Goal: Task Accomplishment & Management: Manage account settings

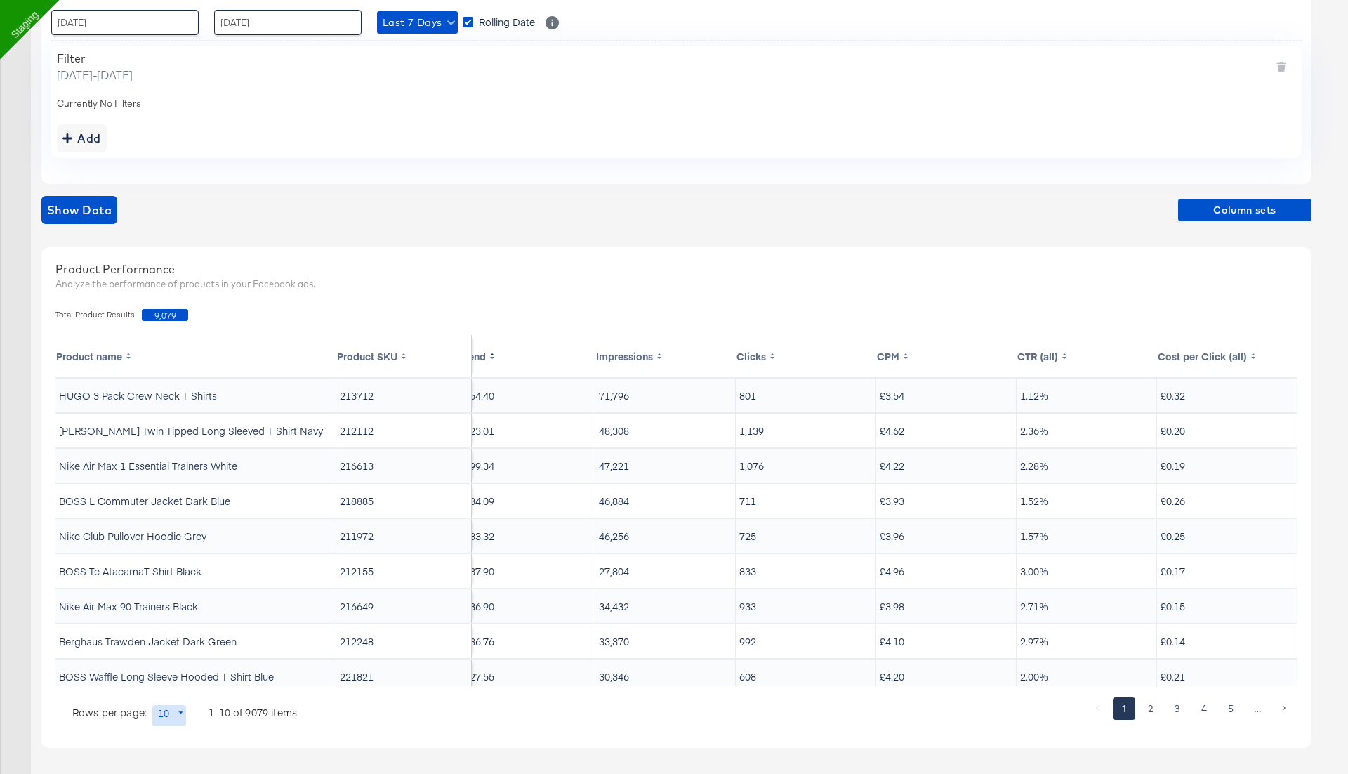
scroll to position [1, 22]
click at [1210, 211] on span "Column sets" at bounding box center [1245, 210] width 122 height 18
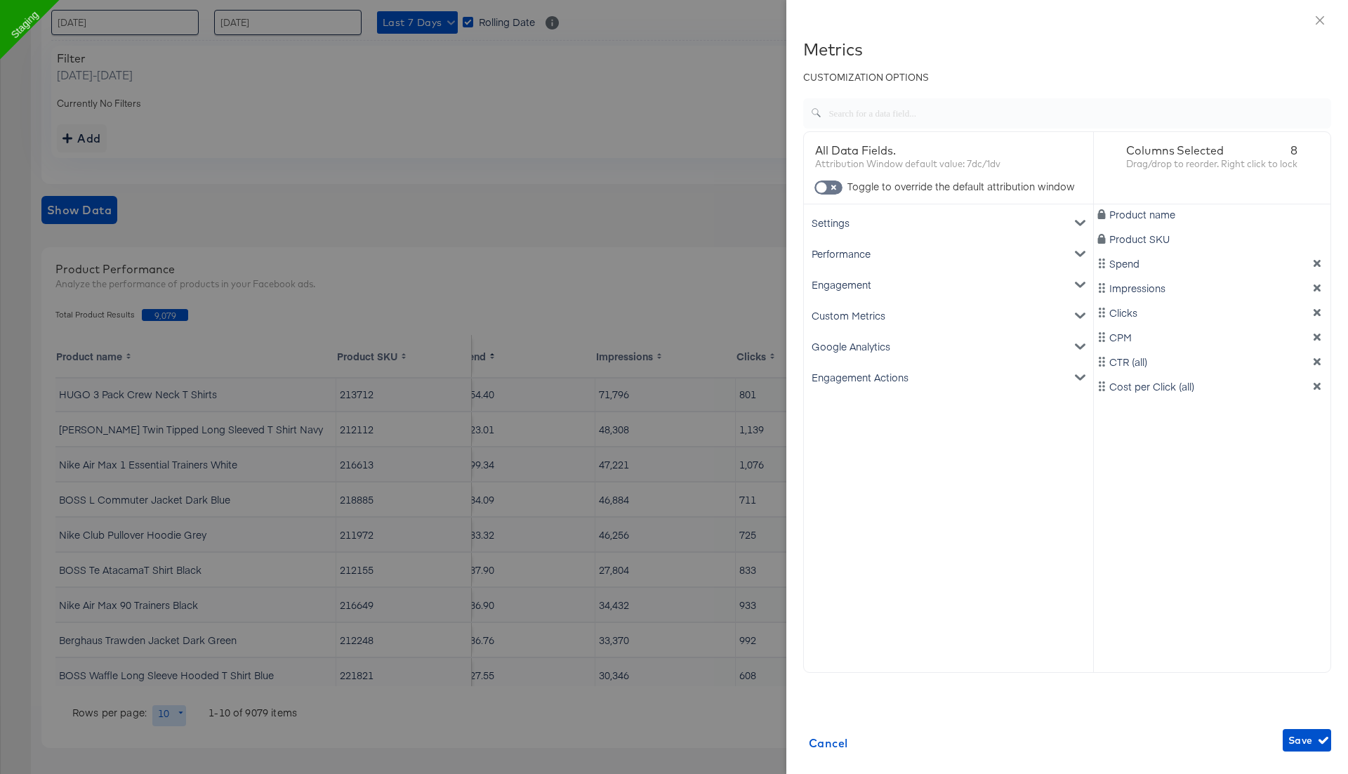
click at [956, 343] on div "Google Analytics" at bounding box center [949, 346] width 284 height 31
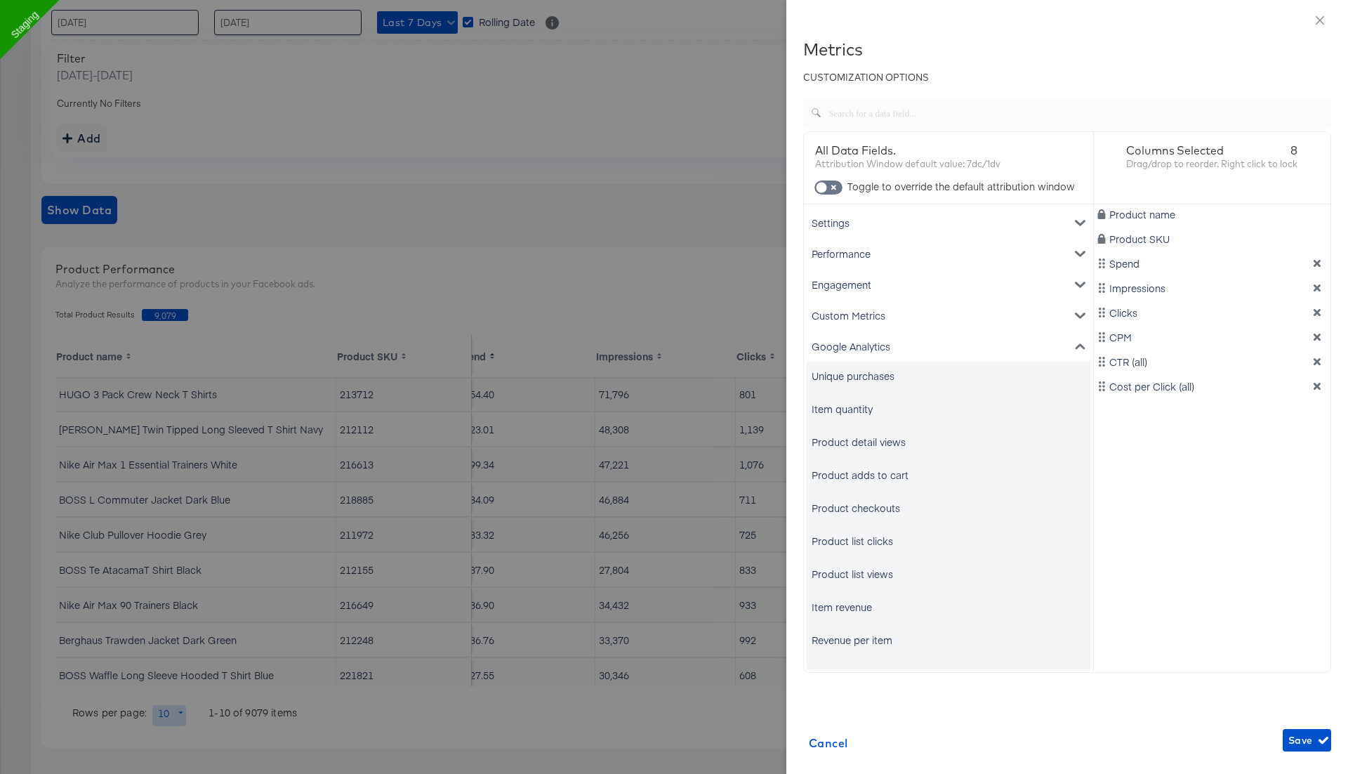
click at [873, 371] on div "Unique purchases" at bounding box center [853, 376] width 83 height 14
click at [859, 403] on div "Item quantity" at bounding box center [842, 409] width 61 height 14
click at [859, 447] on div "Product detail views" at bounding box center [859, 442] width 94 height 14
click at [859, 466] on div "Product adds to cart" at bounding box center [949, 475] width 284 height 28
click at [1318, 20] on icon "close" at bounding box center [1319, 20] width 11 height 11
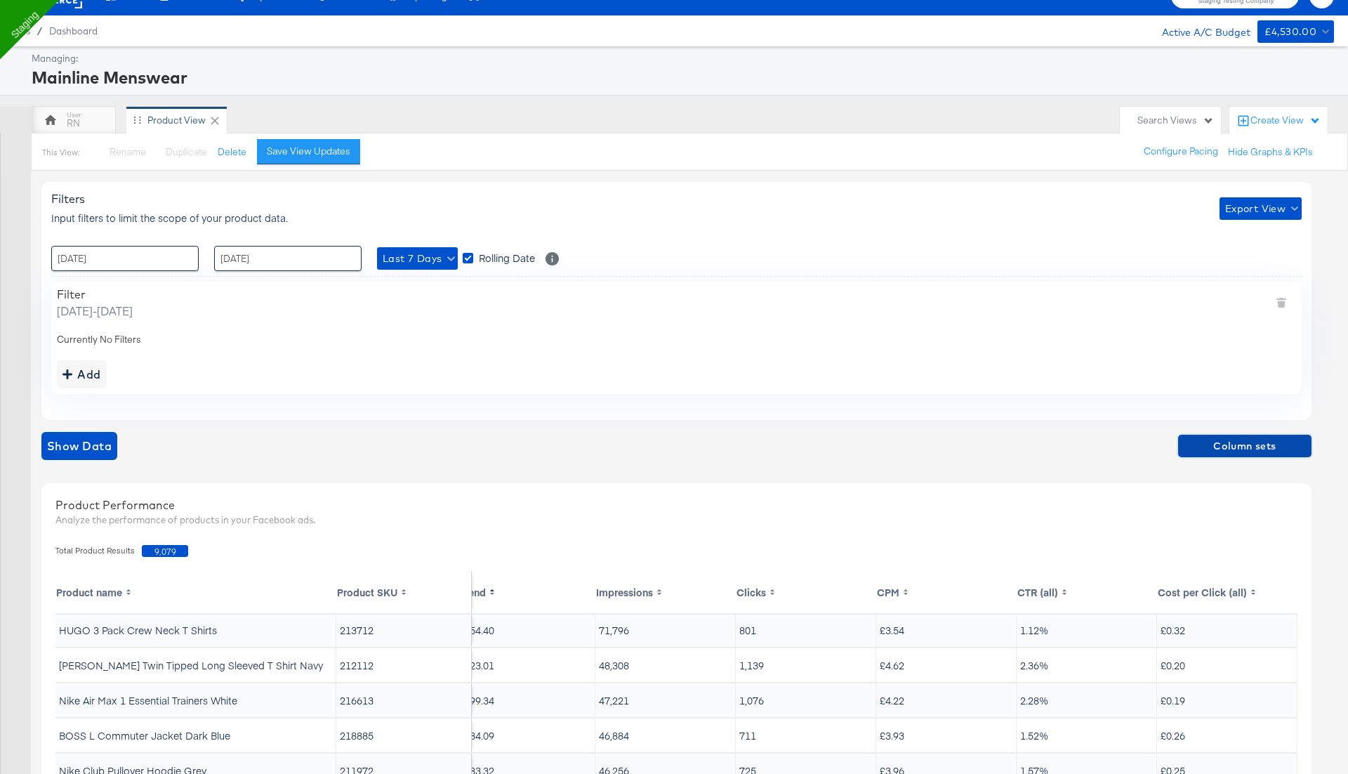
scroll to position [0, 0]
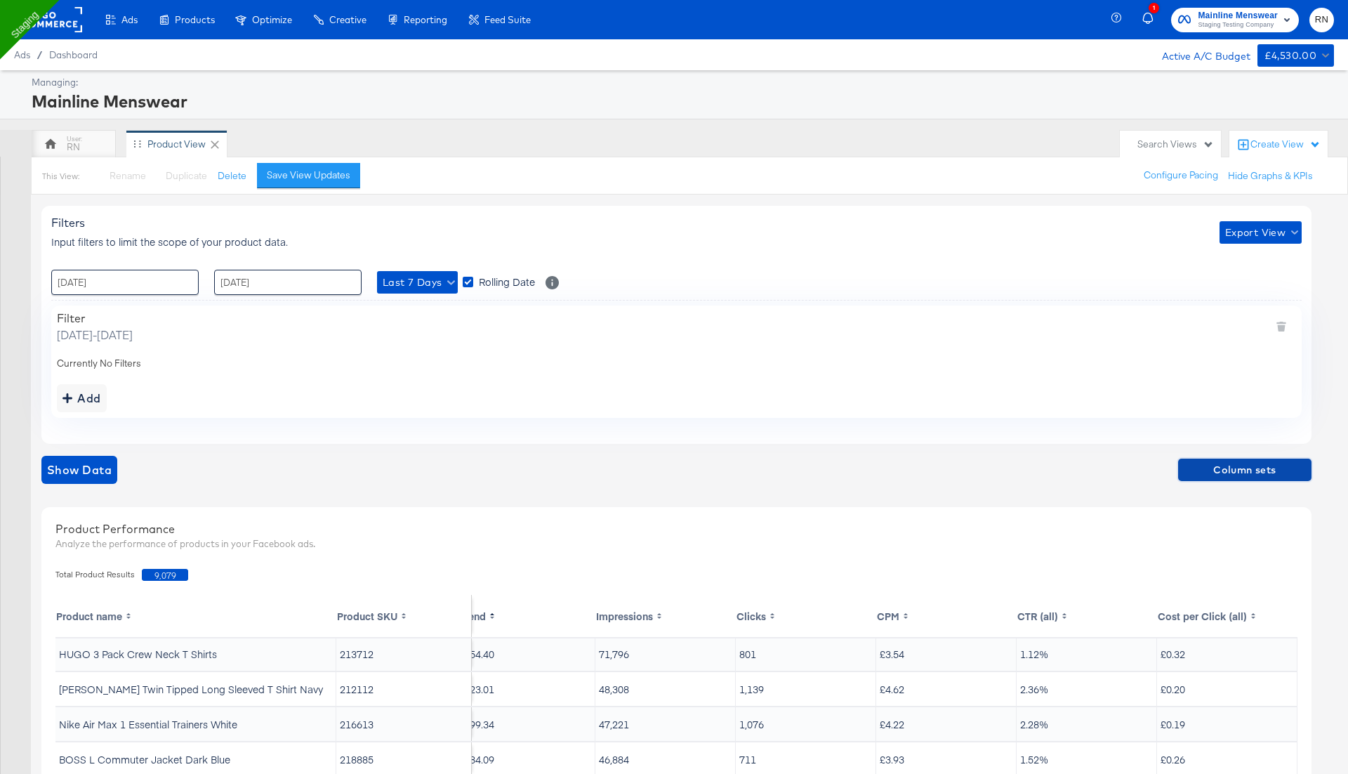
click at [1233, 463] on span "Column sets" at bounding box center [1245, 470] width 122 height 18
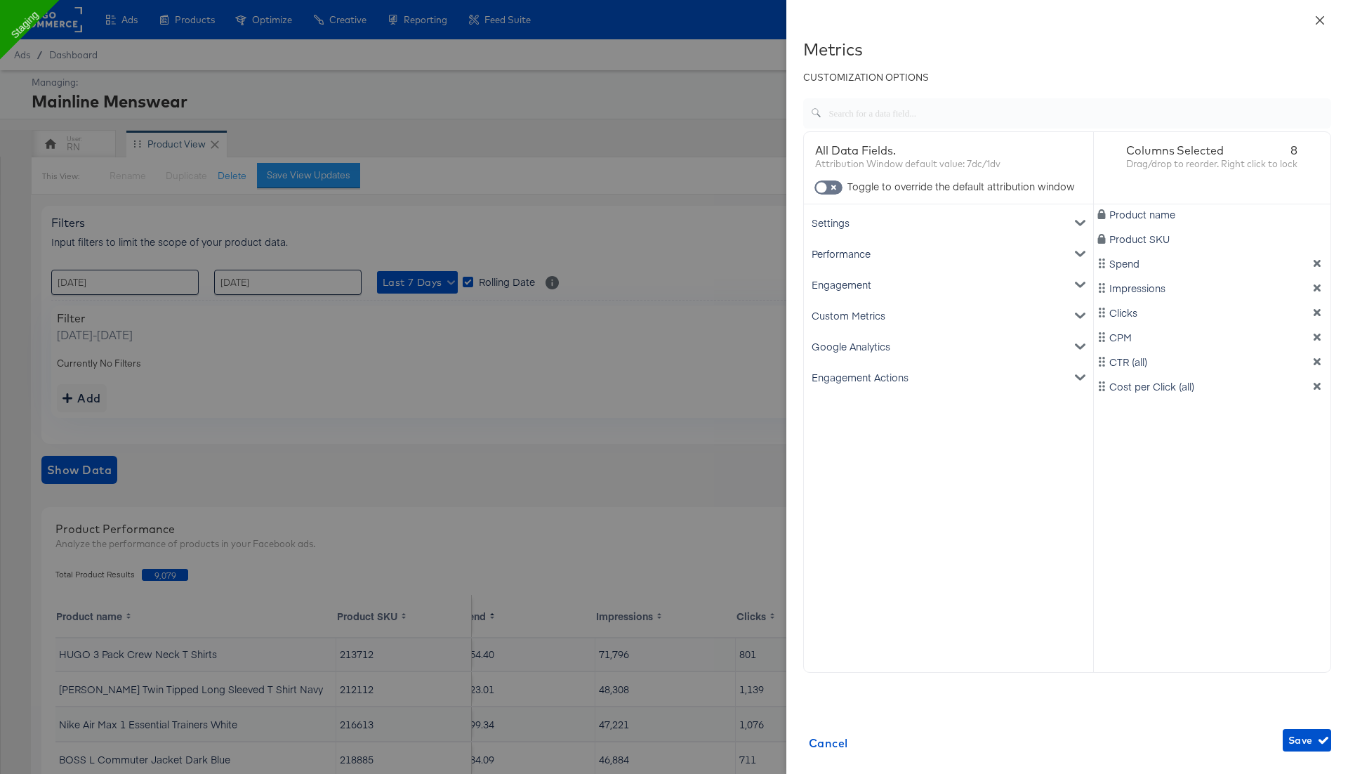
click at [1319, 18] on icon "close" at bounding box center [1320, 19] width 8 height 8
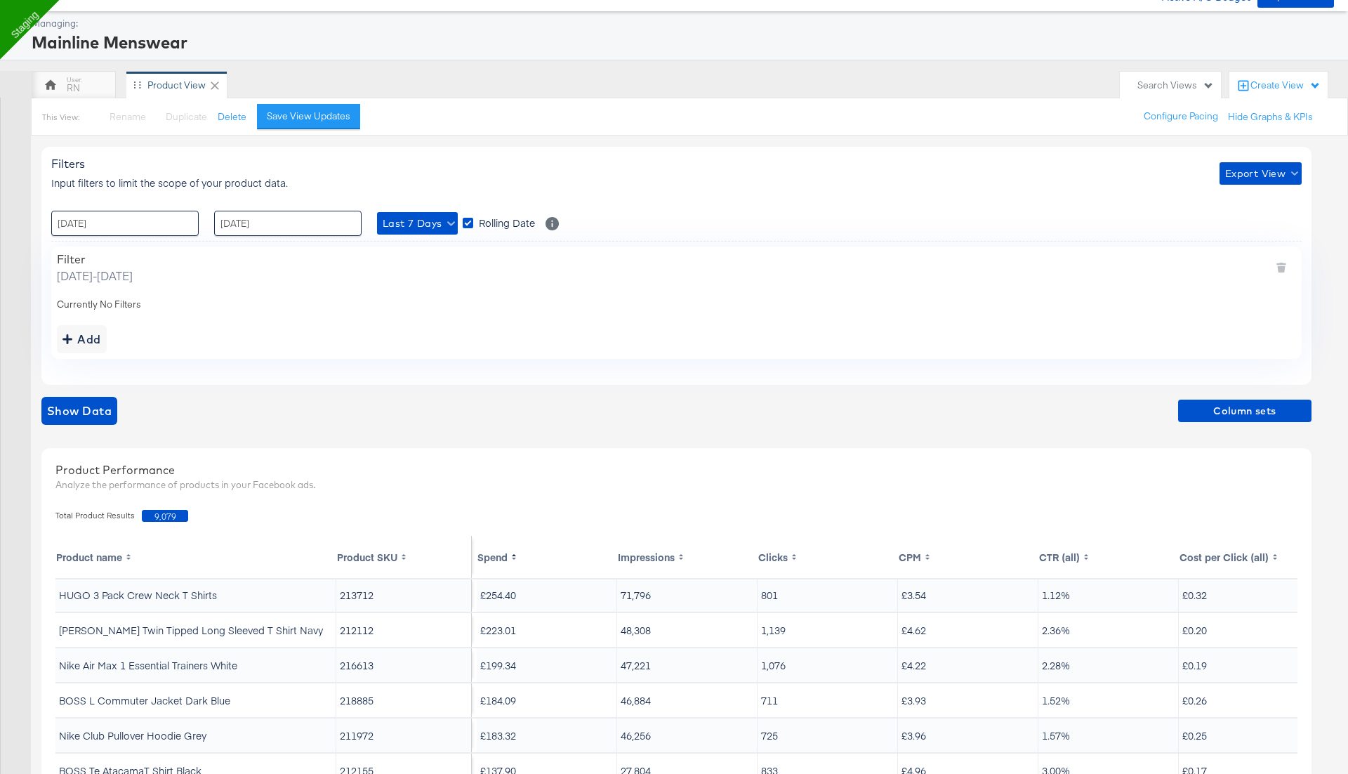
scroll to position [47, 0]
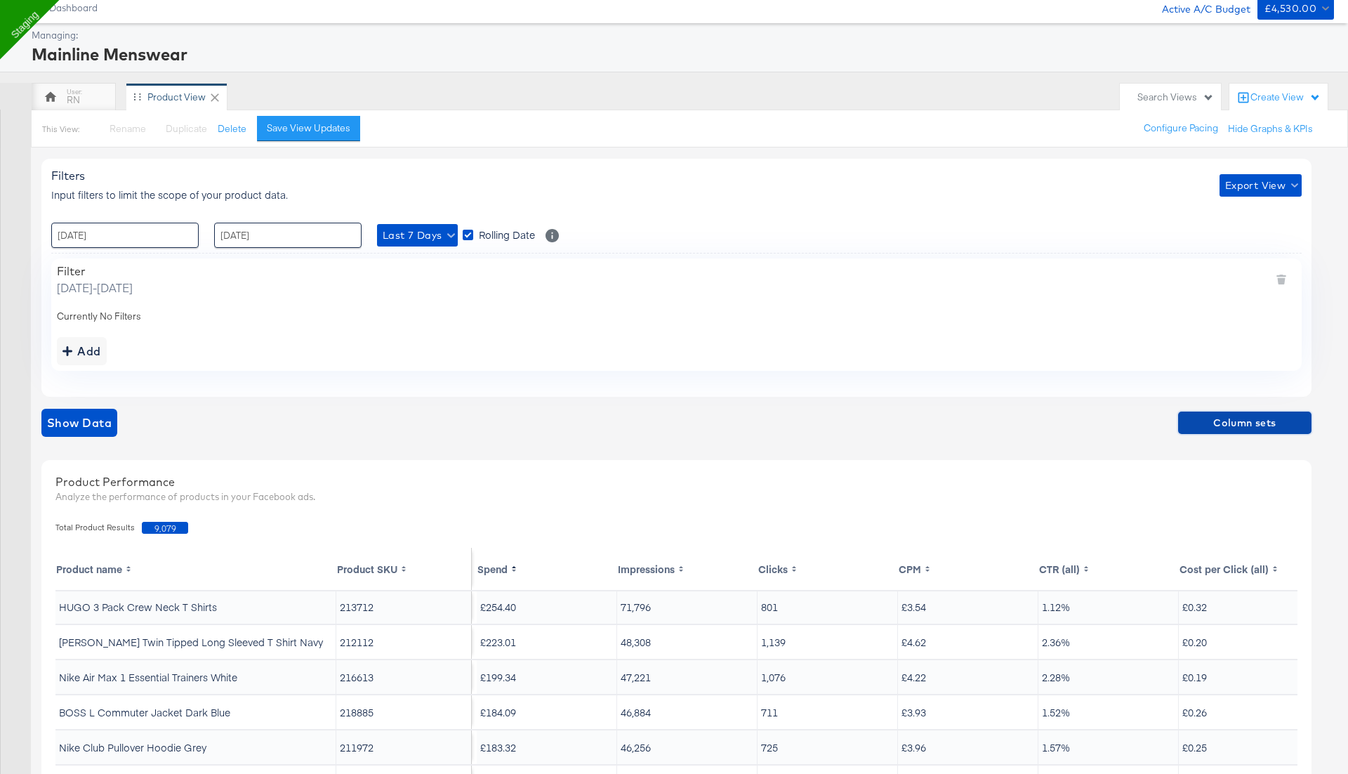
click at [1238, 420] on span "Column sets" at bounding box center [1245, 423] width 122 height 18
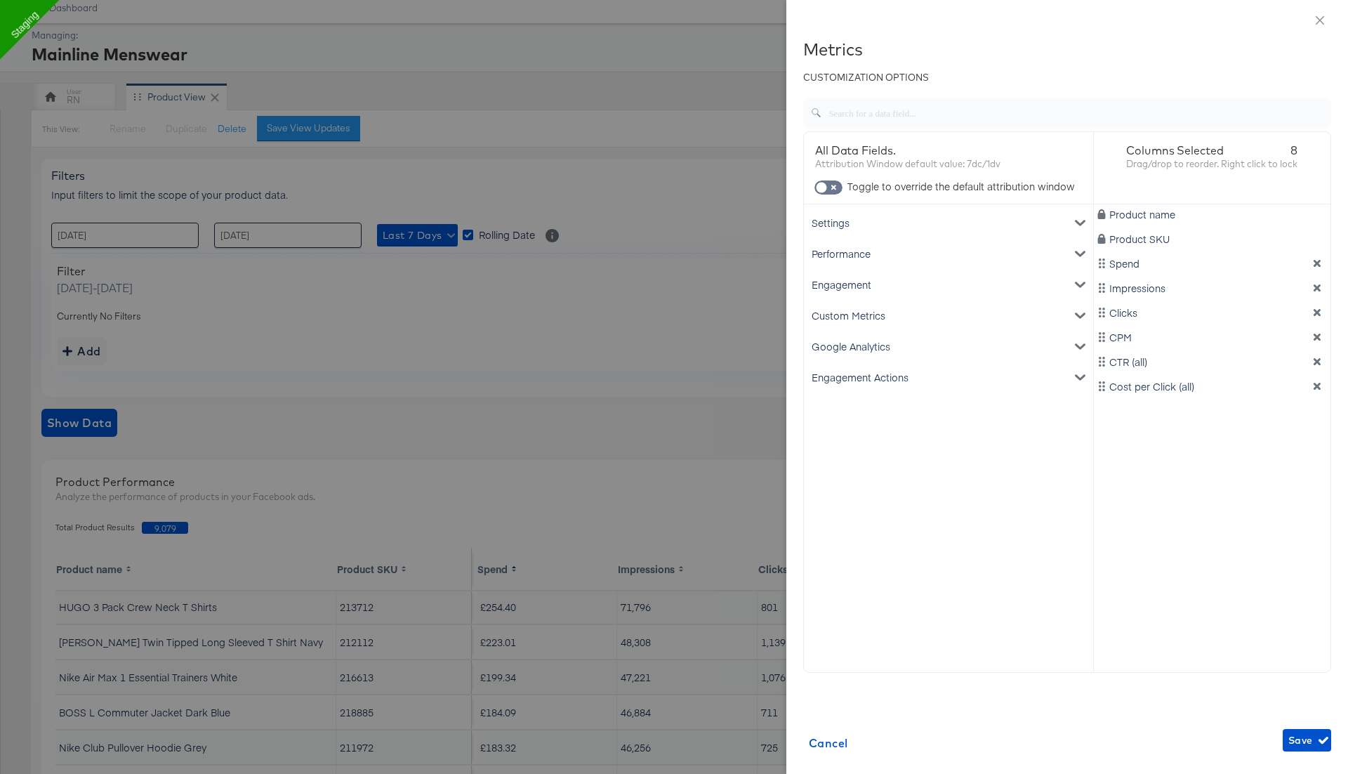
click at [951, 346] on div "Google Analytics" at bounding box center [949, 346] width 284 height 31
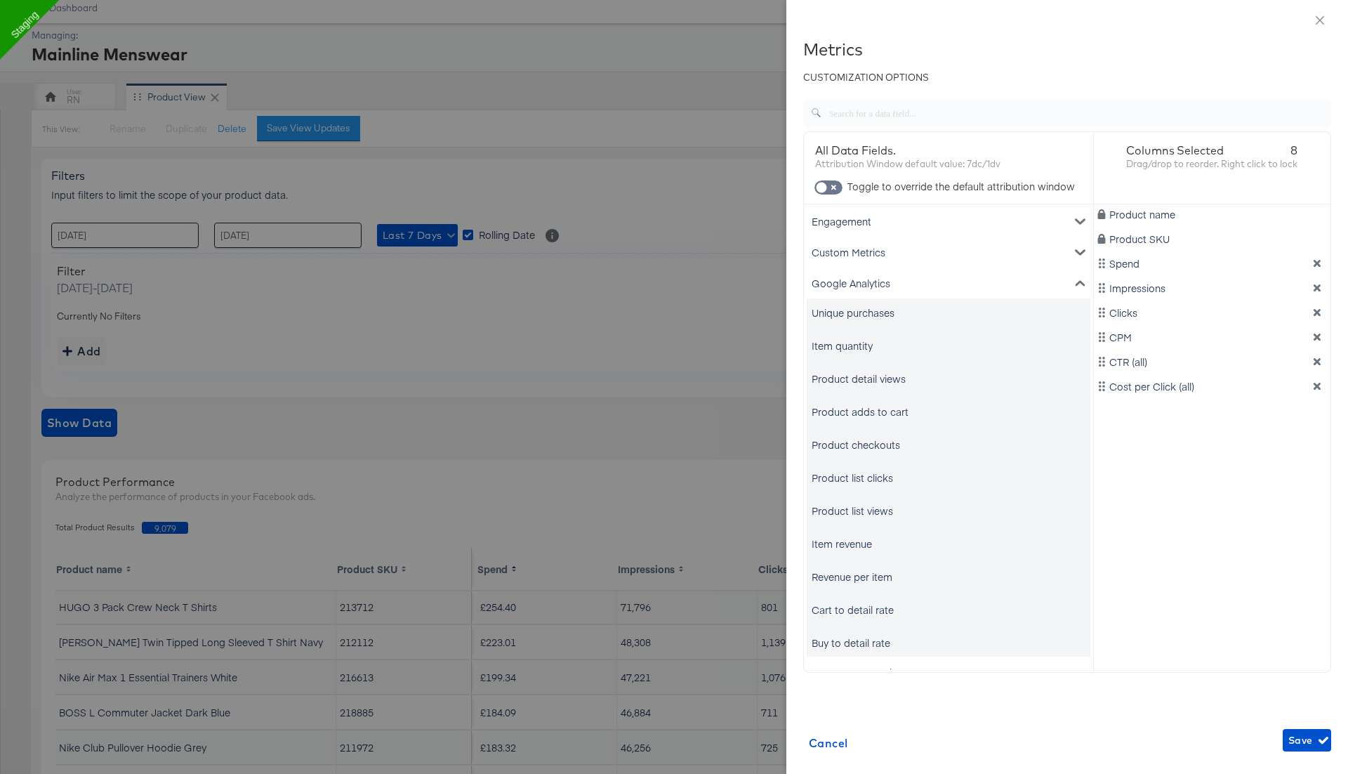
scroll to position [84, 0]
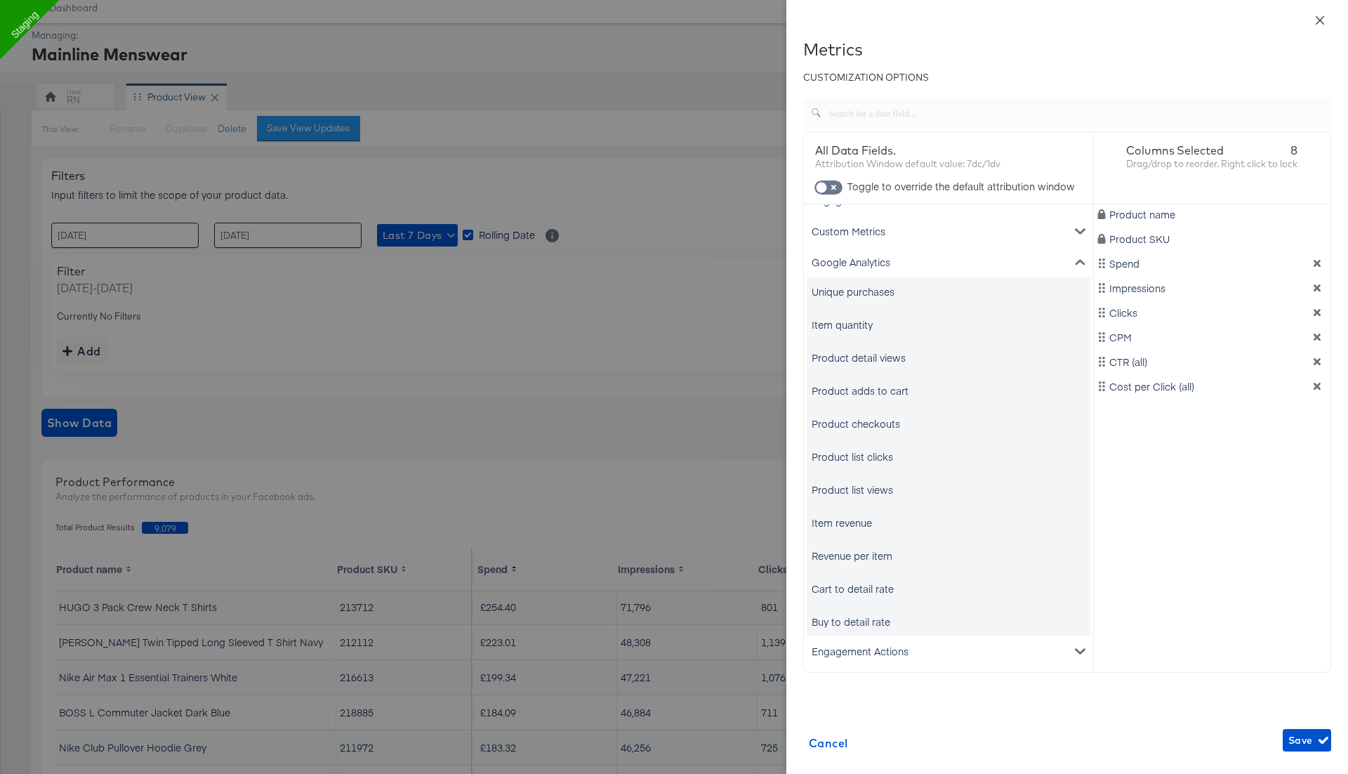
click at [1316, 26] on button "Close" at bounding box center [1319, 19] width 39 height 39
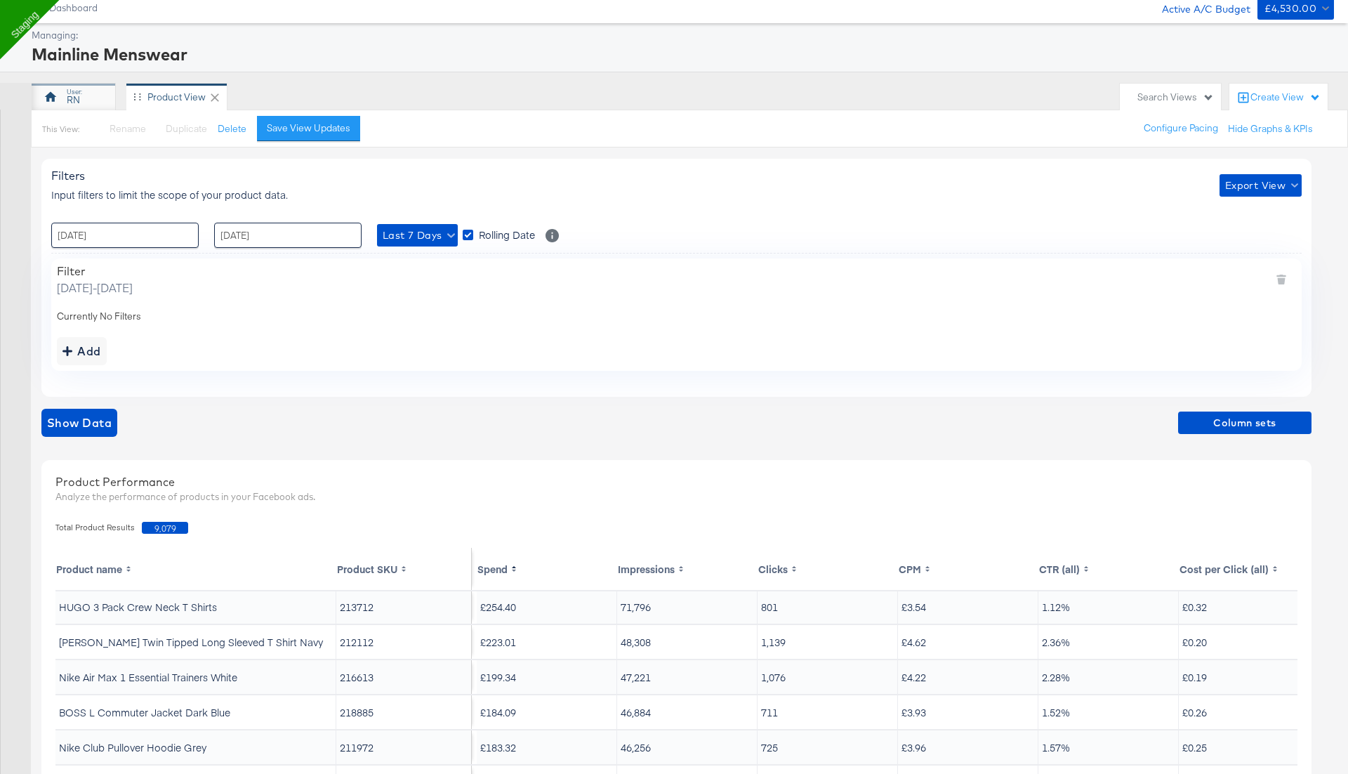
click at [76, 95] on div "RN" at bounding box center [73, 99] width 13 height 13
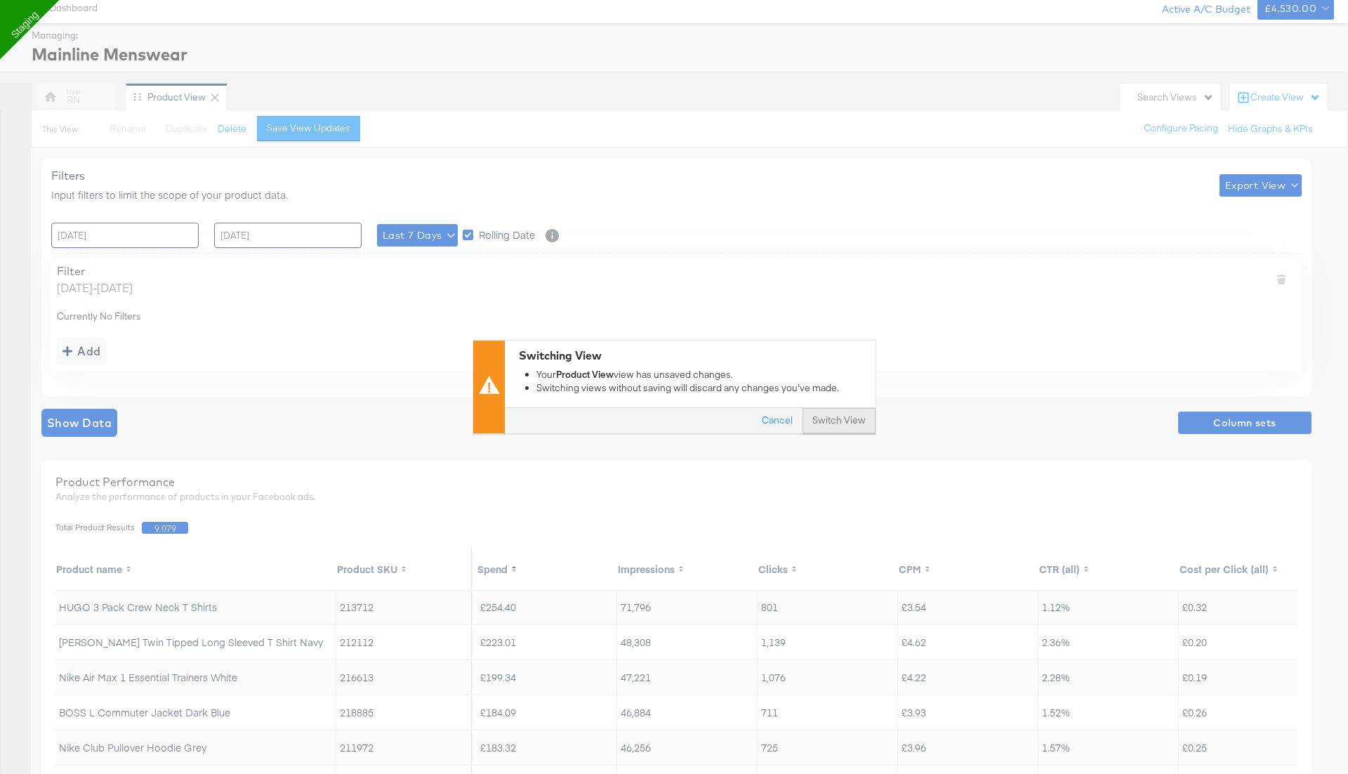
click at [840, 416] on button "Switch View" at bounding box center [838, 421] width 73 height 25
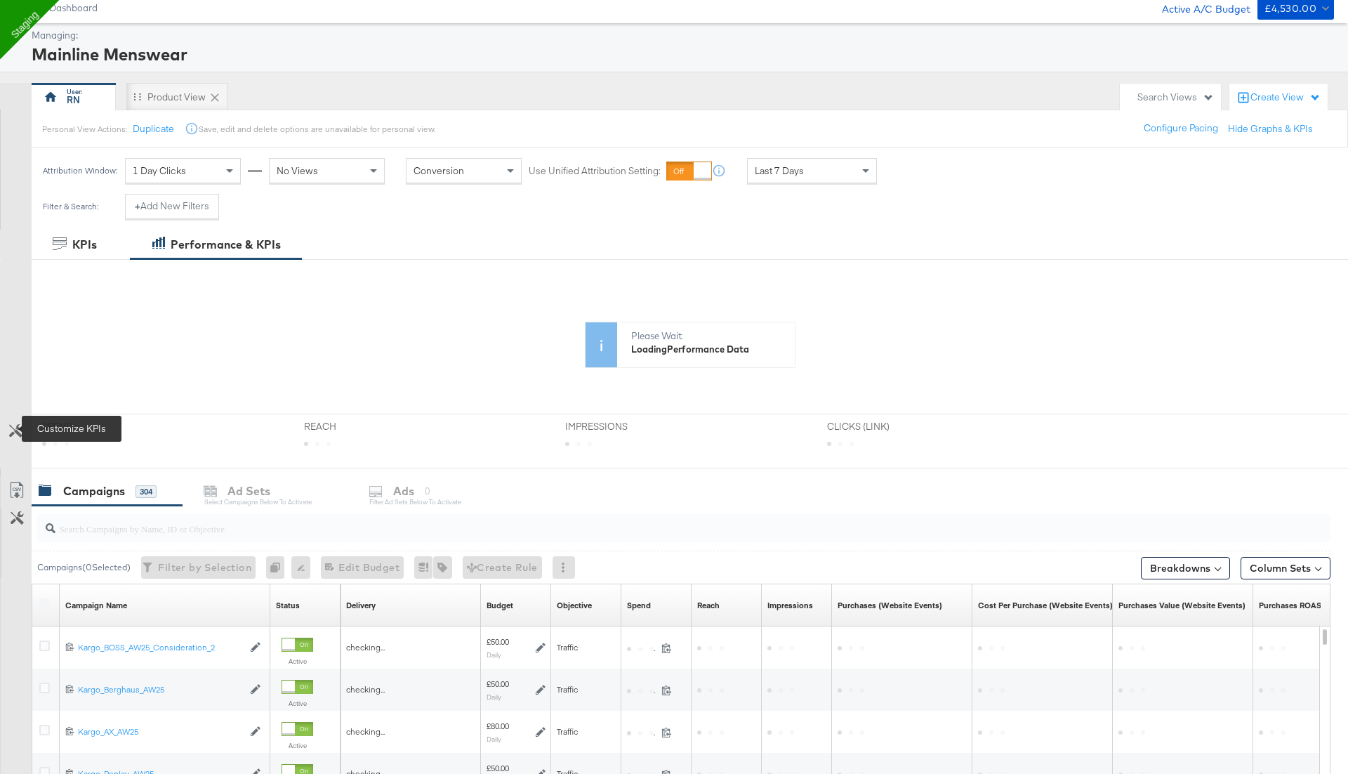
click at [13, 432] on icon at bounding box center [15, 430] width 13 height 13
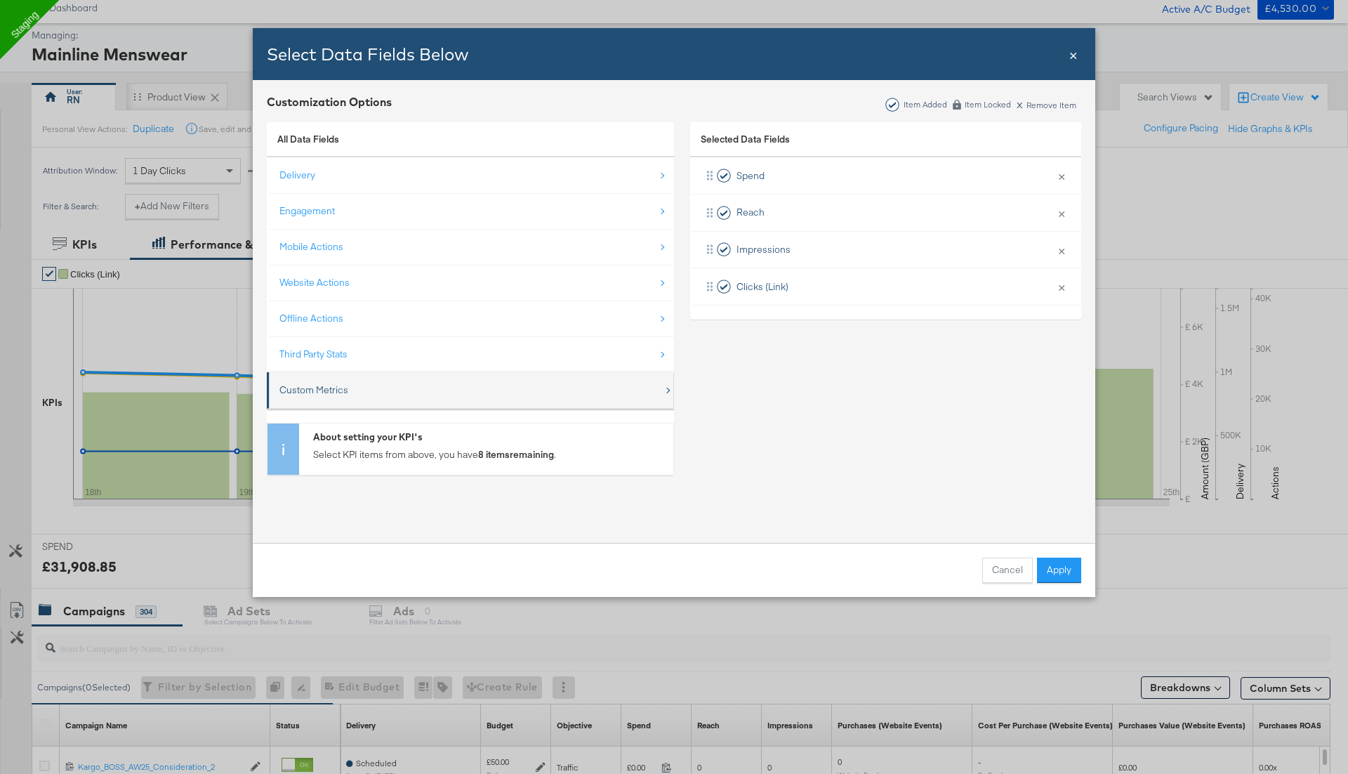
click at [339, 383] on div "Custom Metrics" at bounding box center [313, 389] width 69 height 13
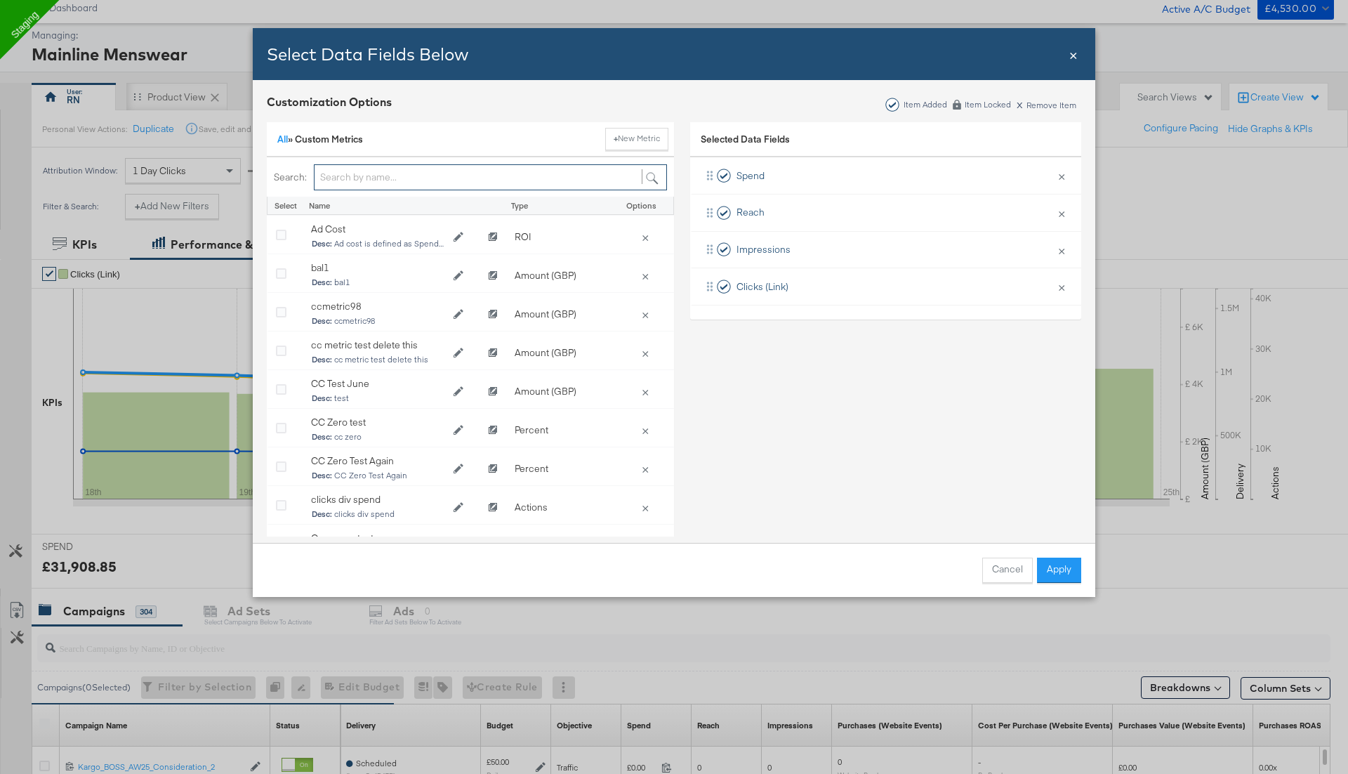
click at [383, 179] on input "Bulk Add Locations Modal" at bounding box center [490, 177] width 353 height 26
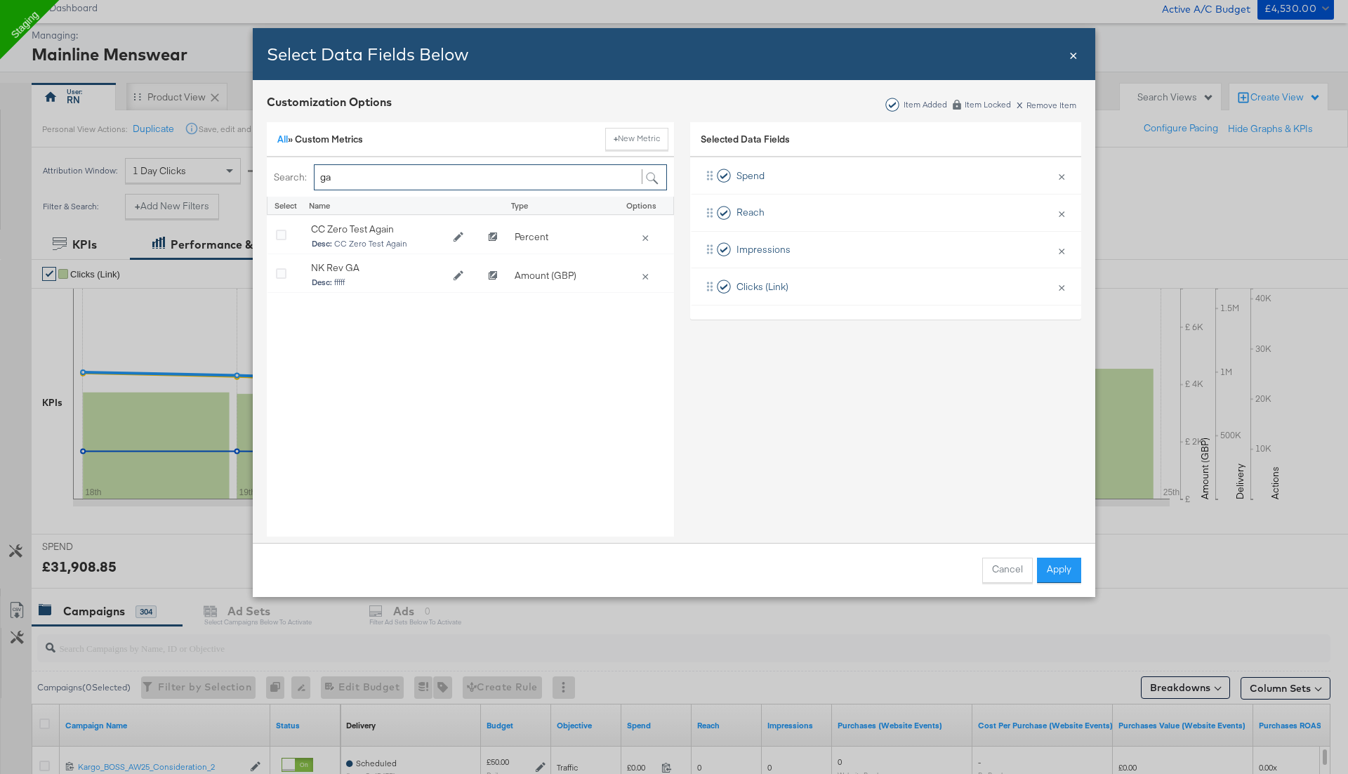
type input "ga"
drag, startPoint x: 355, startPoint y: 180, endPoint x: 289, endPoint y: 178, distance: 66.1
click at [289, 178] on div "Search: ga" at bounding box center [470, 177] width 407 height 40
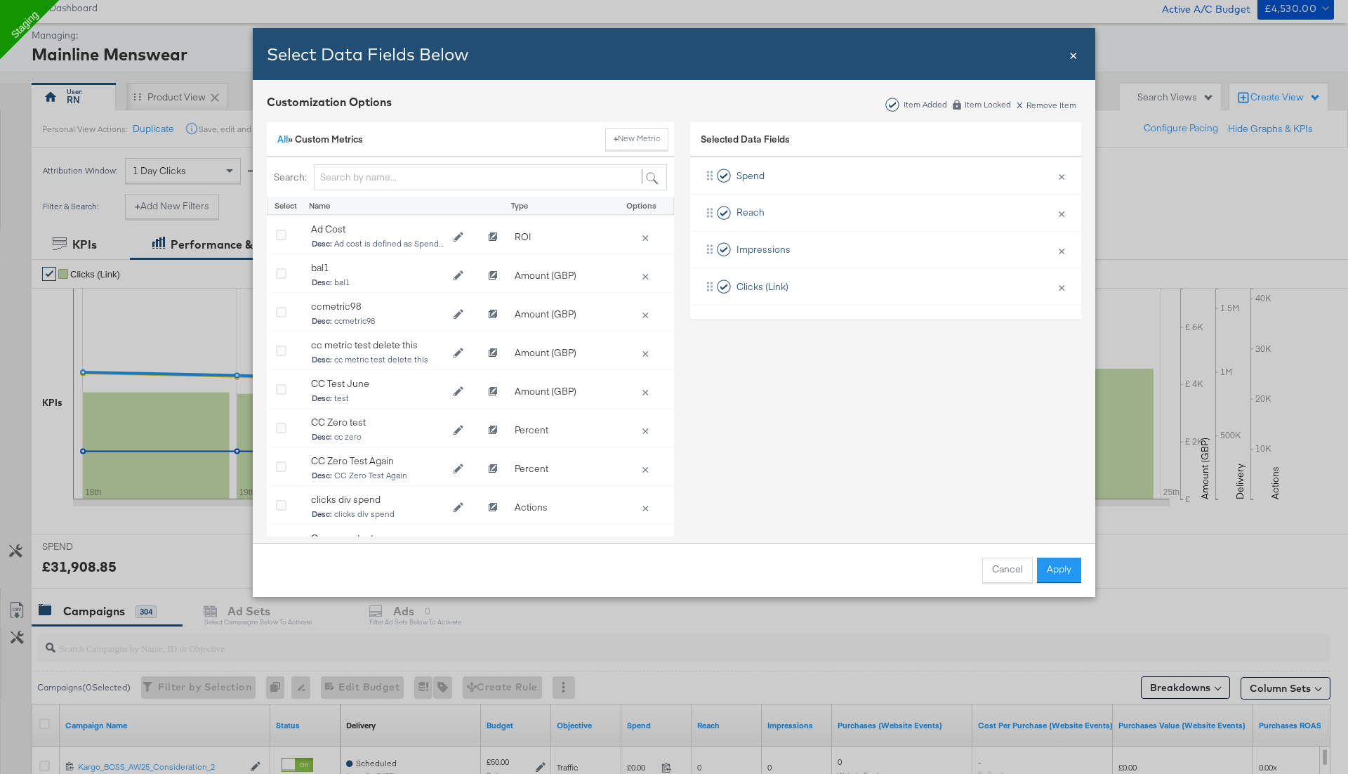
click at [1072, 55] on span "×" at bounding box center [1073, 53] width 8 height 19
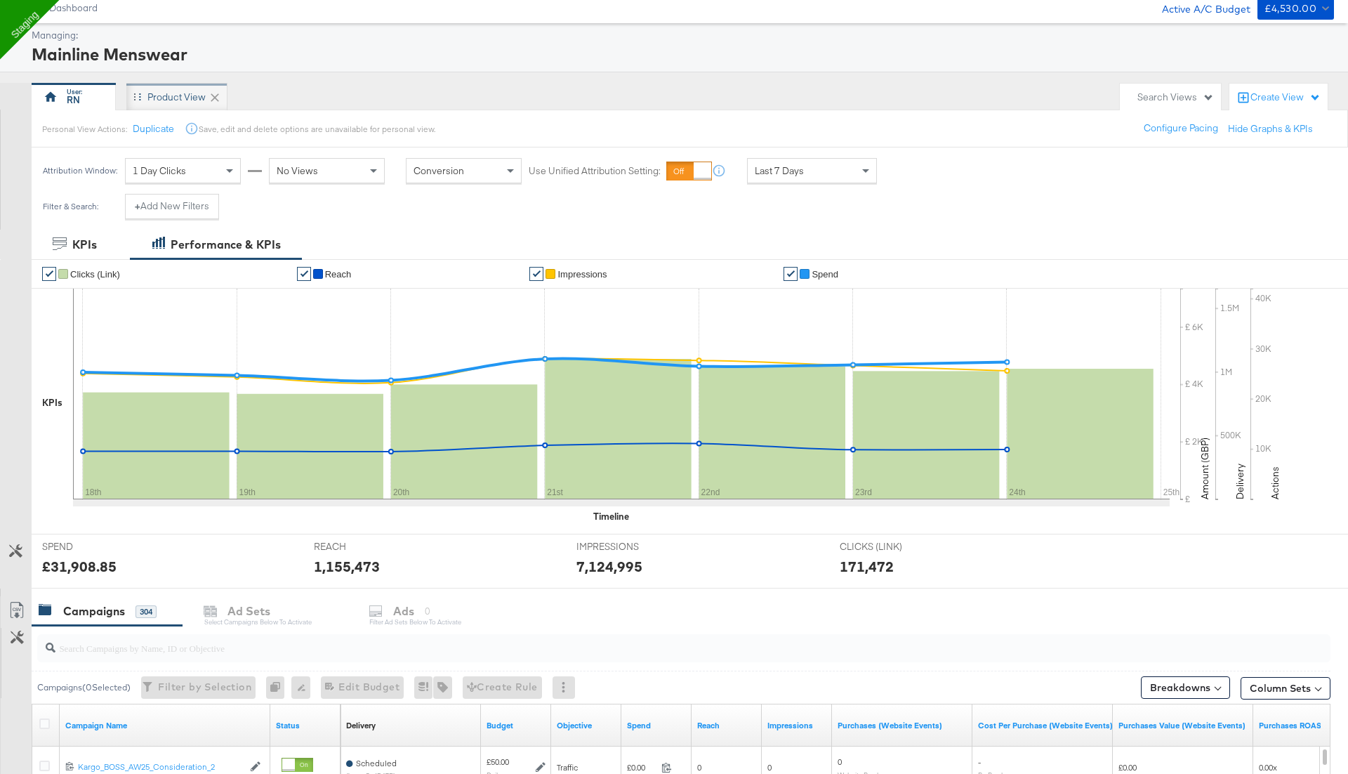
click at [175, 98] on div "Product View" at bounding box center [176, 97] width 58 height 13
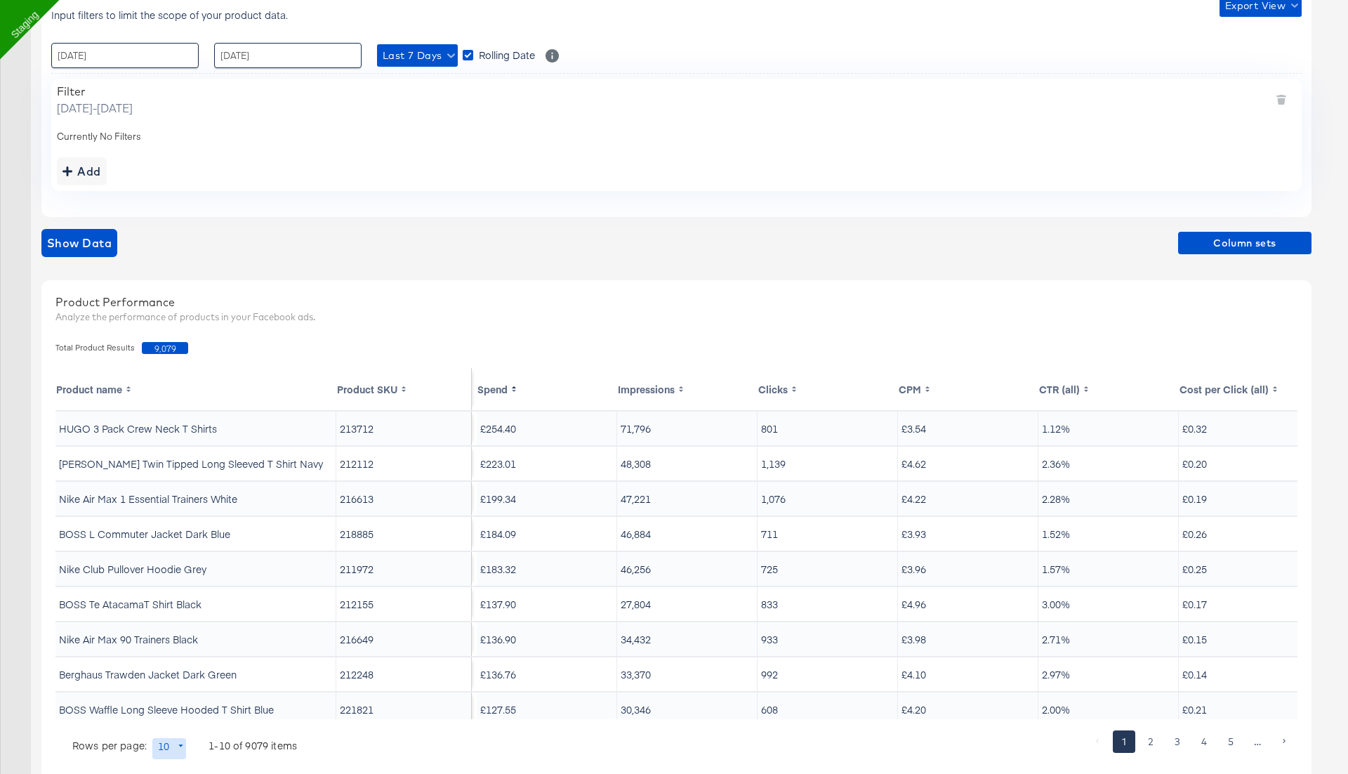
scroll to position [239, 0]
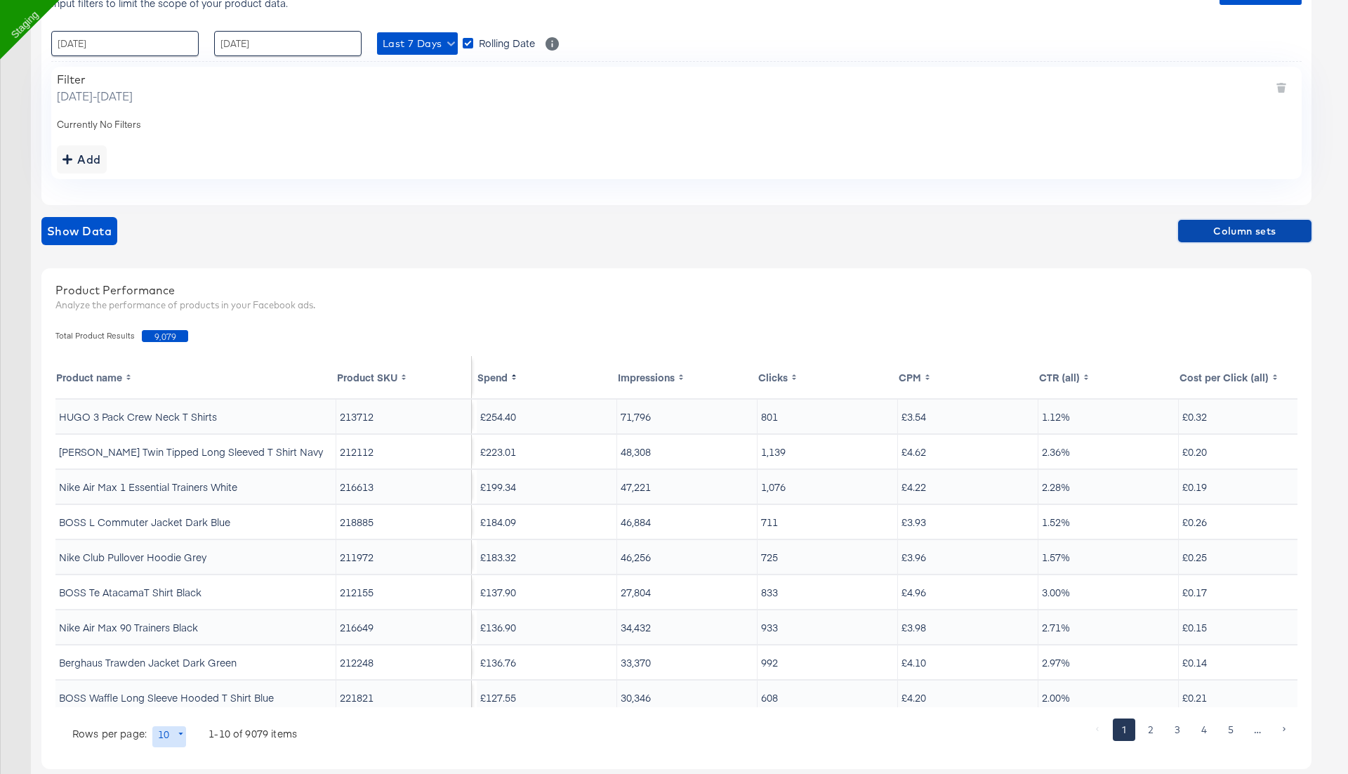
click at [1224, 229] on span "Column sets" at bounding box center [1245, 232] width 122 height 18
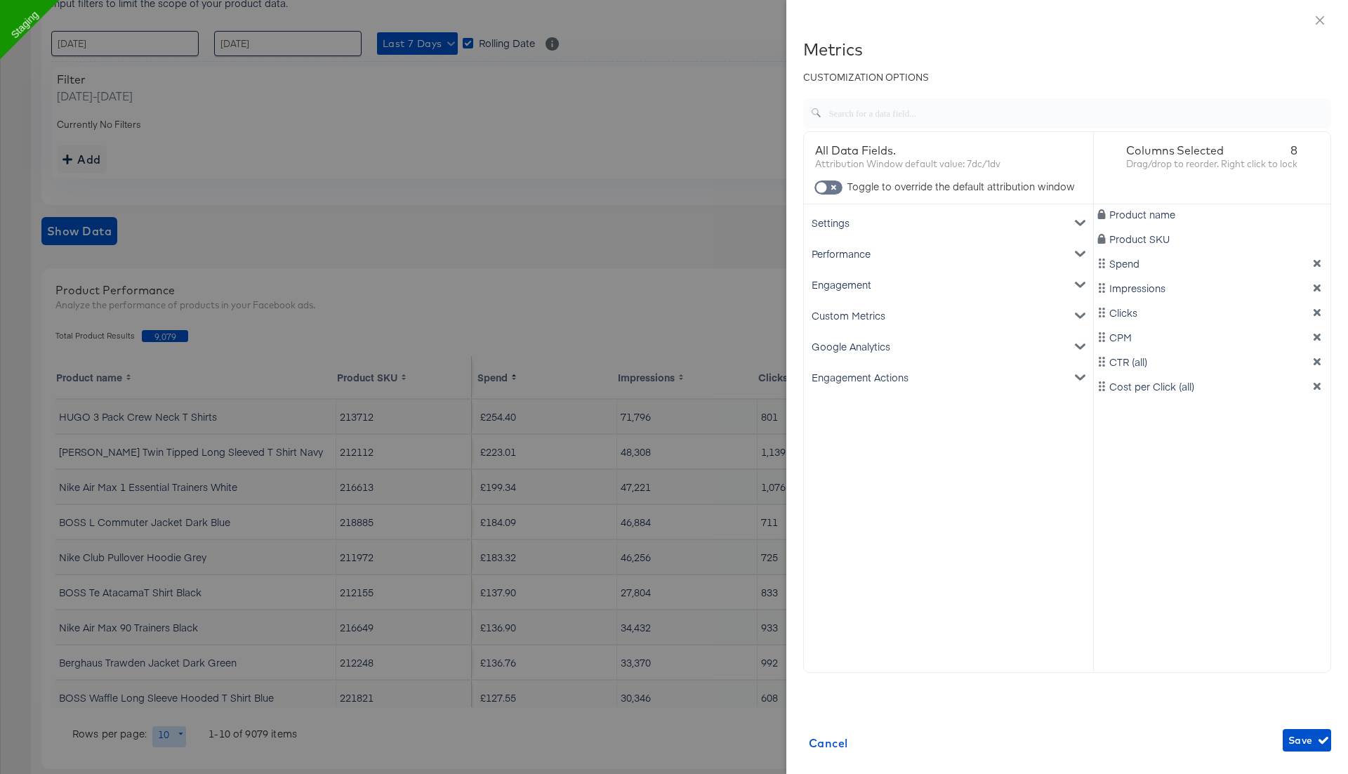
click at [925, 346] on div "Google Analytics" at bounding box center [949, 346] width 284 height 31
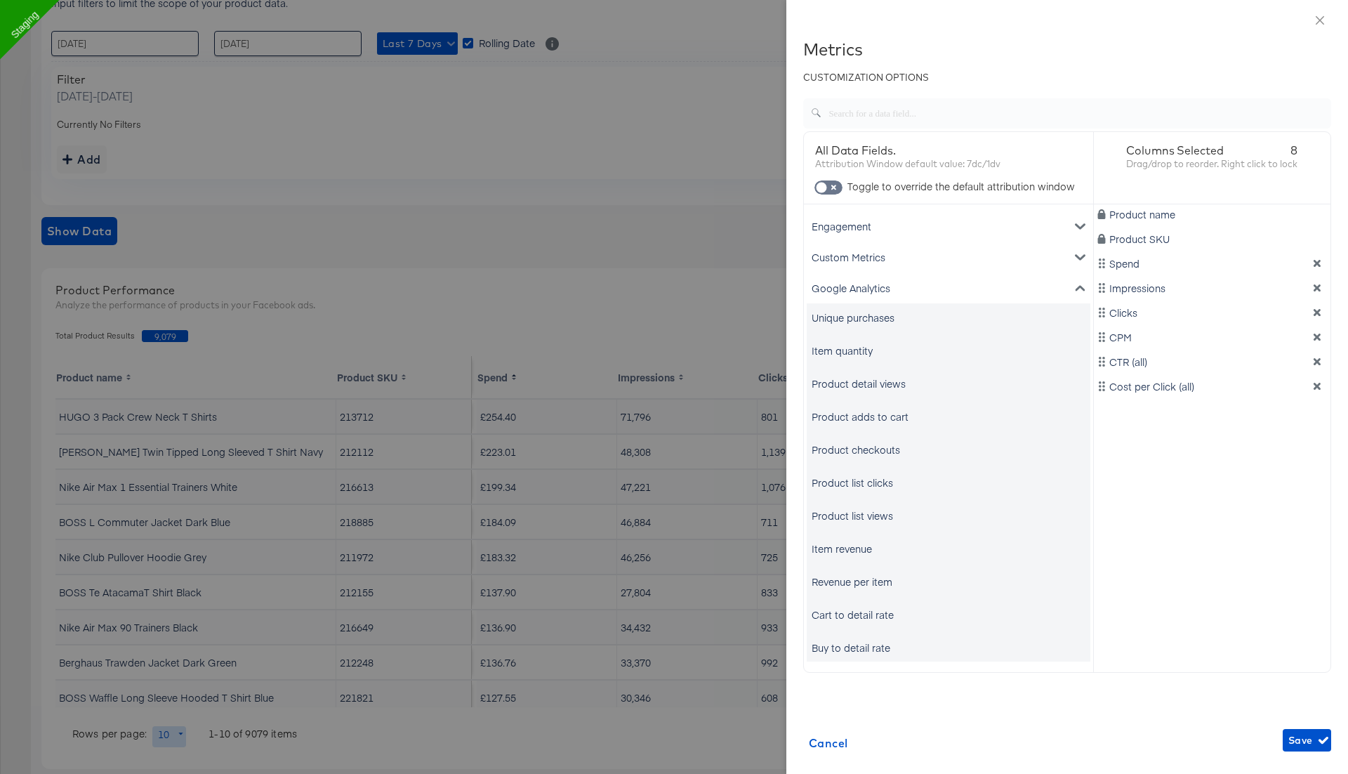
scroll to position [84, 0]
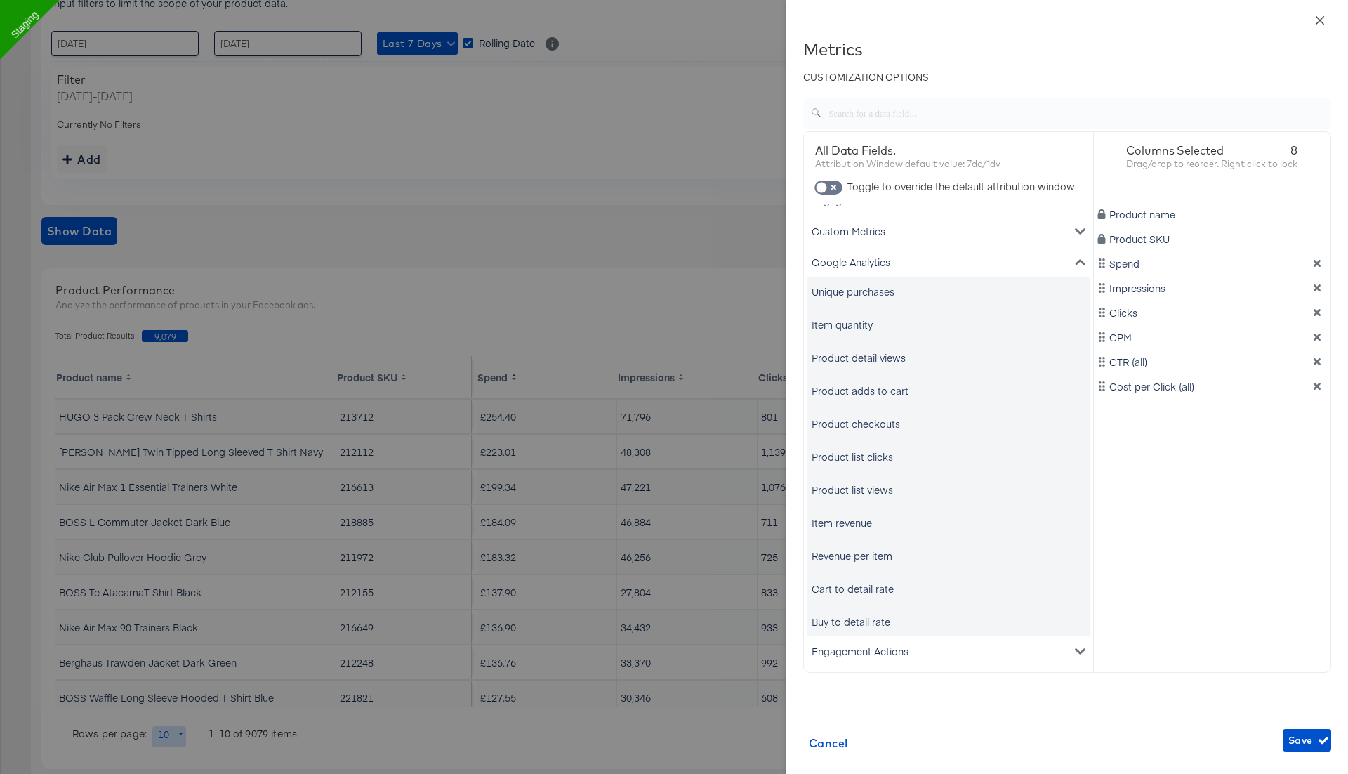
click at [1318, 19] on icon "close" at bounding box center [1319, 20] width 11 height 11
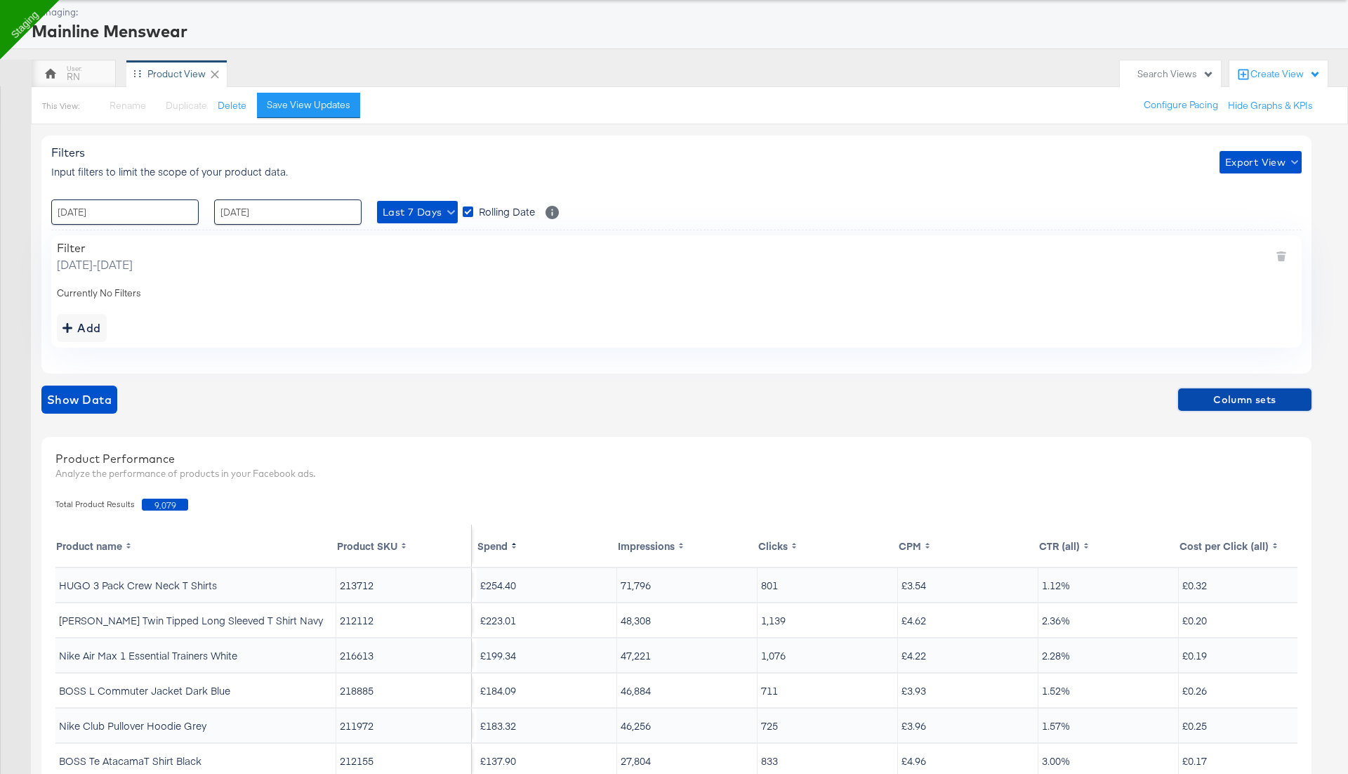
scroll to position [0, 0]
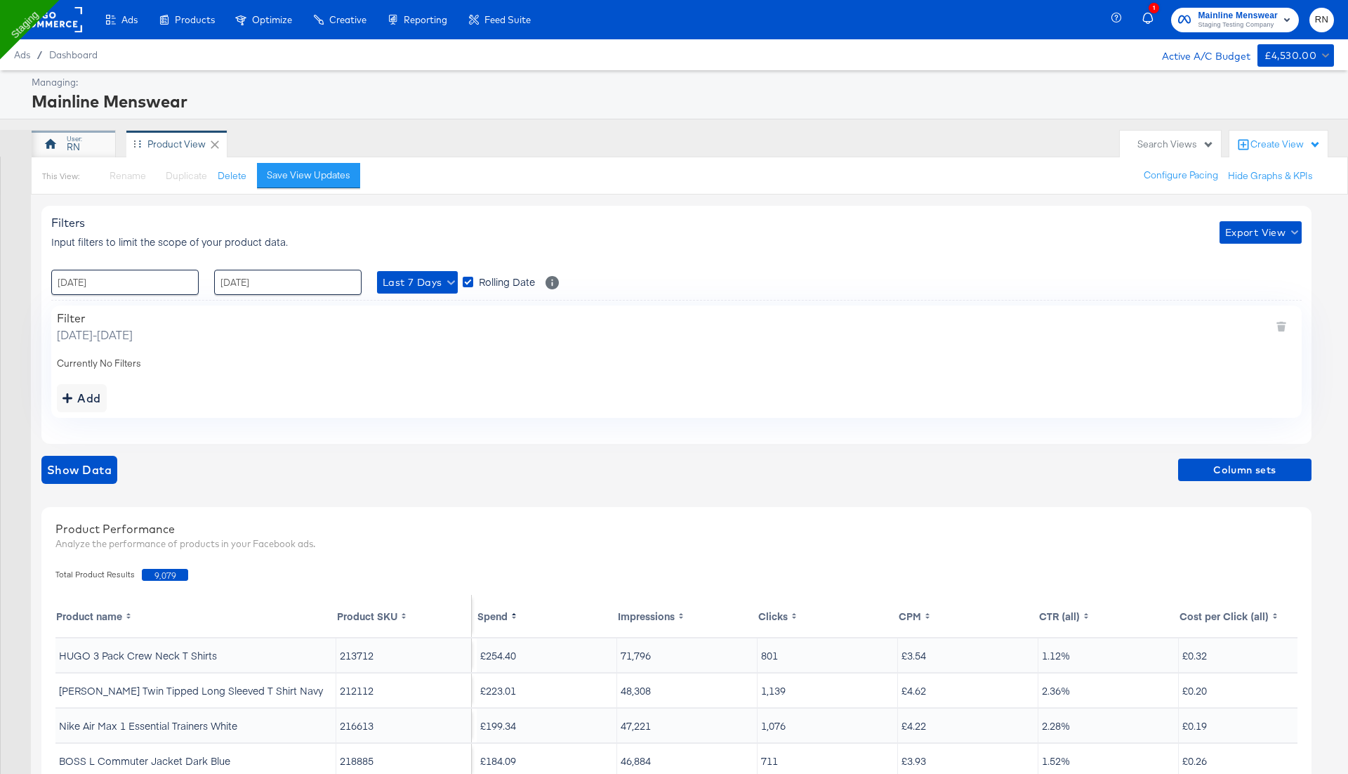
click at [68, 131] on div "RN" at bounding box center [74, 144] width 84 height 28
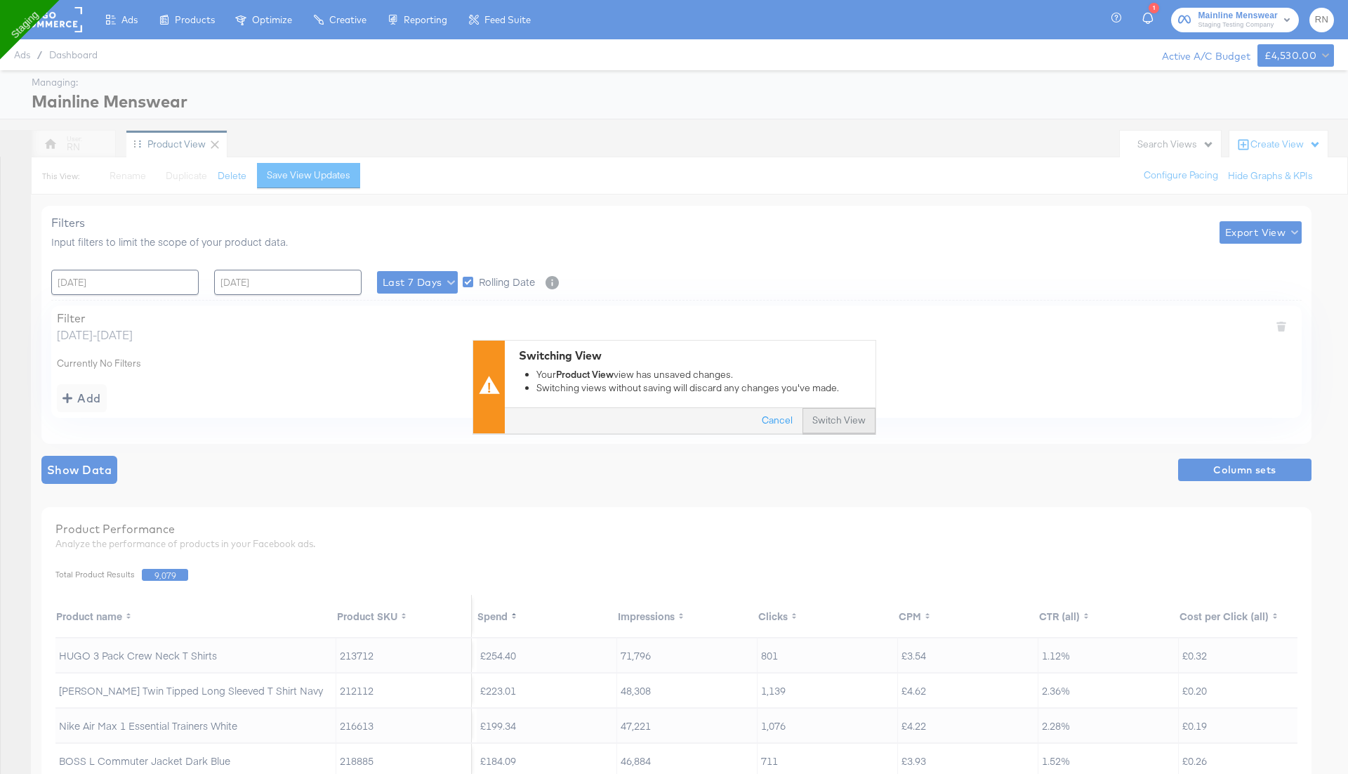
click at [856, 420] on button "Switch View" at bounding box center [838, 421] width 73 height 25
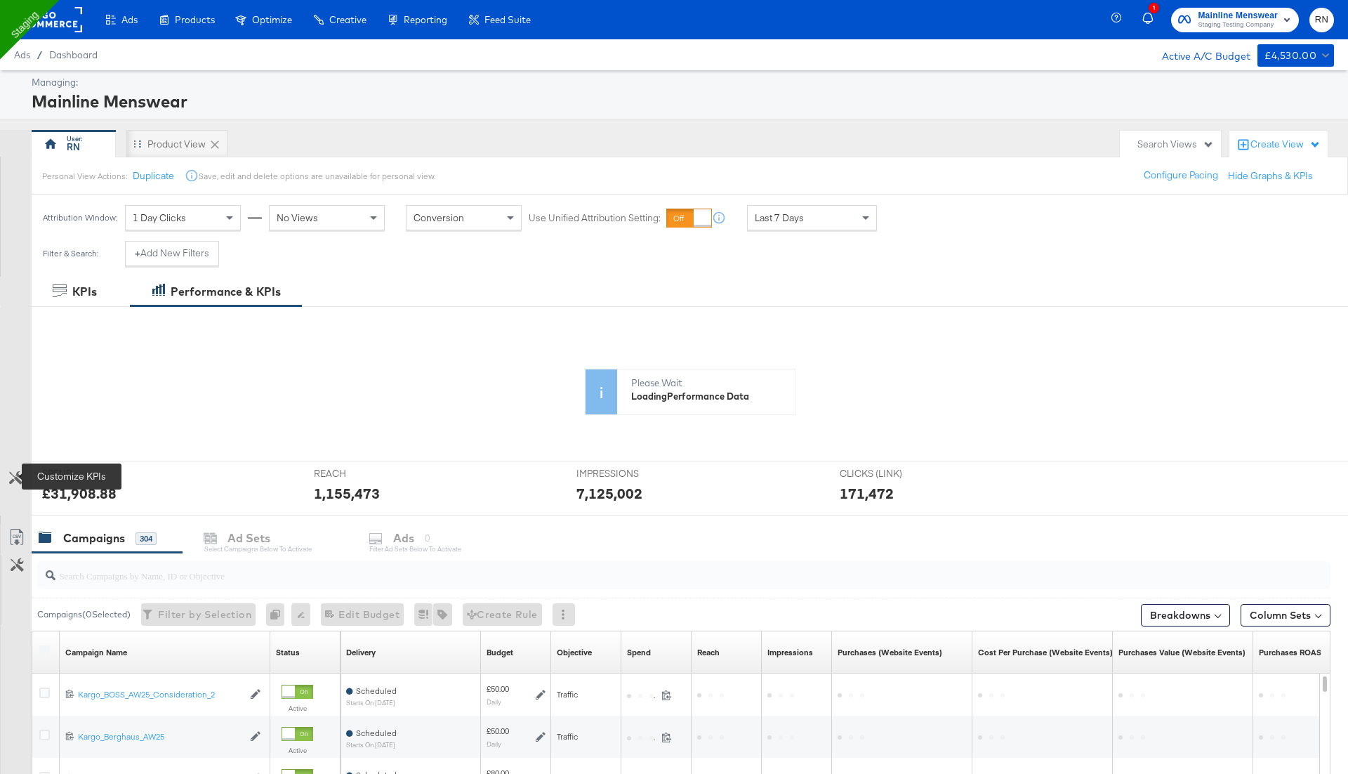
click at [20, 471] on icon at bounding box center [15, 477] width 13 height 13
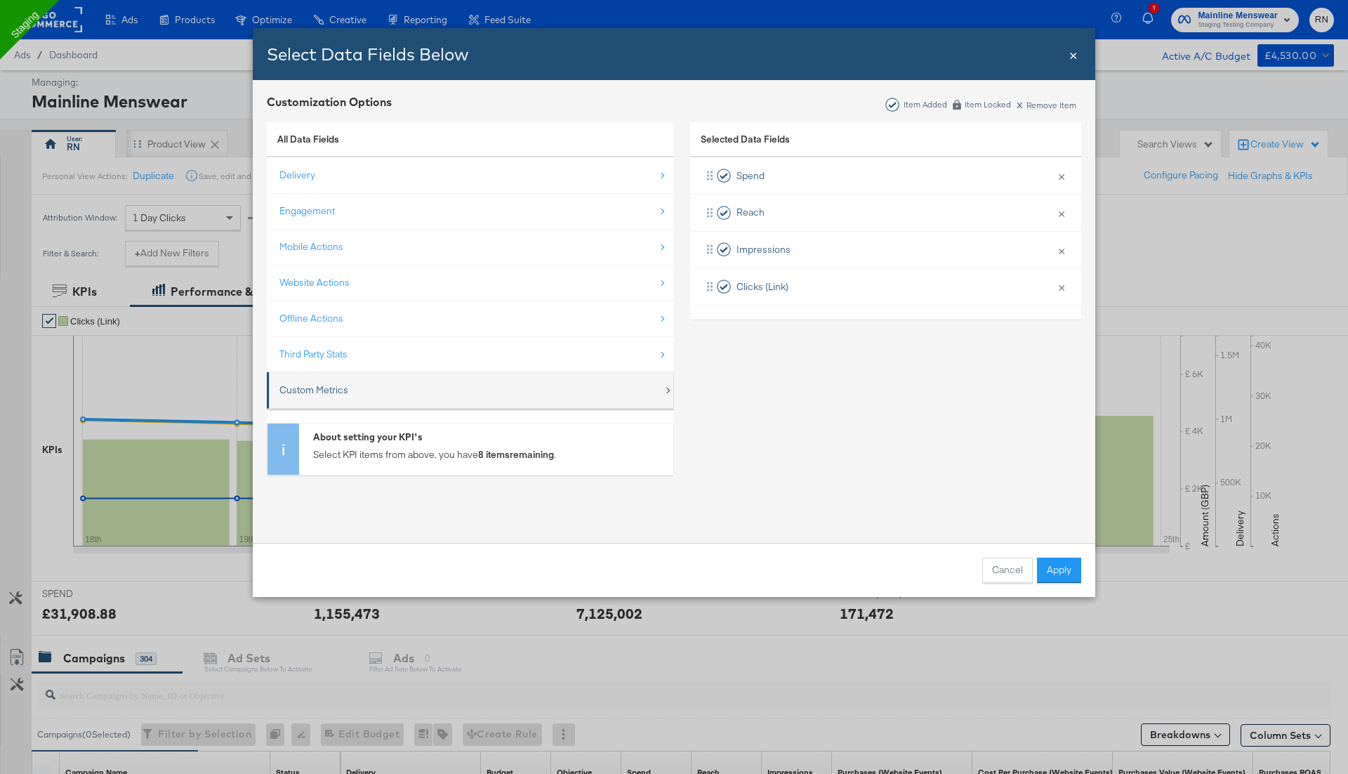
click at [362, 376] on div "Custom Metrics" at bounding box center [471, 390] width 384 height 29
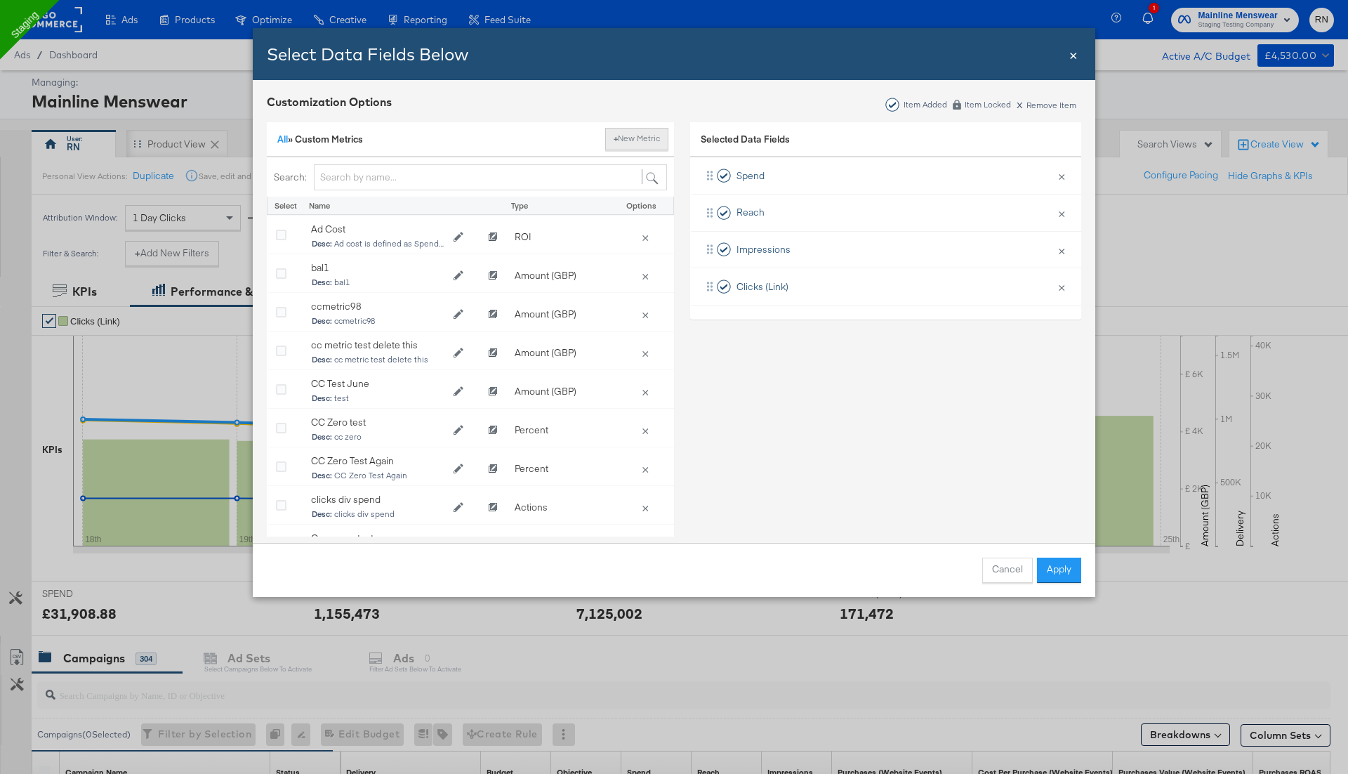
click at [635, 140] on button "+ New Metric" at bounding box center [636, 139] width 63 height 22
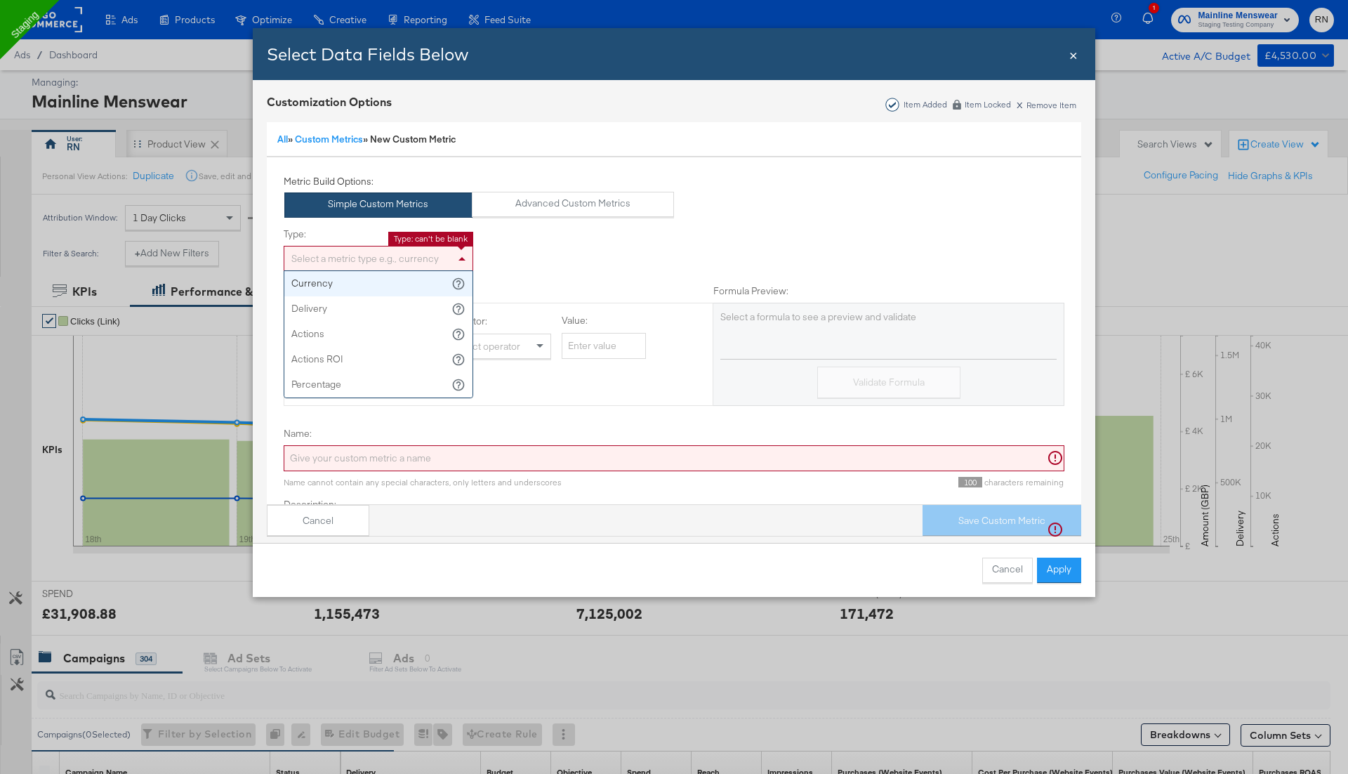
click at [449, 257] on div "Select a metric type e.g., currency" at bounding box center [378, 258] width 188 height 24
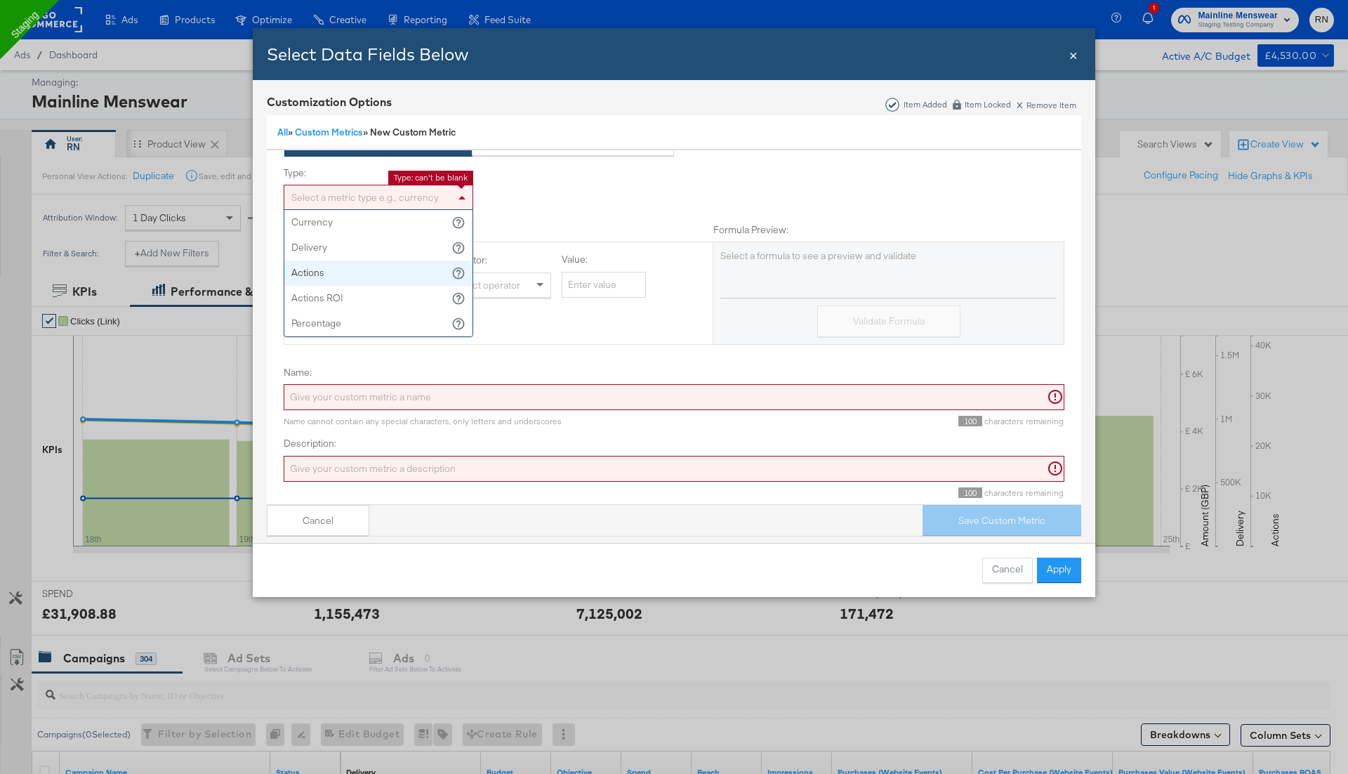
scroll to position [71, 0]
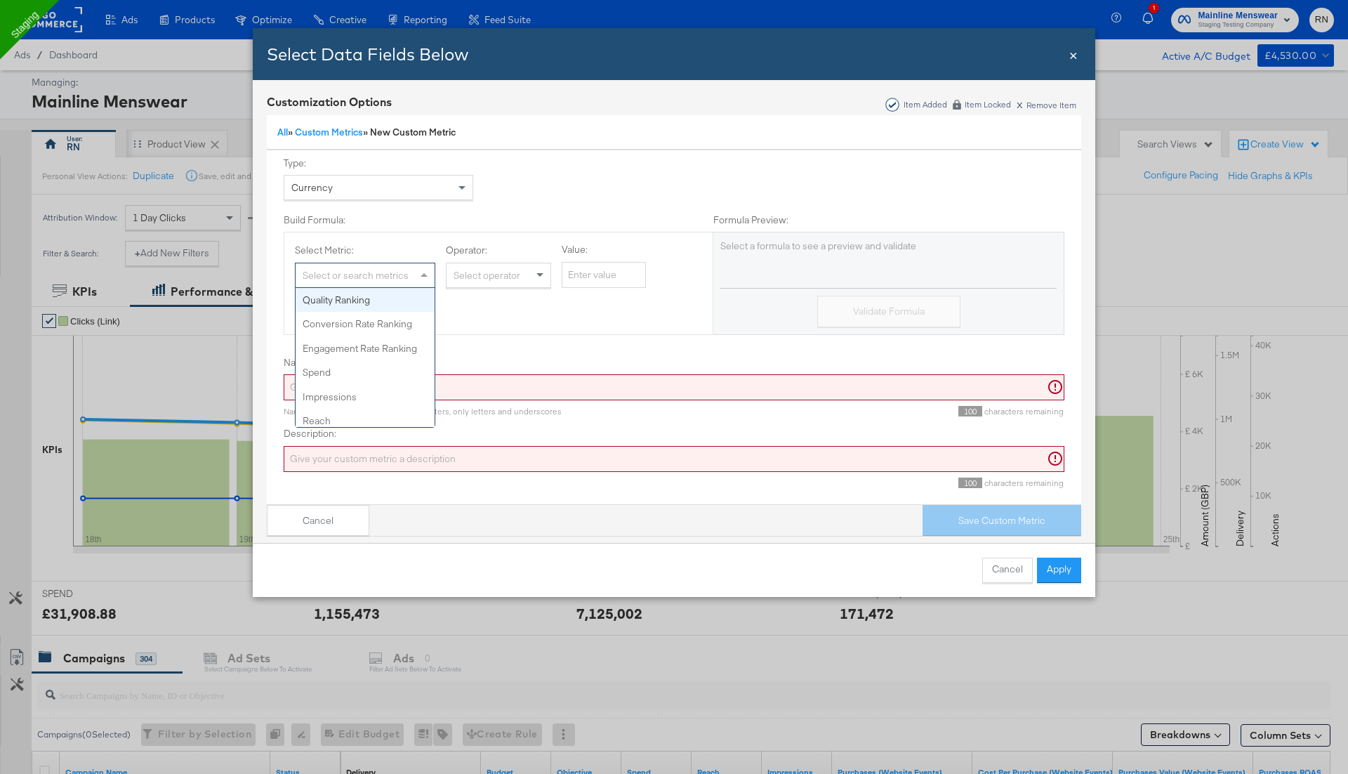
click at [404, 278] on div "Select or search metrics" at bounding box center [365, 275] width 139 height 24
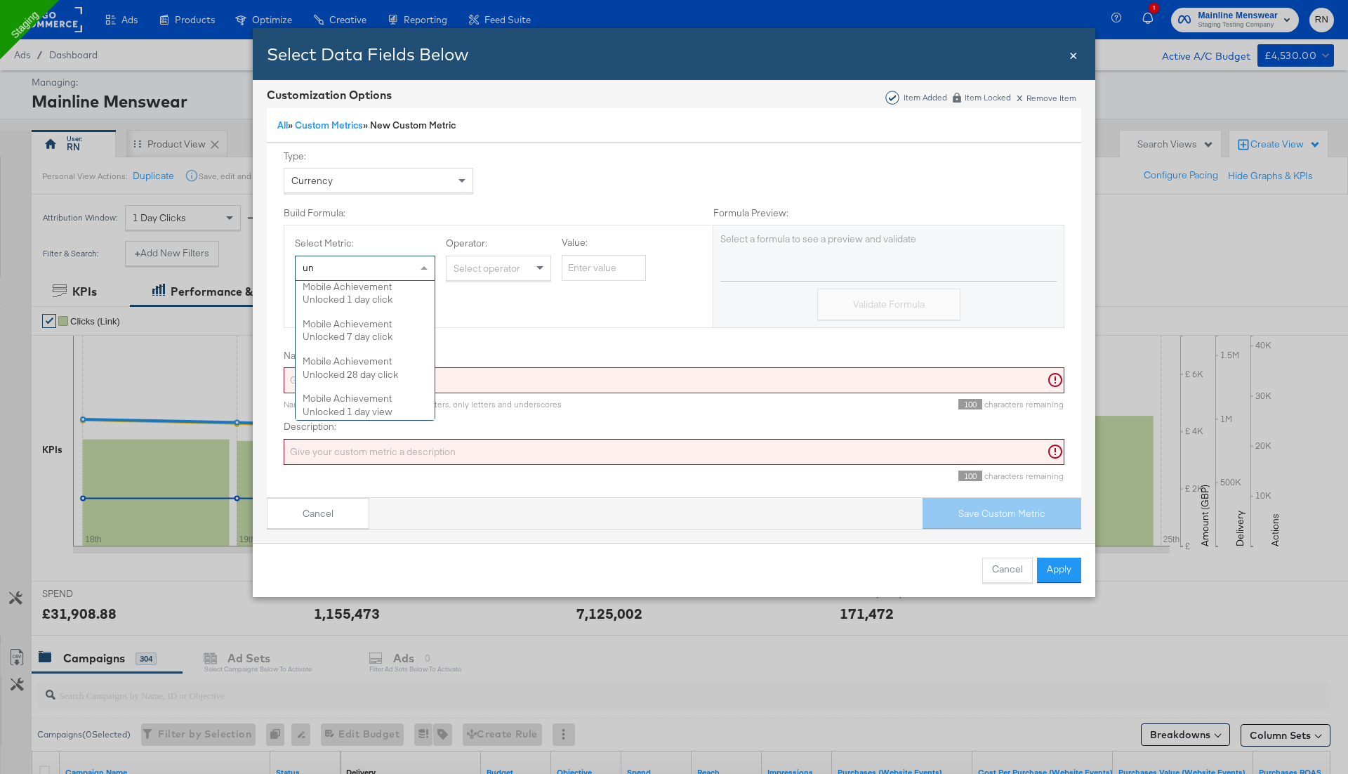
type input "u"
type input "i"
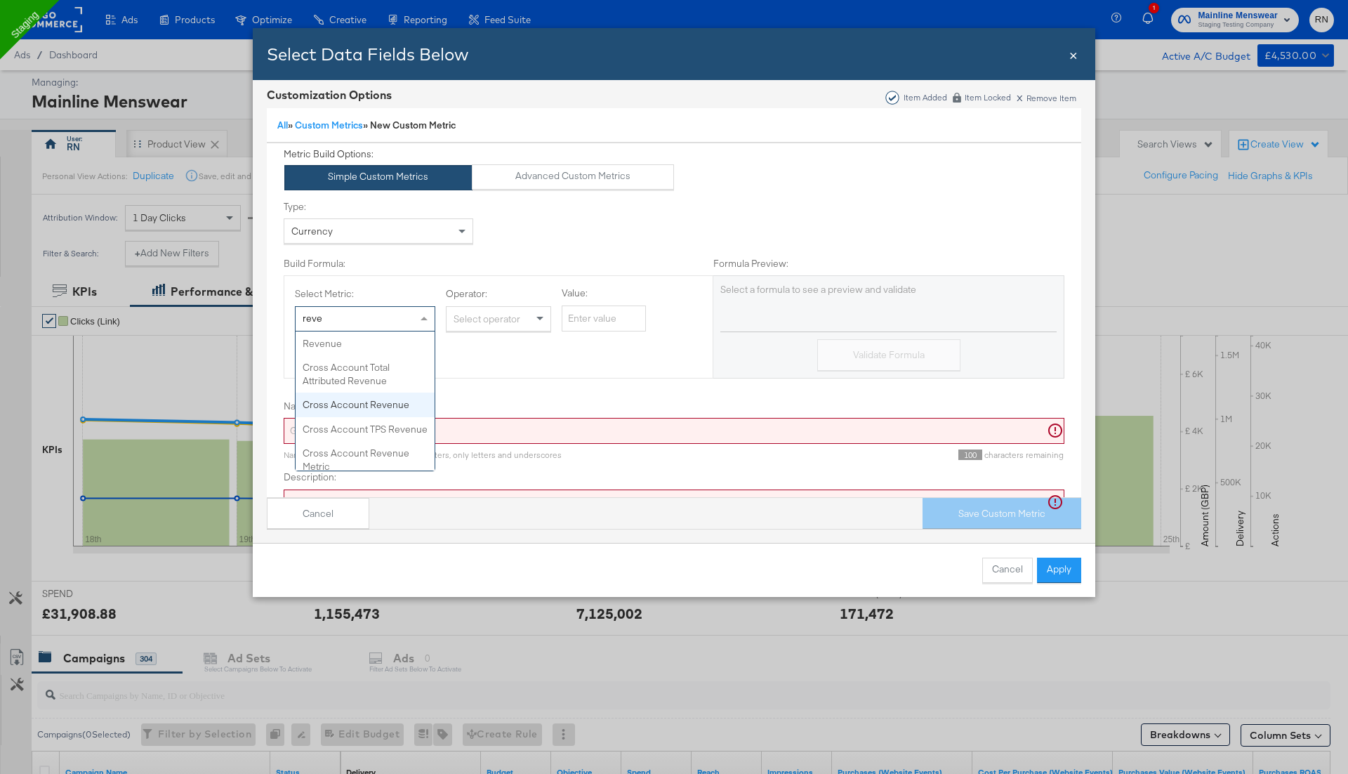
scroll to position [9, 0]
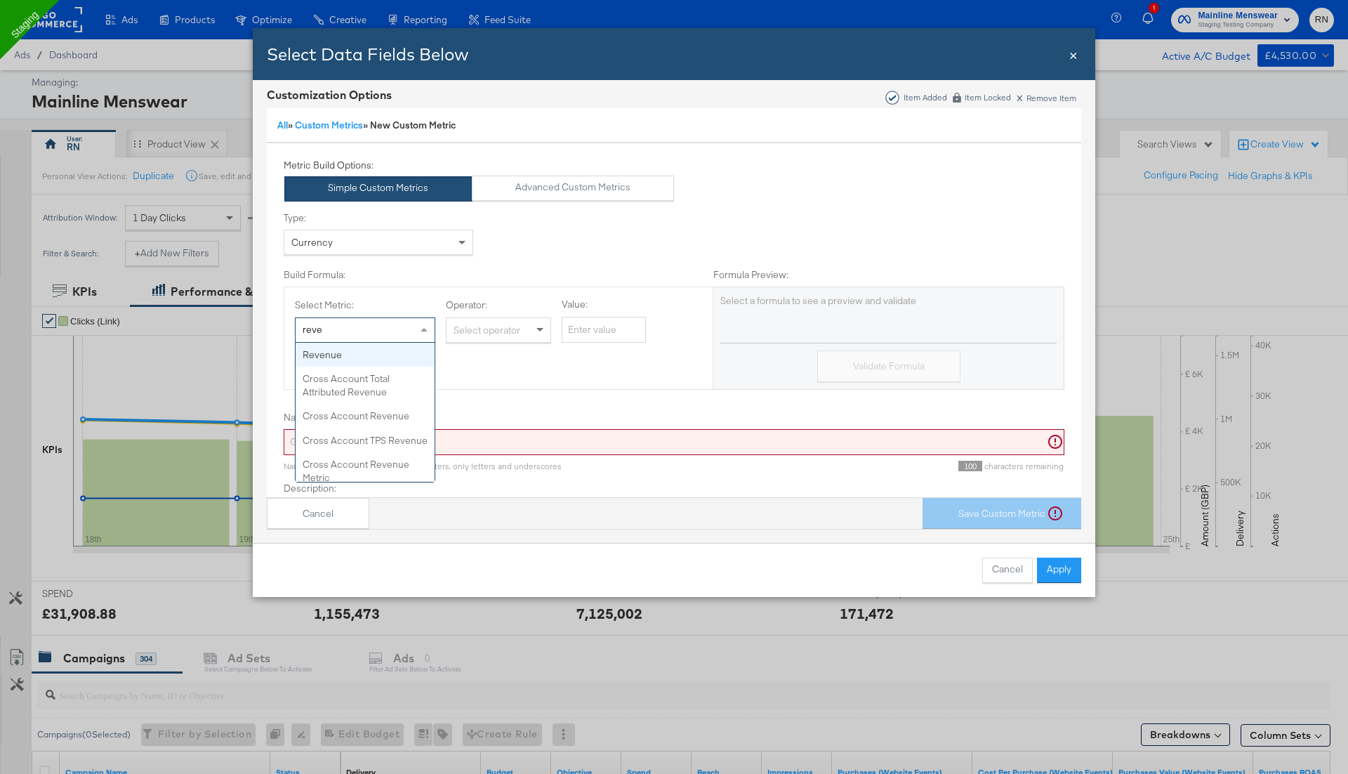
type input "reve"
click at [1074, 56] on span "×" at bounding box center [1073, 53] width 8 height 19
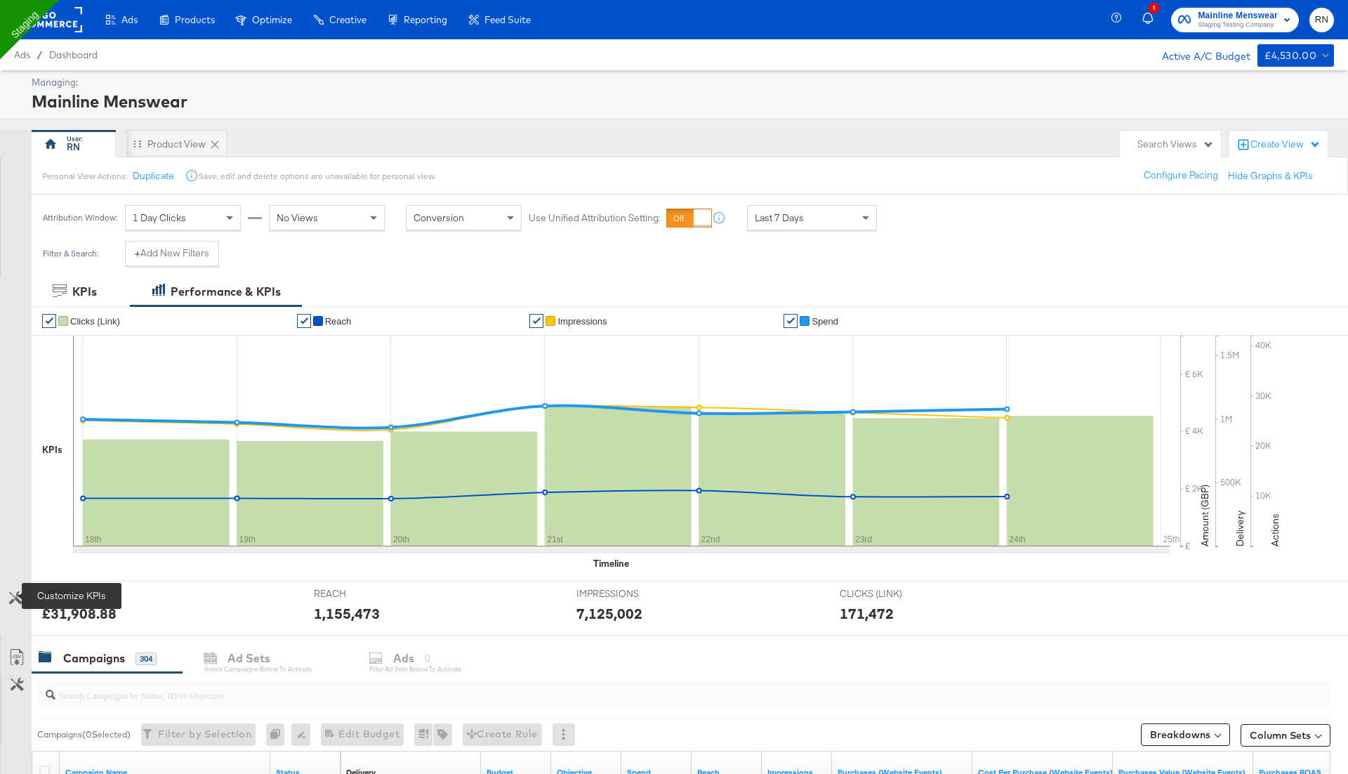
click at [18, 593] on icon at bounding box center [15, 597] width 13 height 13
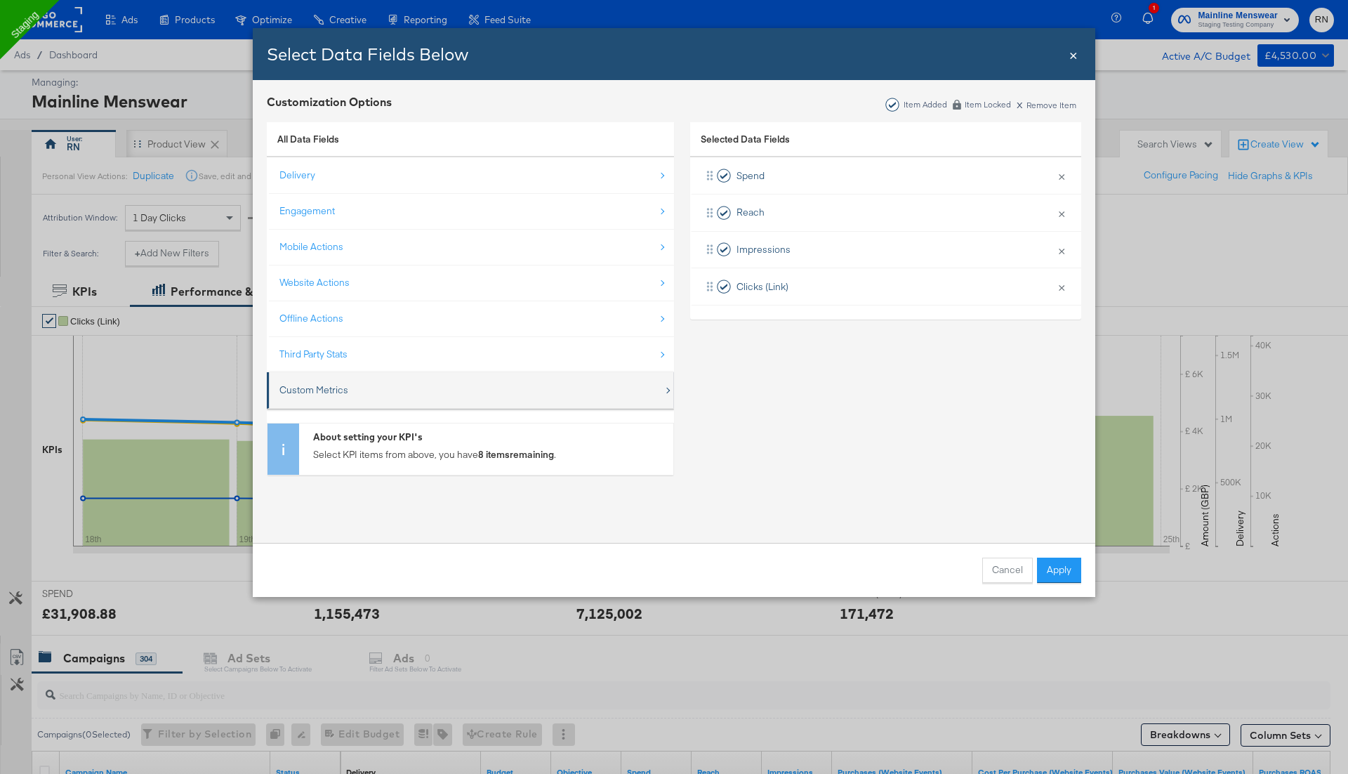
click at [334, 380] on div "Custom Metrics" at bounding box center [471, 390] width 384 height 29
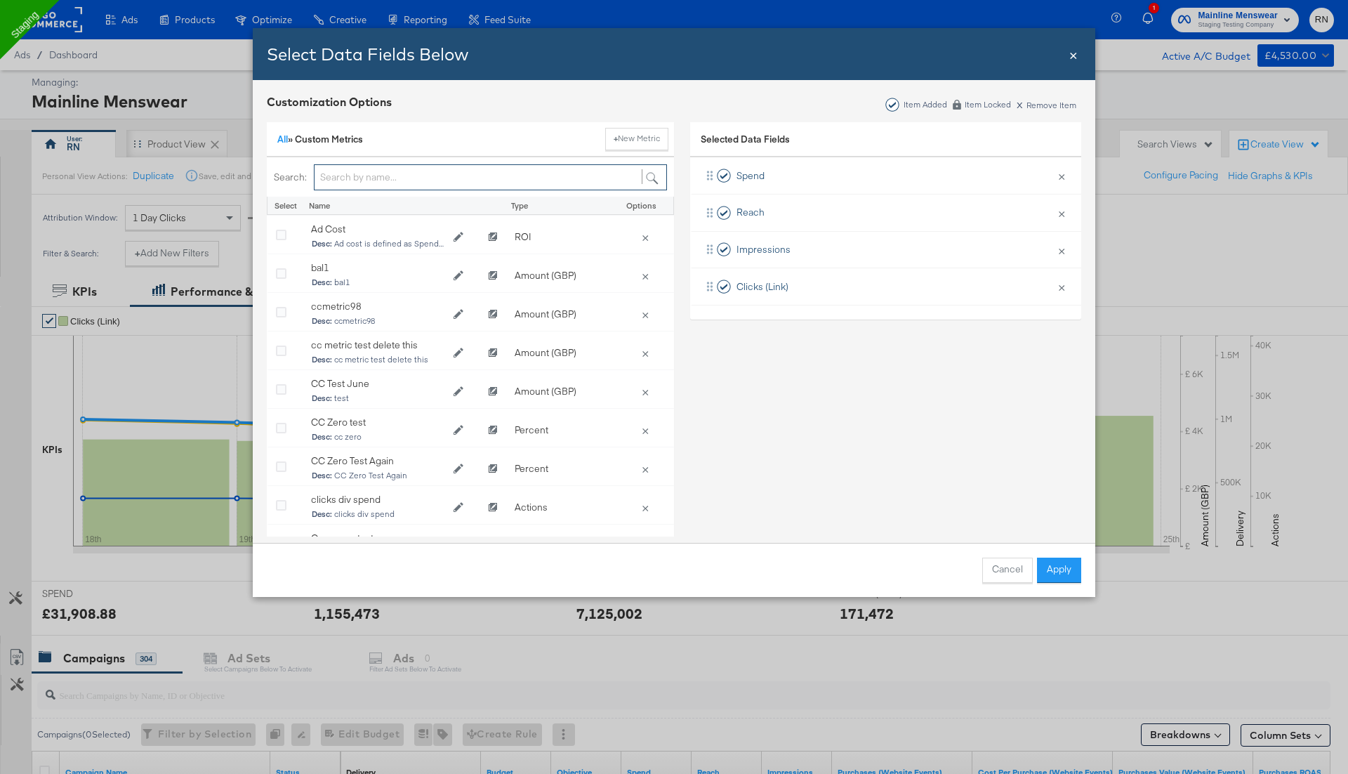
click at [418, 173] on input "Bulk Add Locations Modal" at bounding box center [490, 177] width 353 height 26
click at [283, 135] on link "All" at bounding box center [282, 139] width 11 height 13
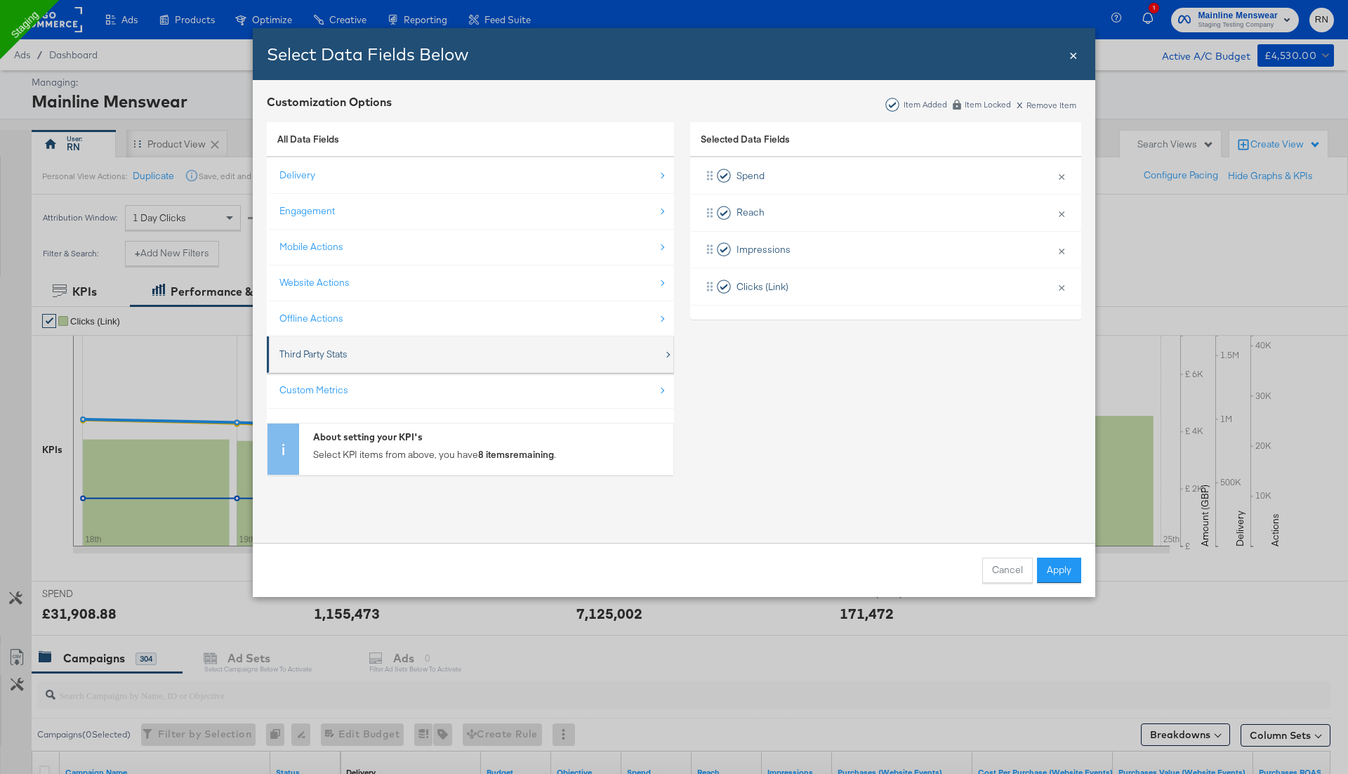
click at [338, 356] on div "Third Party Stats" at bounding box center [313, 354] width 68 height 13
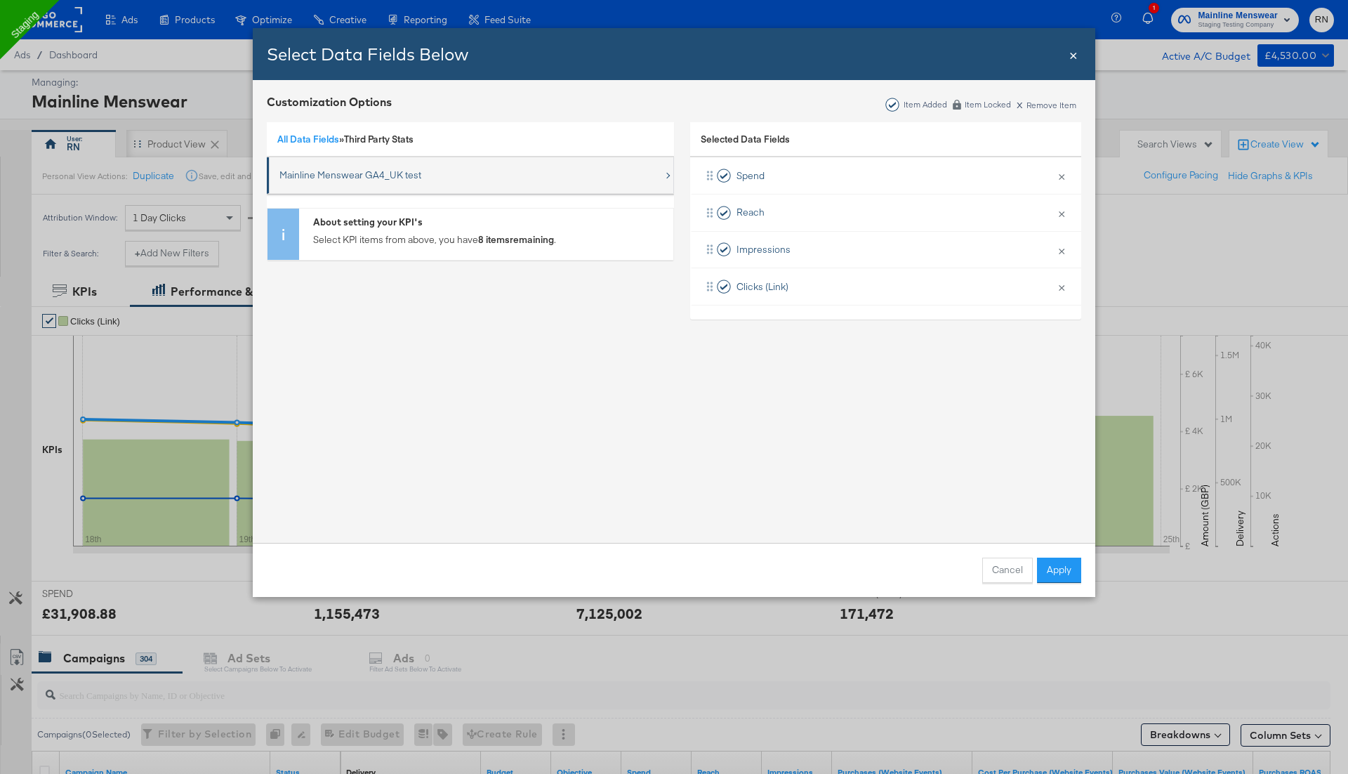
click at [421, 180] on div "Mainline Menswear GA4_UK test" at bounding box center [471, 175] width 384 height 29
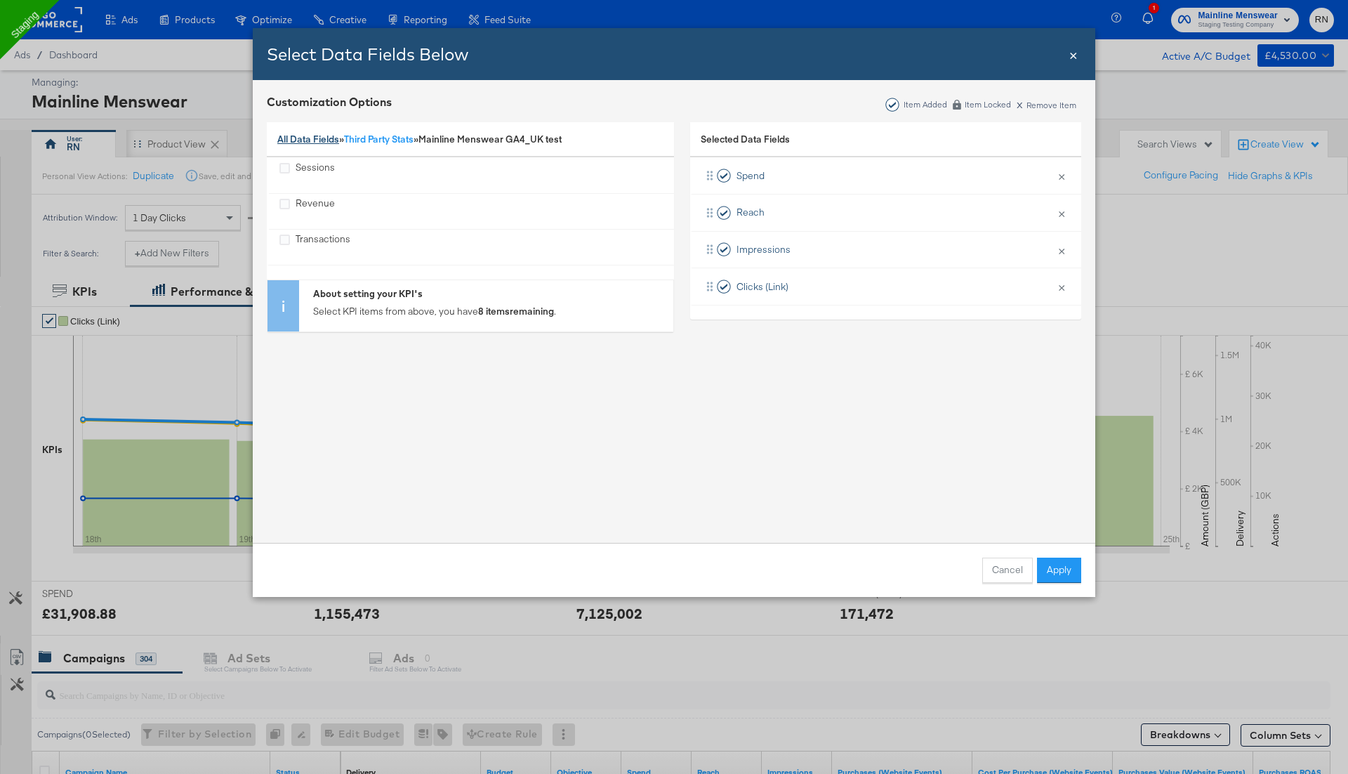
click at [335, 142] on link "All Data Fields" at bounding box center [308, 139] width 62 height 13
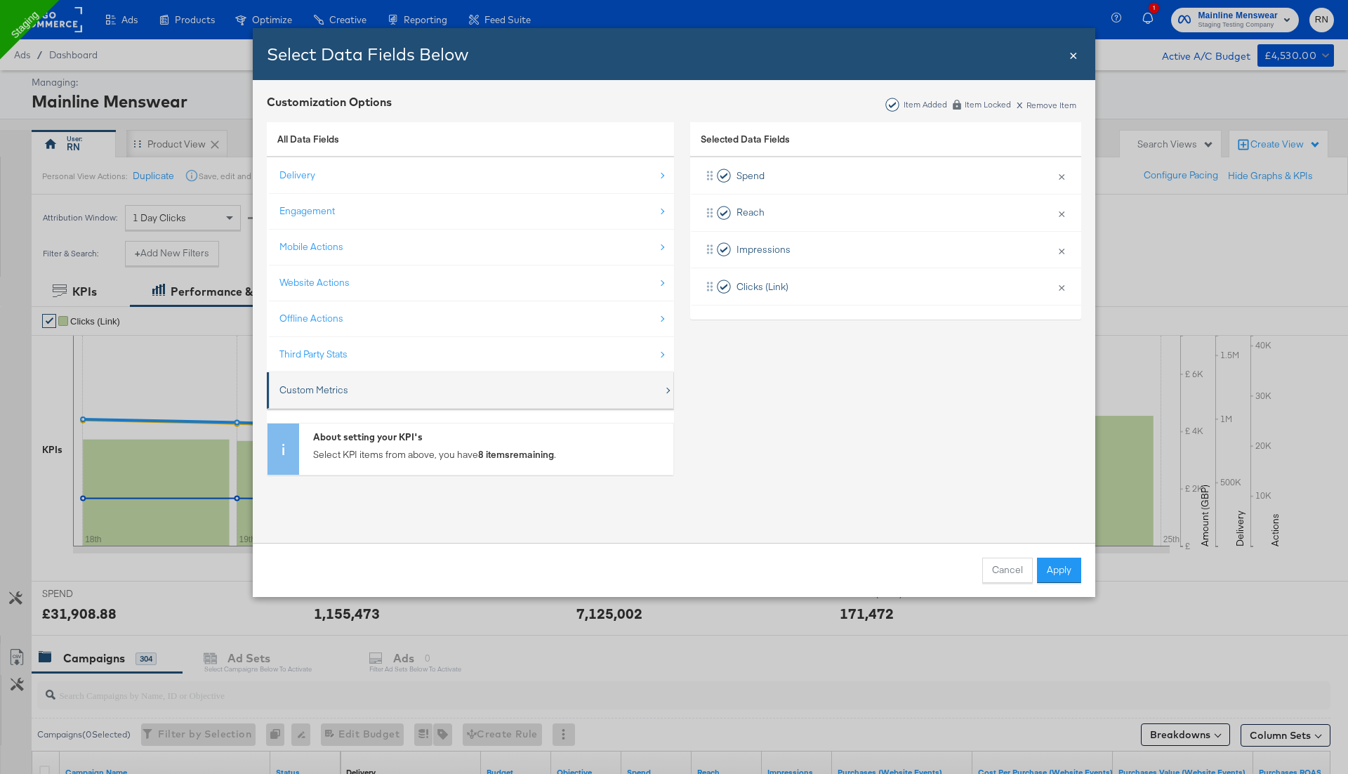
click at [337, 392] on div "Custom Metrics" at bounding box center [313, 389] width 69 height 13
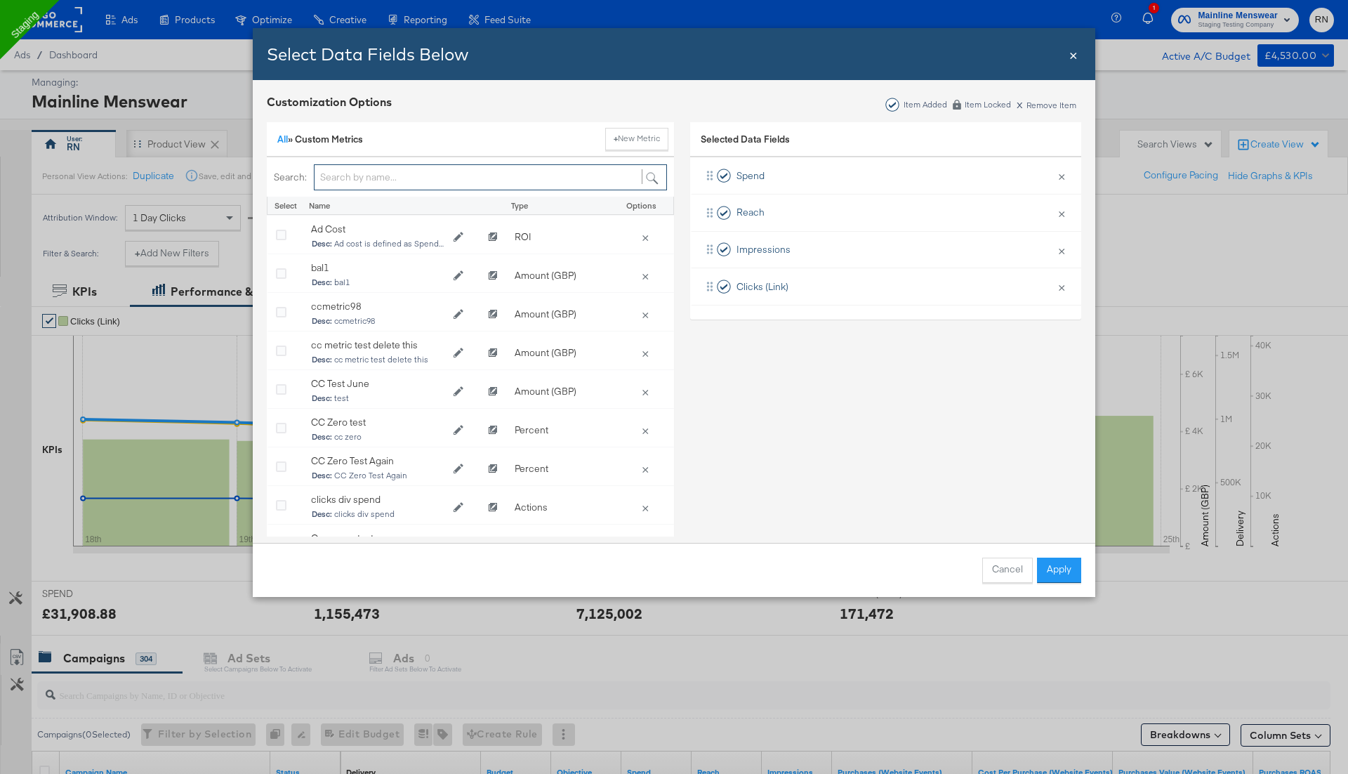
click at [482, 178] on input "Bulk Add Locations Modal" at bounding box center [490, 177] width 353 height 26
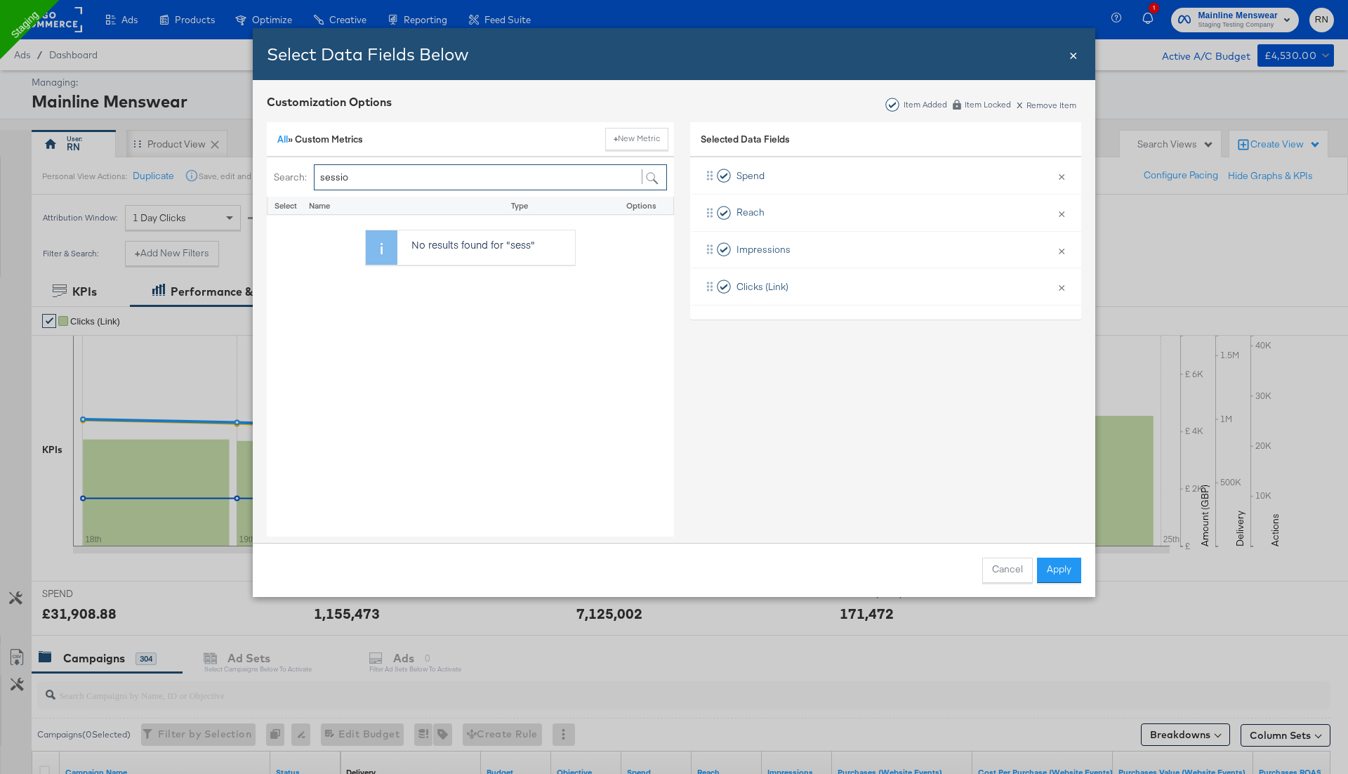
type input "session"
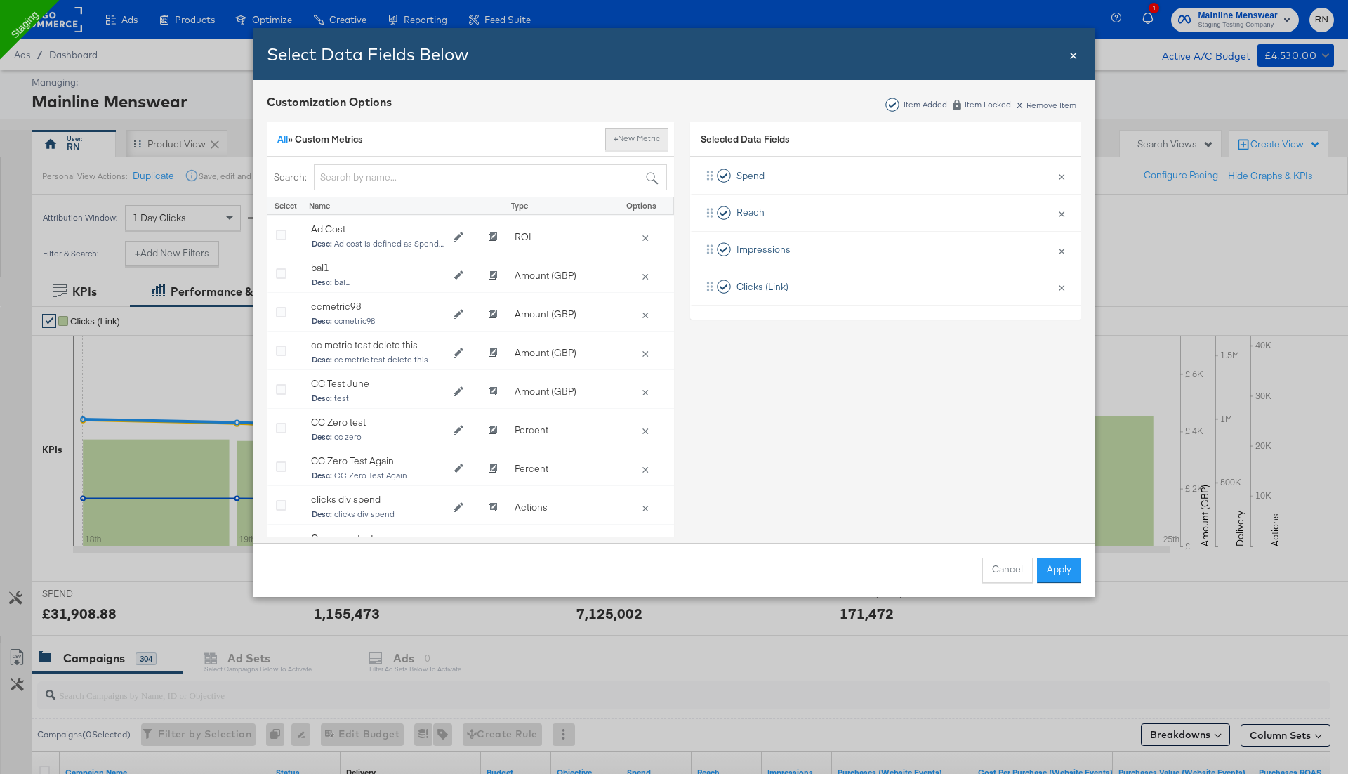
click at [643, 137] on button "+ New Metric" at bounding box center [636, 139] width 63 height 22
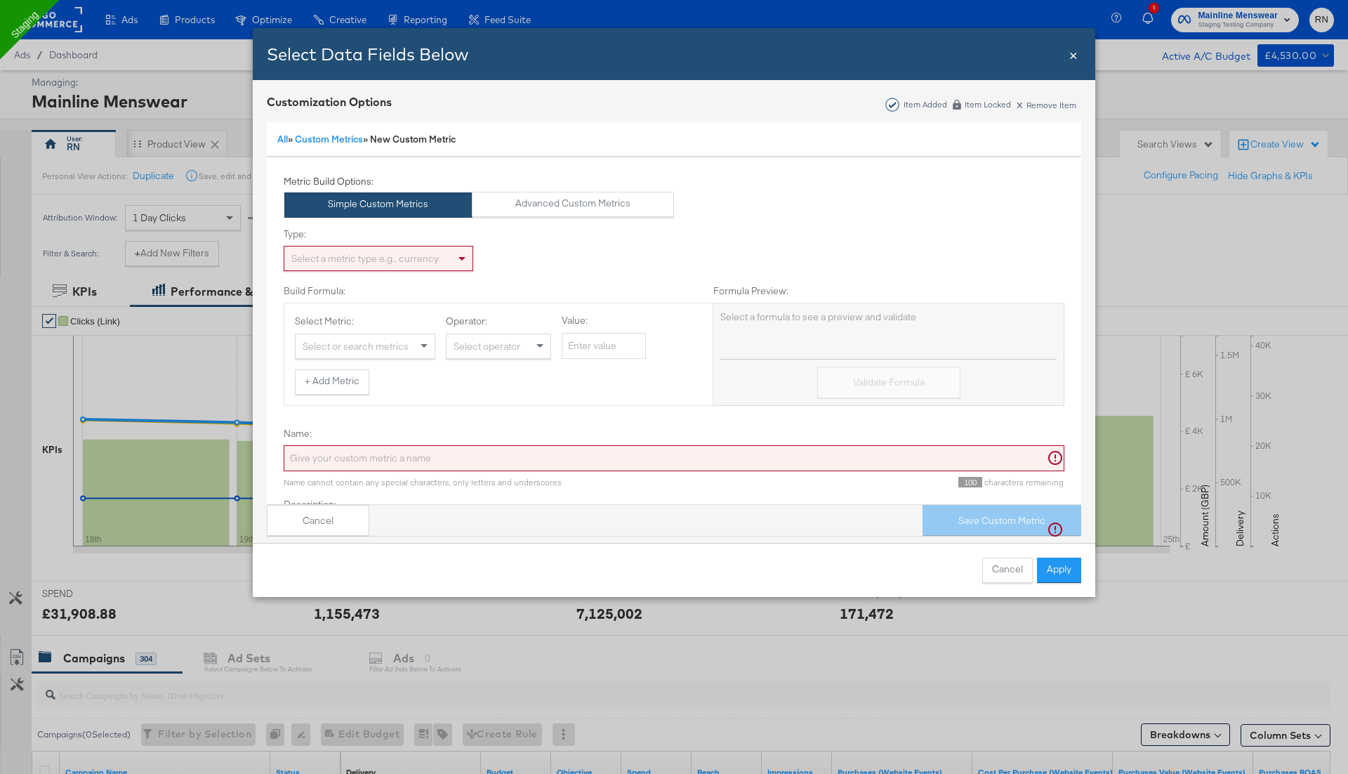
click at [409, 209] on button "Simple Custom Metrics" at bounding box center [378, 204] width 188 height 25
click at [391, 263] on div "Select a metric type e.g., currency" at bounding box center [378, 258] width 188 height 24
click at [373, 348] on div "Select or search metrics" at bounding box center [365, 346] width 139 height 24
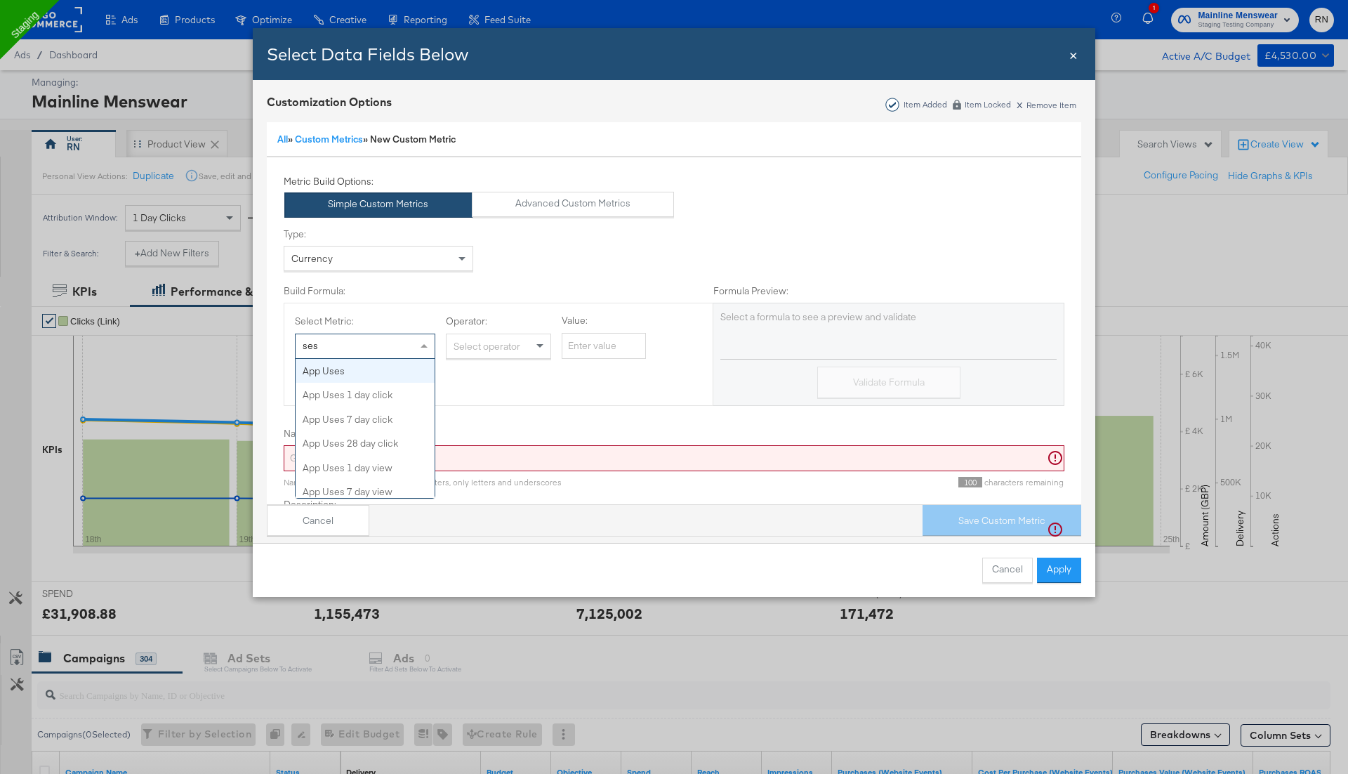
type input "sess"
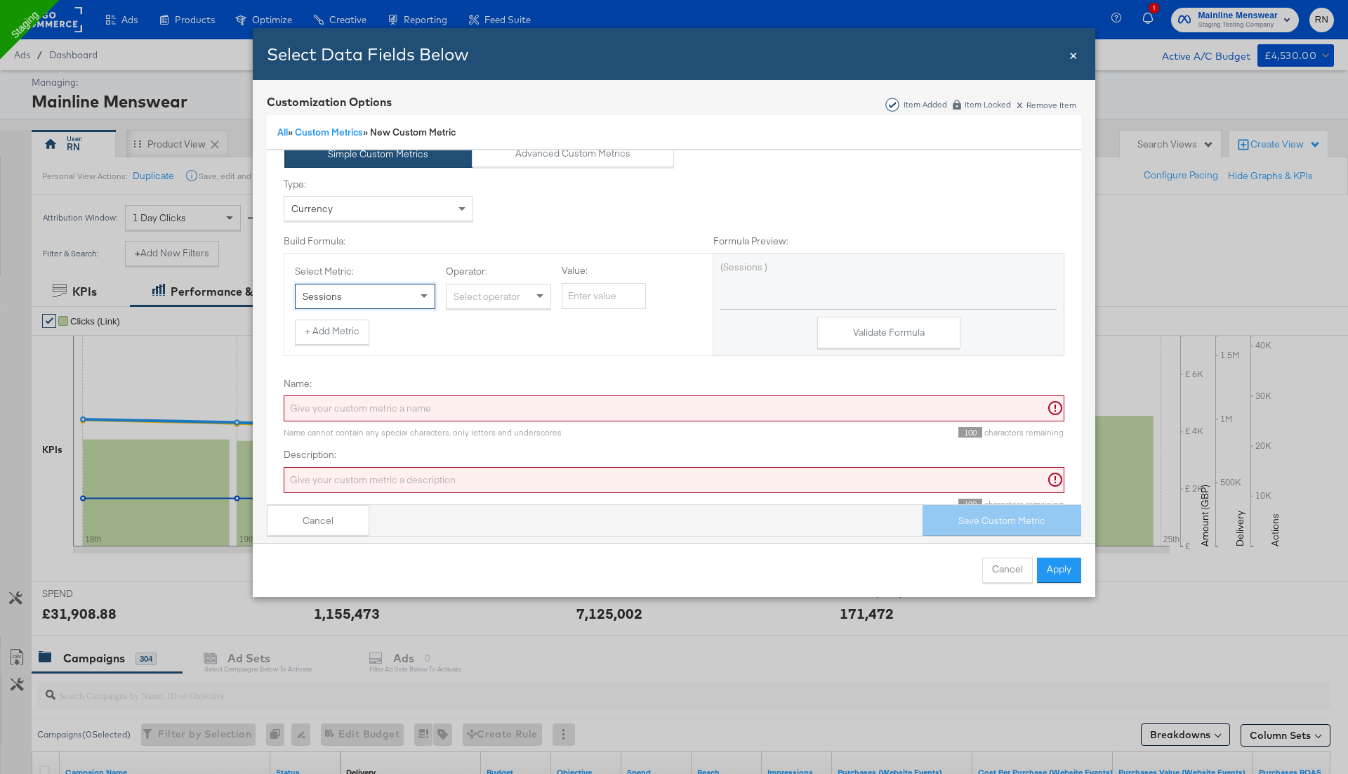
scroll to position [71, 0]
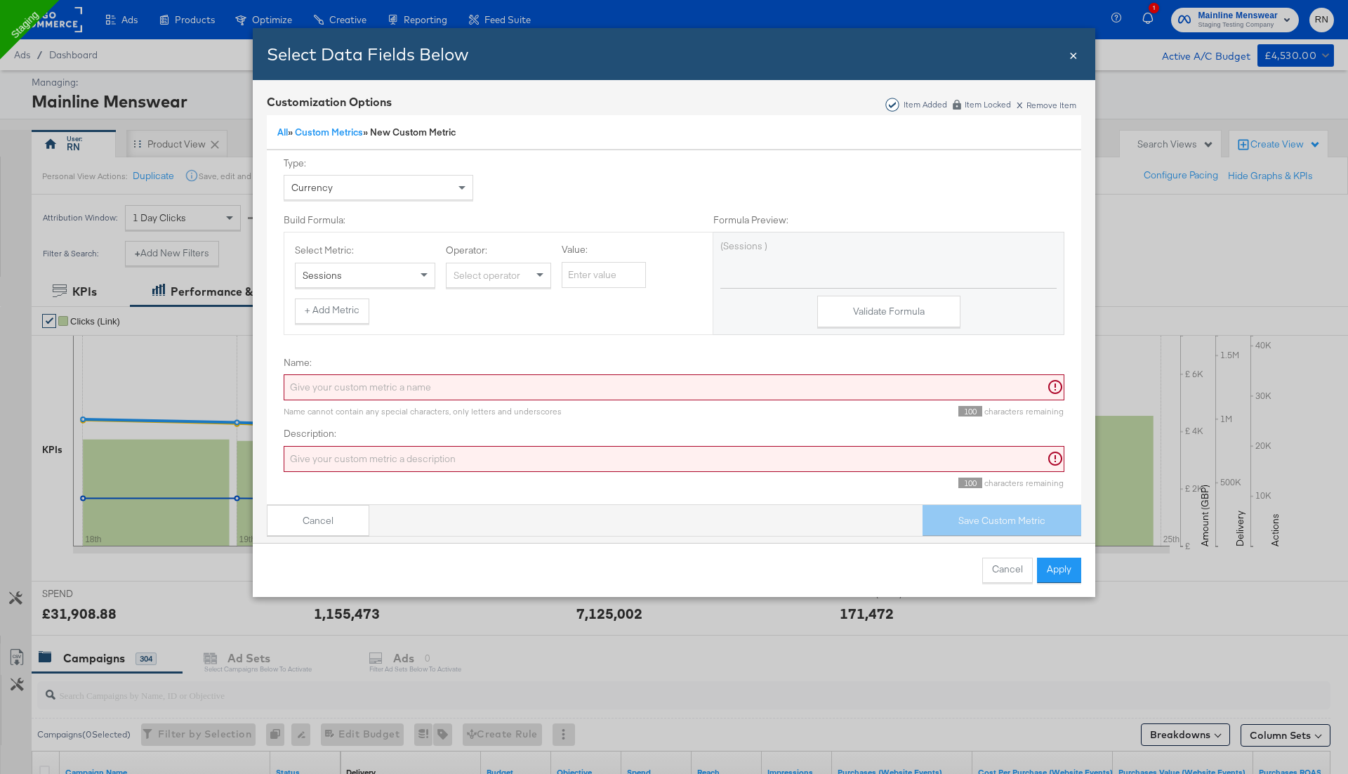
click at [1074, 56] on span "×" at bounding box center [1073, 53] width 8 height 19
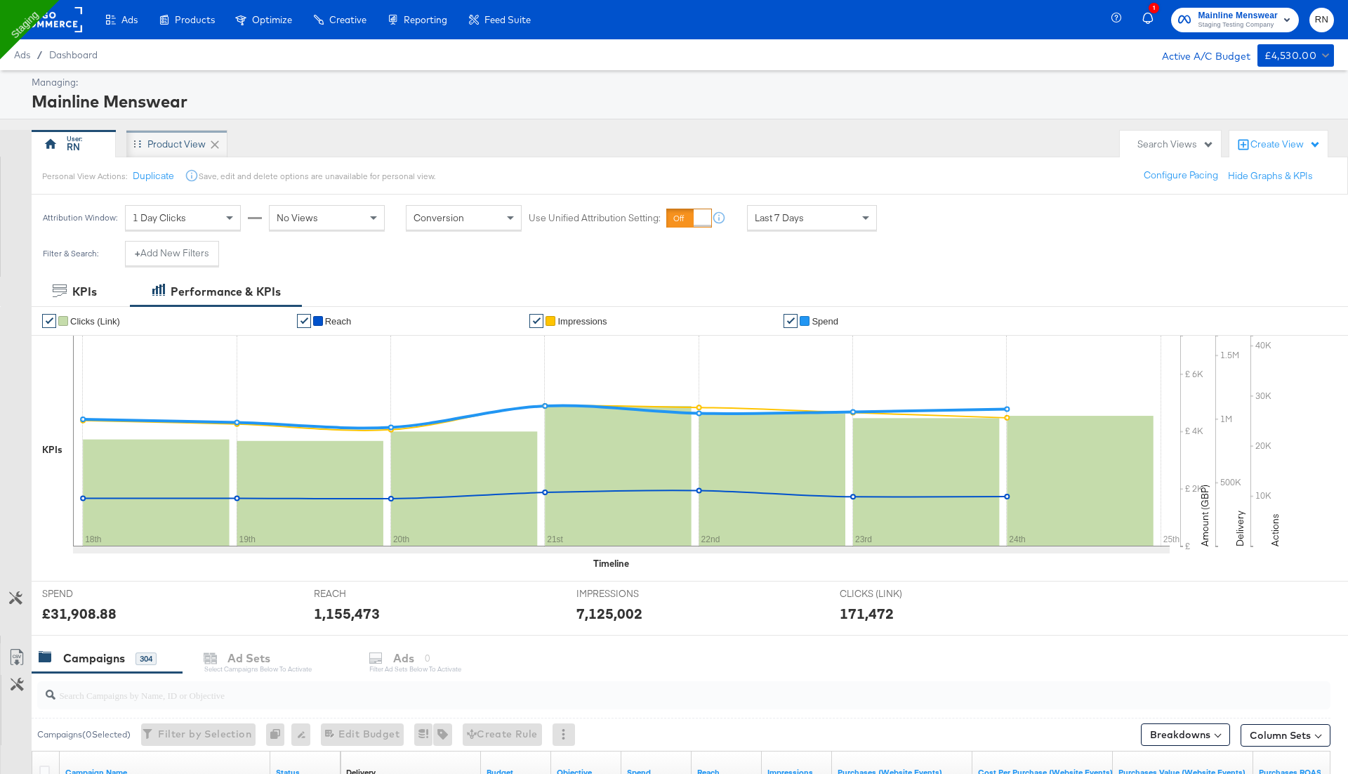
click at [196, 140] on div "Product View" at bounding box center [176, 144] width 58 height 13
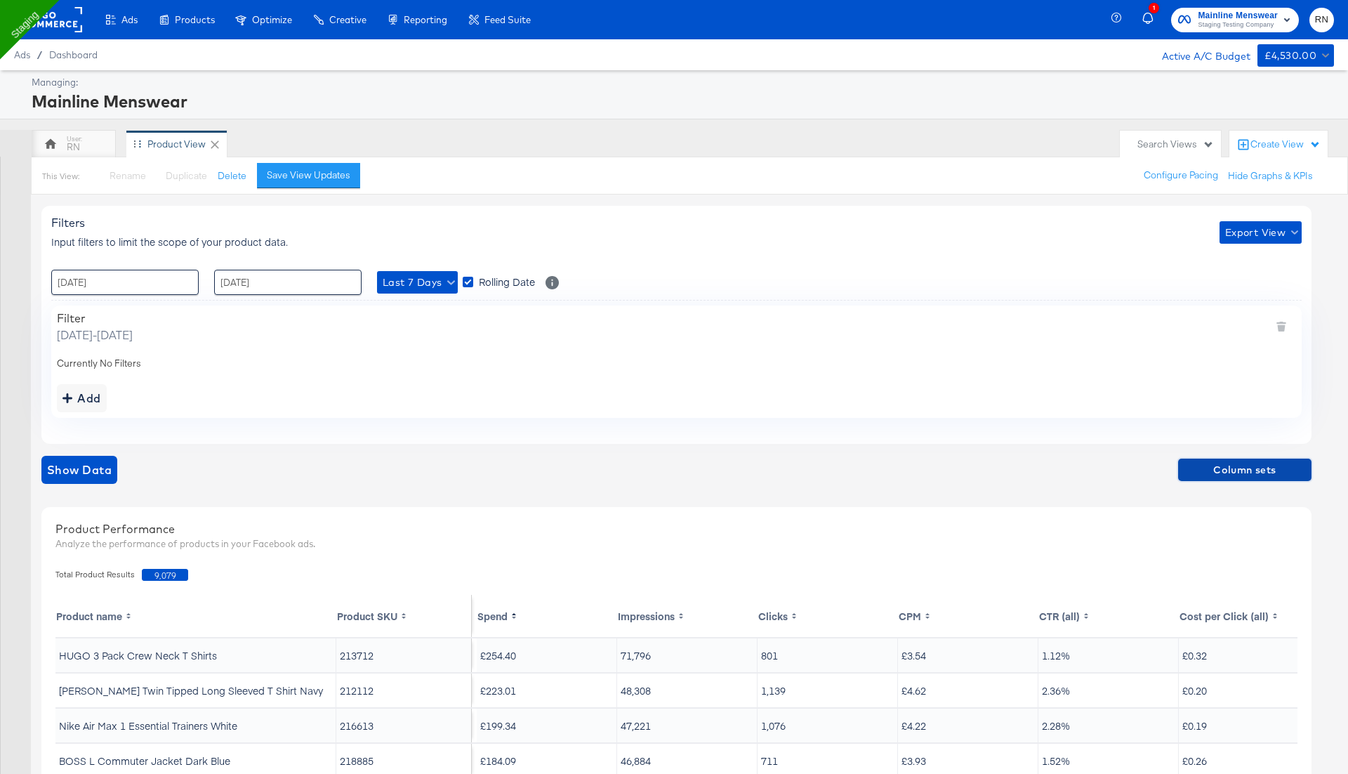
click at [1240, 469] on span "Column sets" at bounding box center [1245, 470] width 122 height 18
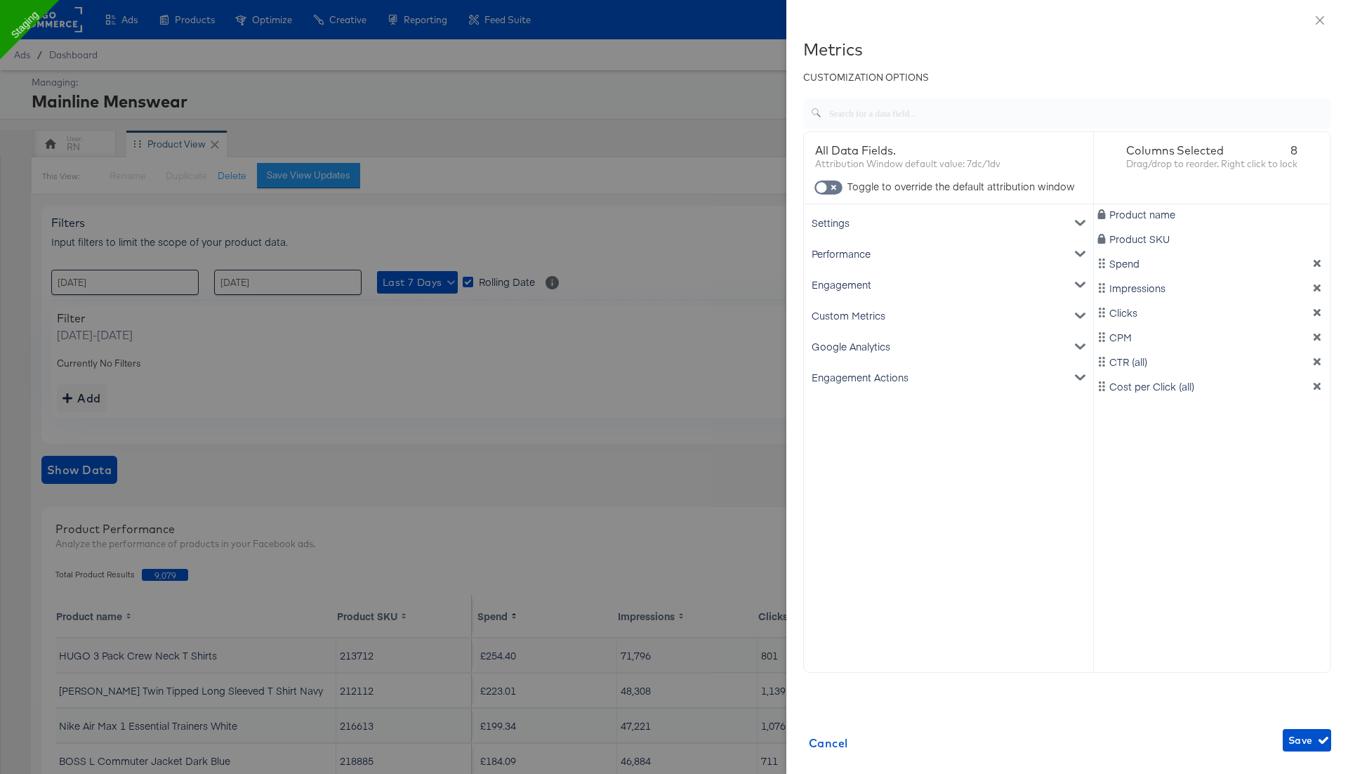
click at [904, 314] on div "Custom Metrics" at bounding box center [949, 315] width 284 height 31
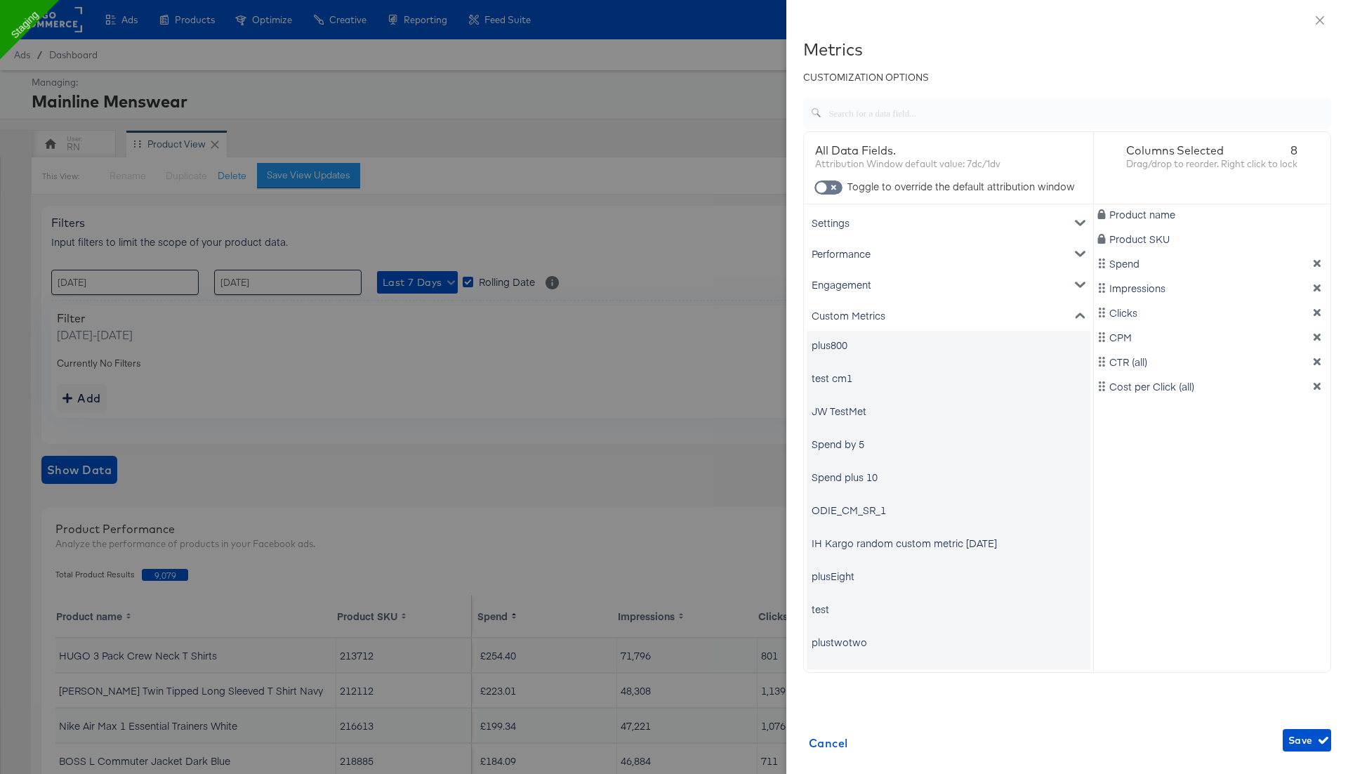
click at [863, 309] on div "Custom Metrics" at bounding box center [949, 315] width 284 height 31
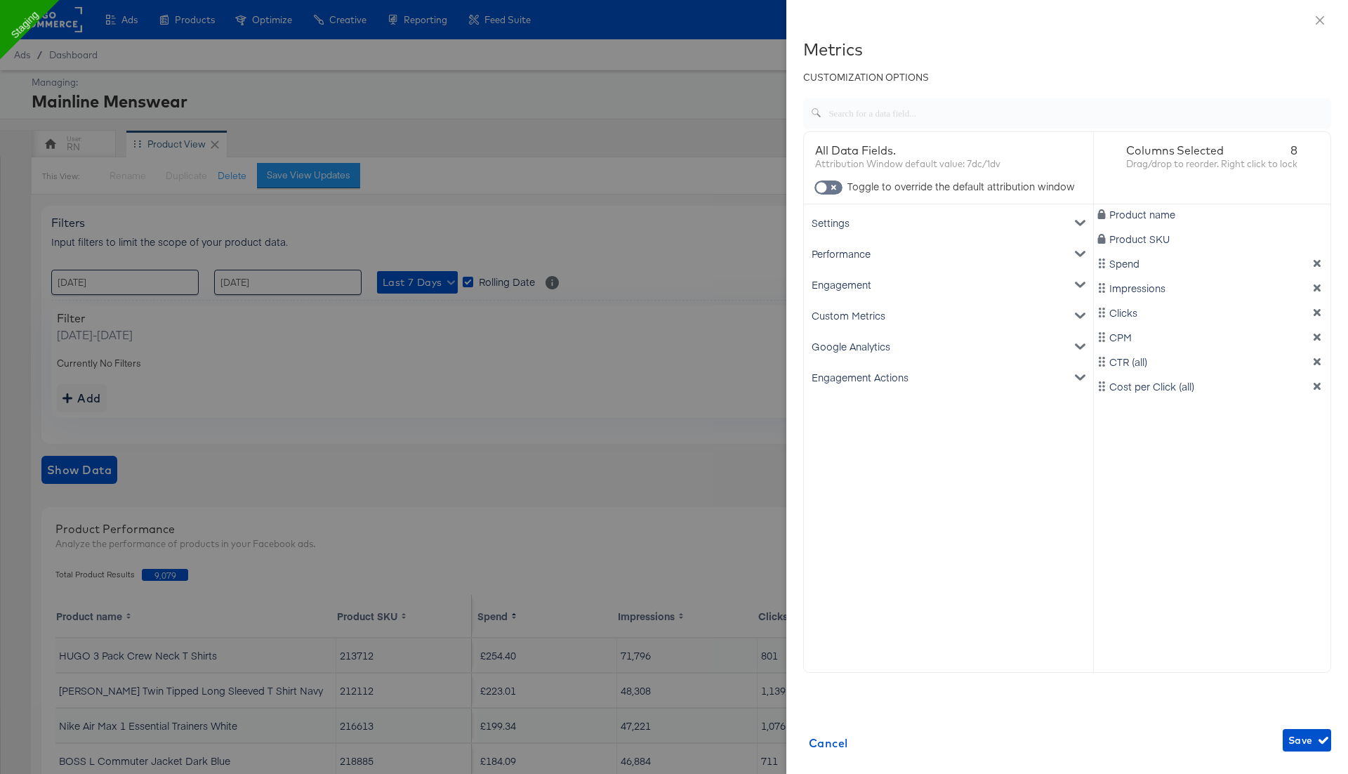
click at [862, 349] on div "Google Analytics" at bounding box center [949, 346] width 284 height 31
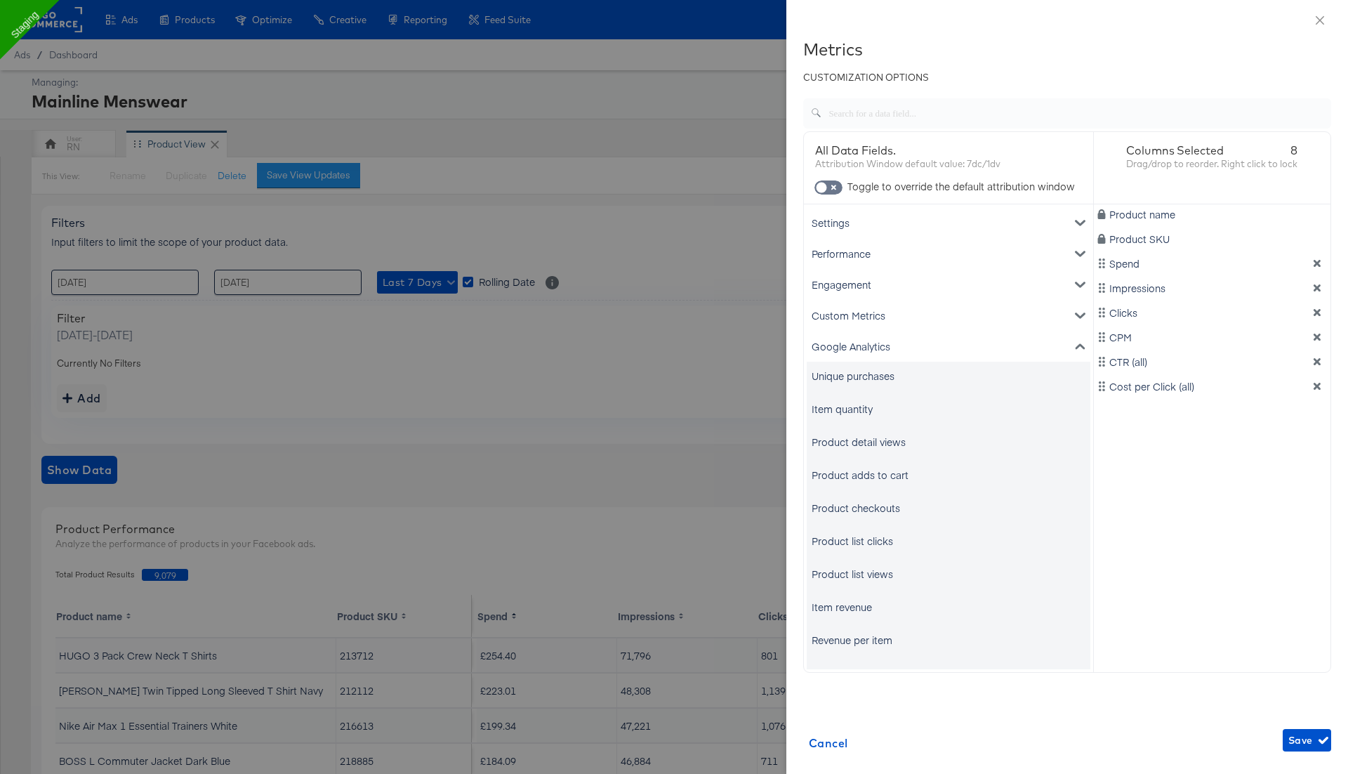
scroll to position [84, 0]
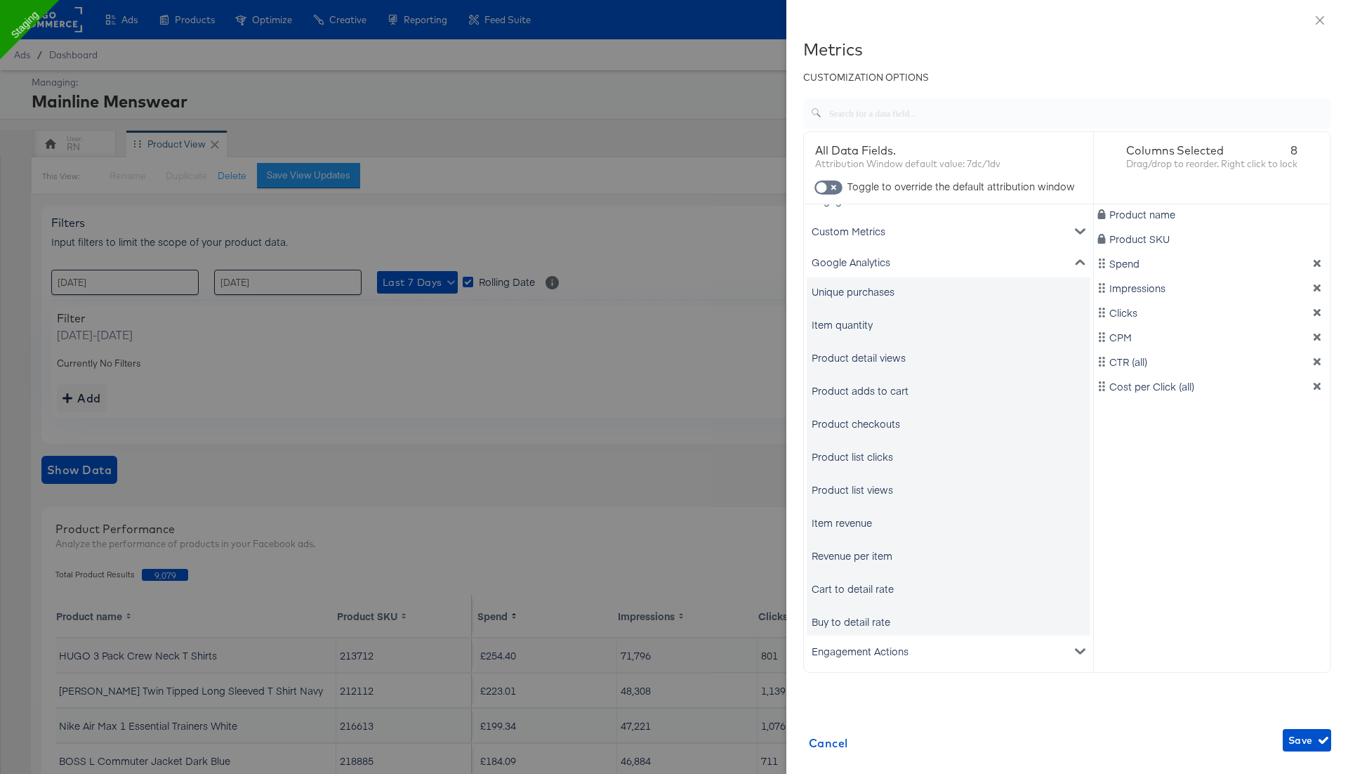
click at [899, 256] on div "Google Analytics" at bounding box center [949, 261] width 284 height 31
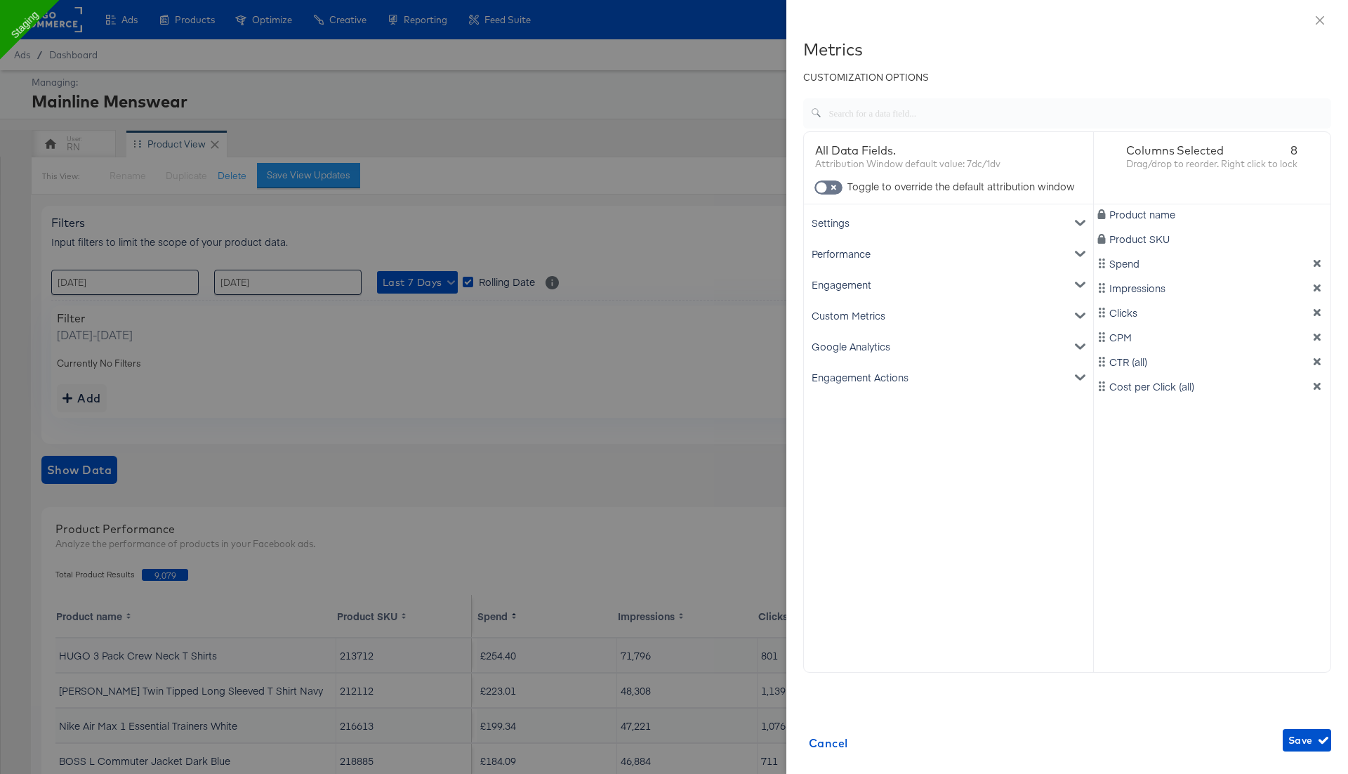
scroll to position [0, 0]
click at [861, 347] on div "Google Analytics" at bounding box center [949, 346] width 284 height 31
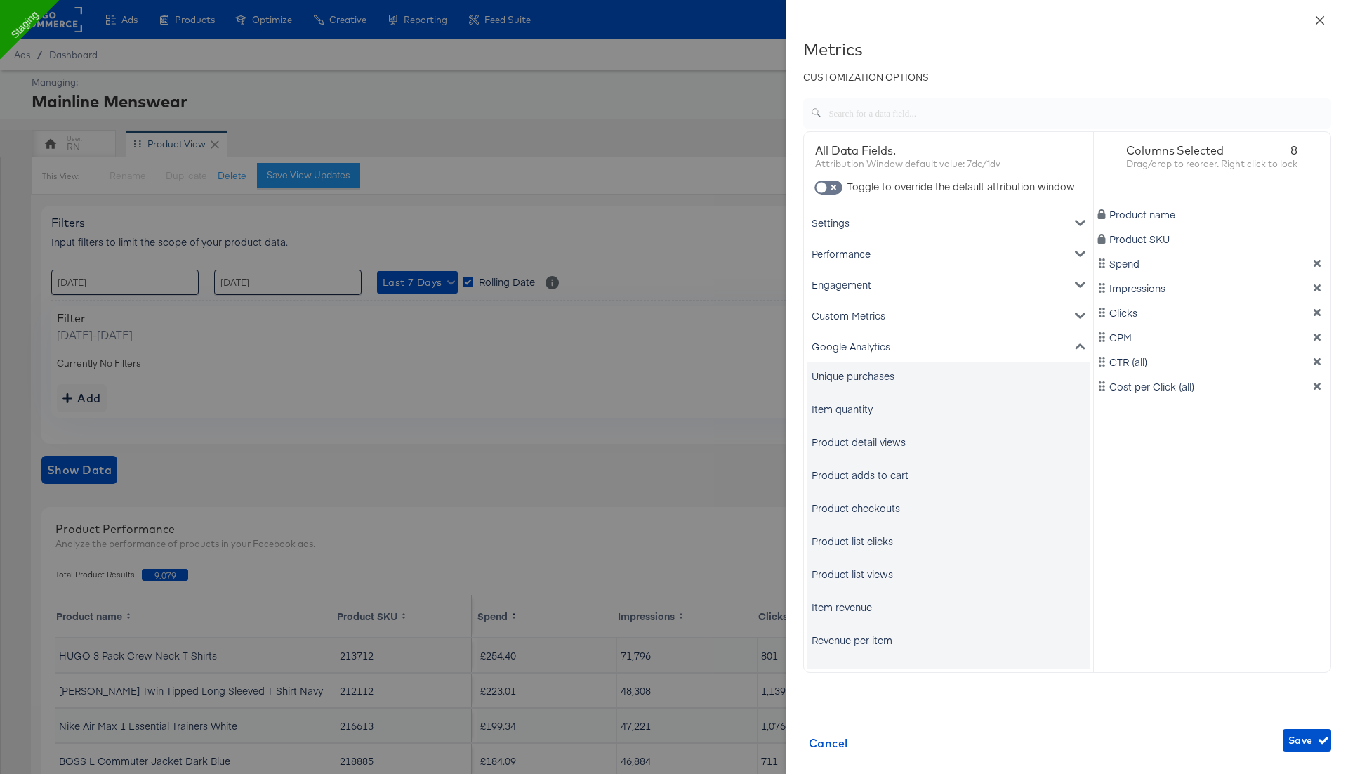
click at [1318, 20] on icon "close" at bounding box center [1320, 19] width 8 height 8
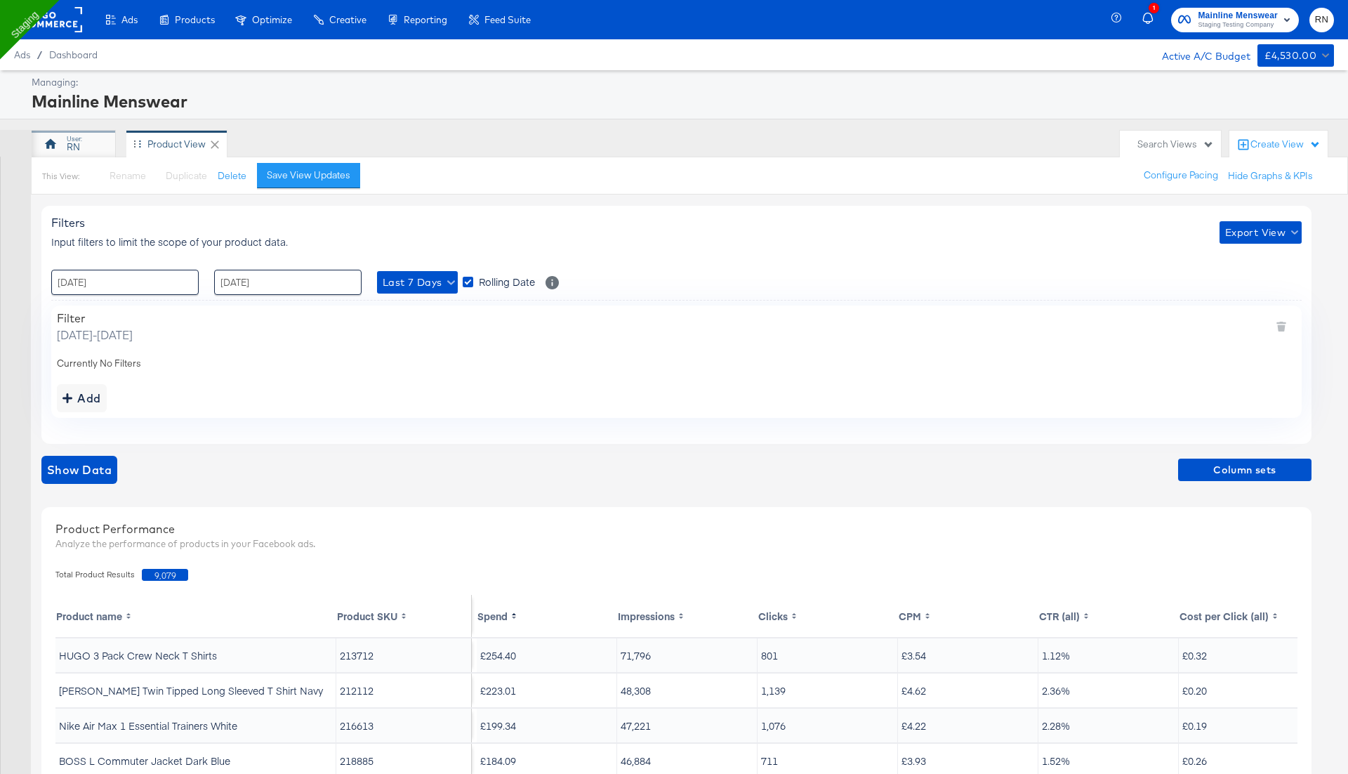
click at [77, 145] on div "RN" at bounding box center [73, 146] width 13 height 13
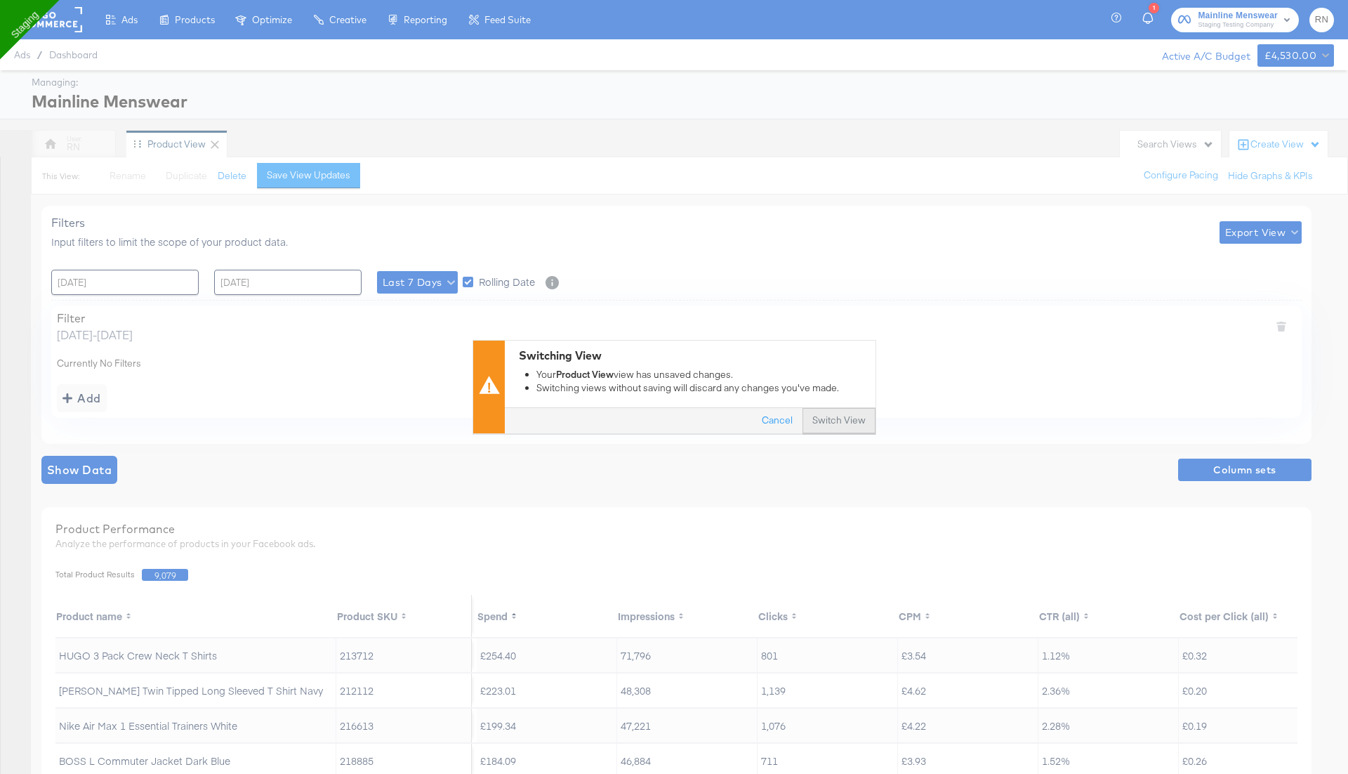
click at [845, 420] on button "Switch View" at bounding box center [838, 421] width 73 height 25
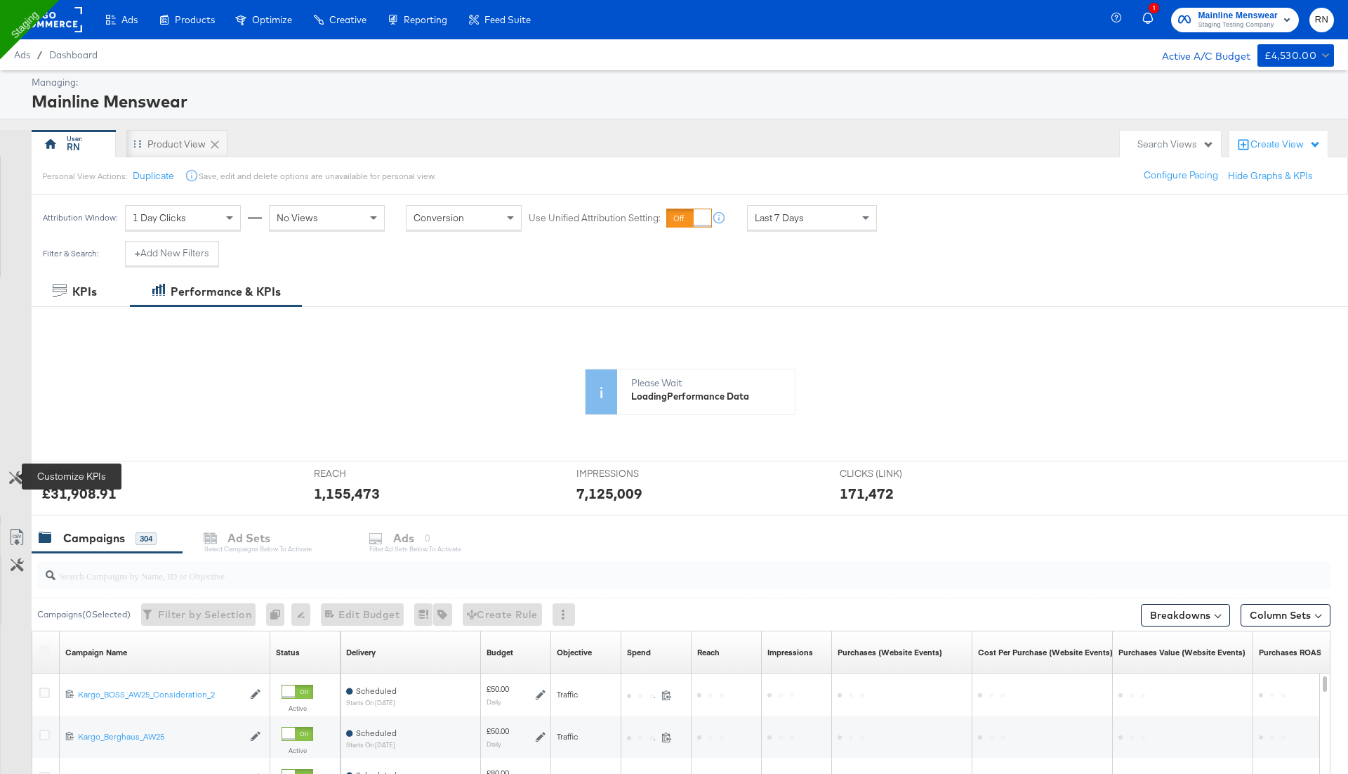
click at [18, 474] on icon at bounding box center [15, 477] width 13 height 13
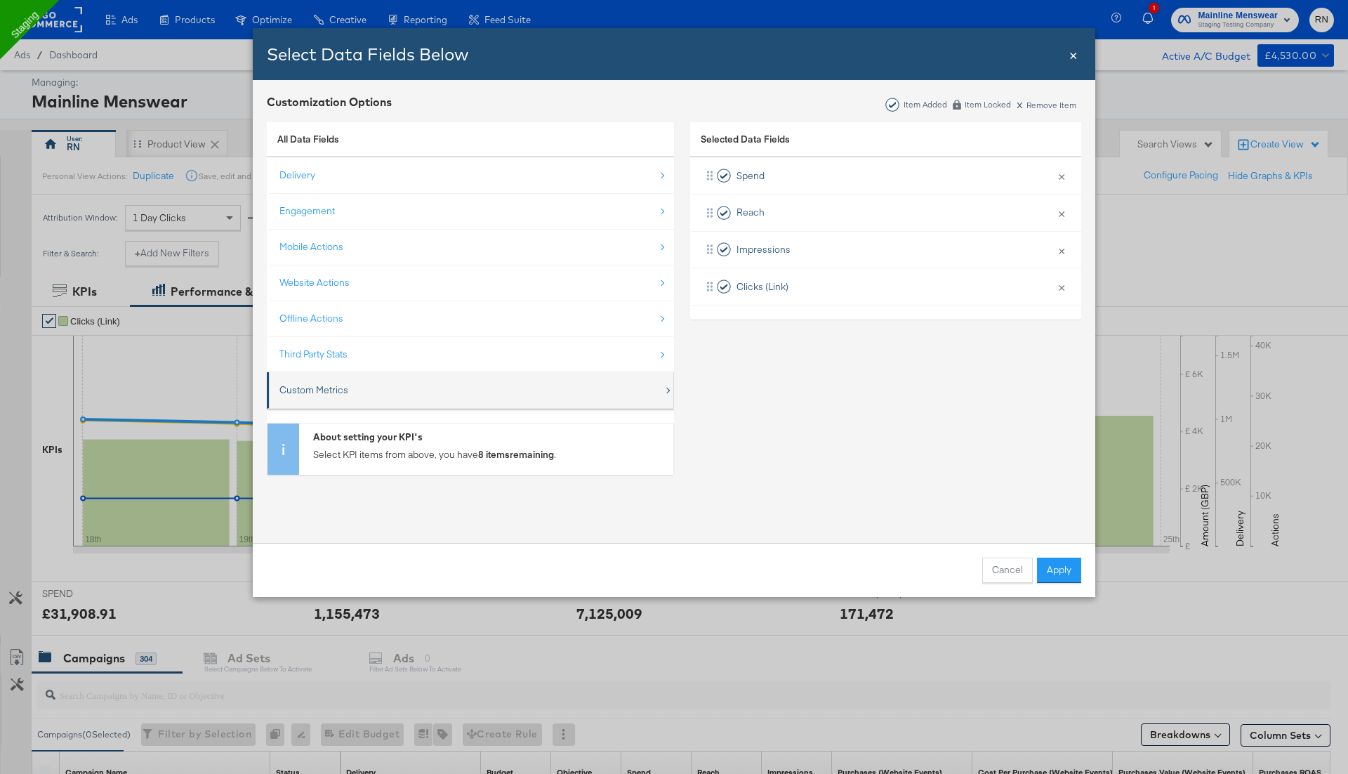
click at [328, 380] on div "Custom Metrics" at bounding box center [471, 390] width 384 height 29
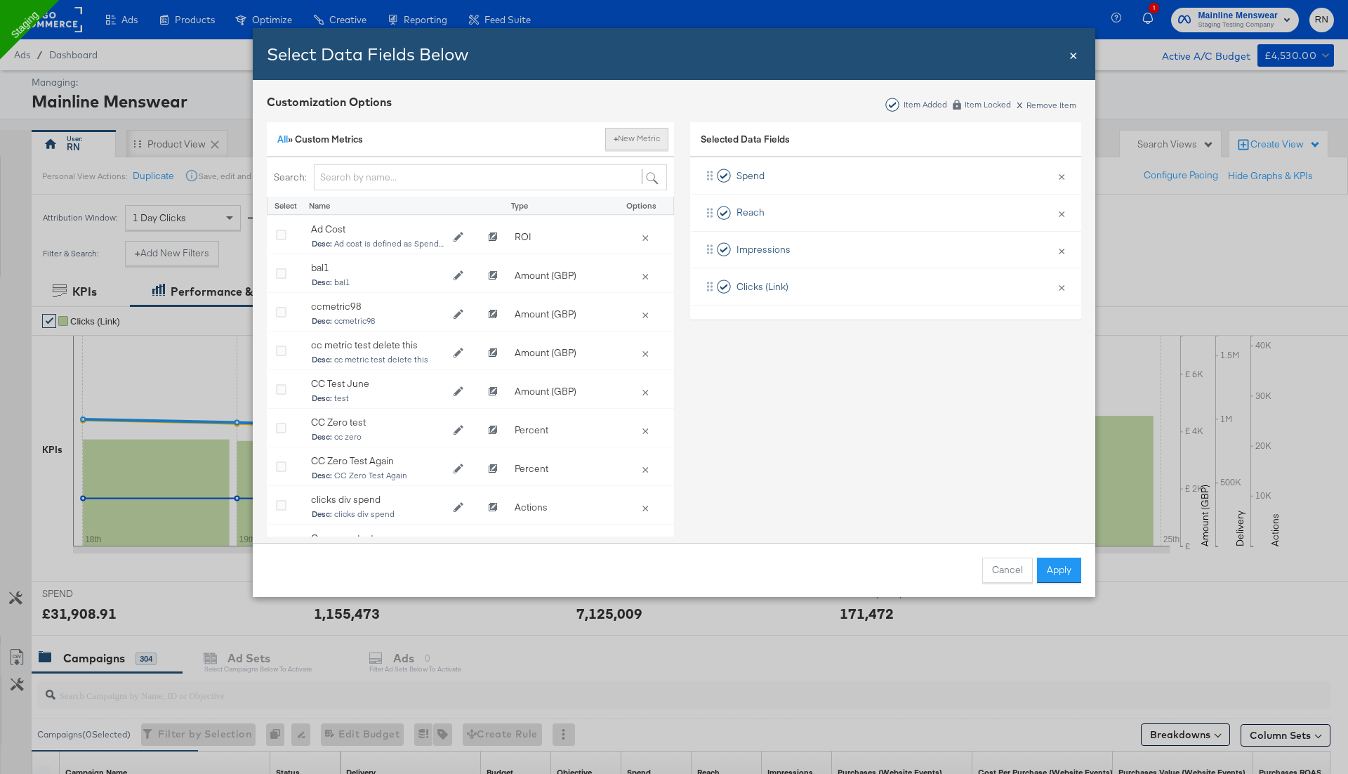
click at [649, 140] on button "+ New Metric" at bounding box center [636, 139] width 63 height 22
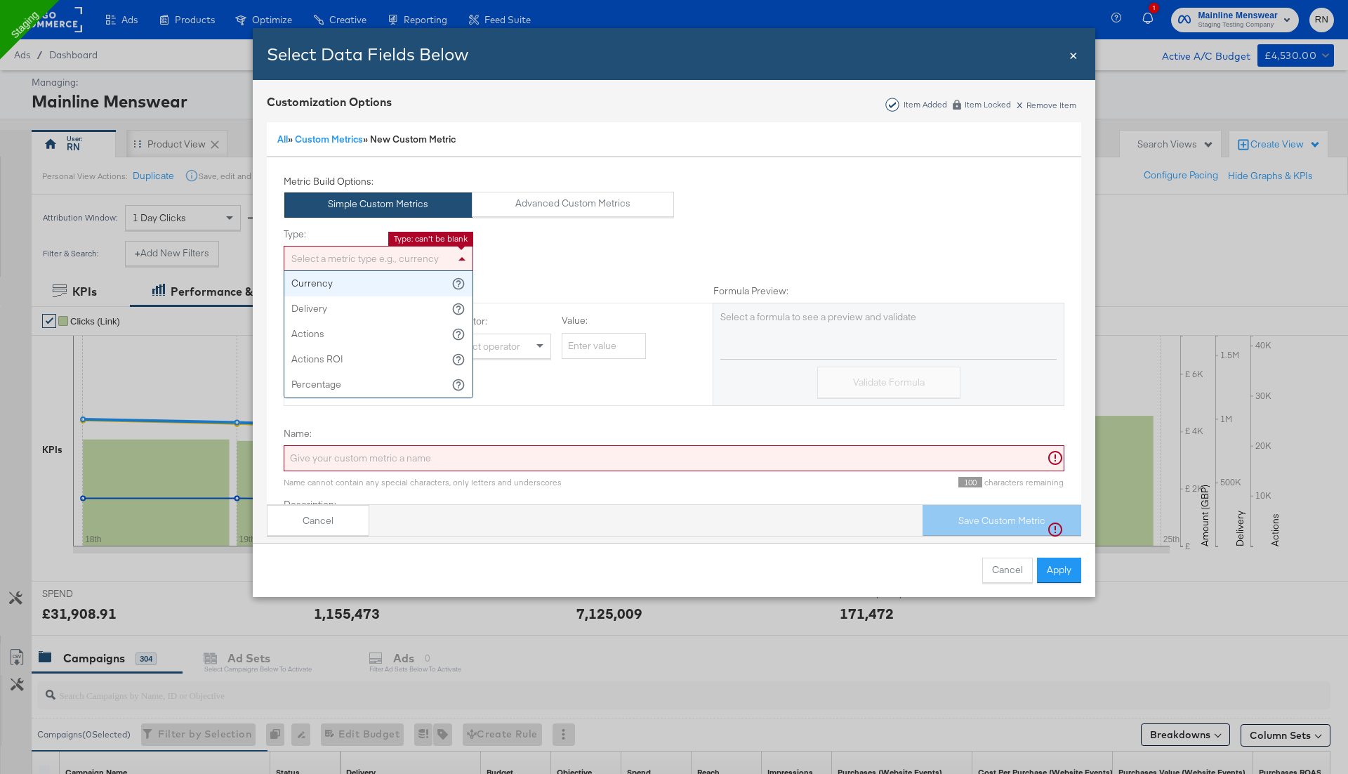
click at [388, 256] on div "Select a metric type e.g., currency" at bounding box center [378, 258] width 188 height 24
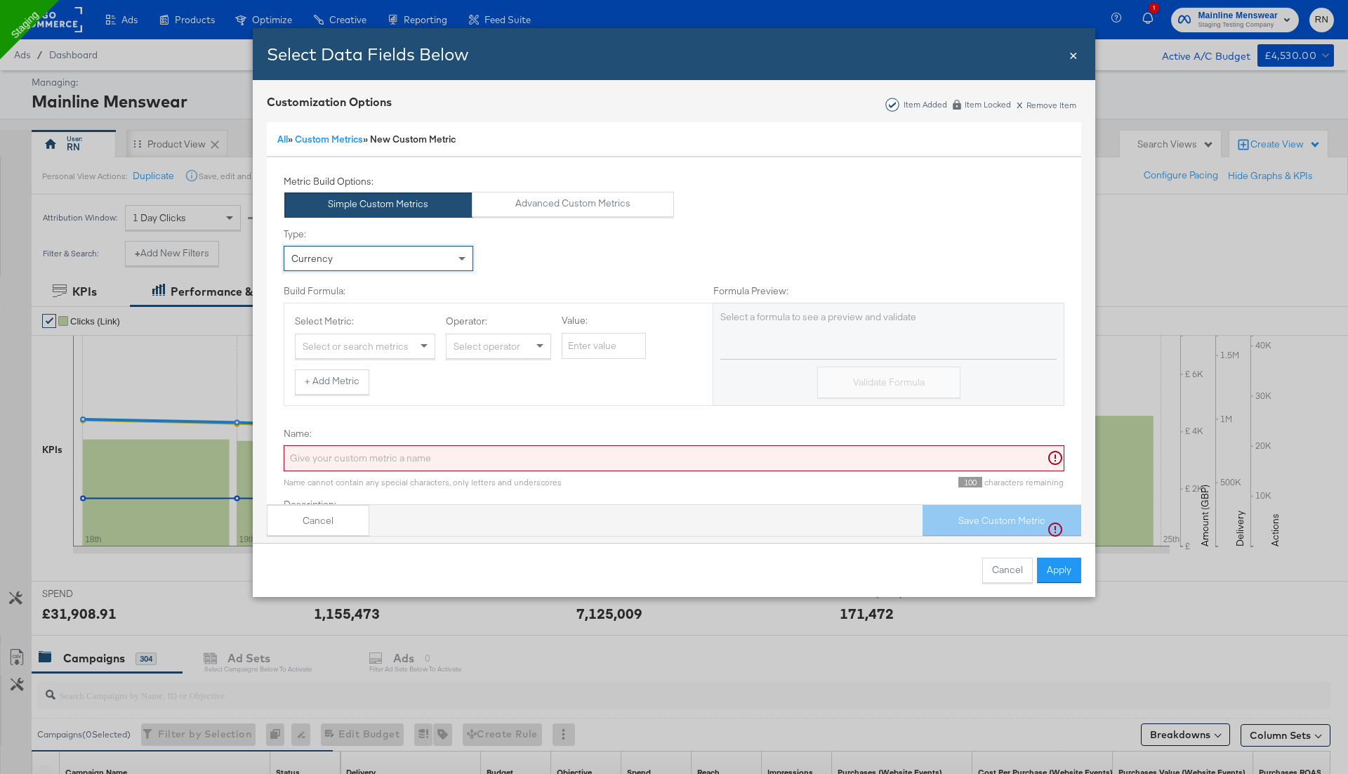
click at [366, 343] on div "Select or search metrics" at bounding box center [365, 346] width 139 height 24
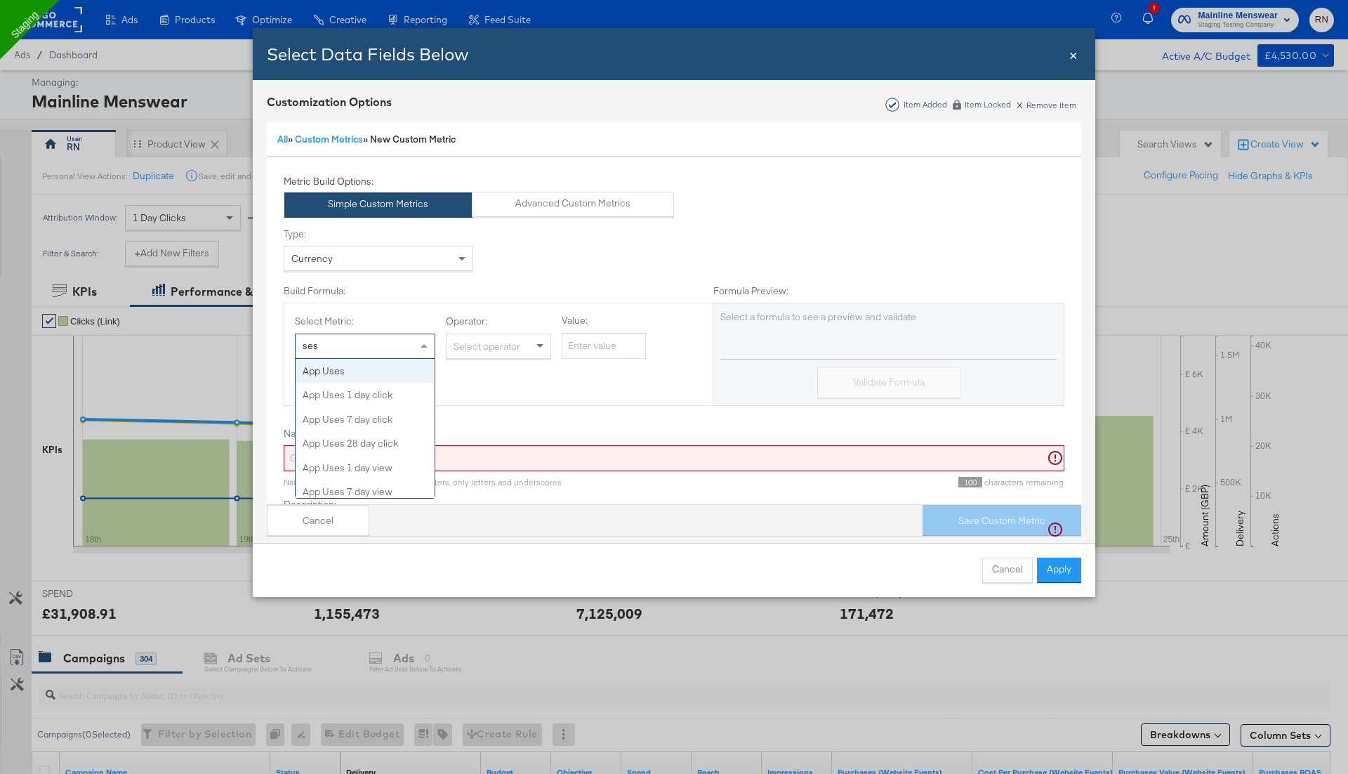
type input "sess"
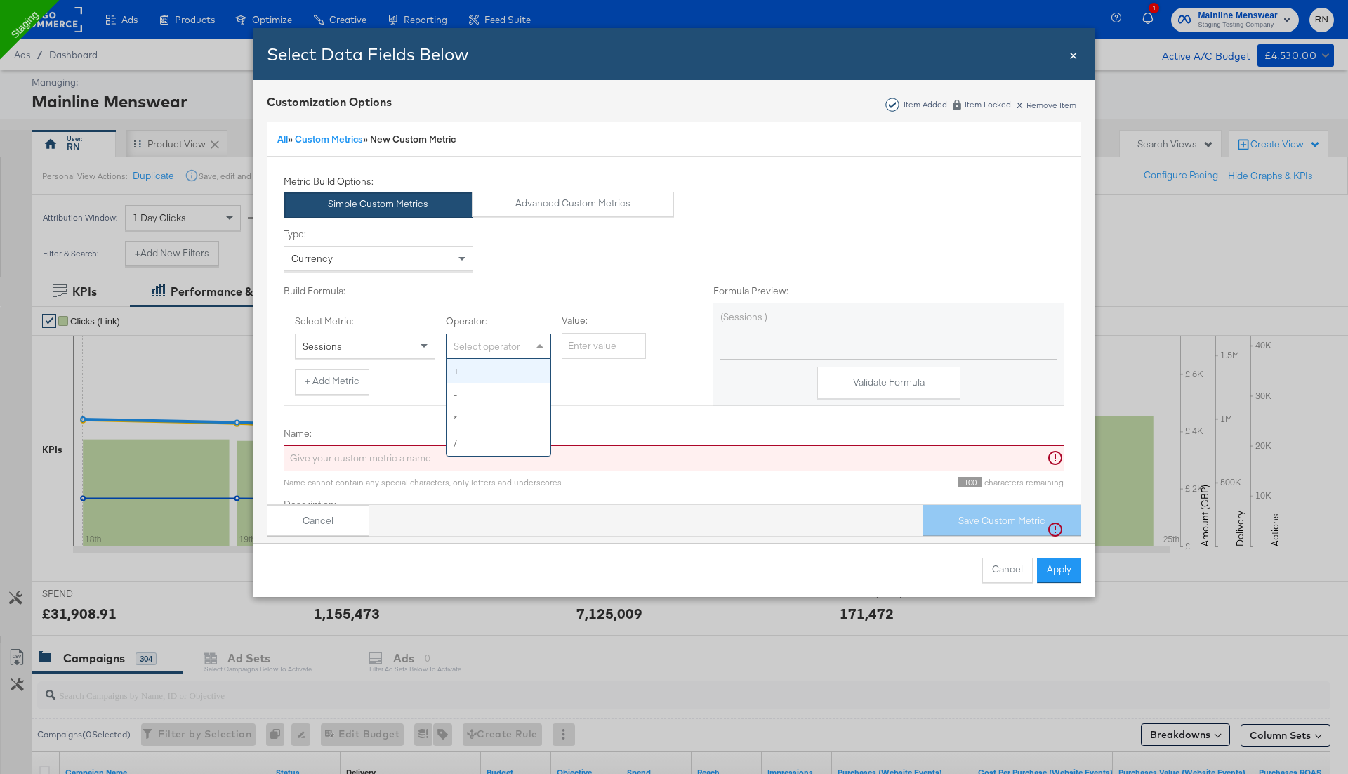
click at [487, 346] on div "Select operator" at bounding box center [499, 346] width 104 height 24
click at [579, 343] on input "Value:" at bounding box center [604, 346] width 84 height 26
type input "100"
click at [903, 380] on button "Validate Formula" at bounding box center [888, 382] width 143 height 32
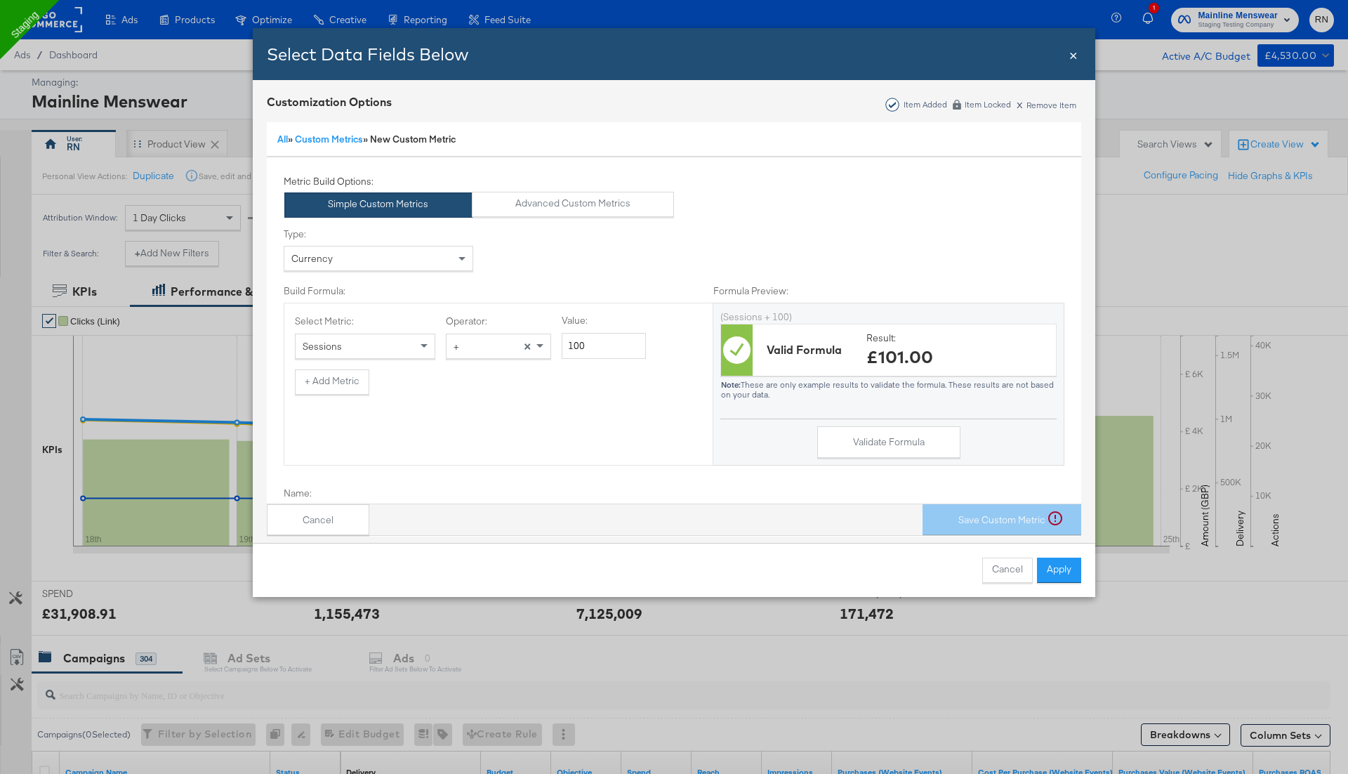
scroll to position [131, 0]
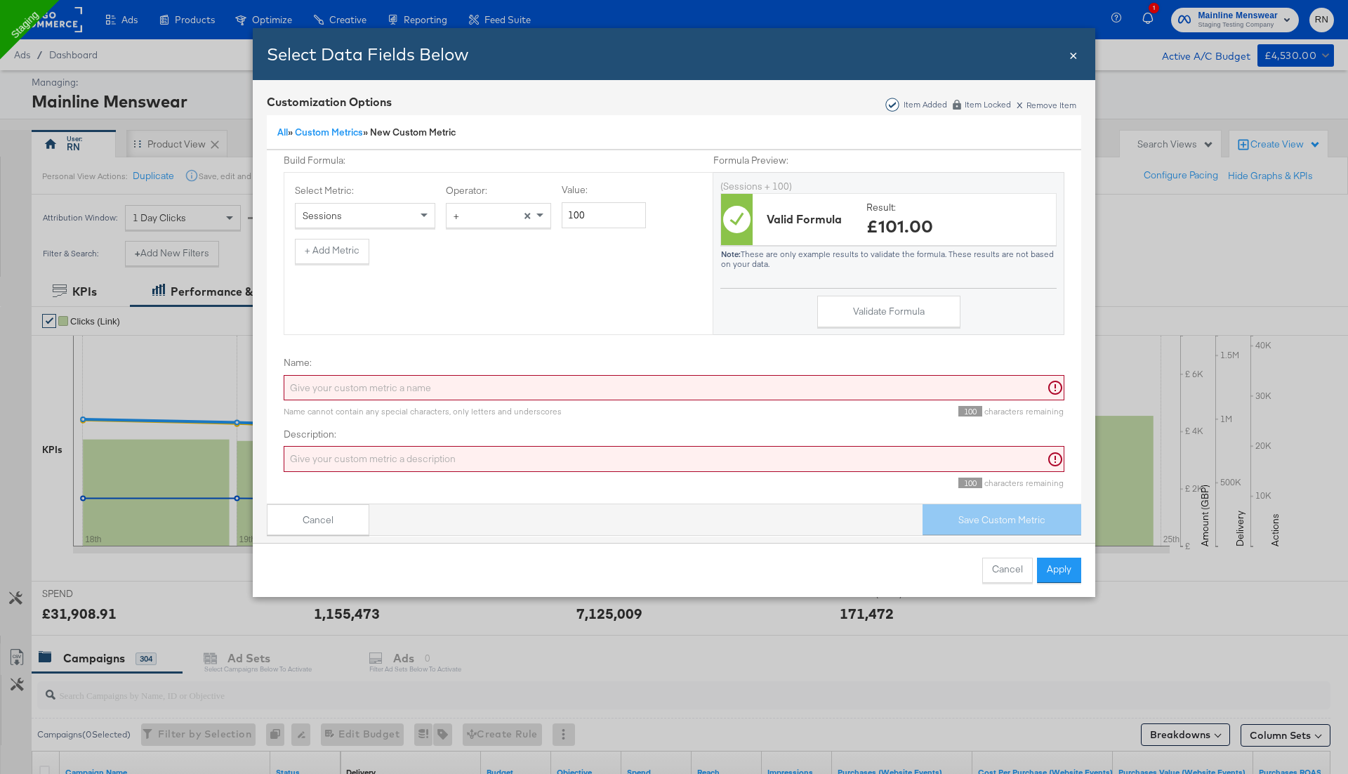
click at [576, 385] on input "Name:" at bounding box center [674, 388] width 781 height 26
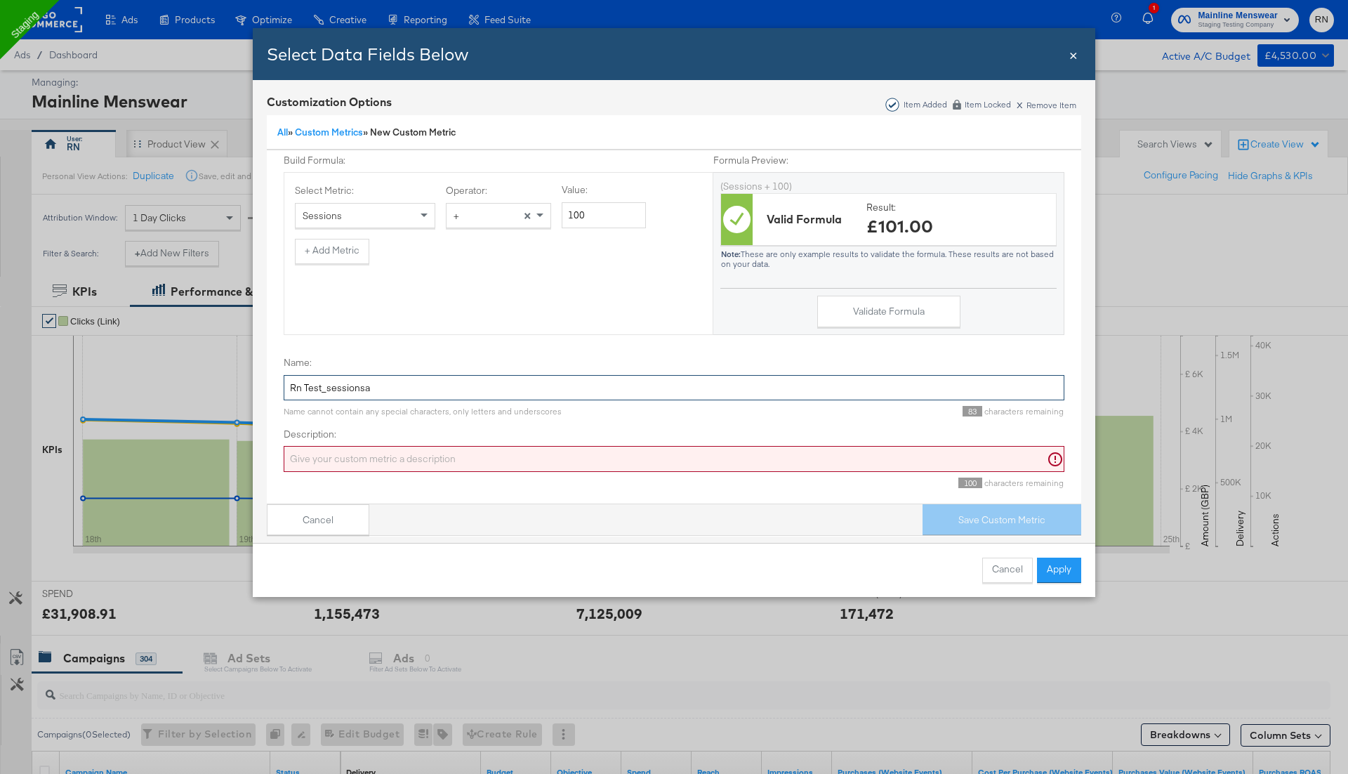
type input "Rn Test_sessionsa"
click at [566, 461] on input "Description:" at bounding box center [674, 459] width 781 height 26
paste input "Rn Test_sessionsa"
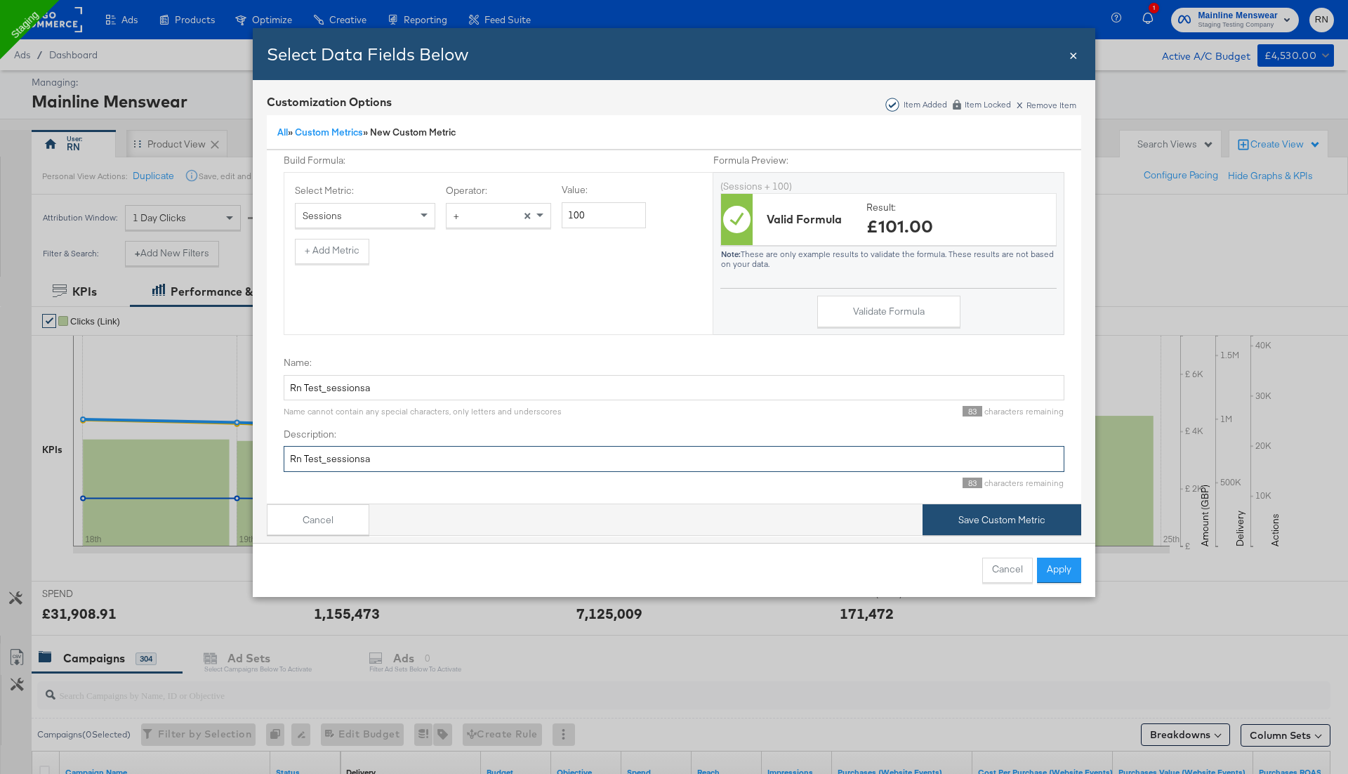
type input "Rn Test_sessionsa"
click at [1010, 522] on button "Save Custom Metric" at bounding box center [1002, 520] width 159 height 32
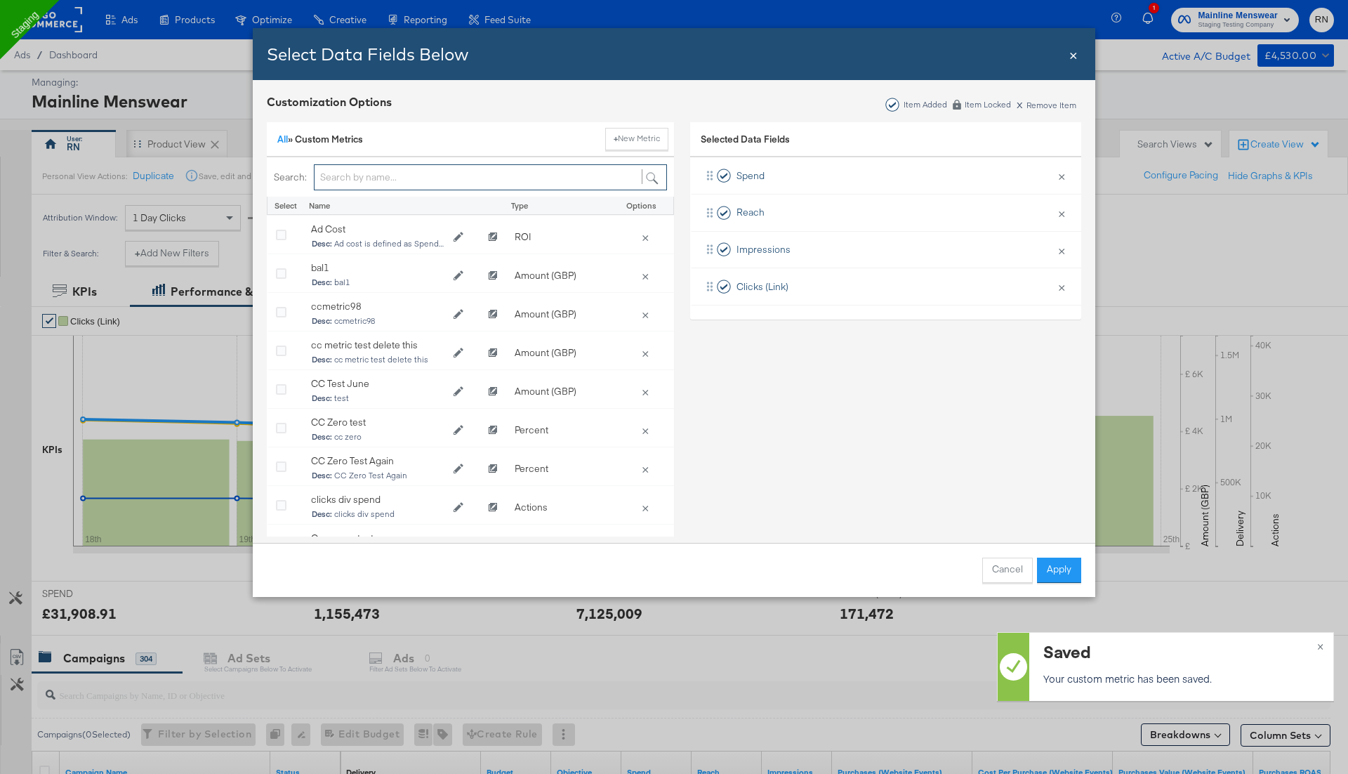
click at [512, 175] on input "Bulk Add Locations Modal" at bounding box center [490, 177] width 353 height 26
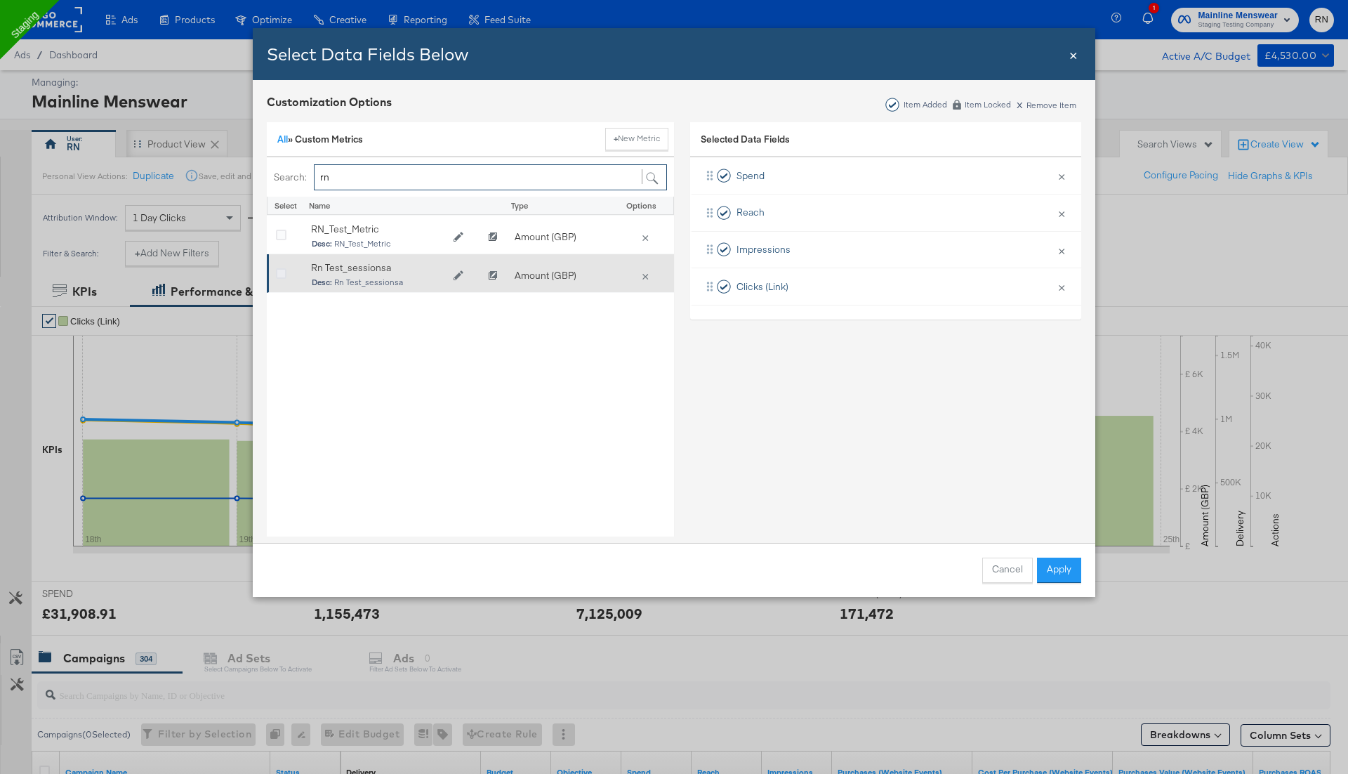
type input "rn"
click at [282, 274] on icon "Bulk Add Locations Modal" at bounding box center [281, 274] width 11 height 11
click at [0, 0] on input "Bulk Add Locations Modal" at bounding box center [0, 0] width 0 height 0
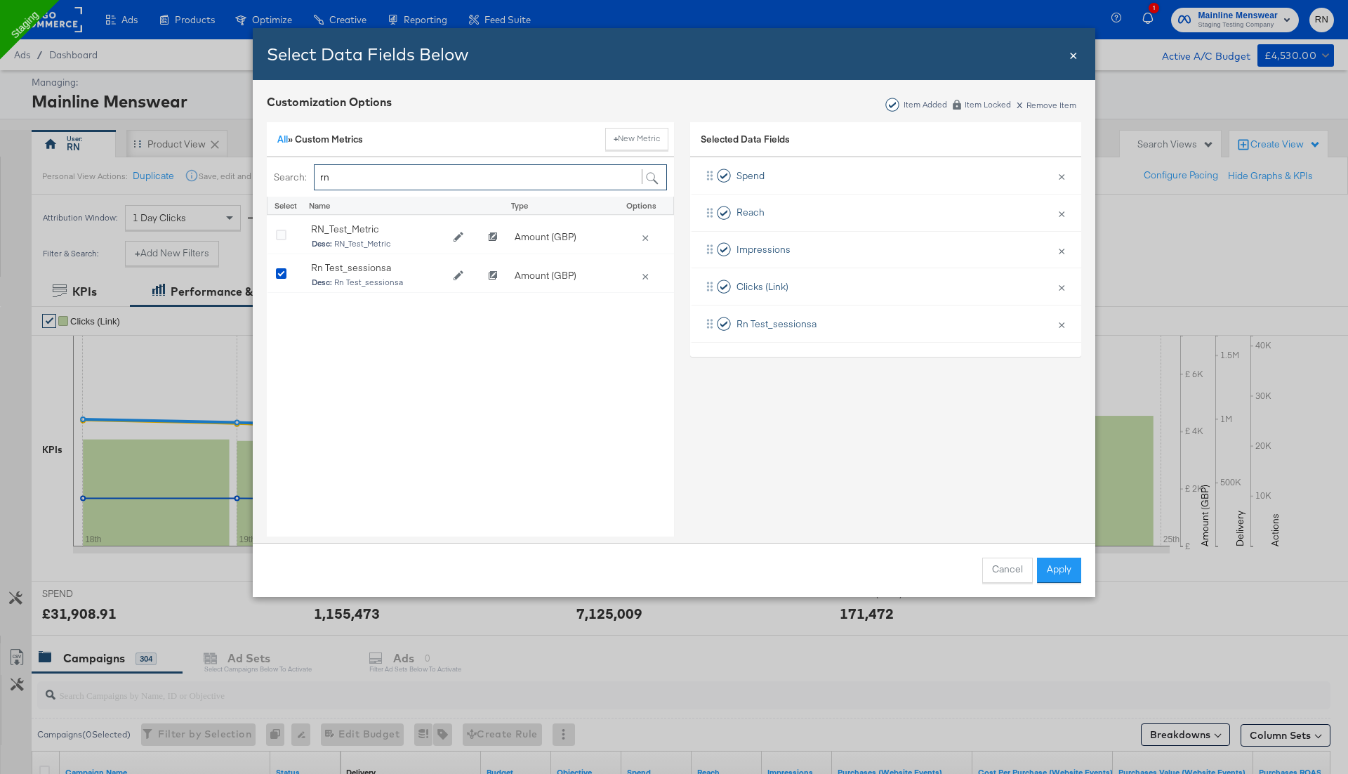
click at [490, 178] on input "rn" at bounding box center [490, 177] width 353 height 26
click at [282, 142] on link "All" at bounding box center [282, 139] width 11 height 13
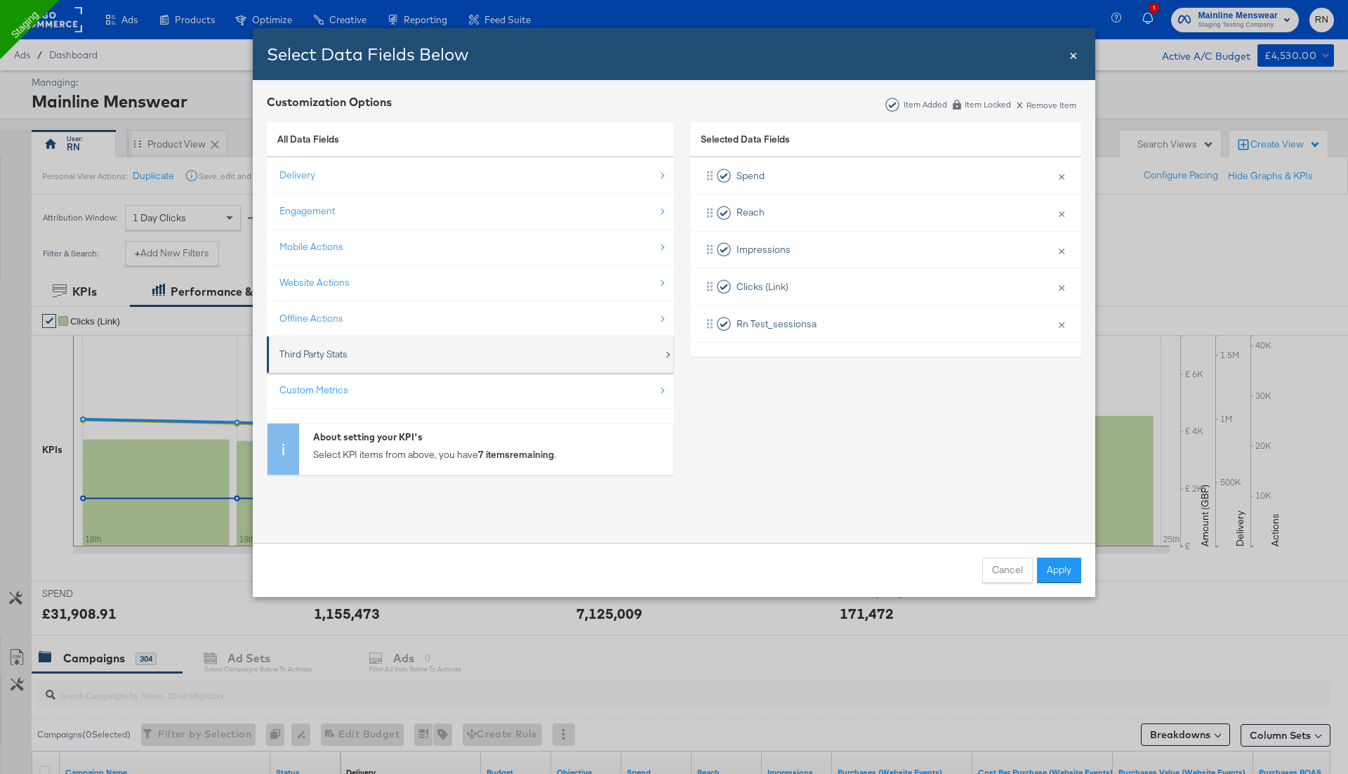
click at [318, 356] on div "Third Party Stats" at bounding box center [313, 354] width 68 height 13
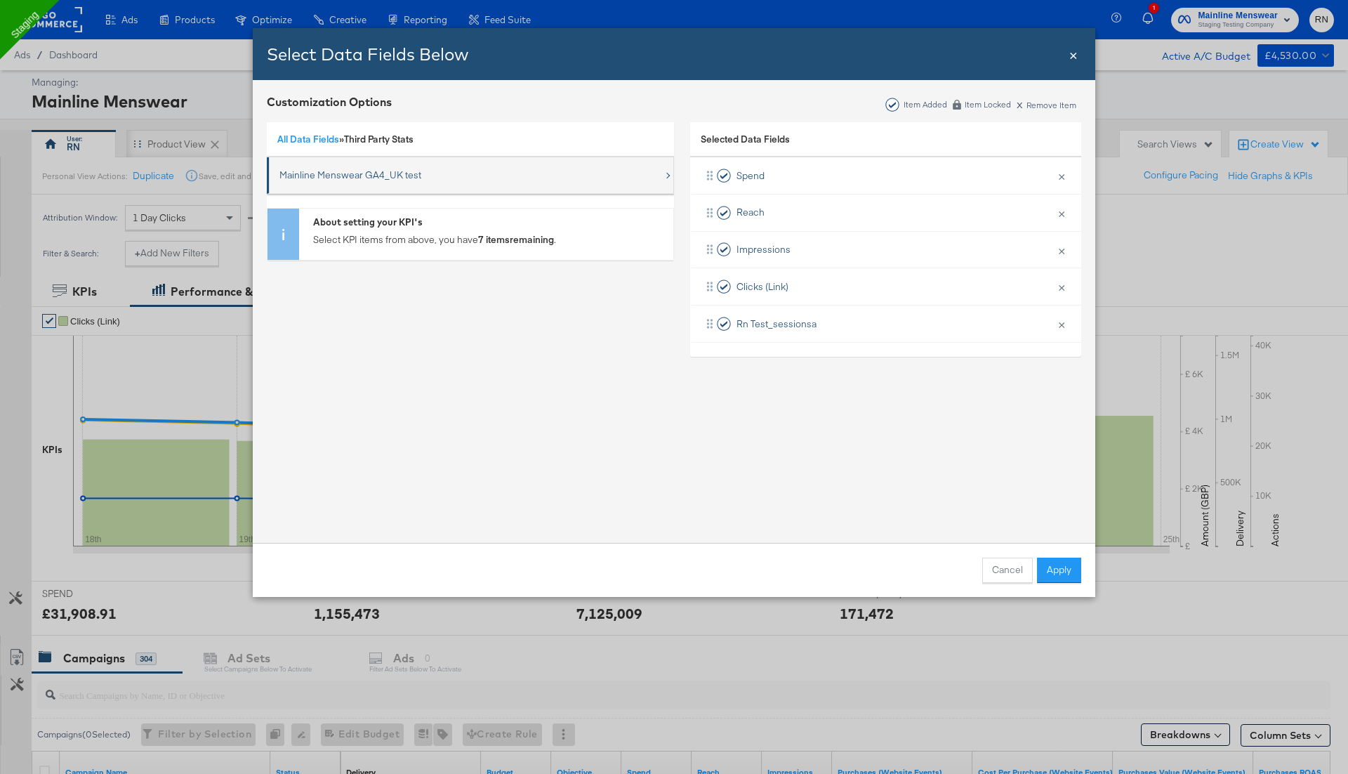
click at [311, 176] on div "Mainline Menswear GA4_UK test" at bounding box center [350, 174] width 142 height 13
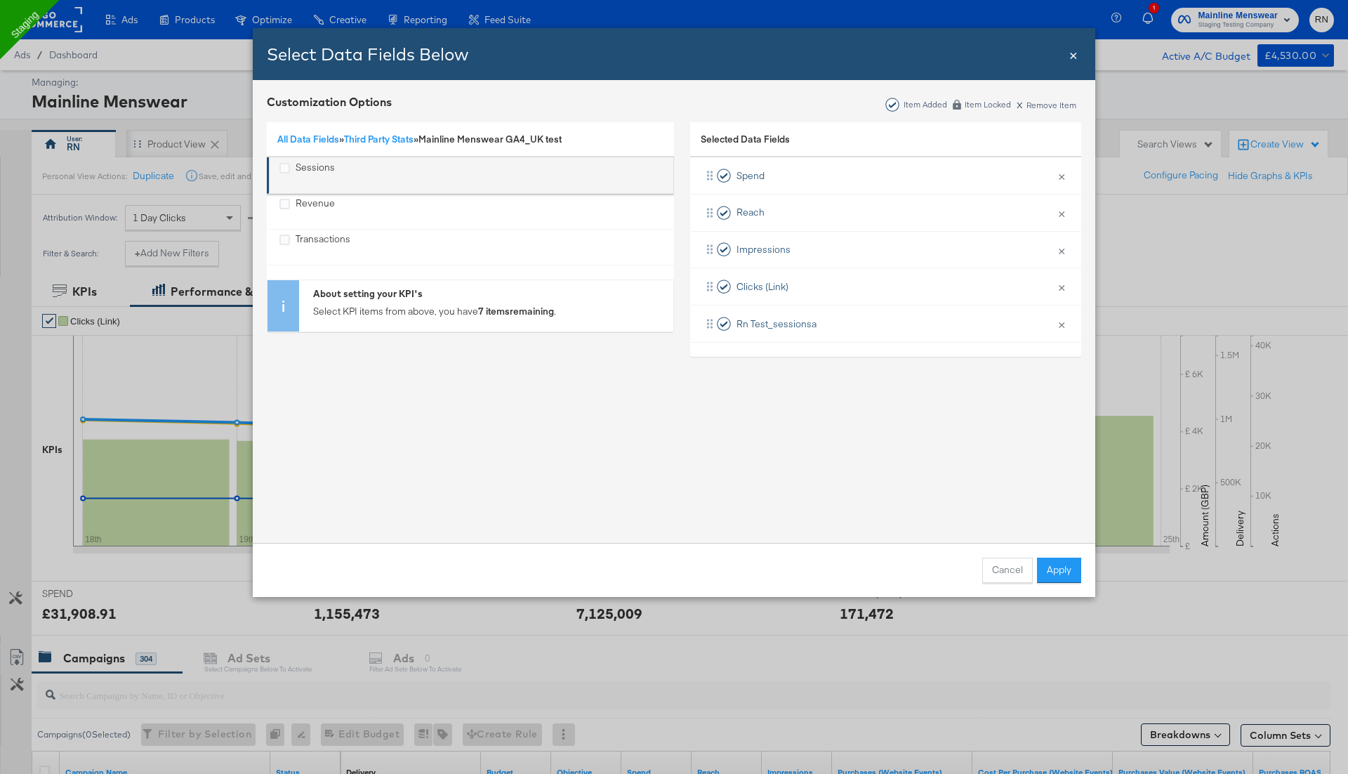
click at [286, 173] on div "Sessions" at bounding box center [284, 169] width 11 height 16
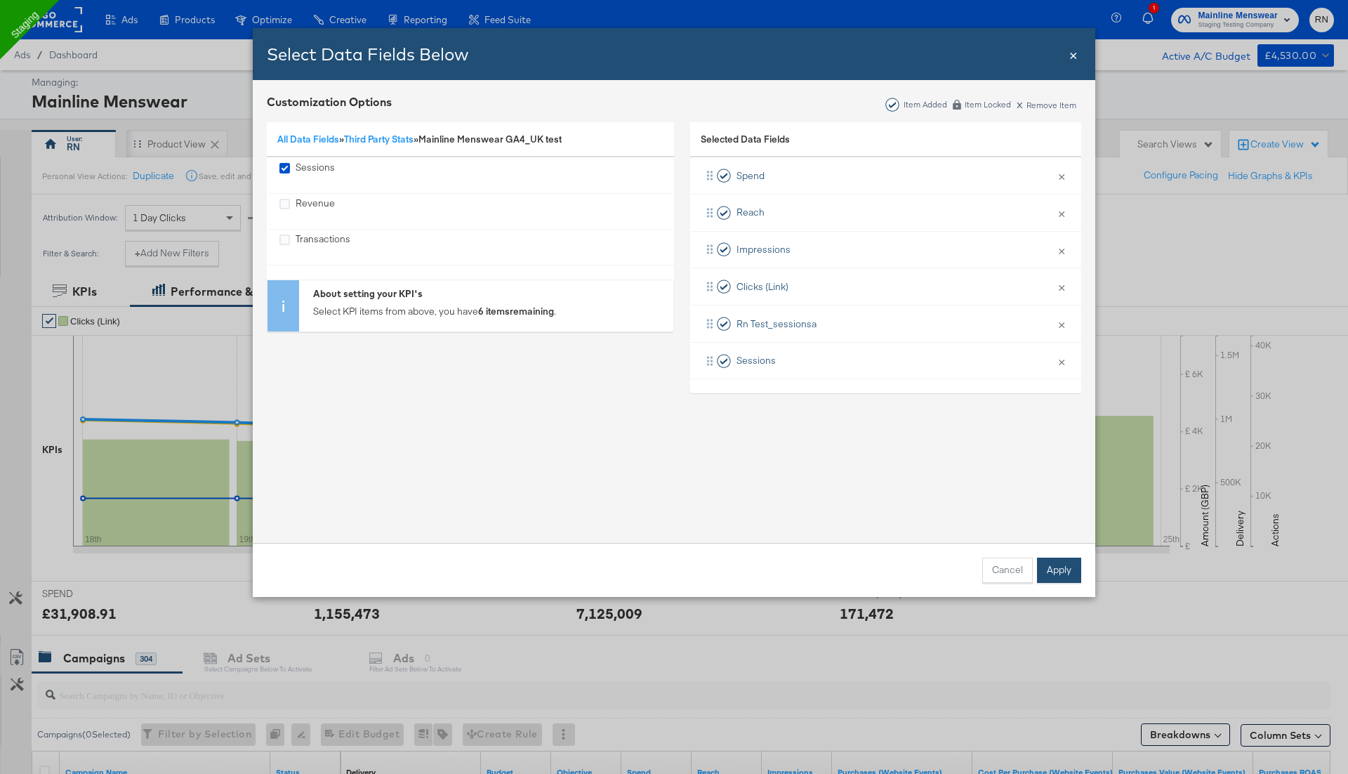
click at [1064, 571] on button "Apply" at bounding box center [1059, 569] width 44 height 25
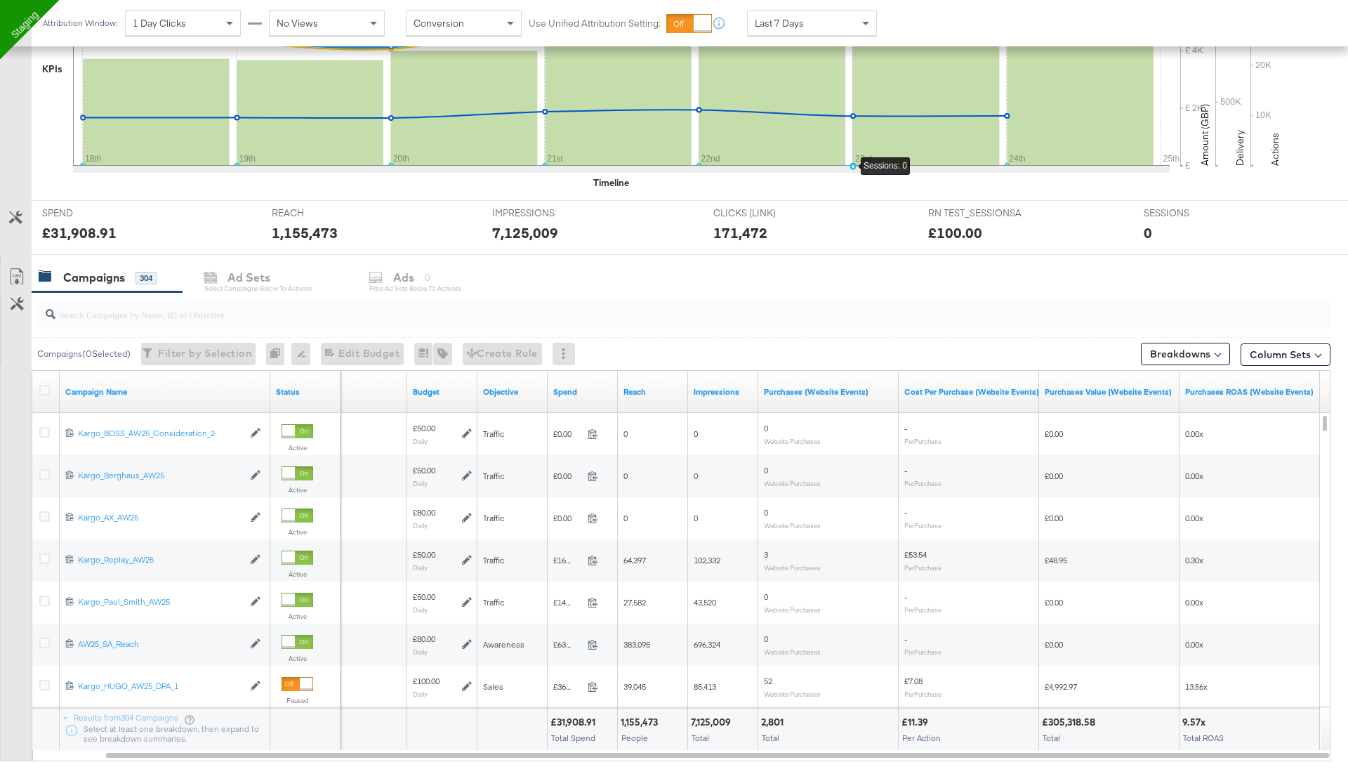
scroll to position [380, 0]
click at [14, 220] on icon at bounding box center [15, 217] width 13 height 13
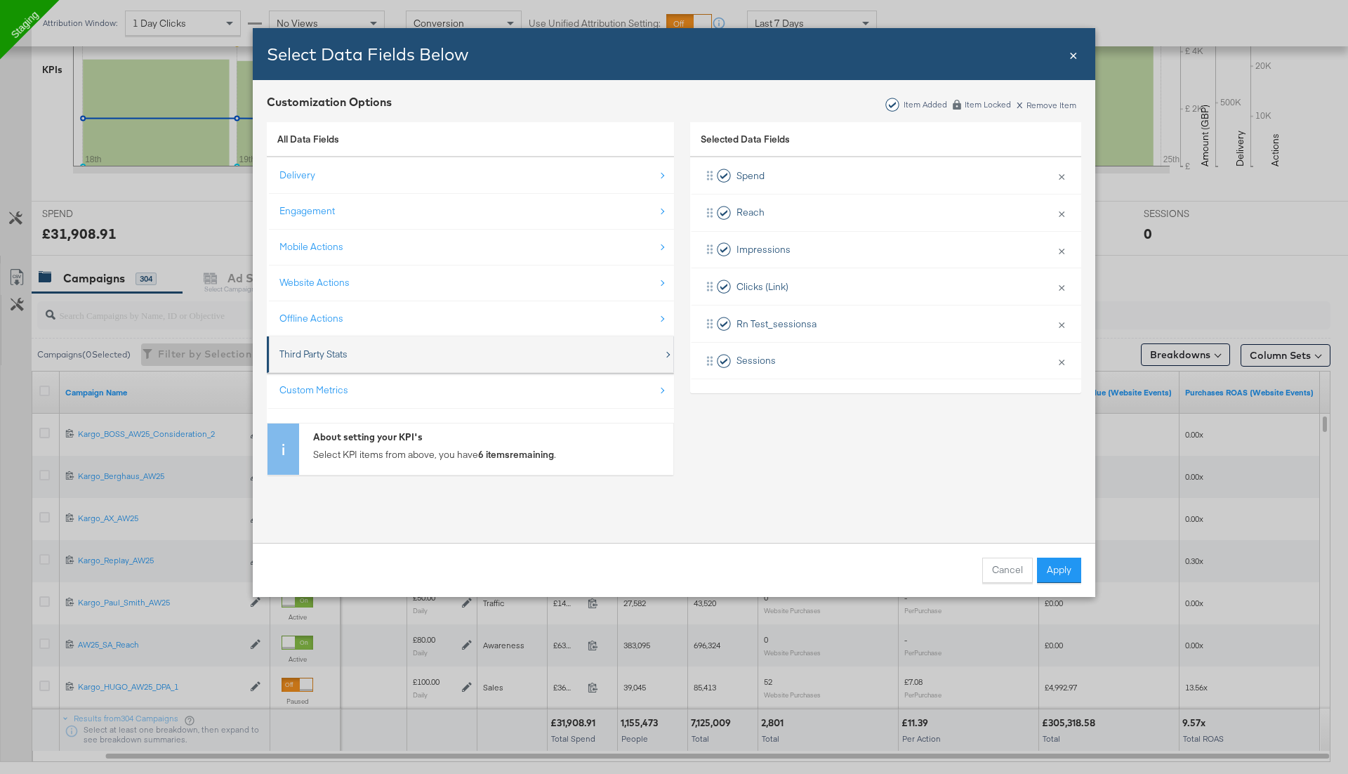
click at [366, 366] on div "Third Party Stats" at bounding box center [471, 354] width 384 height 29
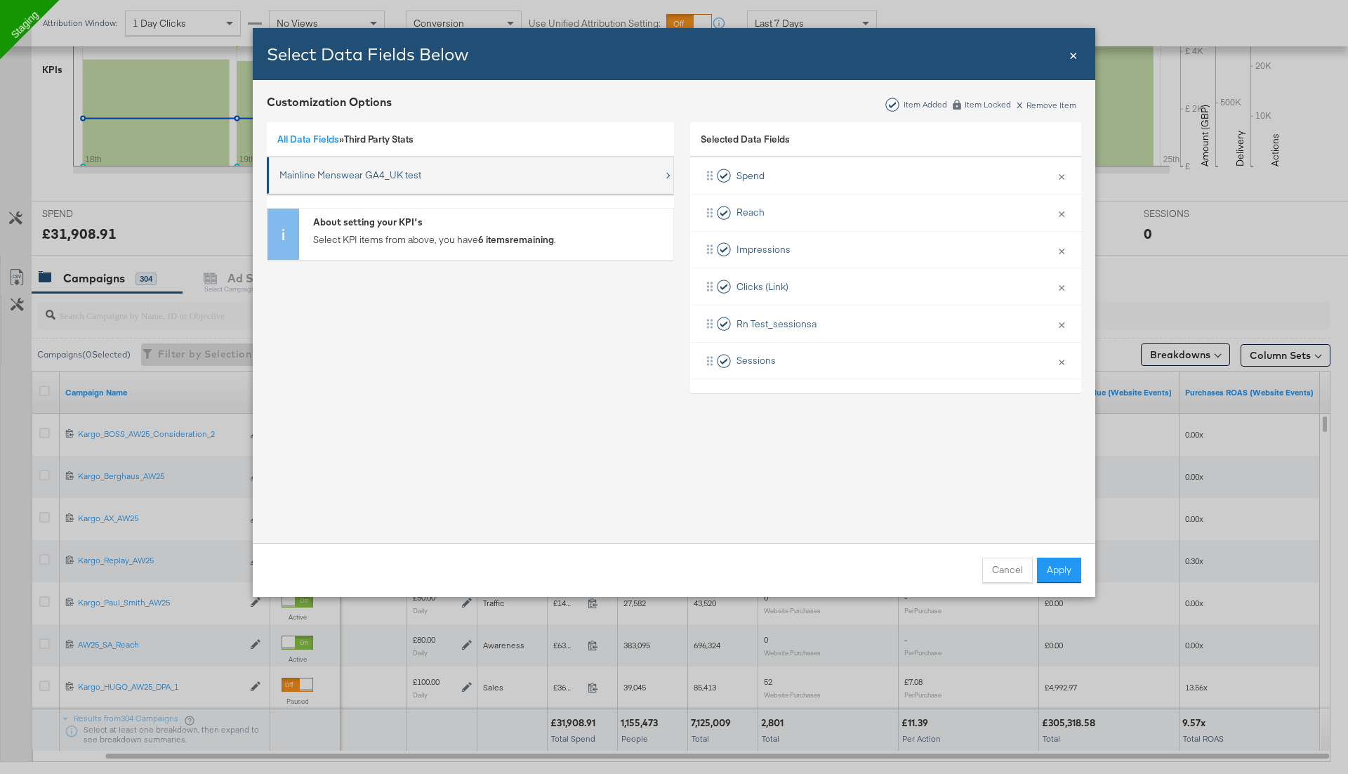
click at [318, 169] on div "Mainline Menswear GA4_UK test" at bounding box center [350, 174] width 142 height 13
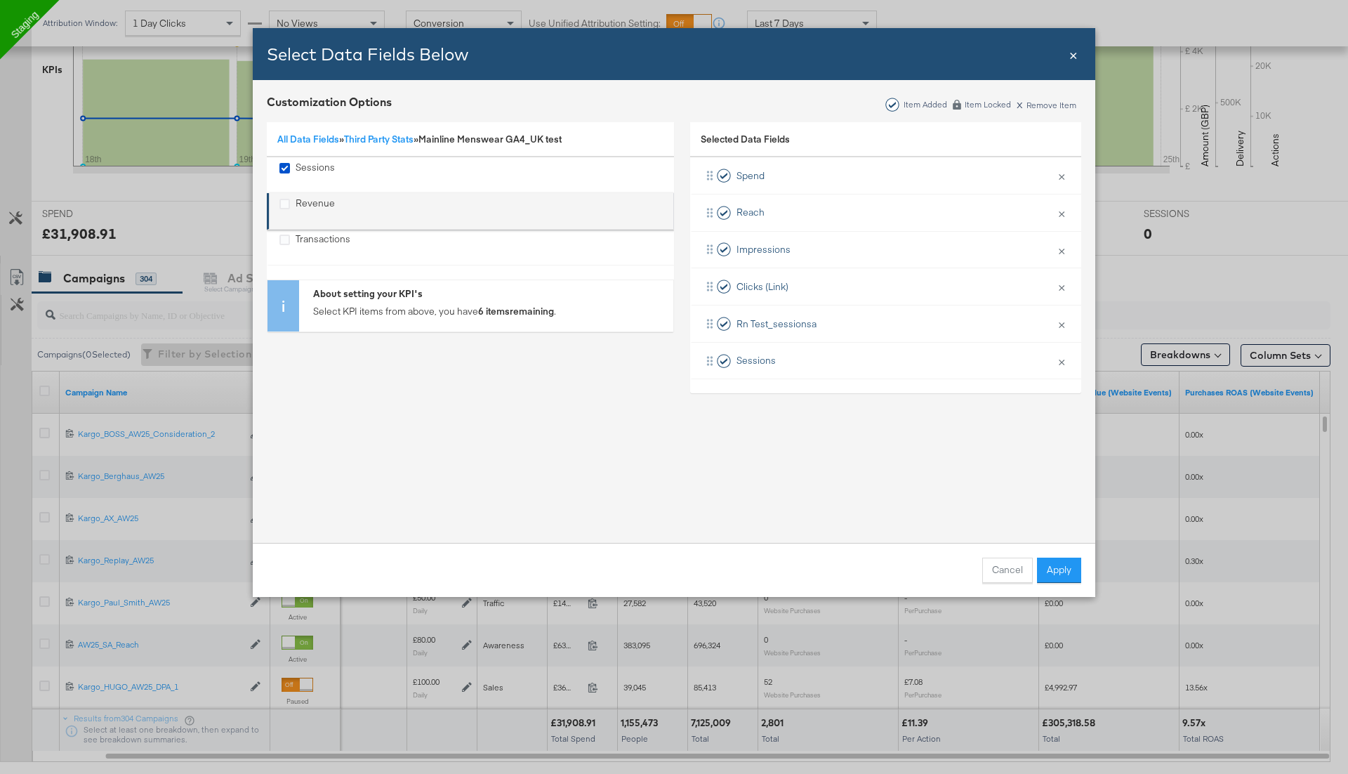
click at [302, 207] on div "Revenue" at bounding box center [315, 211] width 39 height 29
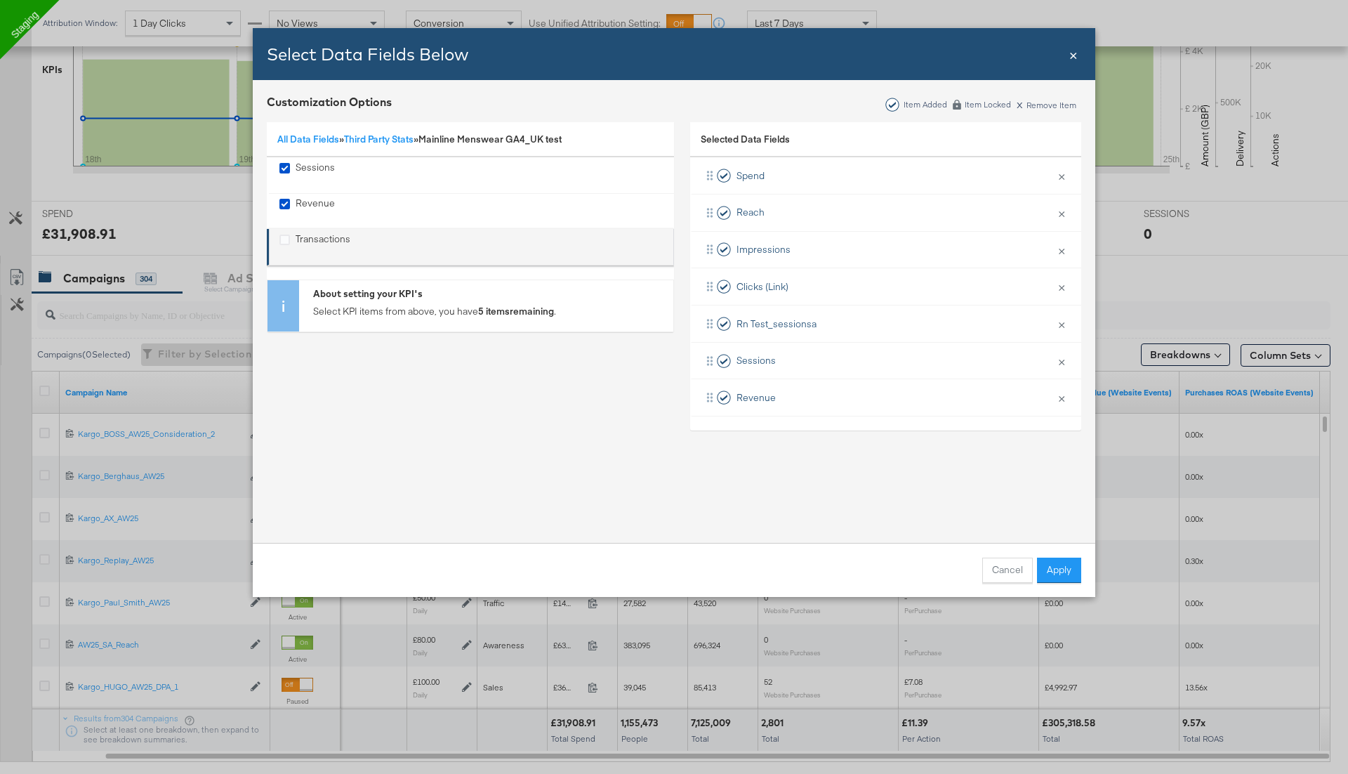
click at [296, 241] on div "Transactions" at bounding box center [323, 246] width 55 height 29
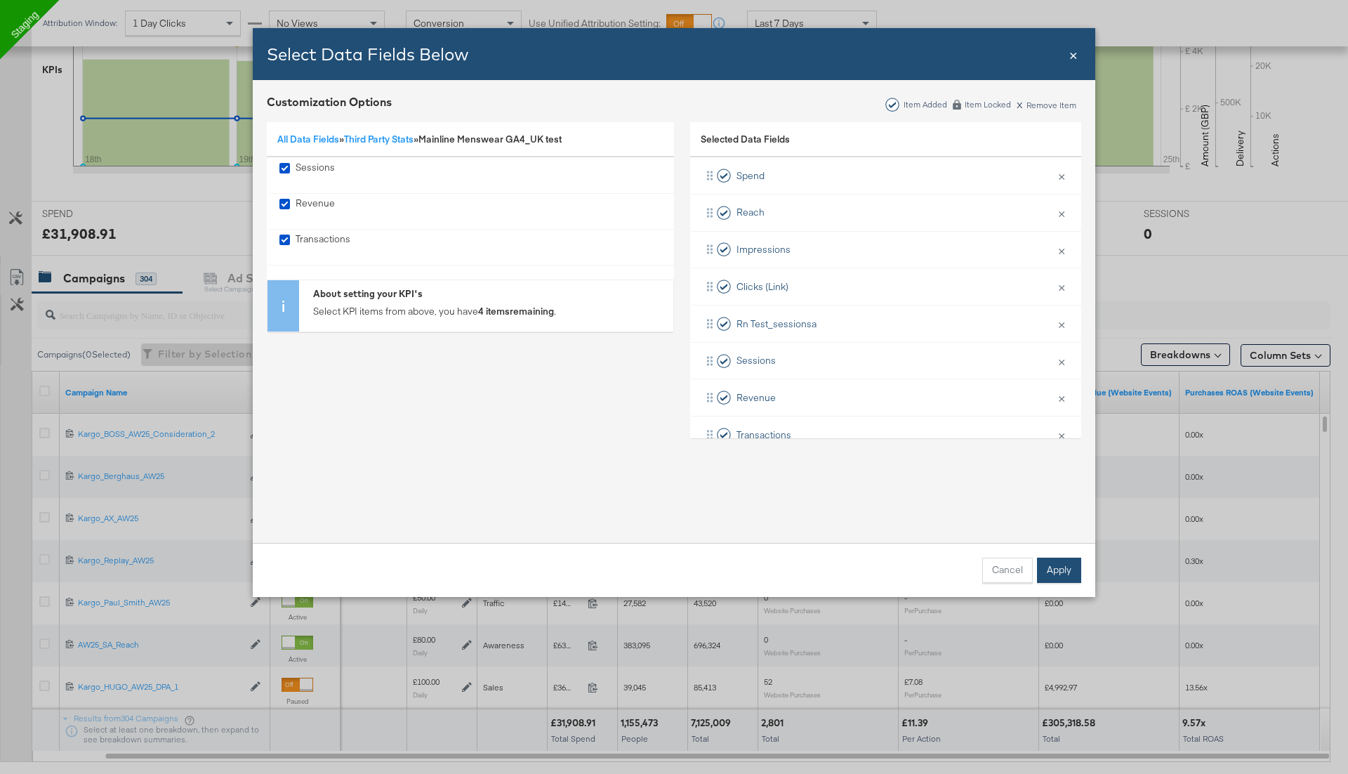
click at [1057, 568] on button "Apply" at bounding box center [1059, 569] width 44 height 25
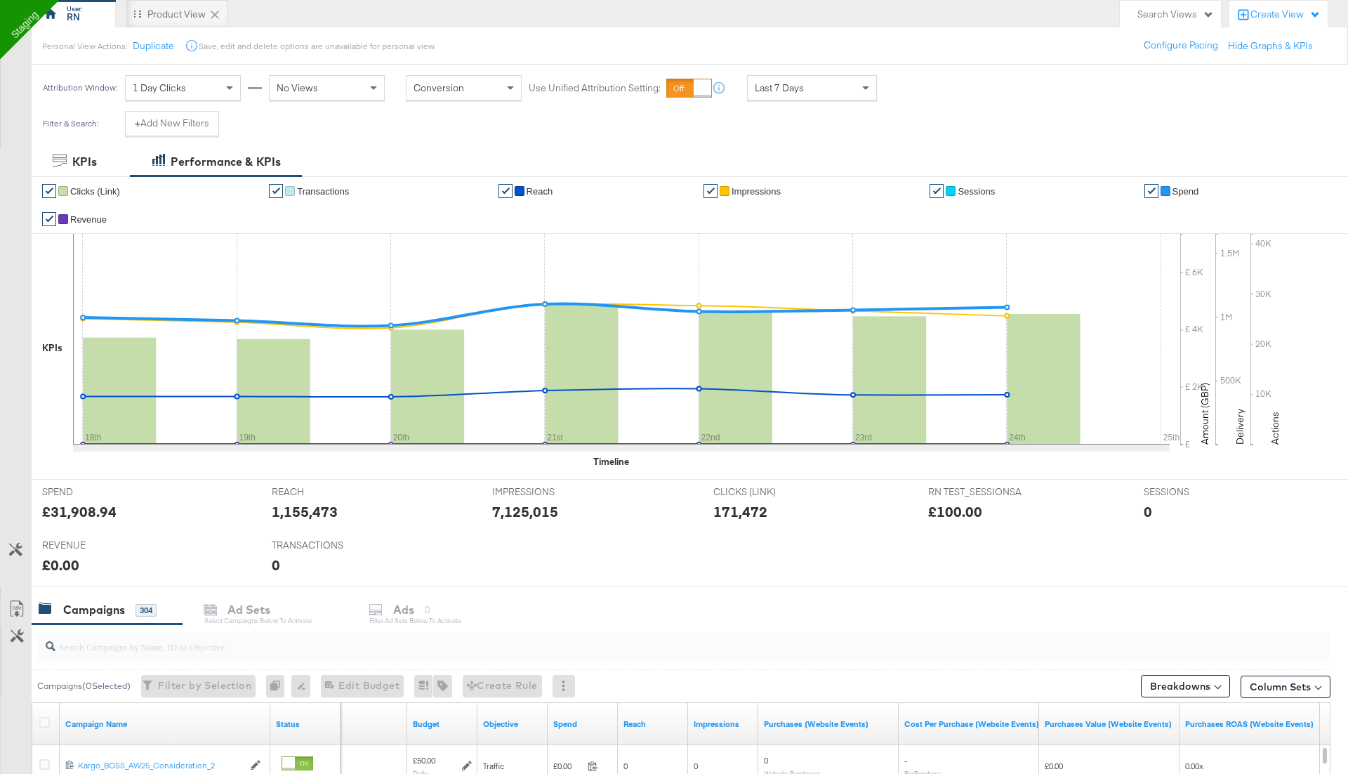
scroll to position [120, 0]
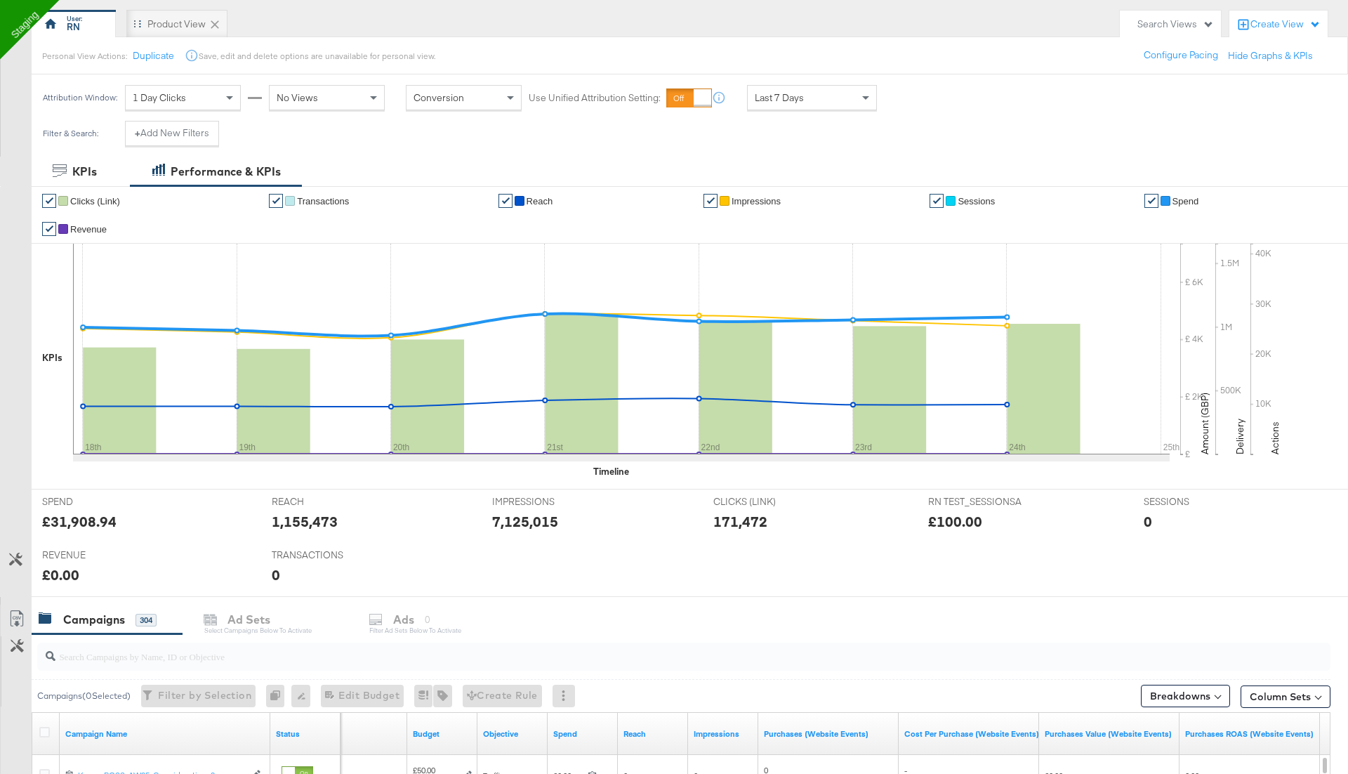
click at [817, 99] on div "Last 7 Days" at bounding box center [812, 98] width 128 height 24
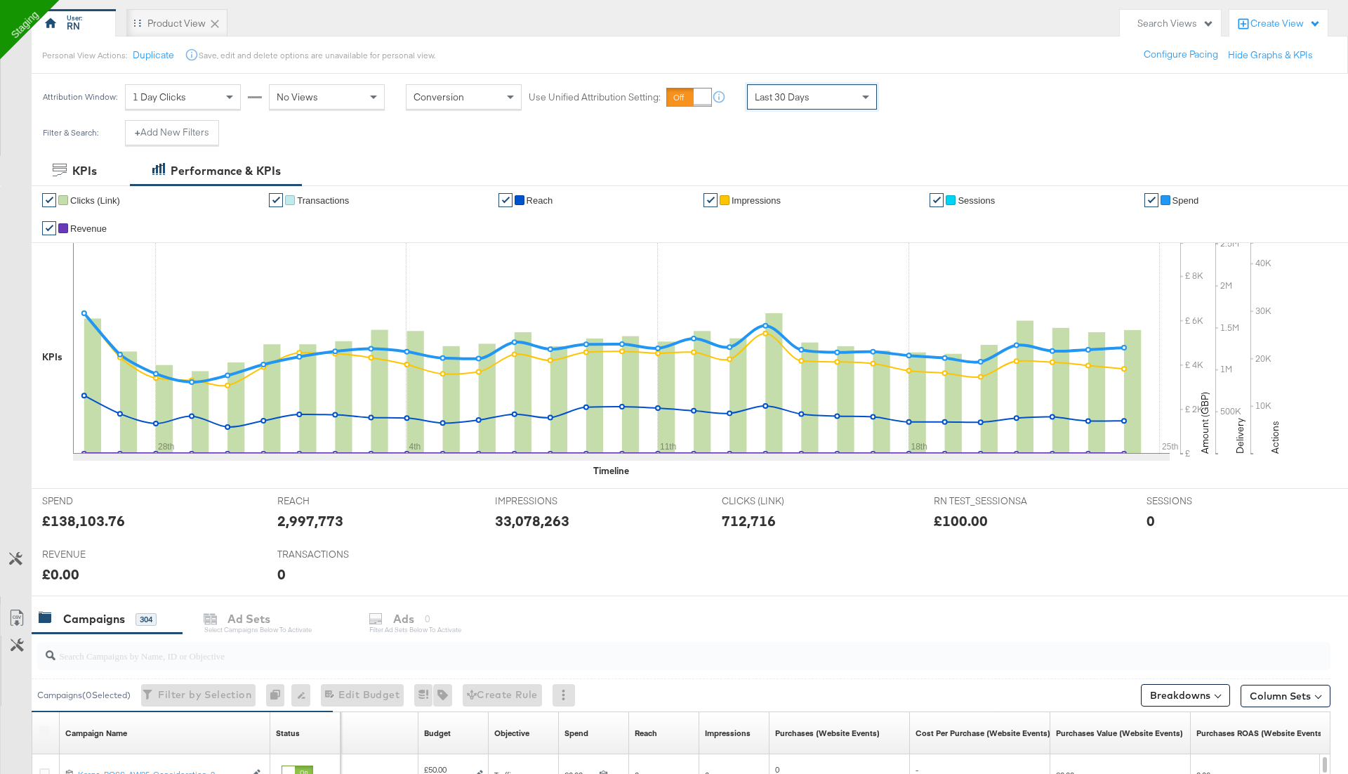
scroll to position [123, 0]
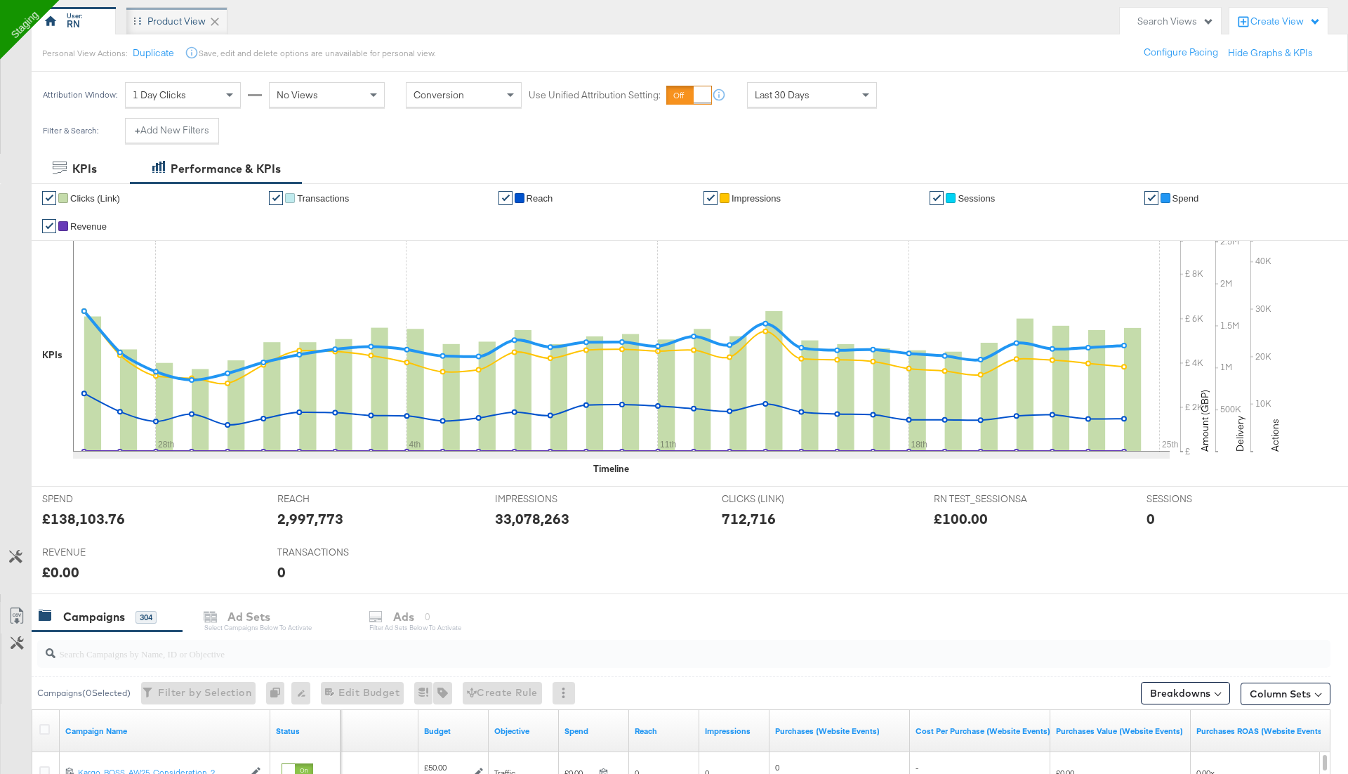
click at [174, 22] on div "Product View" at bounding box center [176, 21] width 58 height 13
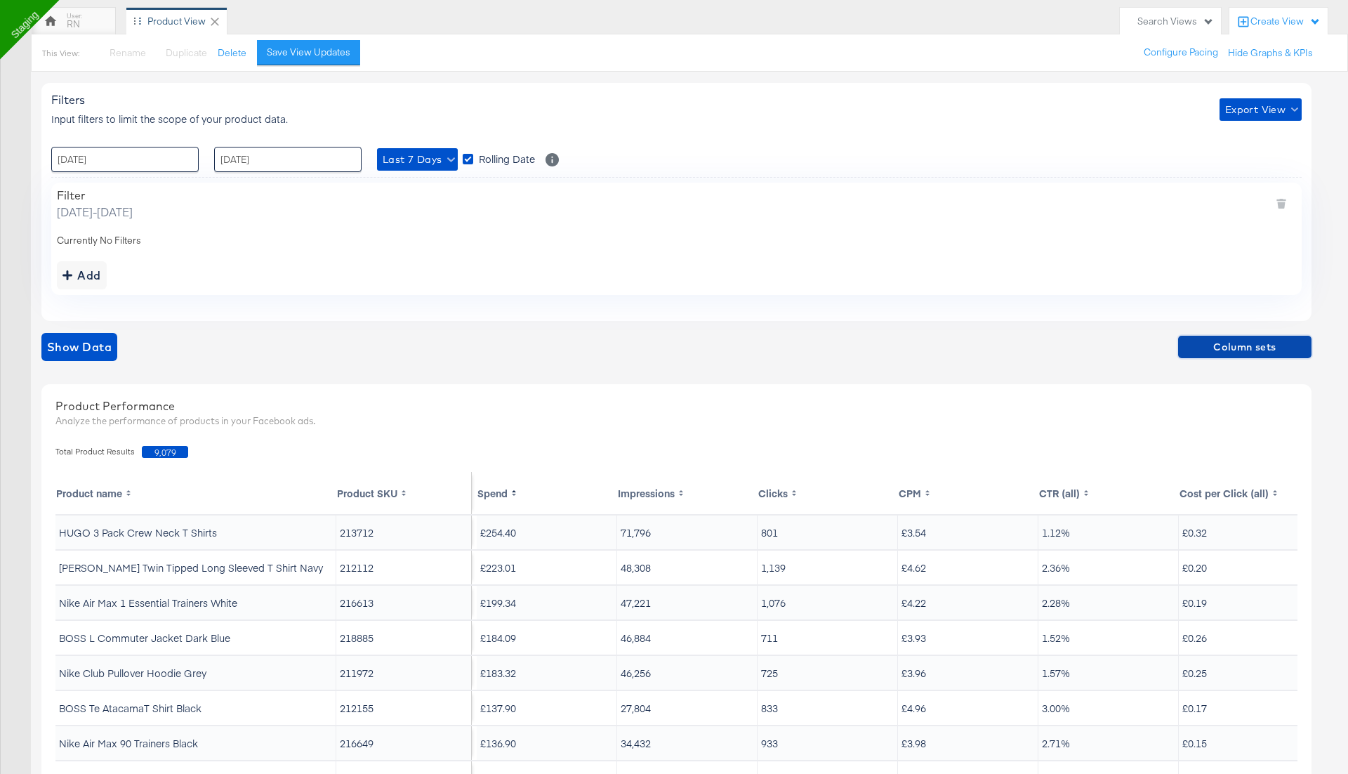
click at [1261, 349] on span "Column sets" at bounding box center [1245, 347] width 122 height 18
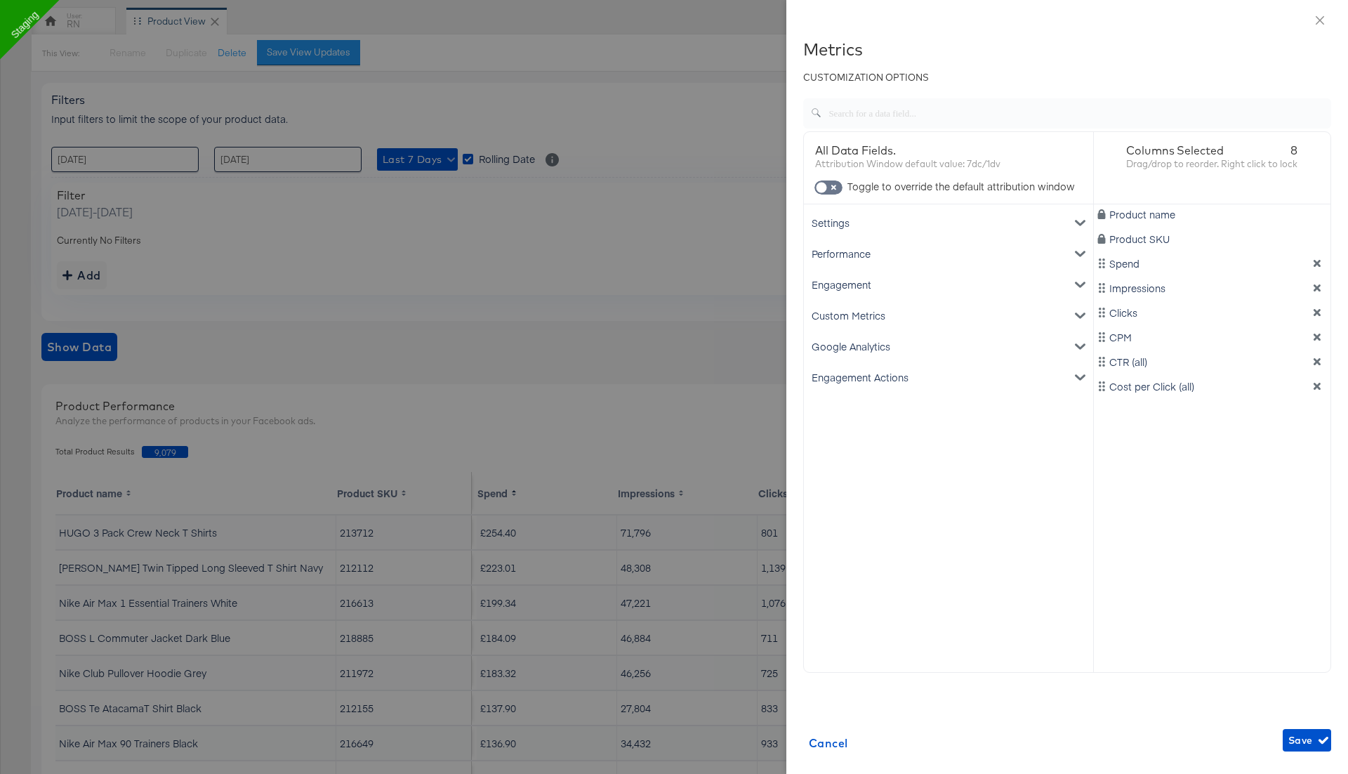
click at [910, 340] on div "Google Analytics" at bounding box center [949, 346] width 284 height 31
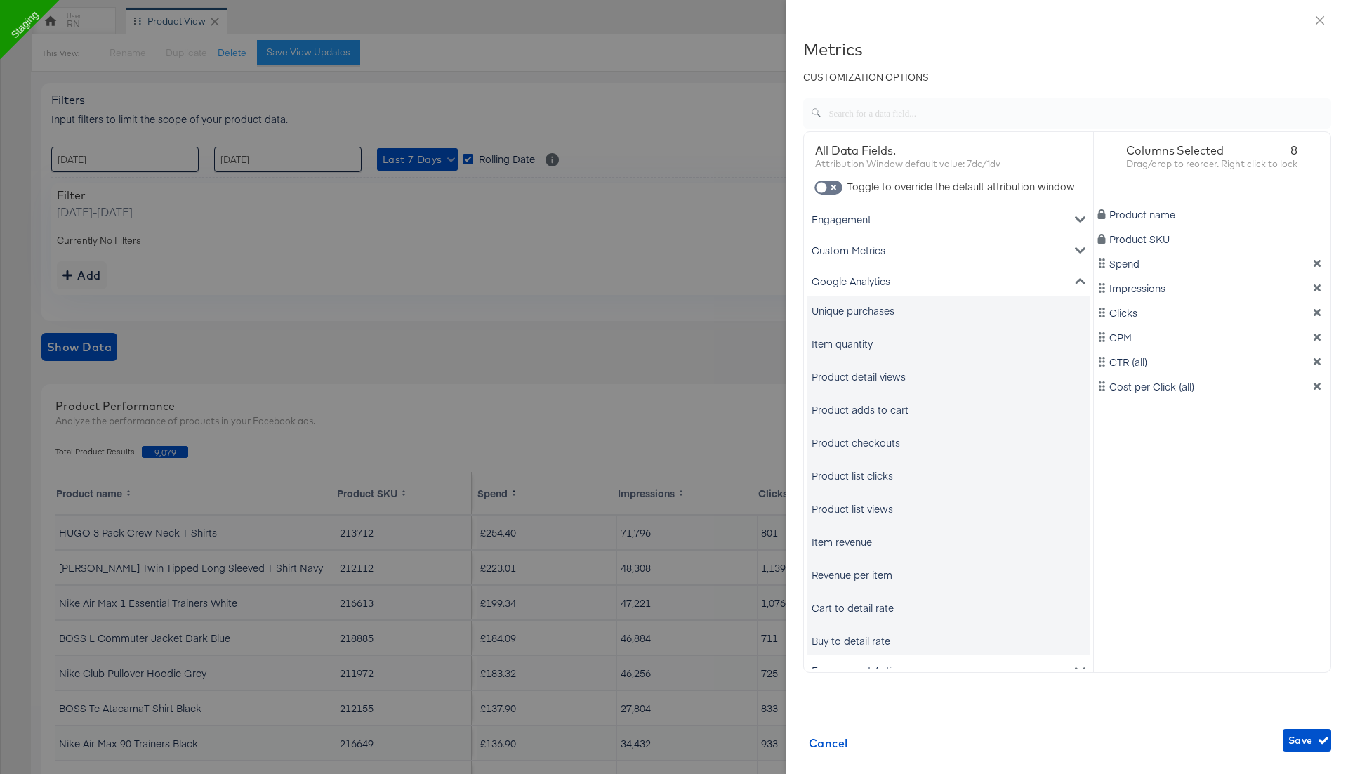
scroll to position [84, 0]
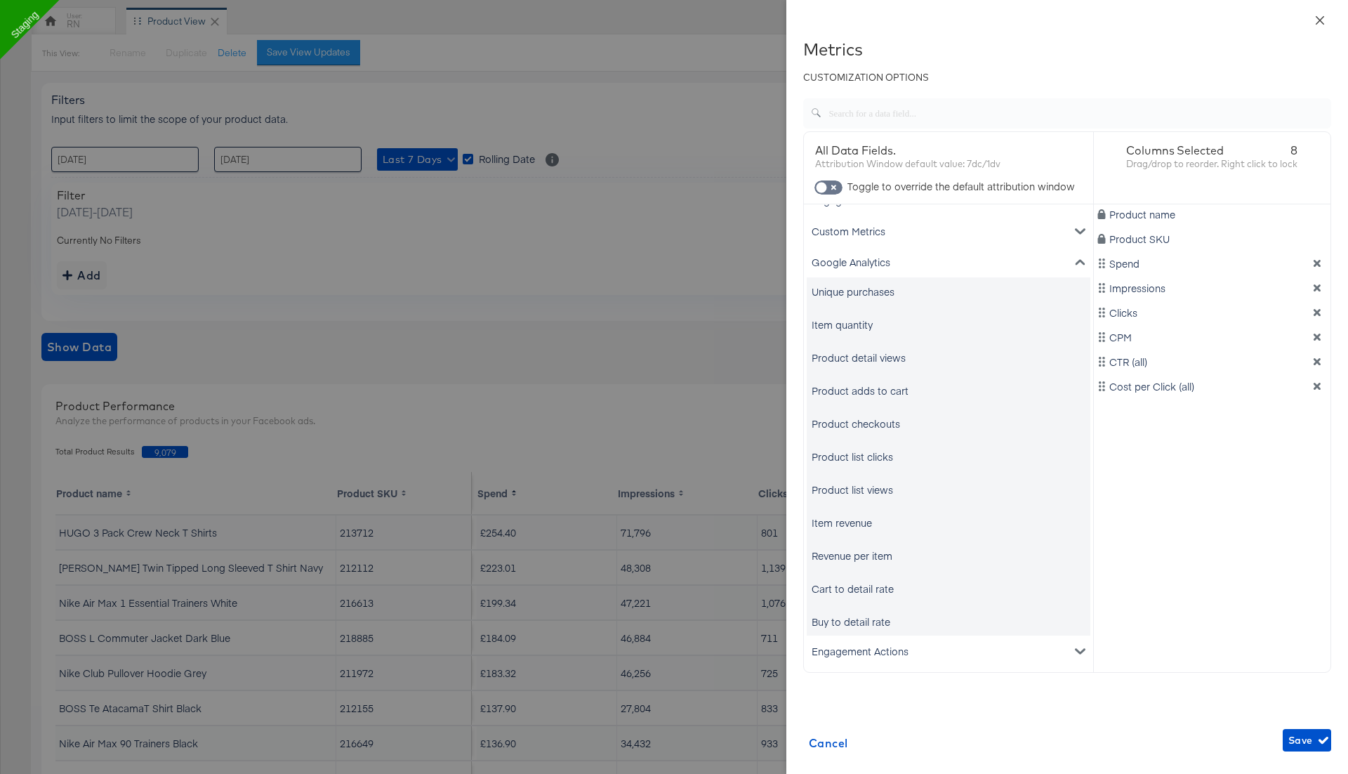
click at [1320, 17] on icon "close" at bounding box center [1319, 20] width 11 height 11
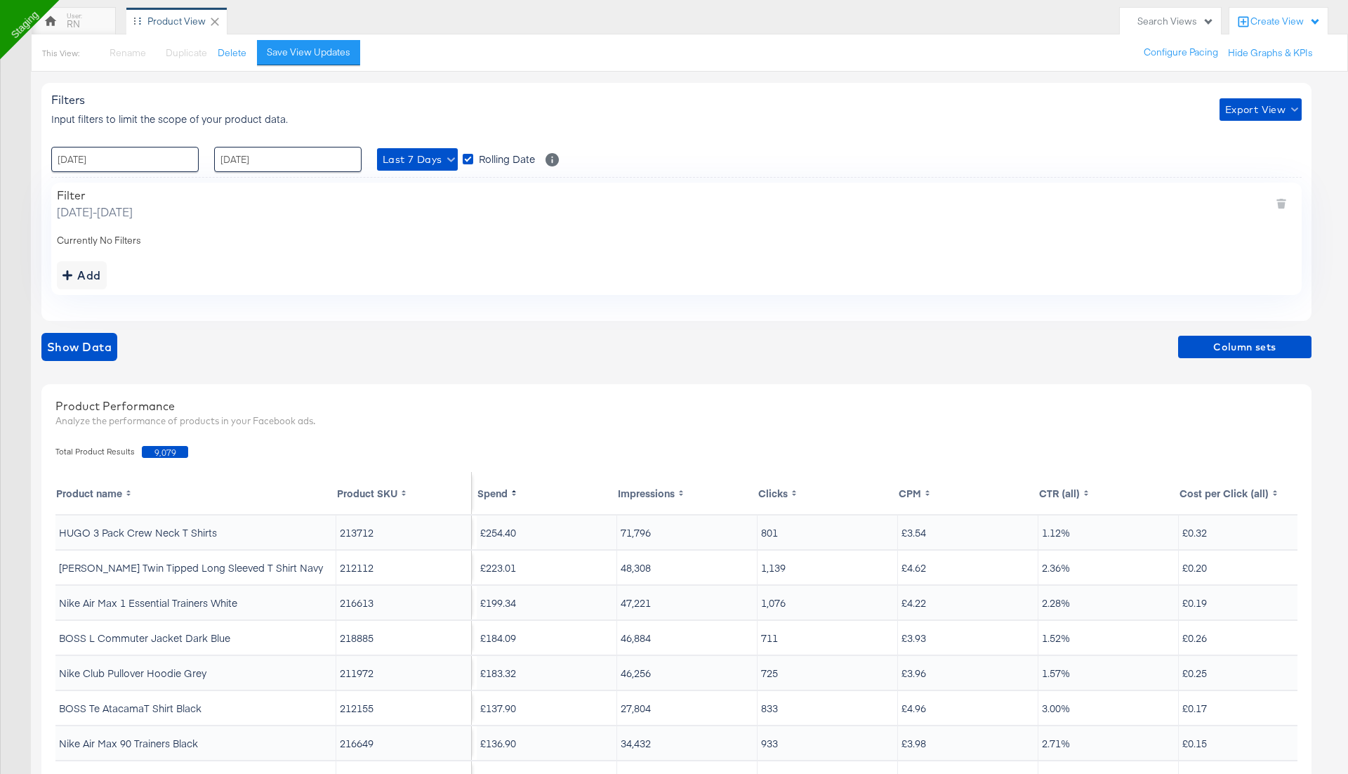
click at [353, 531] on td "213712" at bounding box center [403, 532] width 135 height 34
drag, startPoint x: 218, startPoint y: 532, endPoint x: 62, endPoint y: 522, distance: 155.5
click at [62, 522] on td "HUGO 3 Pack Crew Neck T Shirts" at bounding box center [195, 532] width 281 height 34
click at [412, 159] on span "Last 7 Days" at bounding box center [418, 160] width 70 height 18
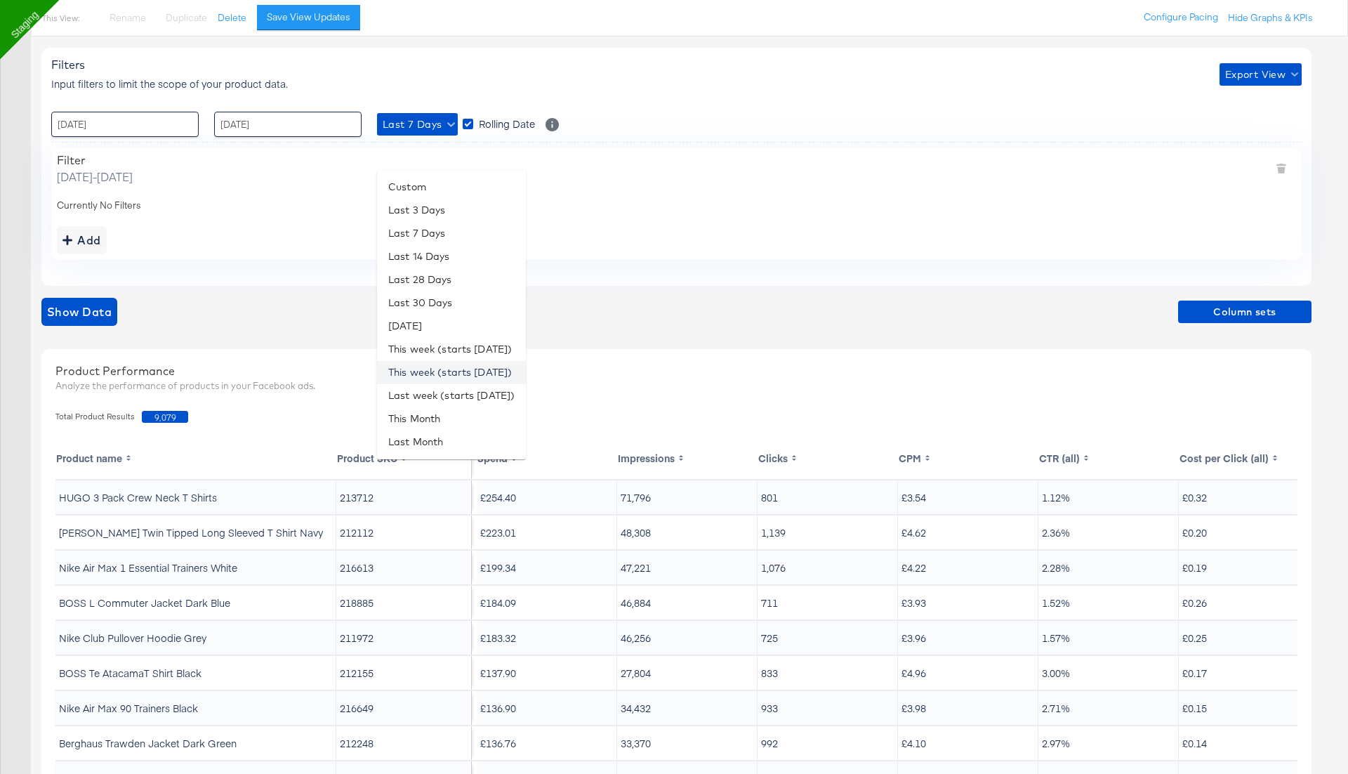
scroll to position [147, 0]
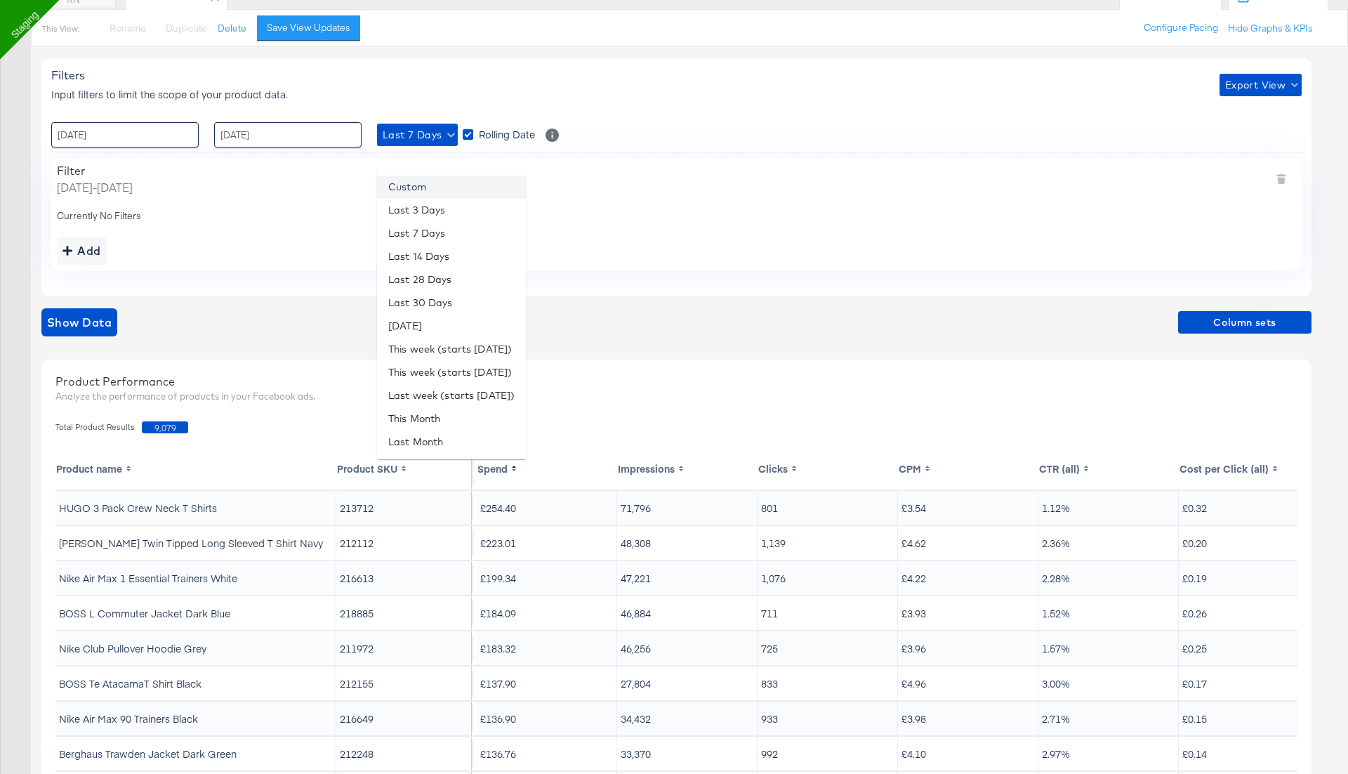
click at [428, 185] on li "Custom" at bounding box center [451, 187] width 149 height 23
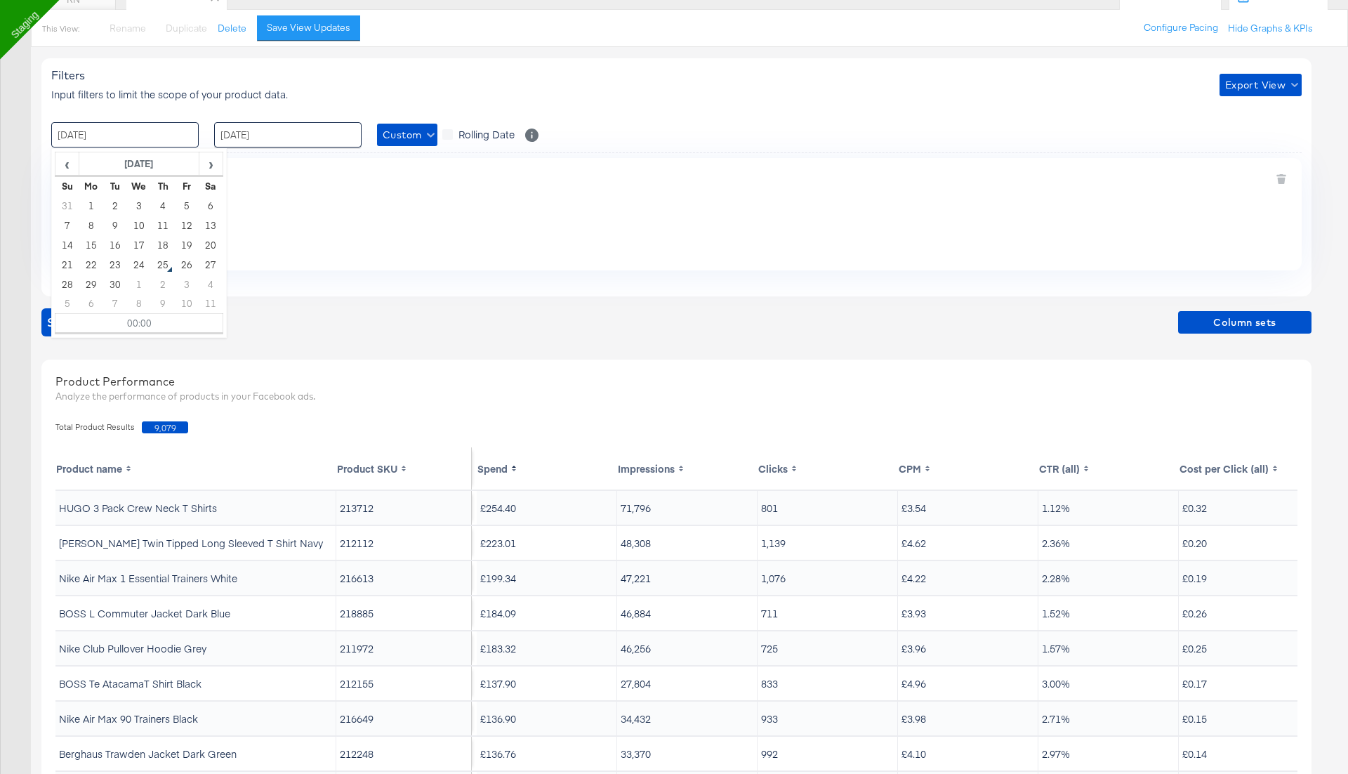
click at [162, 132] on input "18 / September / 2025" at bounding box center [124, 134] width 147 height 25
click at [71, 165] on span "‹" at bounding box center [67, 163] width 22 height 21
click at [70, 160] on span "‹" at bounding box center [67, 163] width 22 height 21
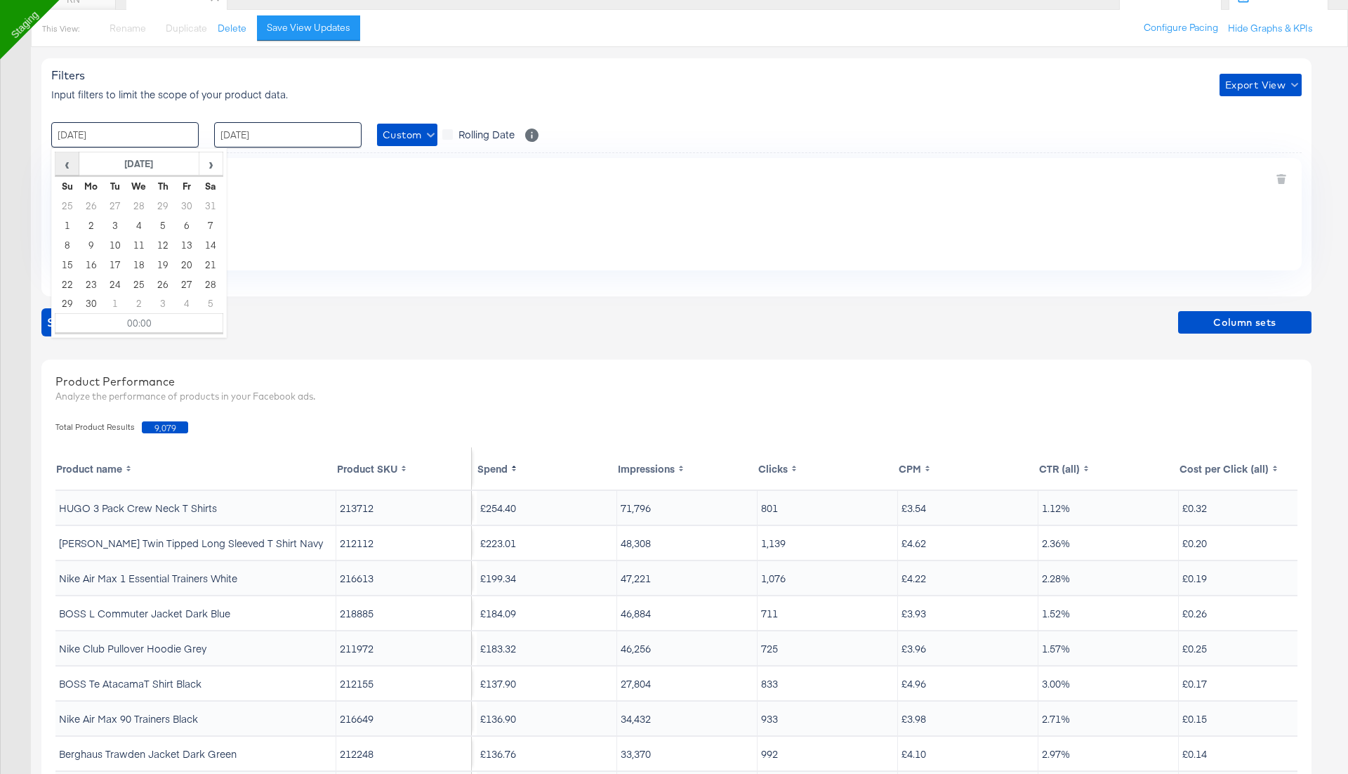
click at [70, 160] on span "‹" at bounding box center [67, 163] width 22 height 21
click at [140, 204] on td "1" at bounding box center [139, 206] width 24 height 20
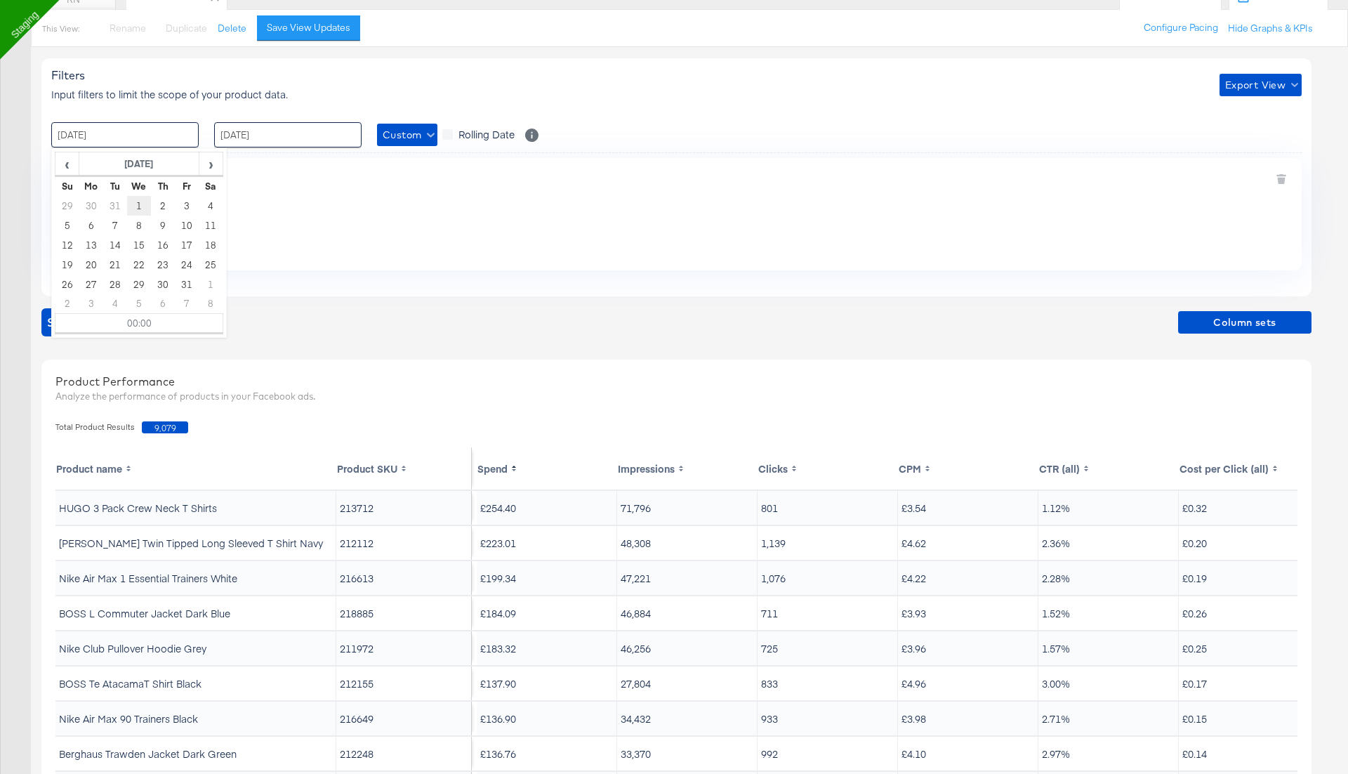
type input "01 / January / 2025 00:00"
click at [133, 164] on div "Filter" at bounding box center [95, 171] width 76 height 14
click at [84, 317] on span "Show Data" at bounding box center [79, 322] width 65 height 20
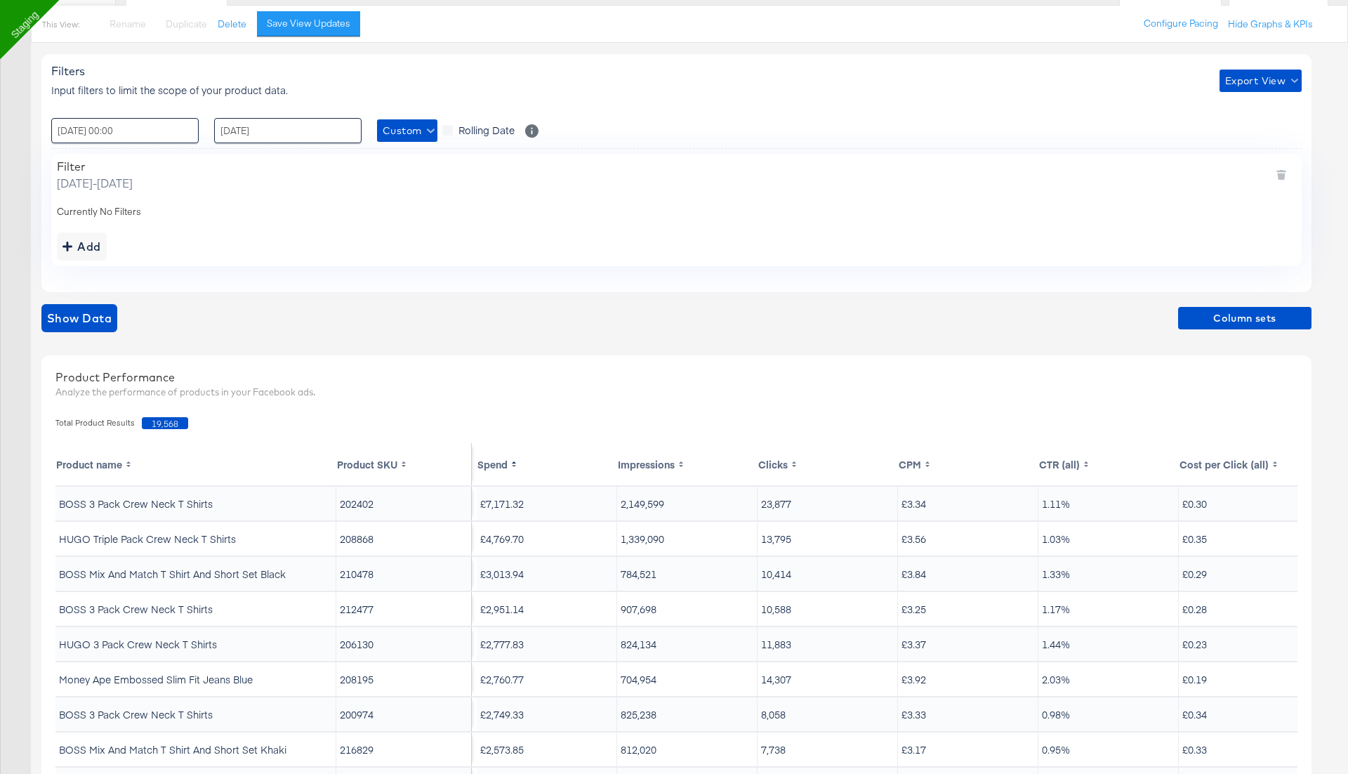
scroll to position [167, 0]
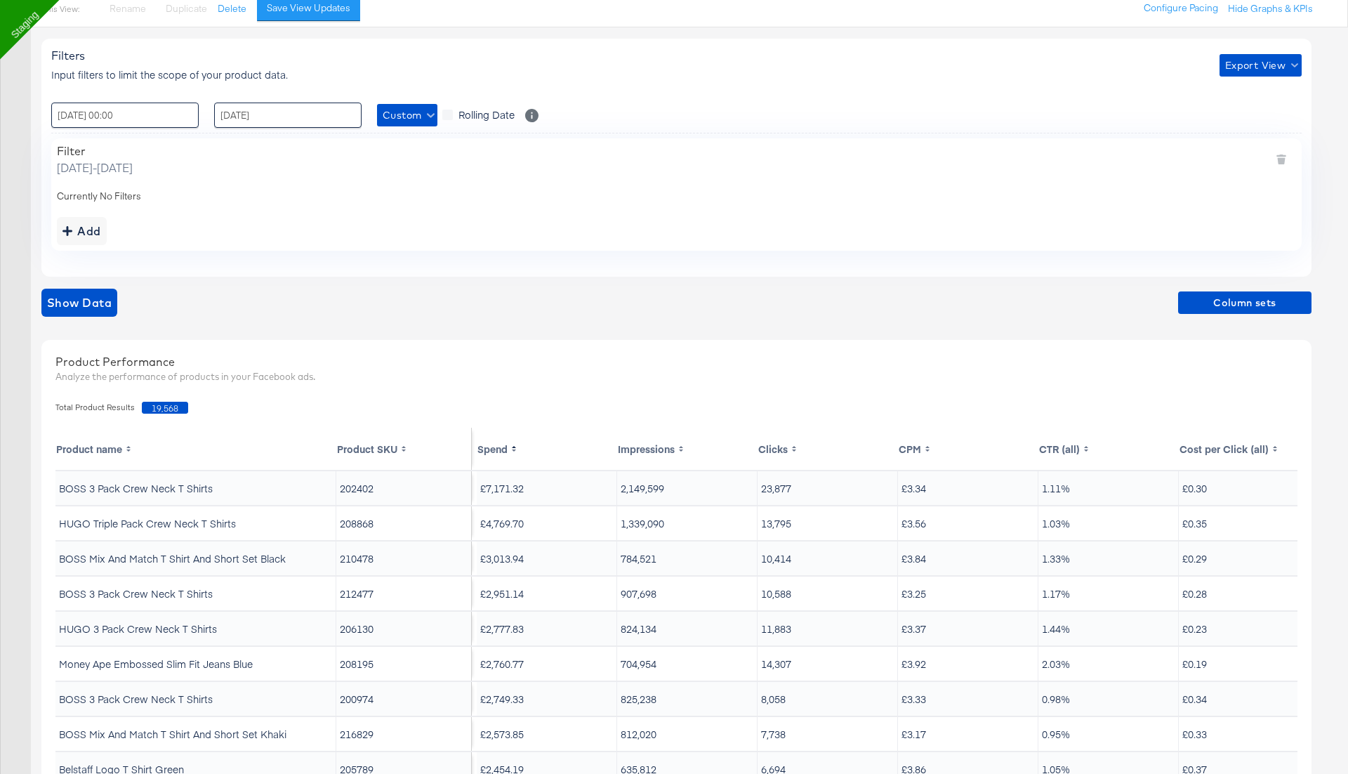
click at [448, 114] on label "Rolling Date" at bounding box center [481, 114] width 78 height 15
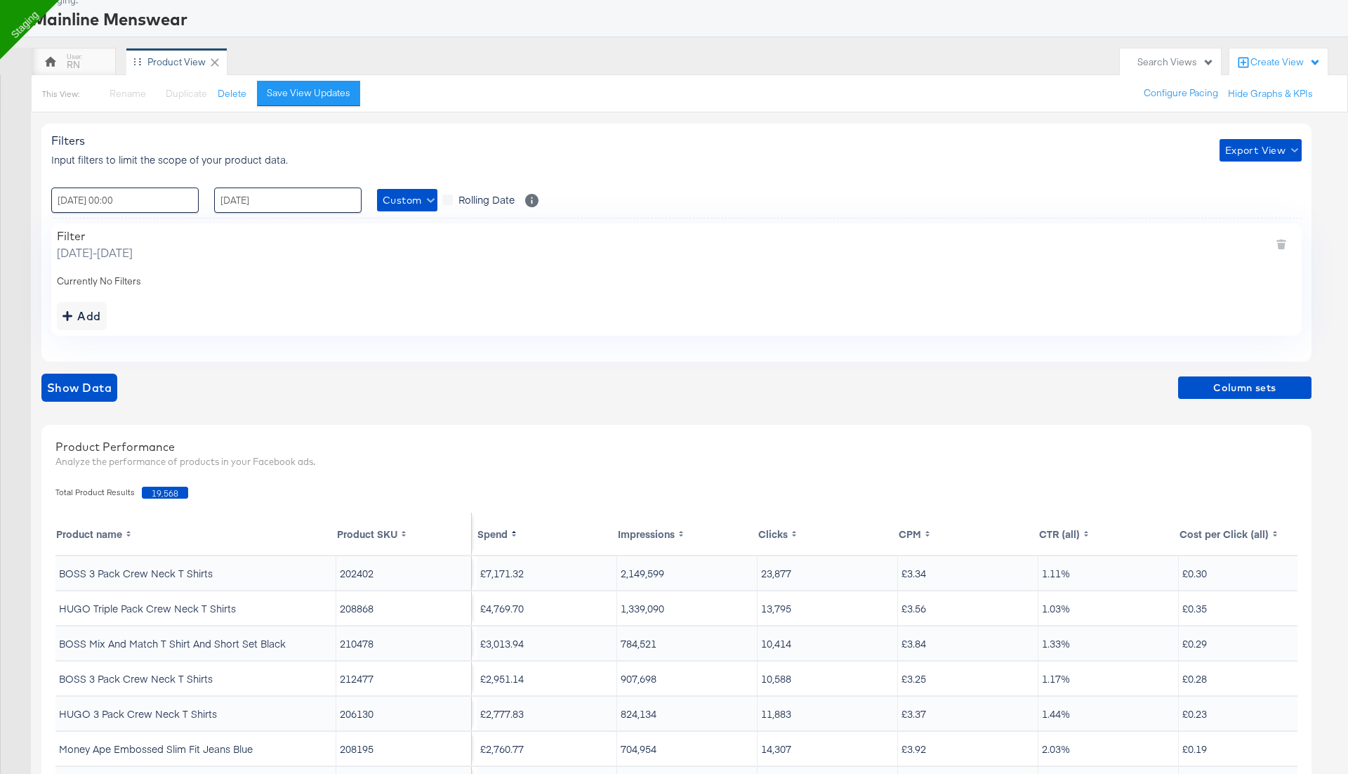
scroll to position [0, 0]
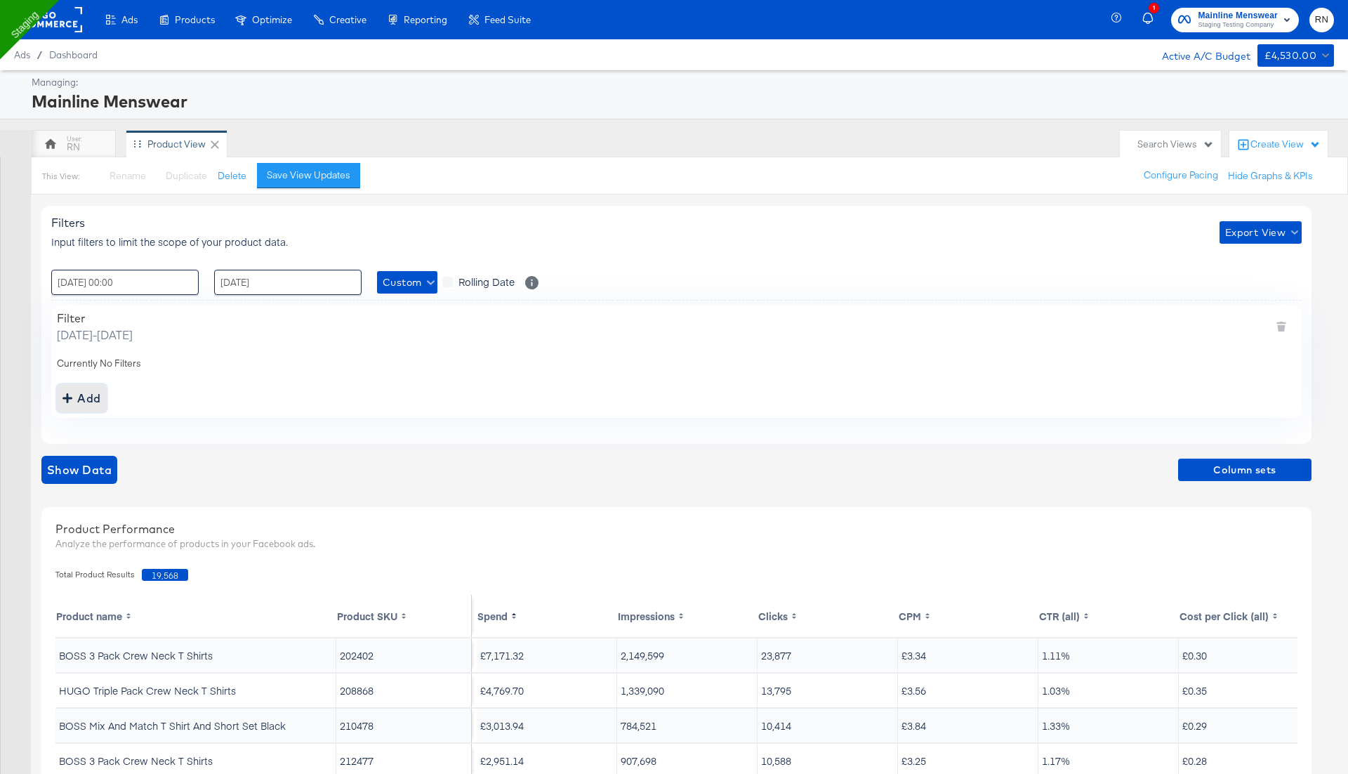
click at [86, 397] on div "Add" at bounding box center [81, 398] width 39 height 20
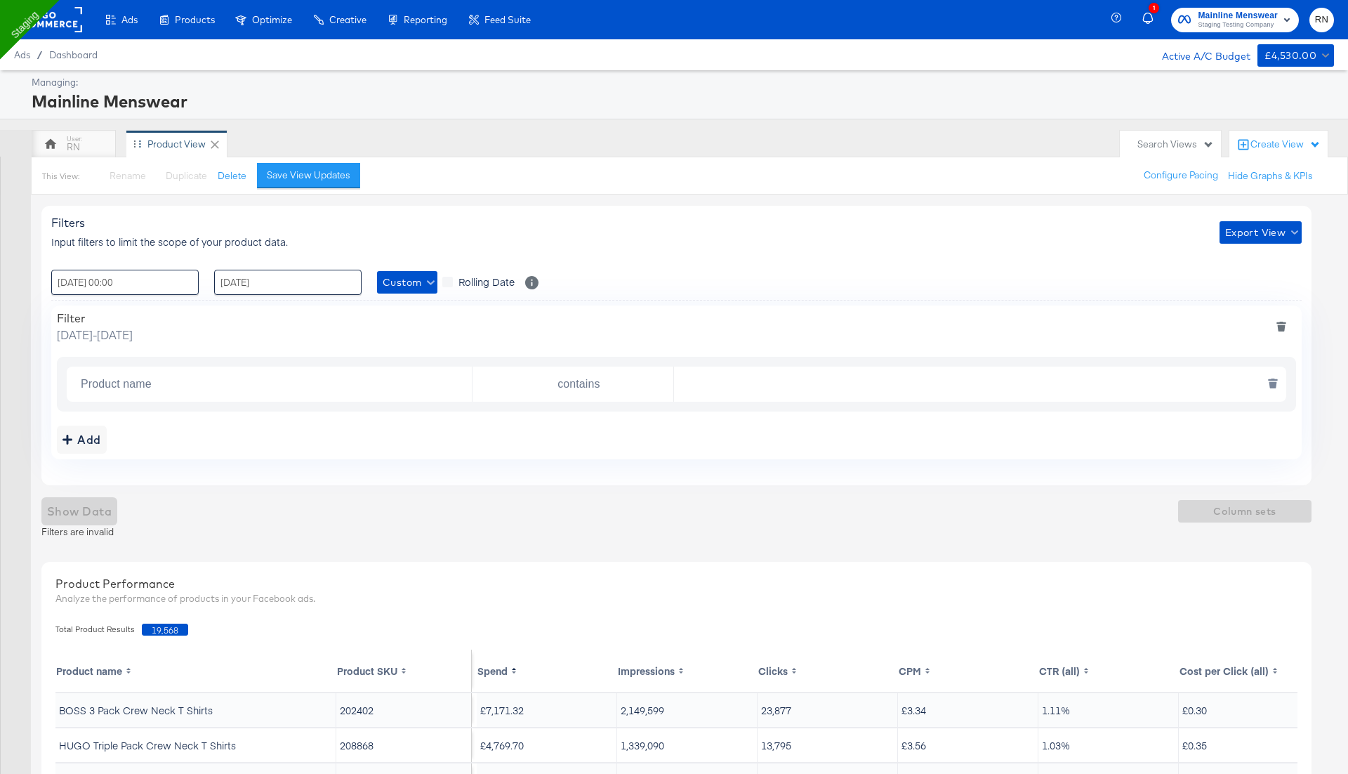
click at [164, 384] on input "Product name" at bounding box center [273, 384] width 397 height 29
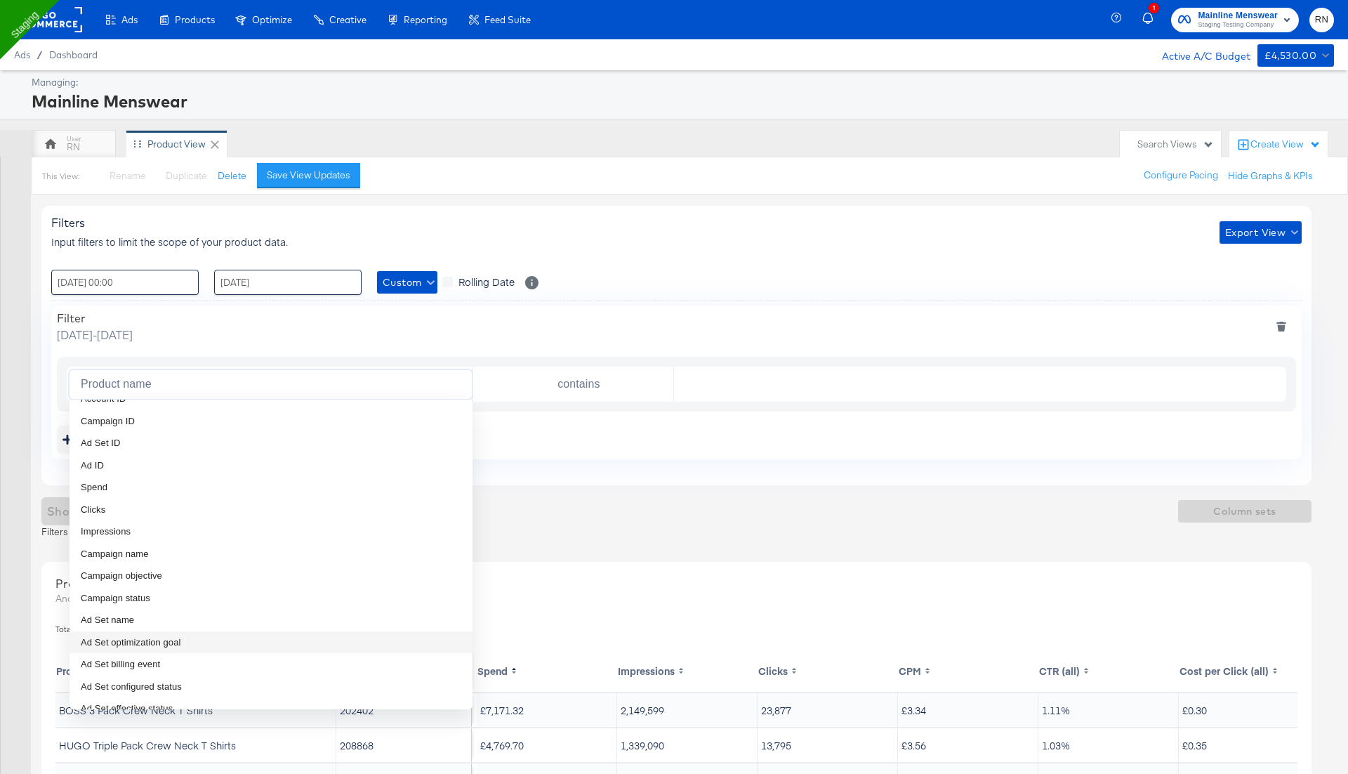
scroll to position [6, 0]
click at [257, 557] on li "Campaign name" at bounding box center [271, 566] width 403 height 22
type input "Campaign name"
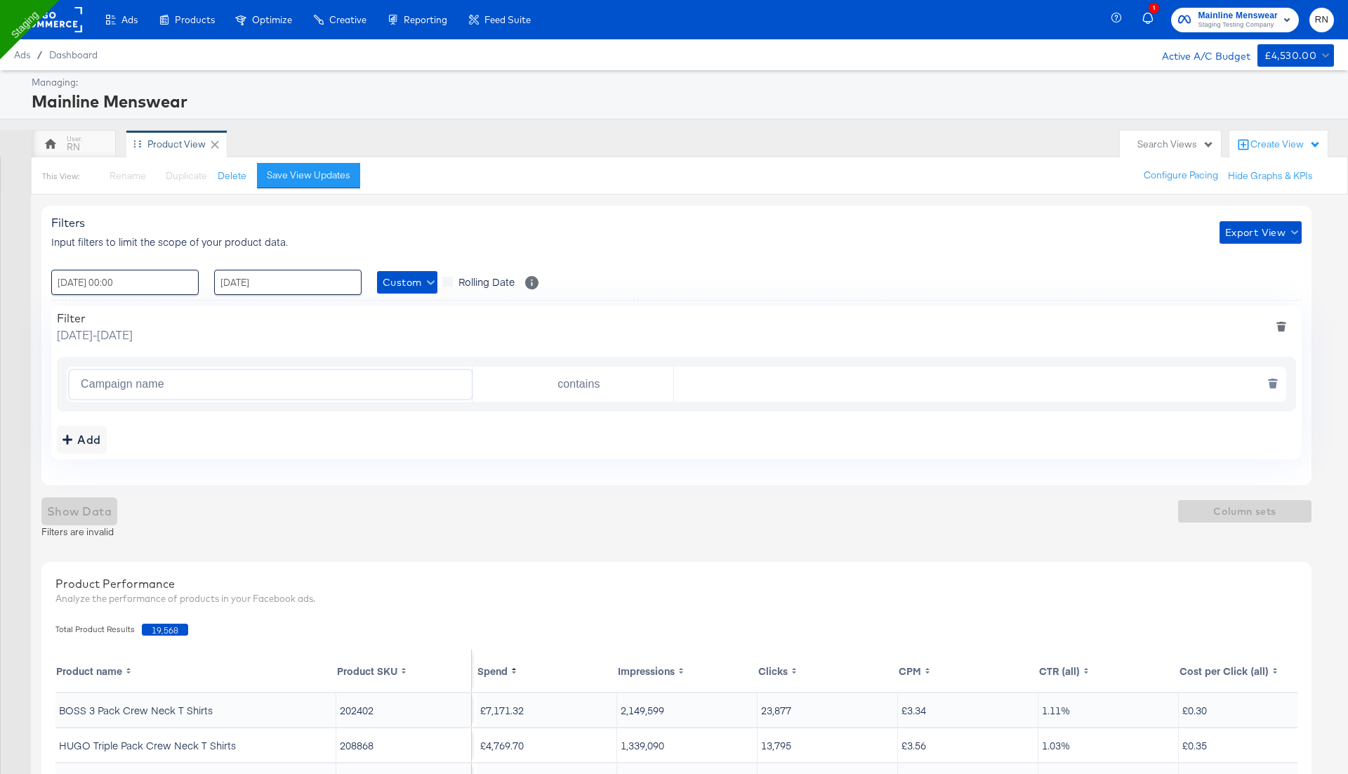
click at [600, 381] on input "contains" at bounding box center [575, 384] width 195 height 29
click at [581, 439] on li "contains" at bounding box center [572, 439] width 201 height 22
click at [741, 384] on input "text" at bounding box center [976, 384] width 605 height 29
type input "sale"
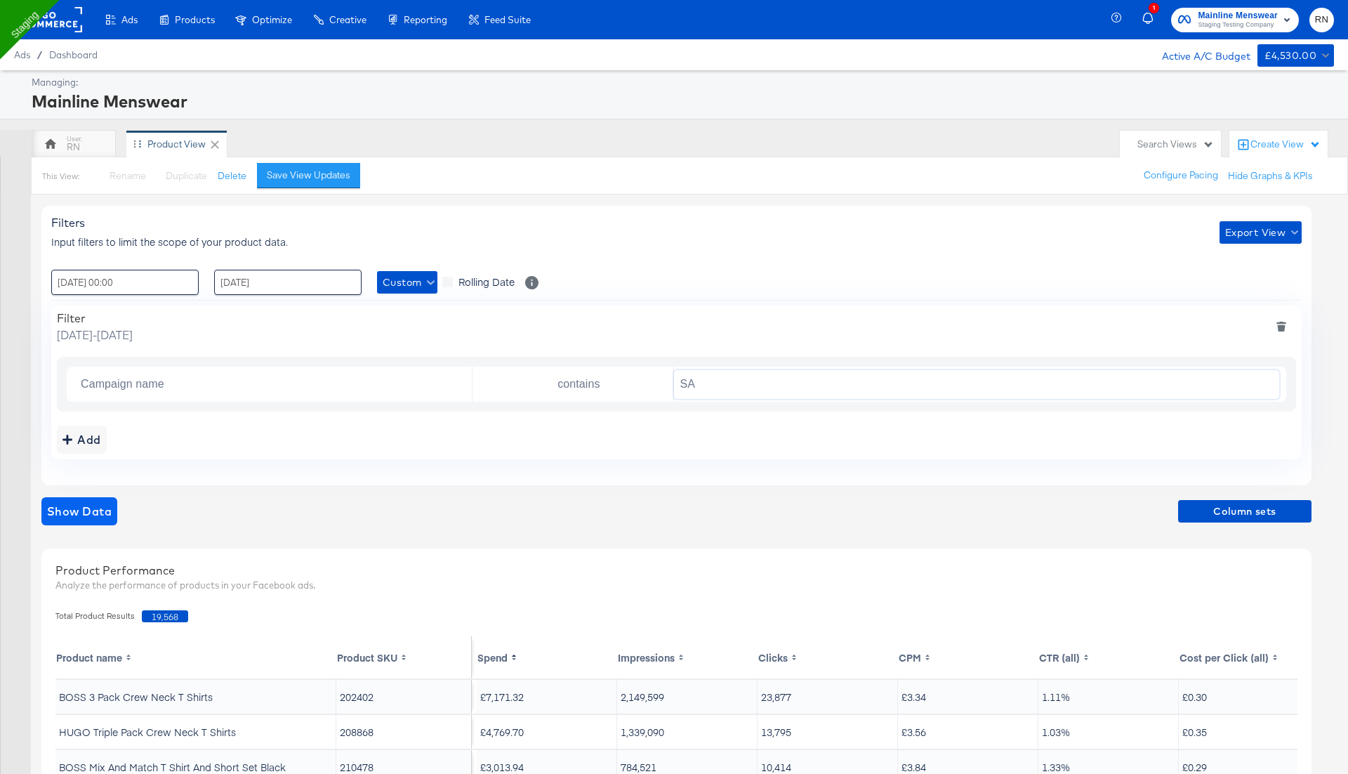
type input "SA"
click at [98, 510] on span "Show Data" at bounding box center [79, 511] width 65 height 20
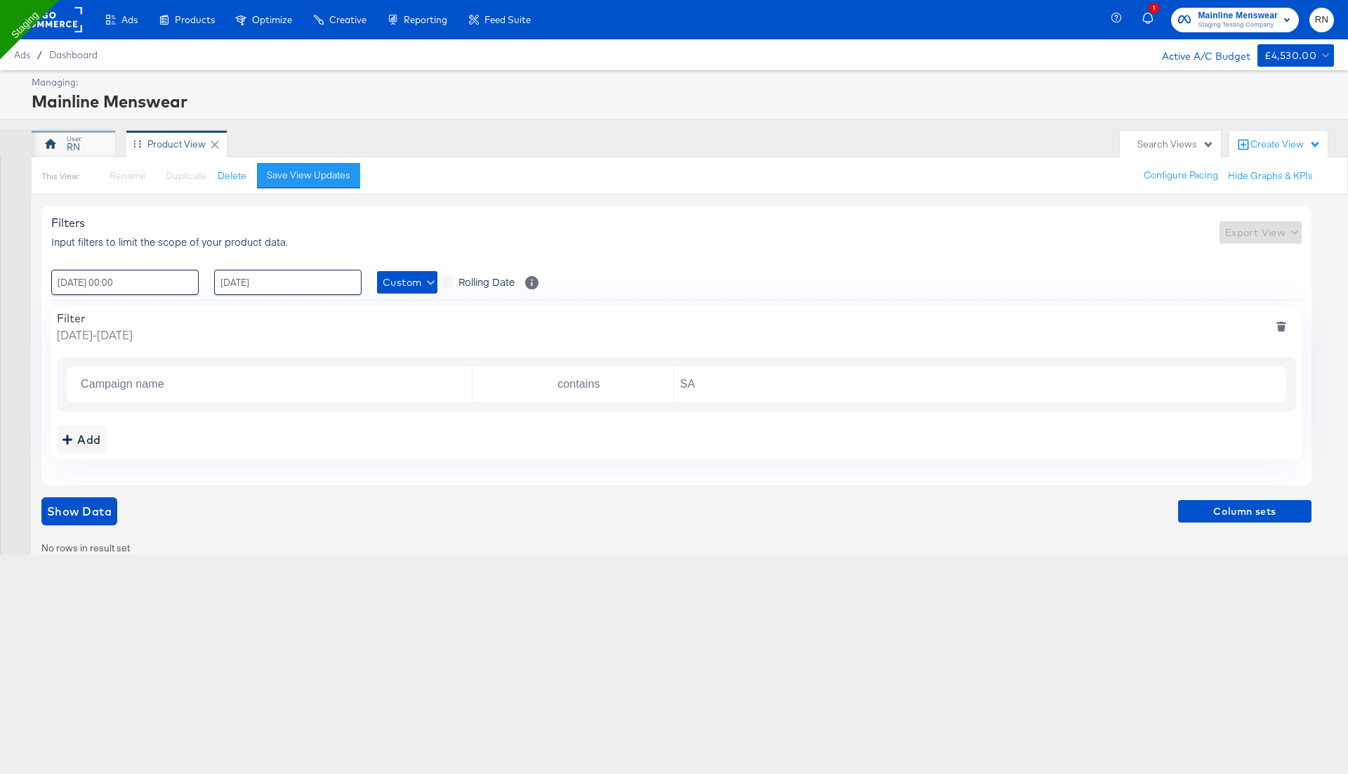
click at [68, 143] on div "RN" at bounding box center [73, 146] width 13 height 13
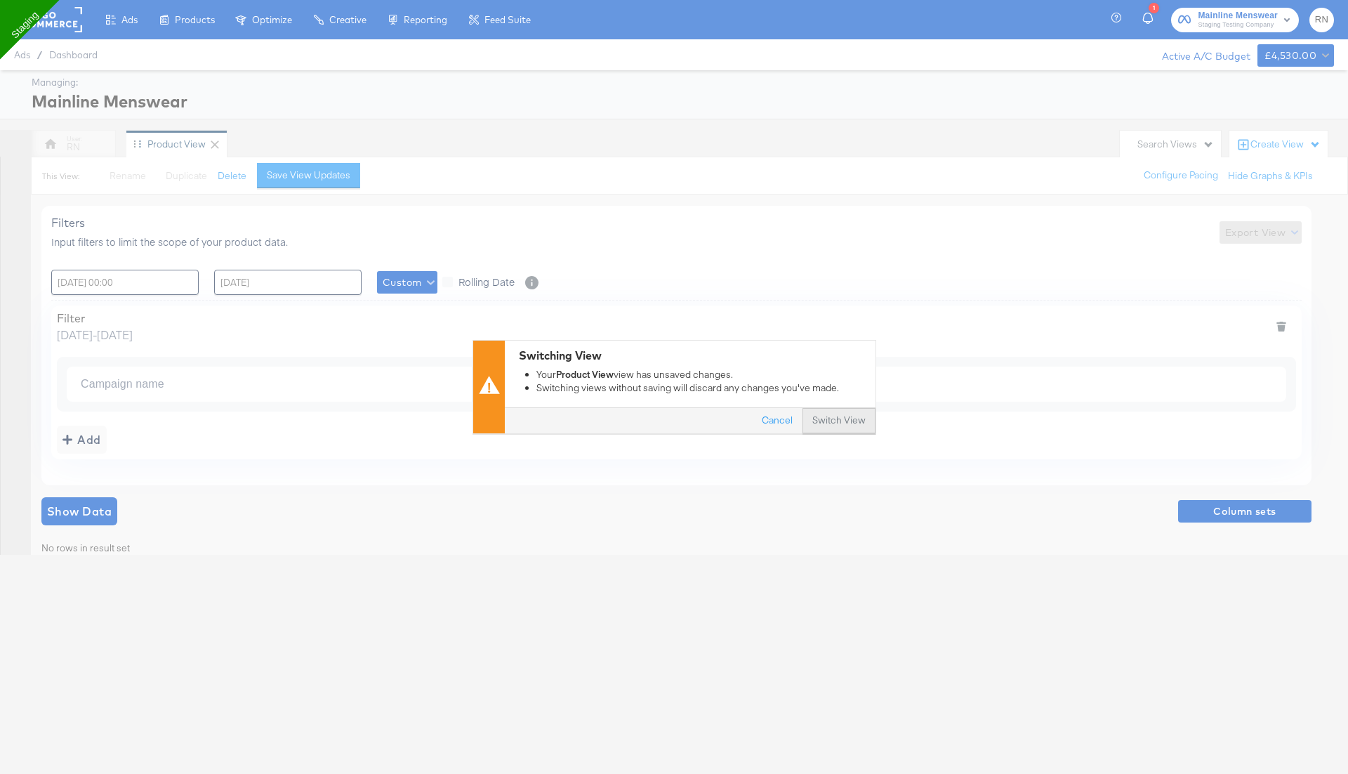
click at [835, 420] on button "Switch View" at bounding box center [838, 421] width 73 height 25
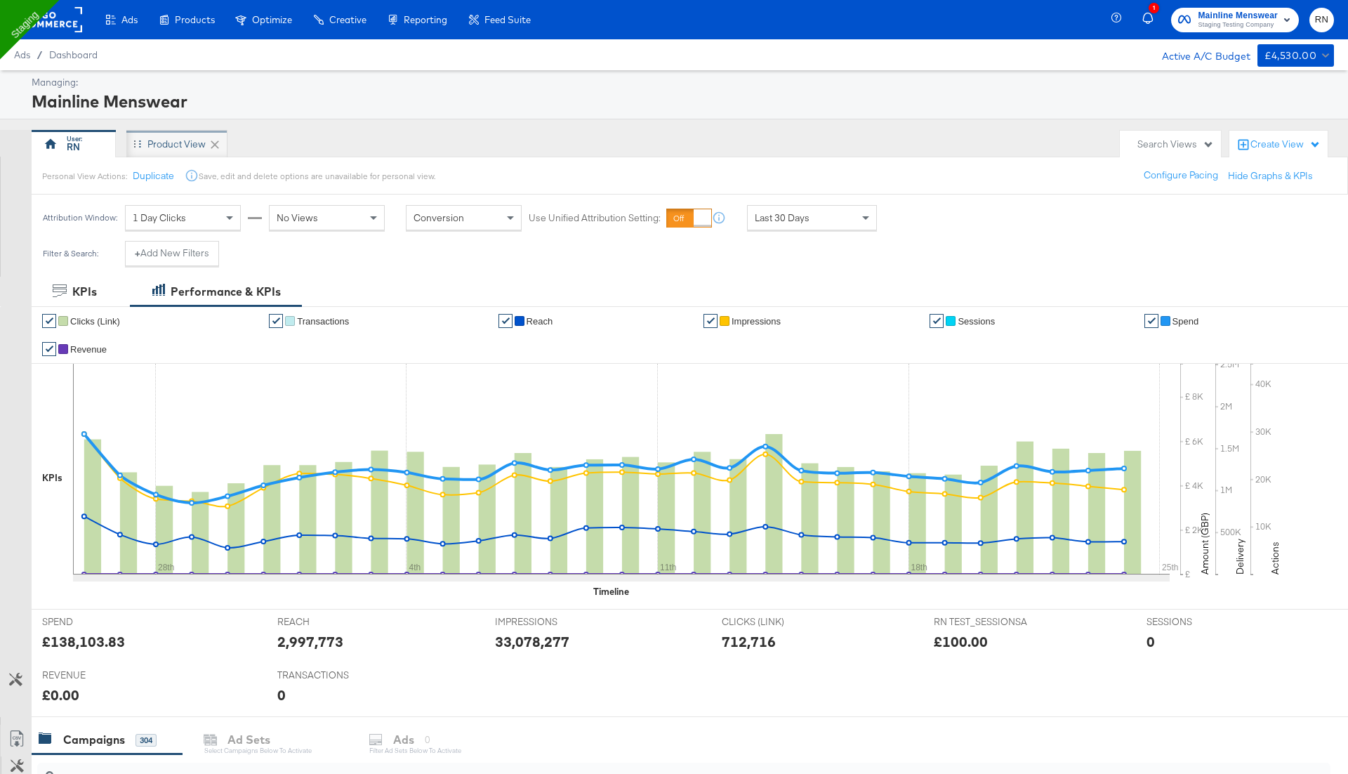
click at [180, 140] on div "Product View" at bounding box center [176, 144] width 58 height 13
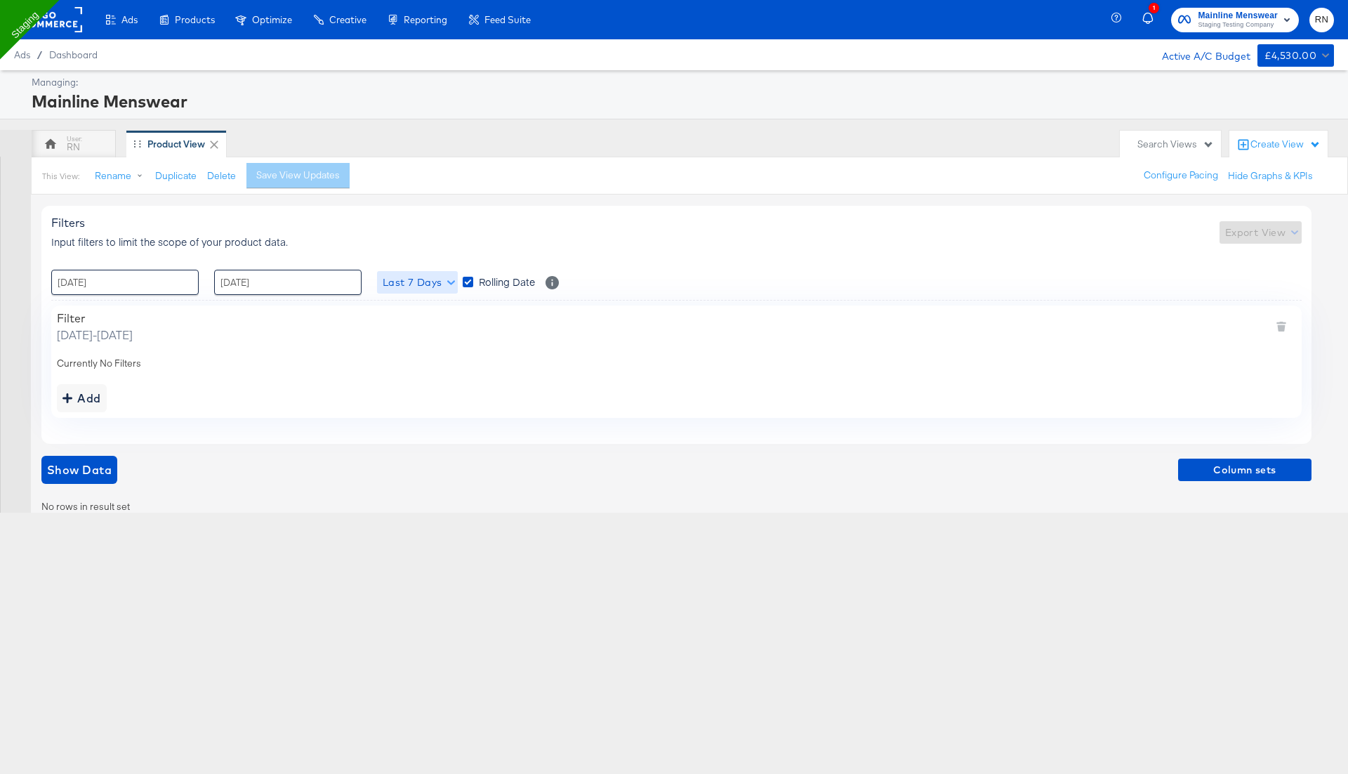
click at [416, 281] on span "Last 7 Days" at bounding box center [418, 283] width 70 height 18
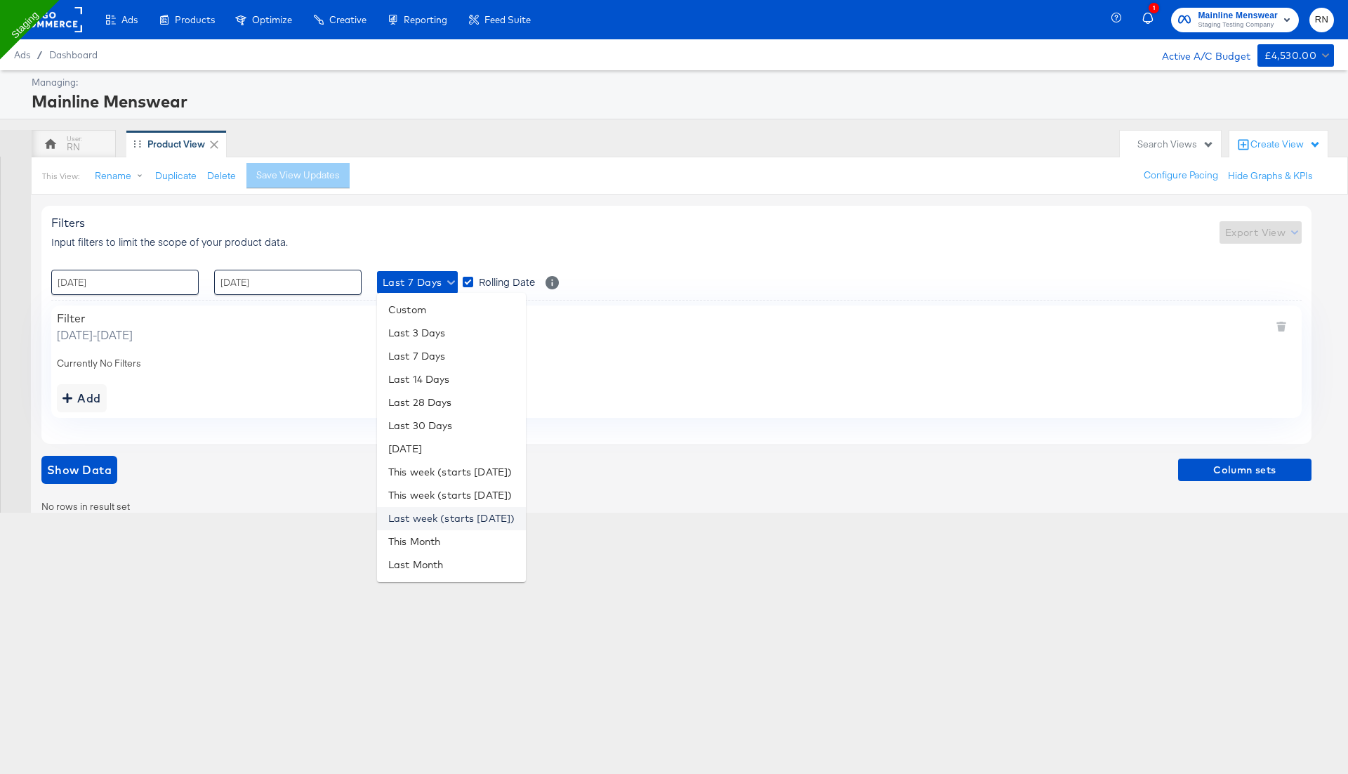
click at [434, 515] on li "Last week (starts Monday)" at bounding box center [451, 518] width 149 height 23
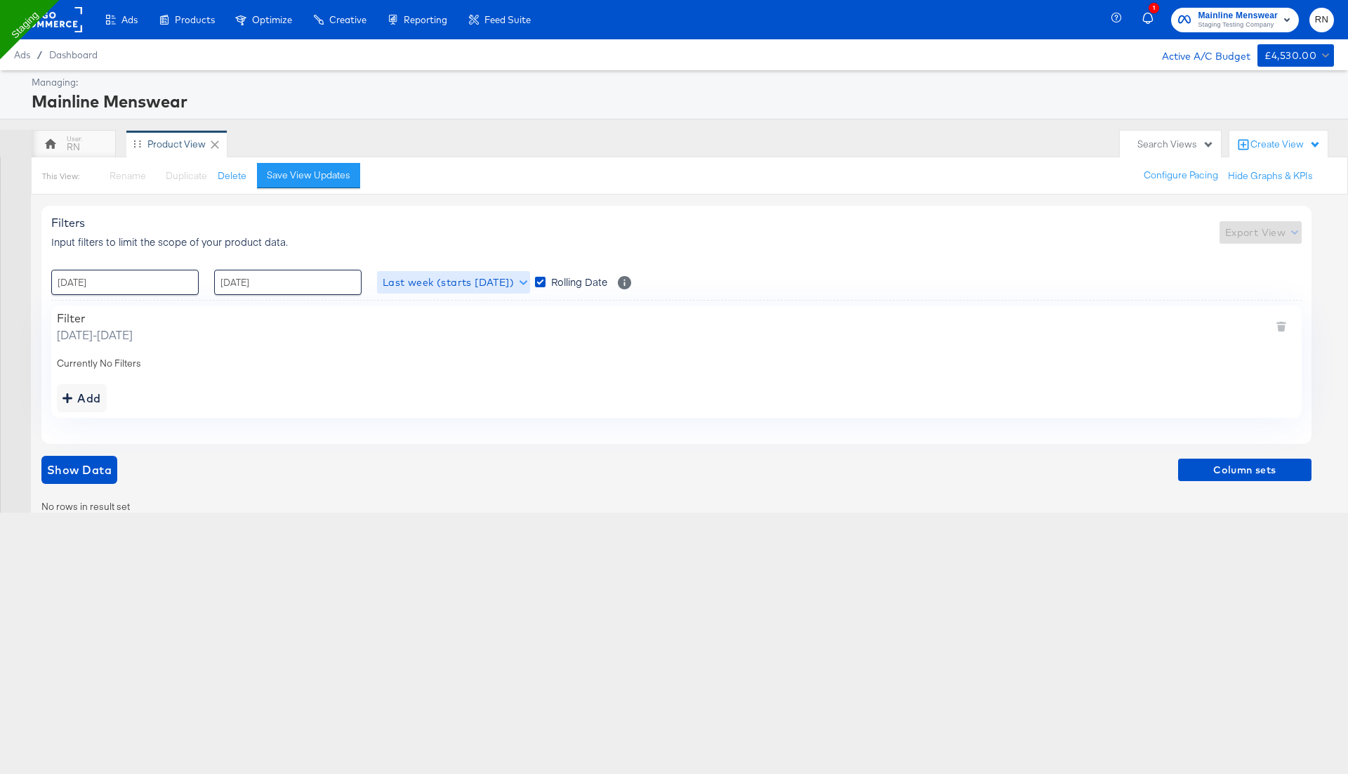
click at [441, 282] on span "Last week (starts Monday)" at bounding box center [454, 283] width 142 height 18
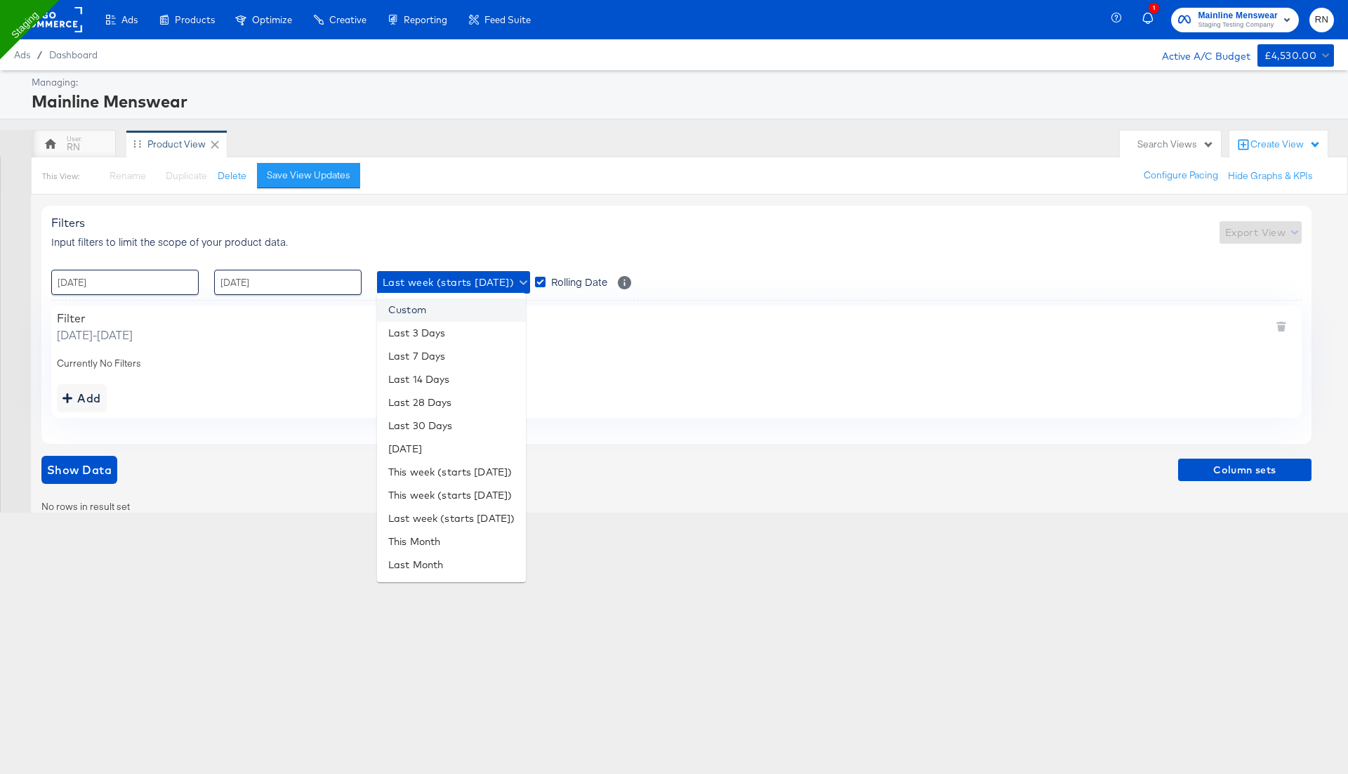
click at [430, 310] on li "Custom" at bounding box center [451, 309] width 149 height 23
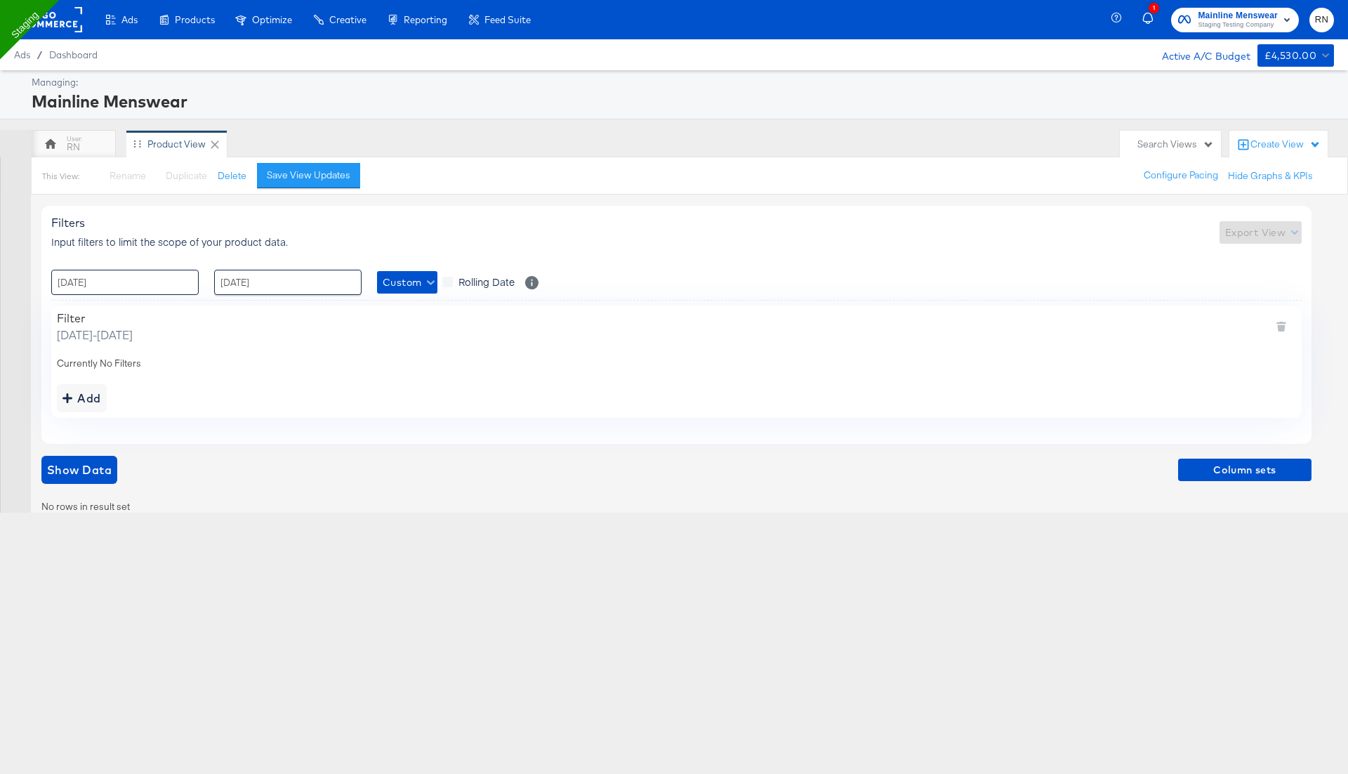
click at [166, 289] on input "18 / September / 2025" at bounding box center [124, 282] width 147 height 25
click at [143, 307] on th "September 2025" at bounding box center [139, 312] width 120 height 24
click at [143, 307] on th "2025" at bounding box center [139, 312] width 140 height 24
click at [159, 378] on td "2025" at bounding box center [160, 376] width 42 height 35
click at [131, 313] on th "2025" at bounding box center [139, 312] width 140 height 24
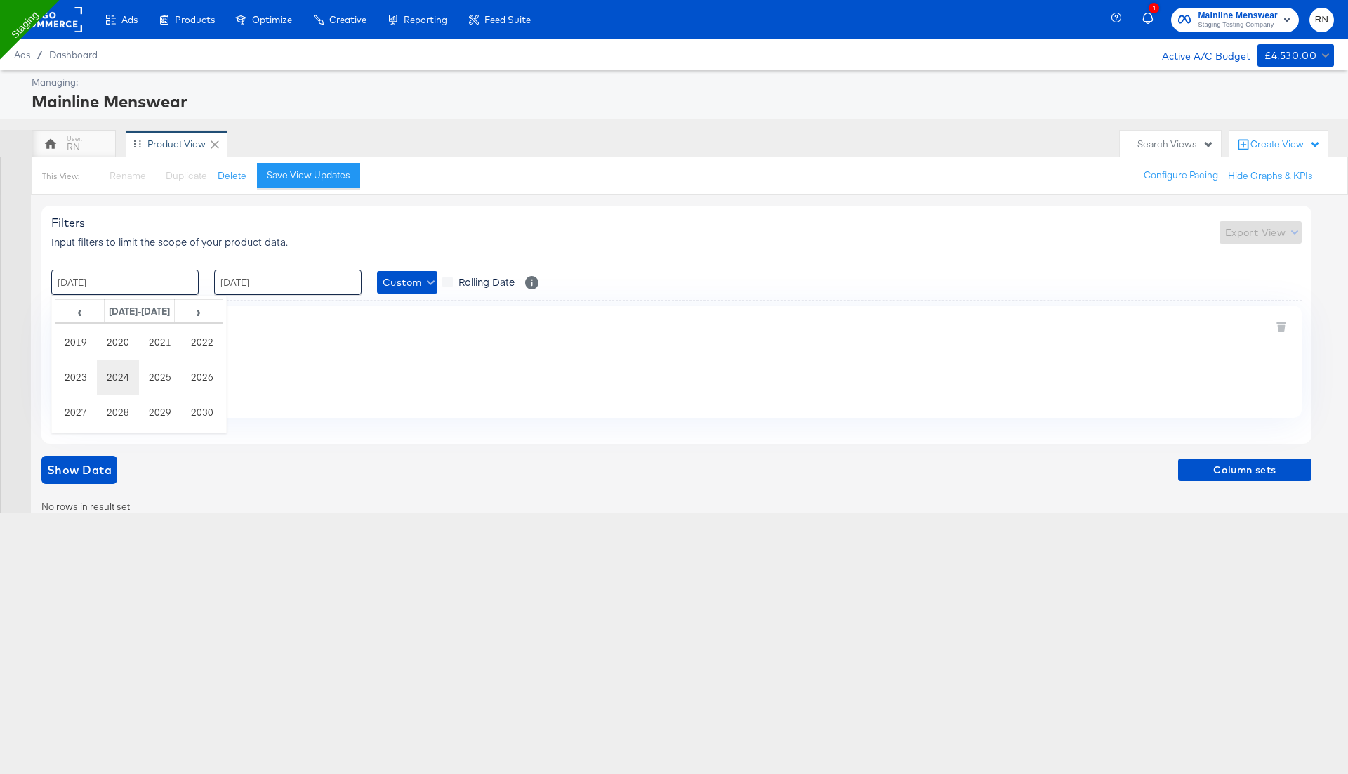
click at [121, 383] on td "2024" at bounding box center [118, 376] width 42 height 35
click at [128, 315] on th "2024" at bounding box center [139, 312] width 140 height 24
click at [154, 372] on td "2025" at bounding box center [160, 376] width 42 height 35
click at [83, 333] on td "Jan" at bounding box center [76, 341] width 42 height 35
click at [138, 348] on td "1" at bounding box center [139, 353] width 24 height 20
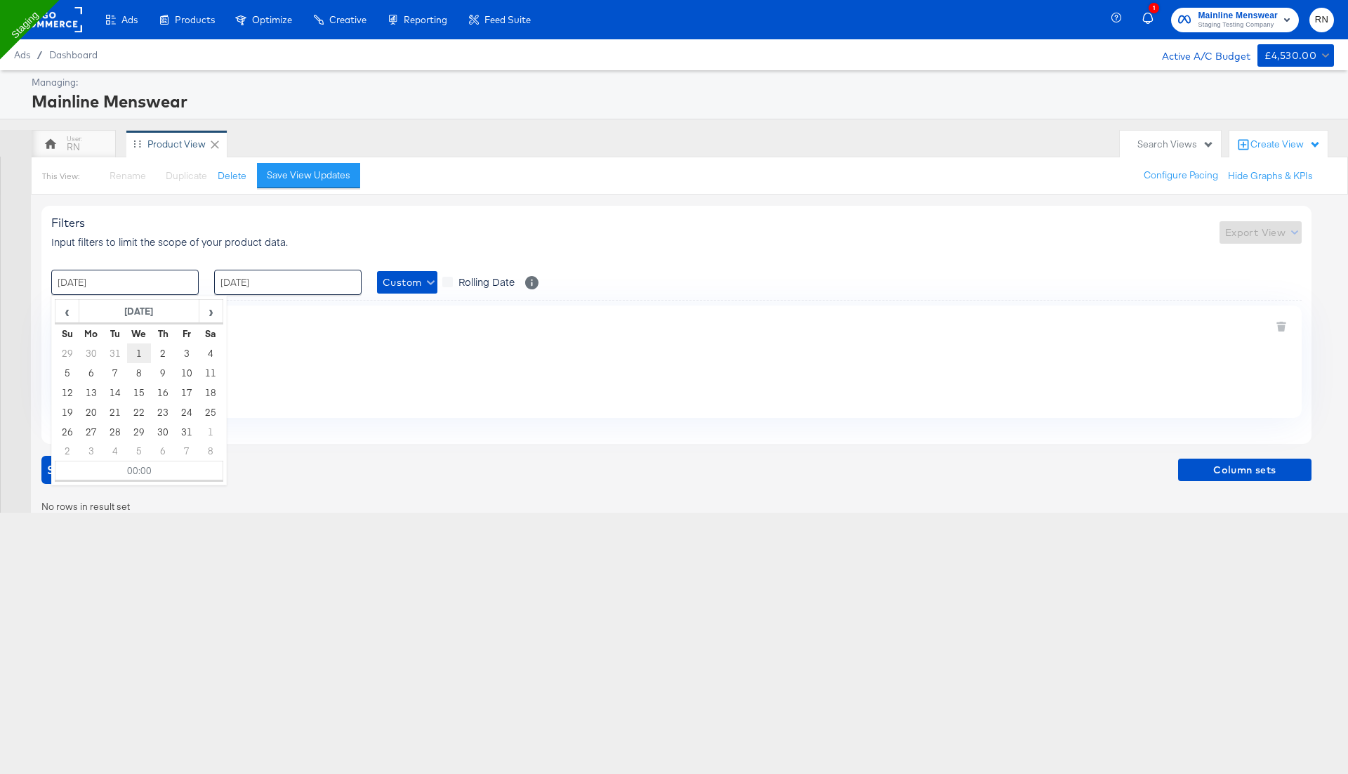
type input "01 / January / 2025 00:00"
click at [133, 314] on div "Filter" at bounding box center [95, 318] width 76 height 14
click at [87, 402] on div "Add" at bounding box center [81, 398] width 39 height 20
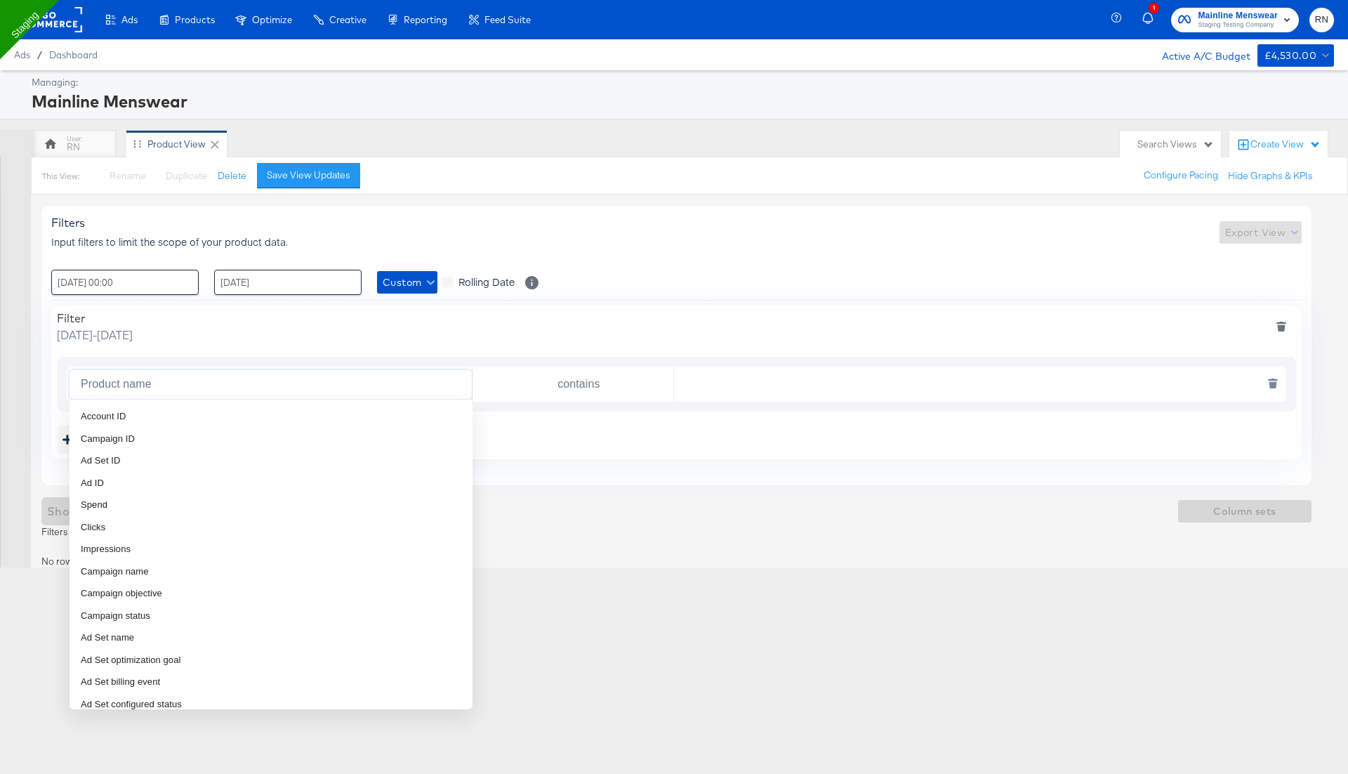
click at [186, 393] on input "Product name" at bounding box center [273, 384] width 397 height 29
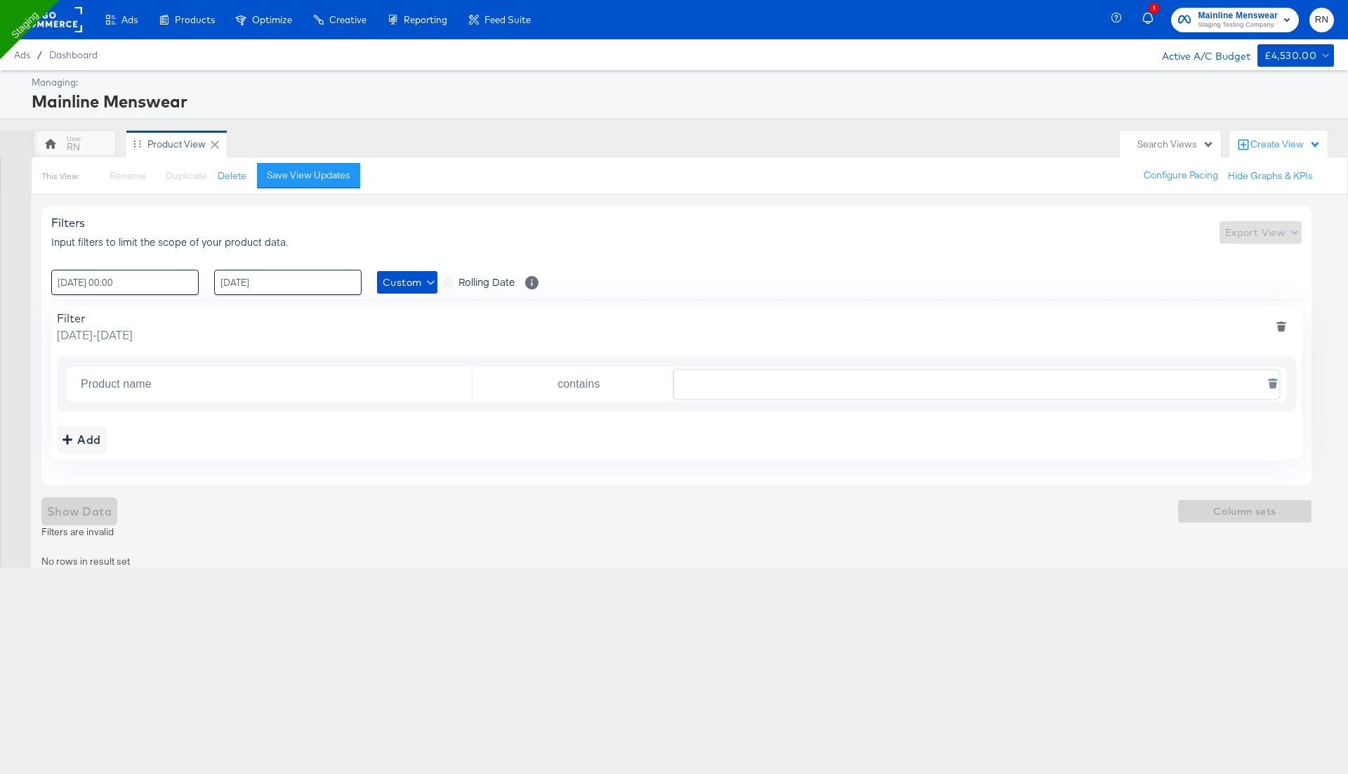
click at [683, 382] on input "text" at bounding box center [976, 384] width 605 height 29
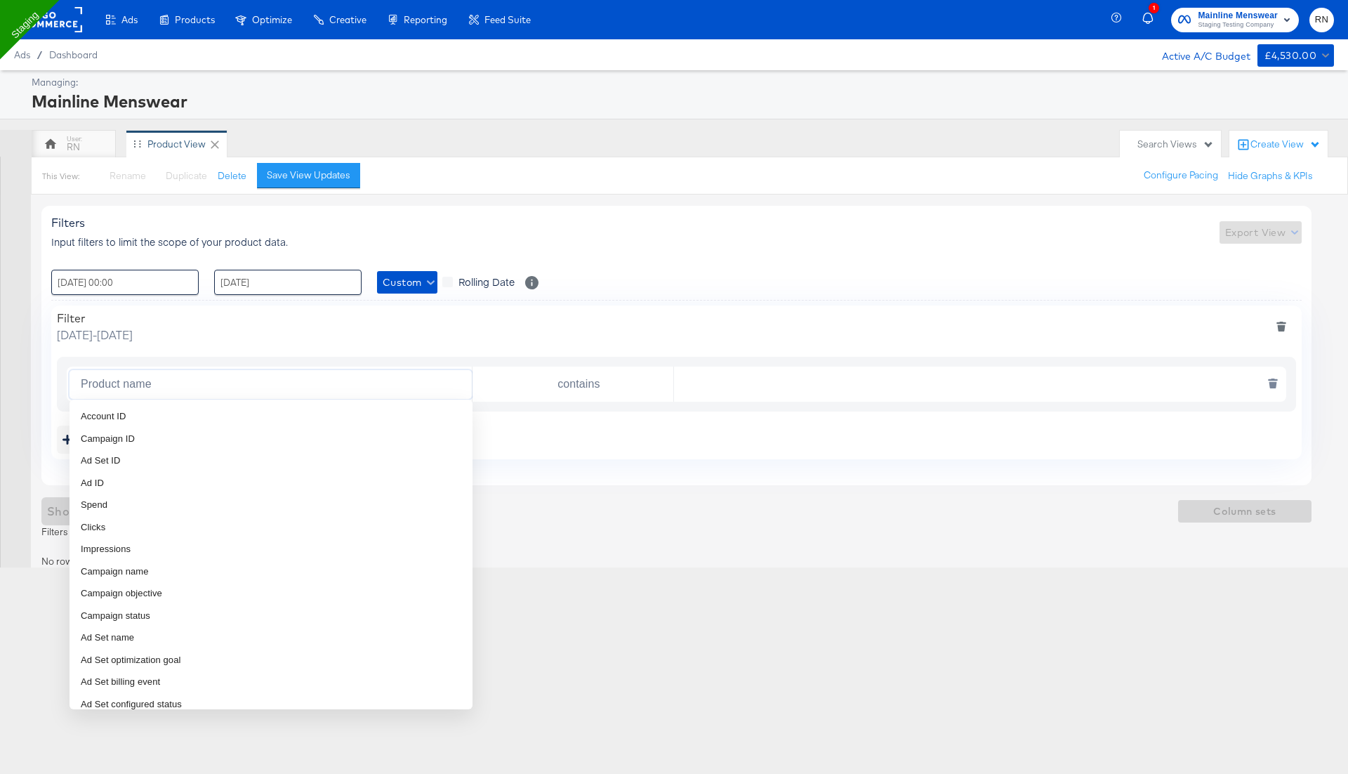
click at [341, 380] on input "Product name" at bounding box center [273, 384] width 397 height 29
click at [230, 568] on li "Campaign name" at bounding box center [271, 571] width 403 height 22
type input "Campaign name"
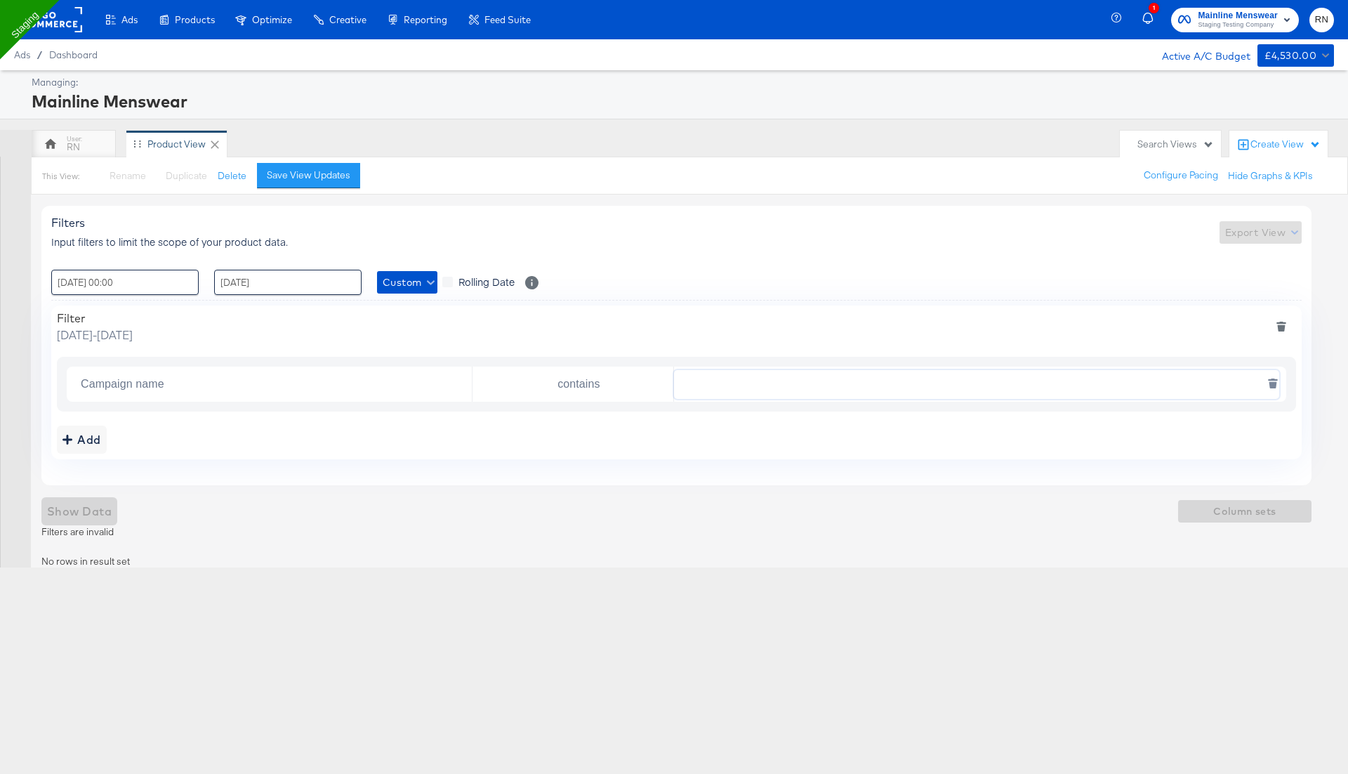
click at [766, 374] on input "text" at bounding box center [976, 384] width 605 height 29
paste input "Rn Test_sessionsa"
click at [687, 380] on input "kargo" at bounding box center [976, 384] width 605 height 29
type input "Kargo"
click at [110, 511] on span "Show Data" at bounding box center [79, 511] width 65 height 20
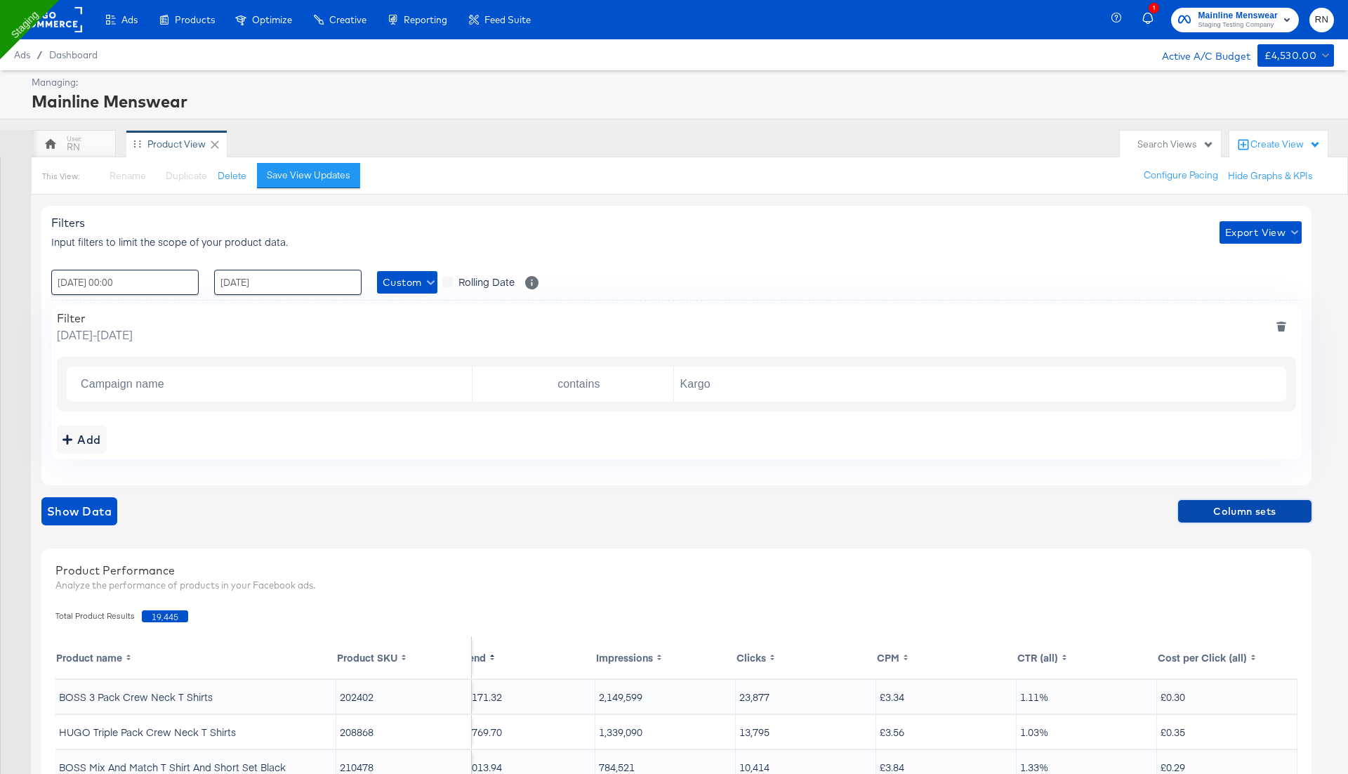
click at [1260, 508] on span "Column sets" at bounding box center [1245, 512] width 122 height 18
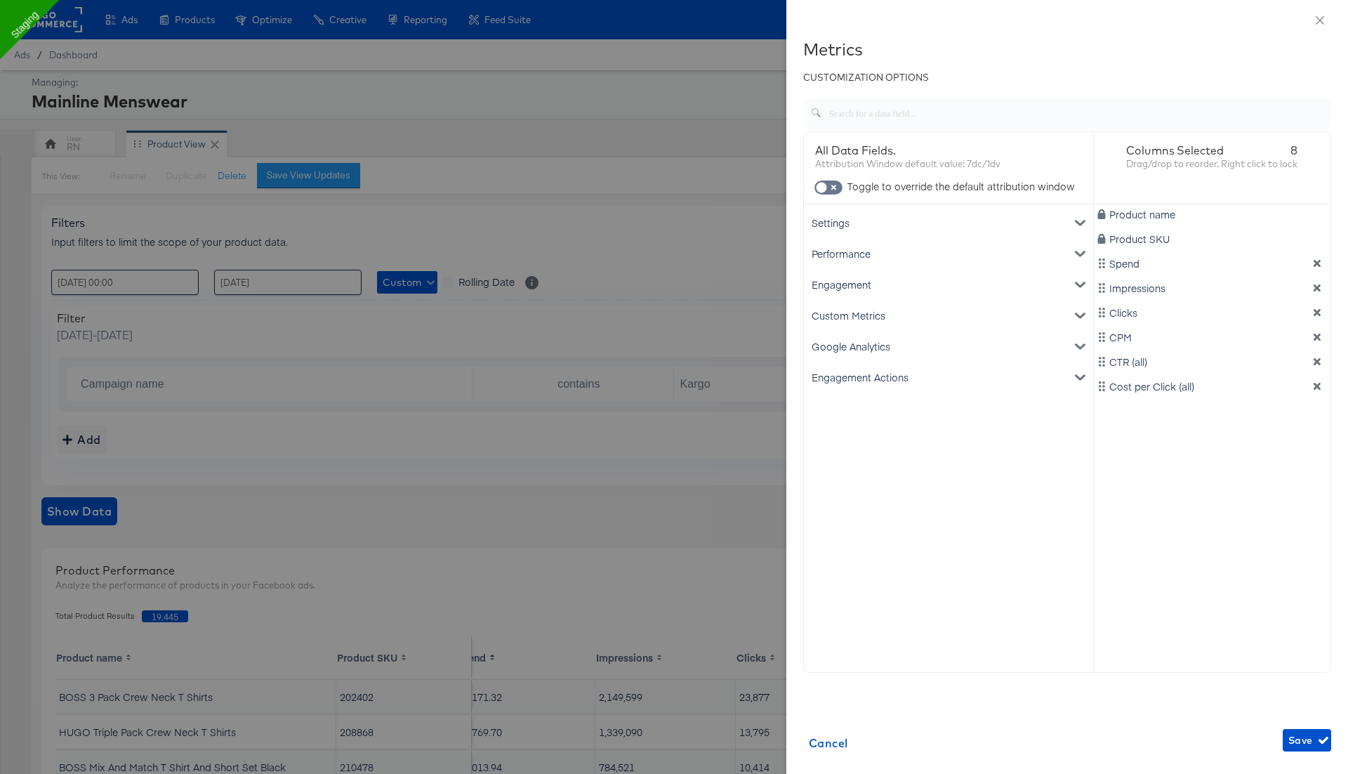
click at [880, 341] on div "Google Analytics" at bounding box center [949, 346] width 284 height 31
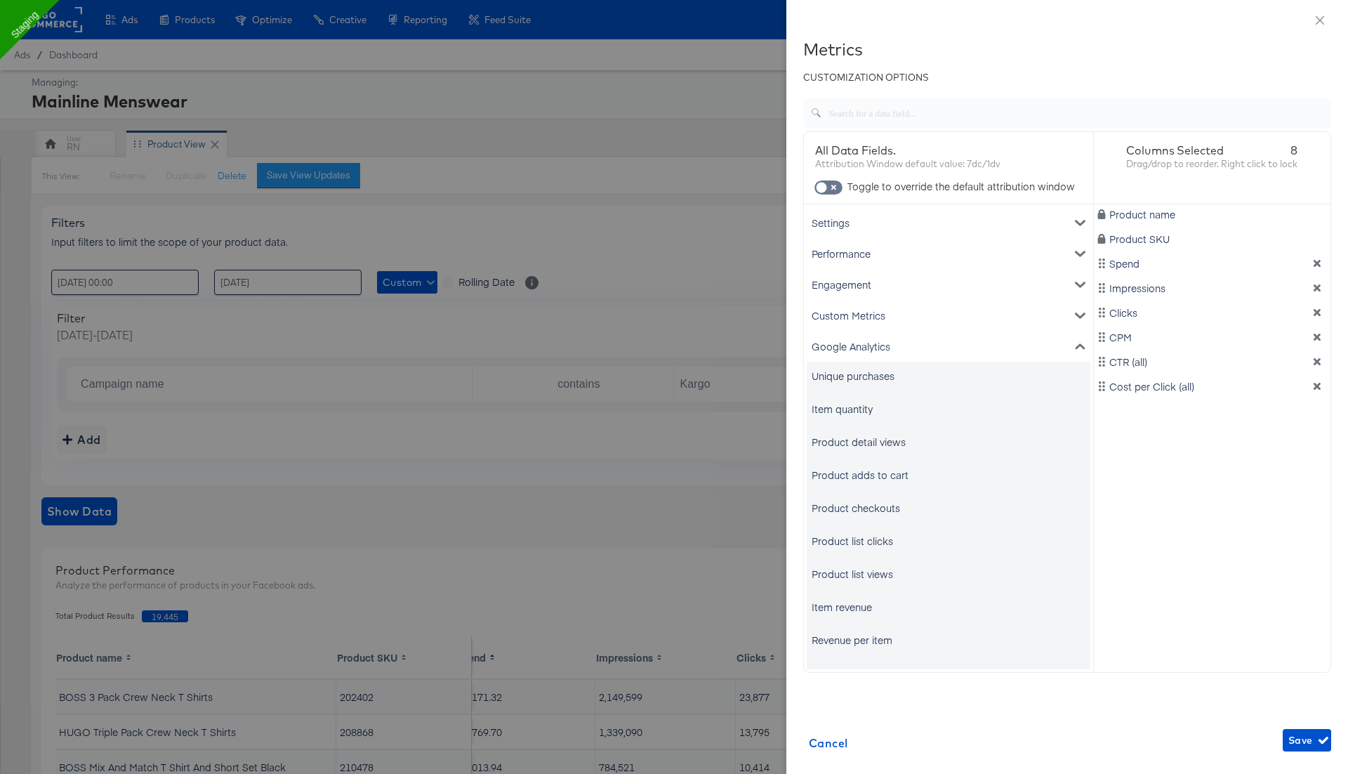
click at [868, 369] on div "Unique purchases" at bounding box center [853, 376] width 83 height 14
click at [855, 409] on div "Item quantity" at bounding box center [842, 409] width 61 height 14
click at [851, 442] on div "Product detail views" at bounding box center [859, 442] width 94 height 14
click at [839, 607] on div "Item revenue" at bounding box center [842, 607] width 60 height 14
click at [1309, 744] on span "Save" at bounding box center [1306, 741] width 37 height 18
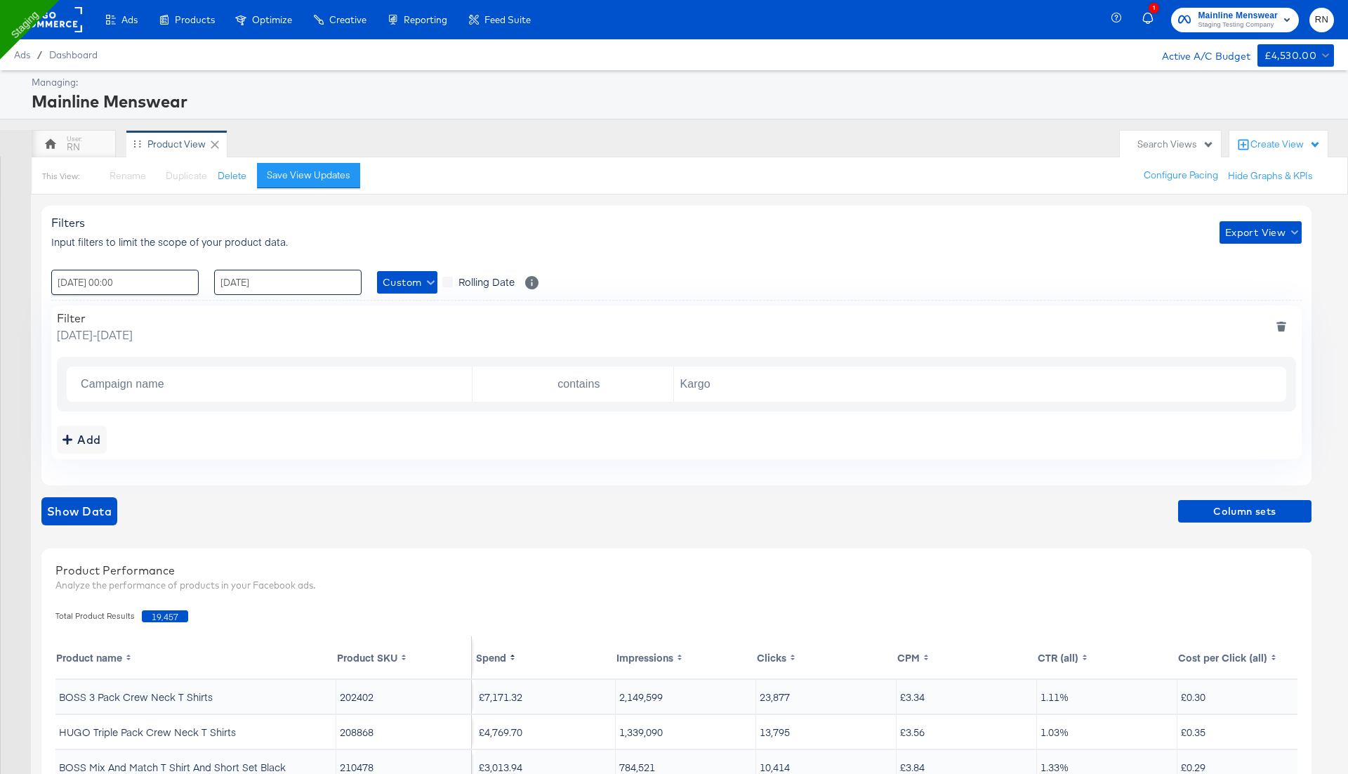
click at [334, 277] on input "24 / September / 2025" at bounding box center [287, 282] width 147 height 25
click at [303, 411] on td "24" at bounding box center [302, 412] width 24 height 20
type input "24 / September / 2025 00:00"
click at [492, 337] on div "Filter Wednesday, January 1 2025 - Wednesday, September 24 2025" at bounding box center [676, 327] width 1239 height 32
click at [112, 505] on button "Show Data" at bounding box center [79, 511] width 76 height 28
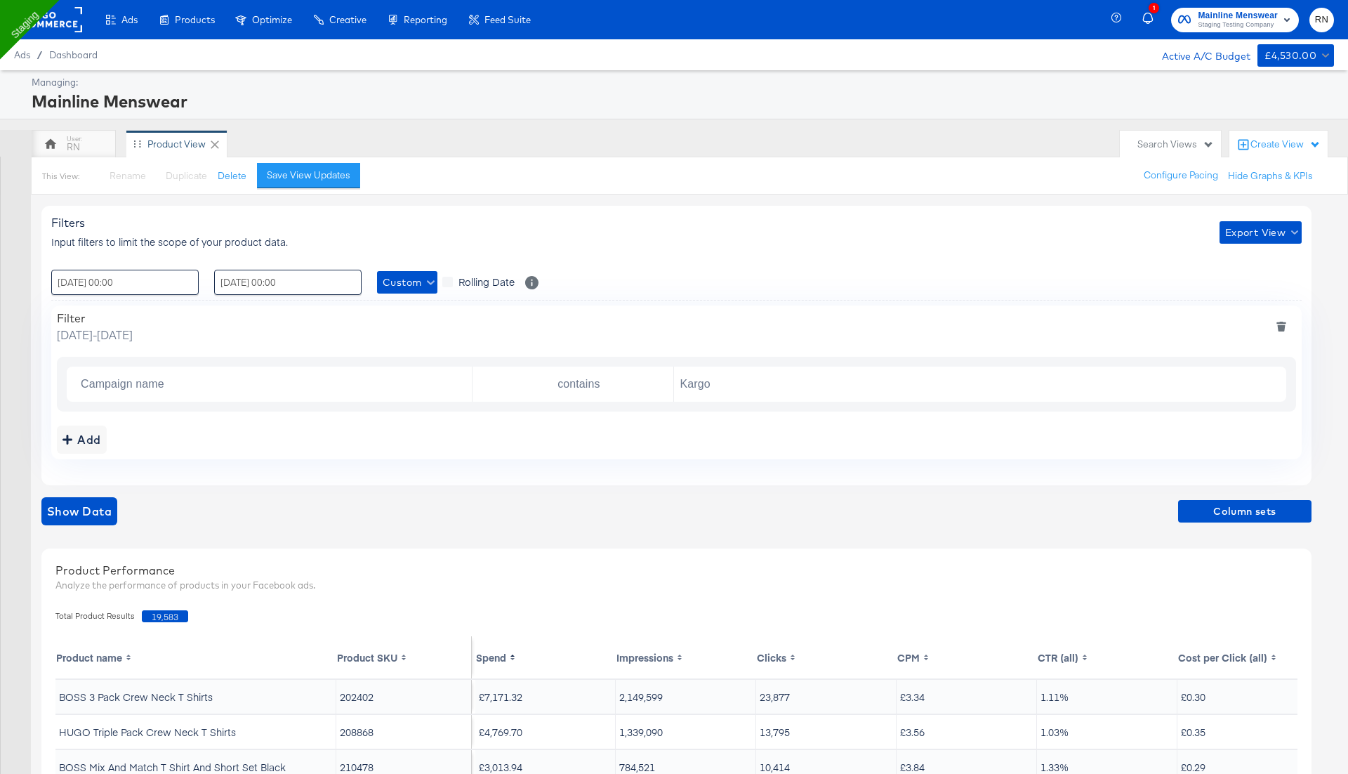
click at [423, 461] on div "Filters Input filters to limit the scope of your product data. Export View : 01…" at bounding box center [676, 345] width 1270 height 279
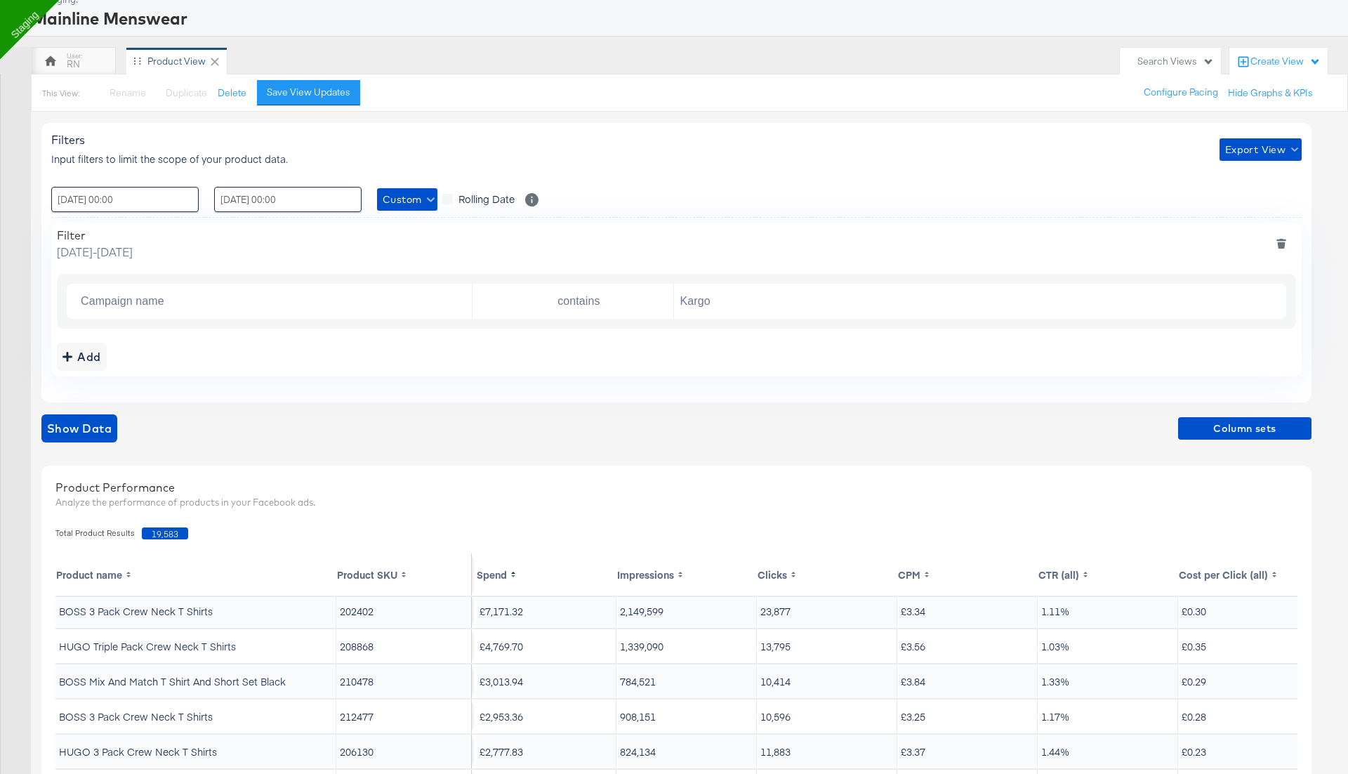
scroll to position [3, 0]
click at [1236, 427] on span "Column sets" at bounding box center [1245, 429] width 122 height 18
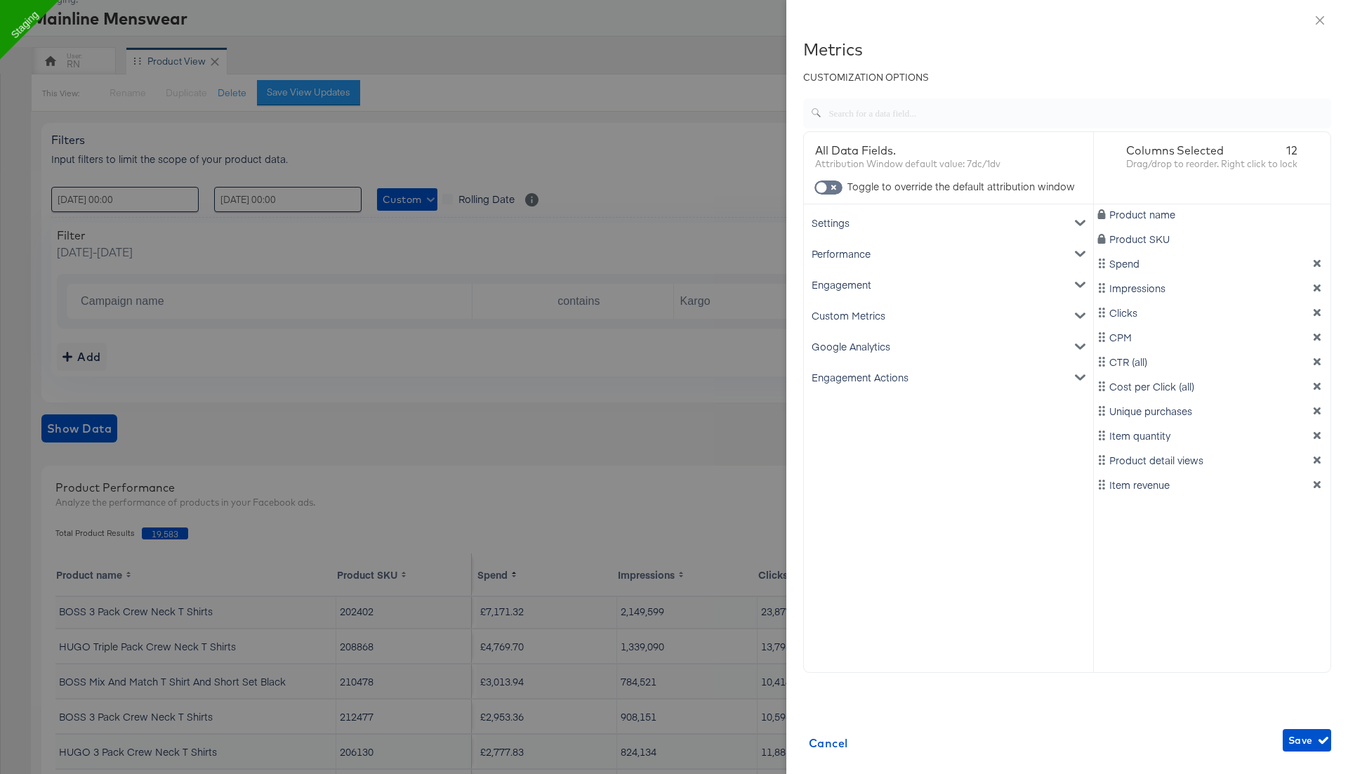
click at [890, 337] on div "Google Analytics" at bounding box center [949, 346] width 284 height 31
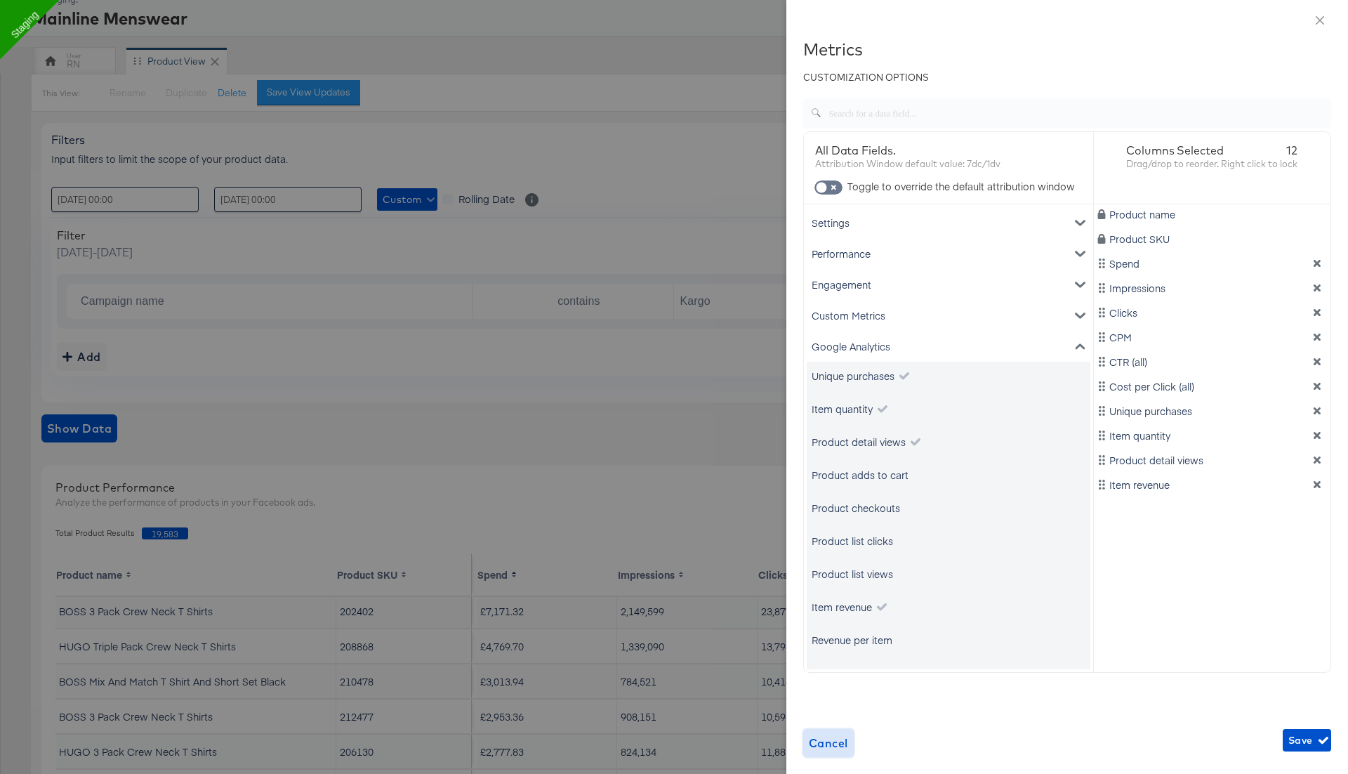
click at [825, 734] on span "Cancel" at bounding box center [828, 743] width 39 height 20
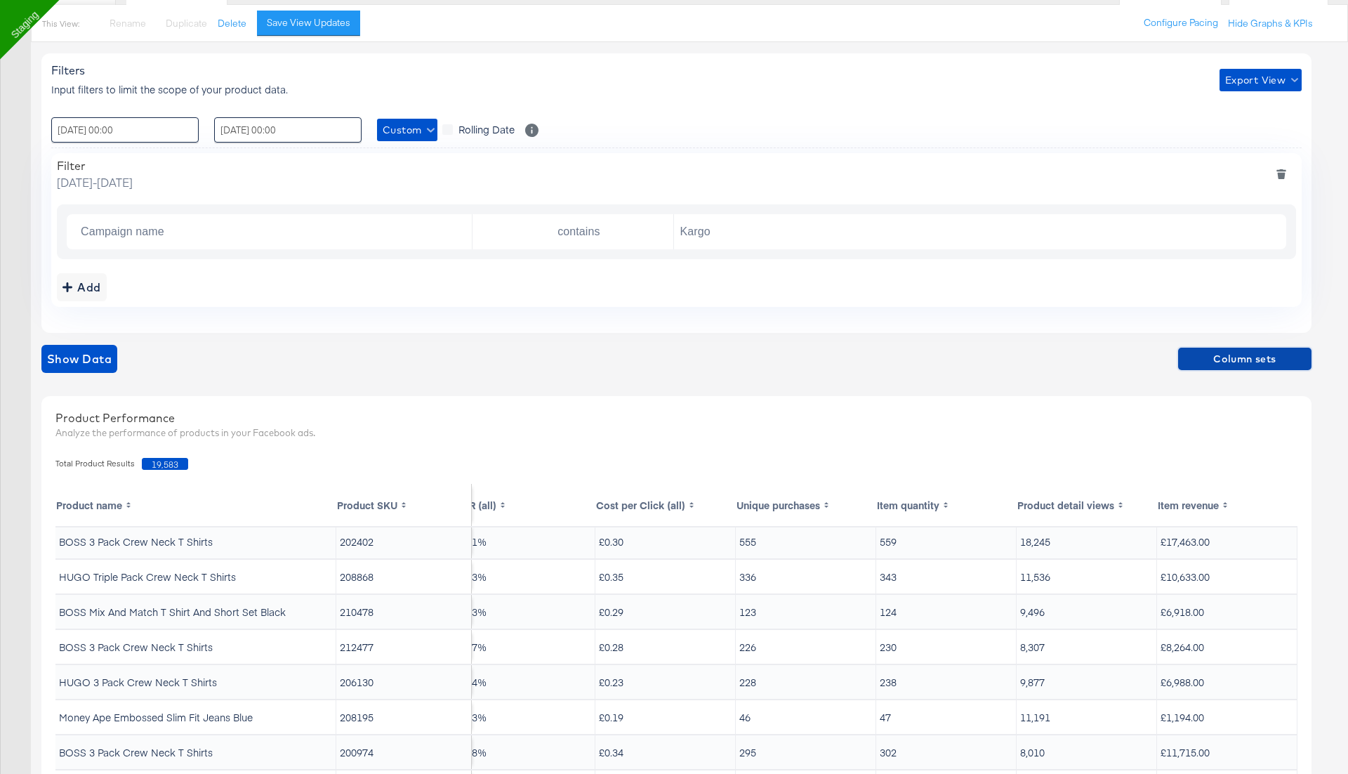
scroll to position [168, 0]
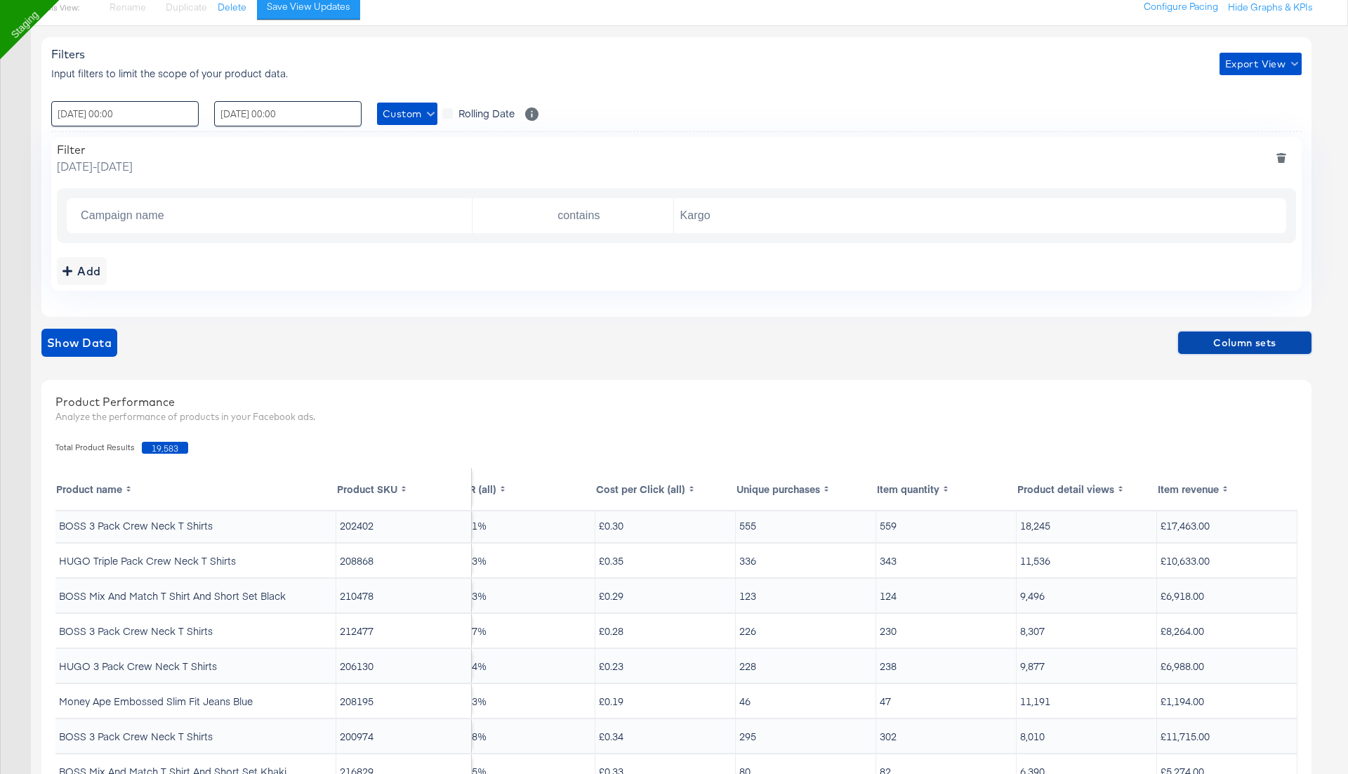
click at [1239, 338] on span "Column sets" at bounding box center [1245, 343] width 122 height 18
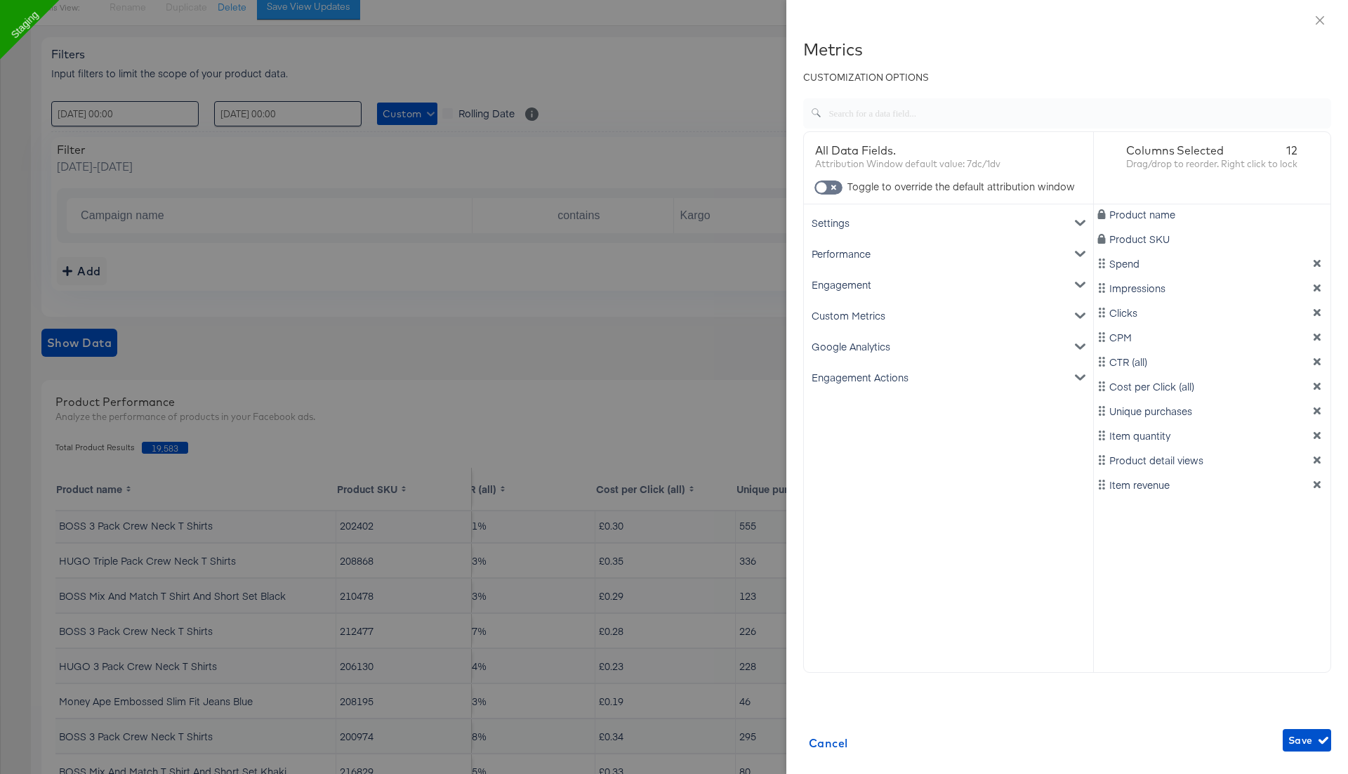
click at [895, 341] on div "Google Analytics" at bounding box center [949, 346] width 284 height 31
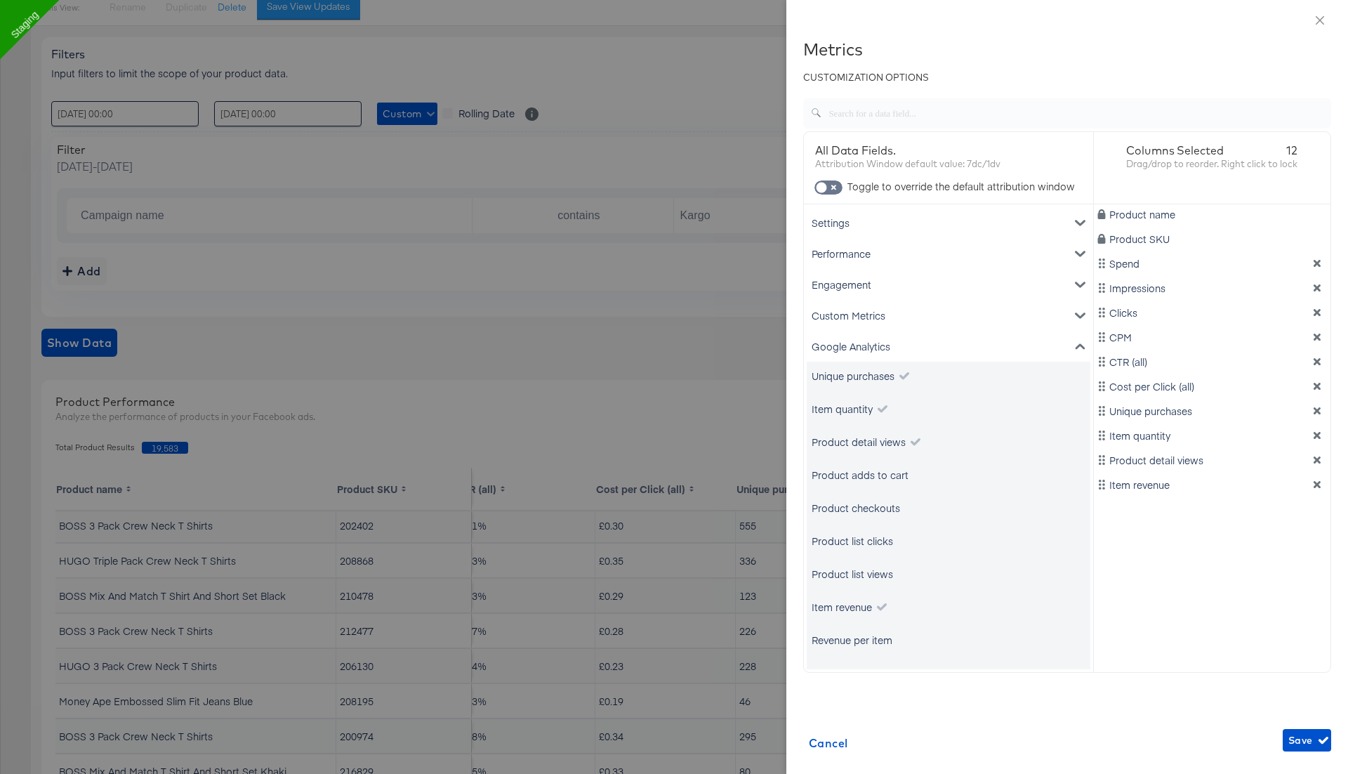
click at [875, 527] on div "Product list clicks" at bounding box center [949, 541] width 284 height 28
click at [884, 531] on div "Product list clicks" at bounding box center [949, 541] width 284 height 28
click at [878, 541] on div "Product list clicks" at bounding box center [852, 541] width 81 height 14
click at [1301, 739] on span "Save" at bounding box center [1306, 741] width 37 height 18
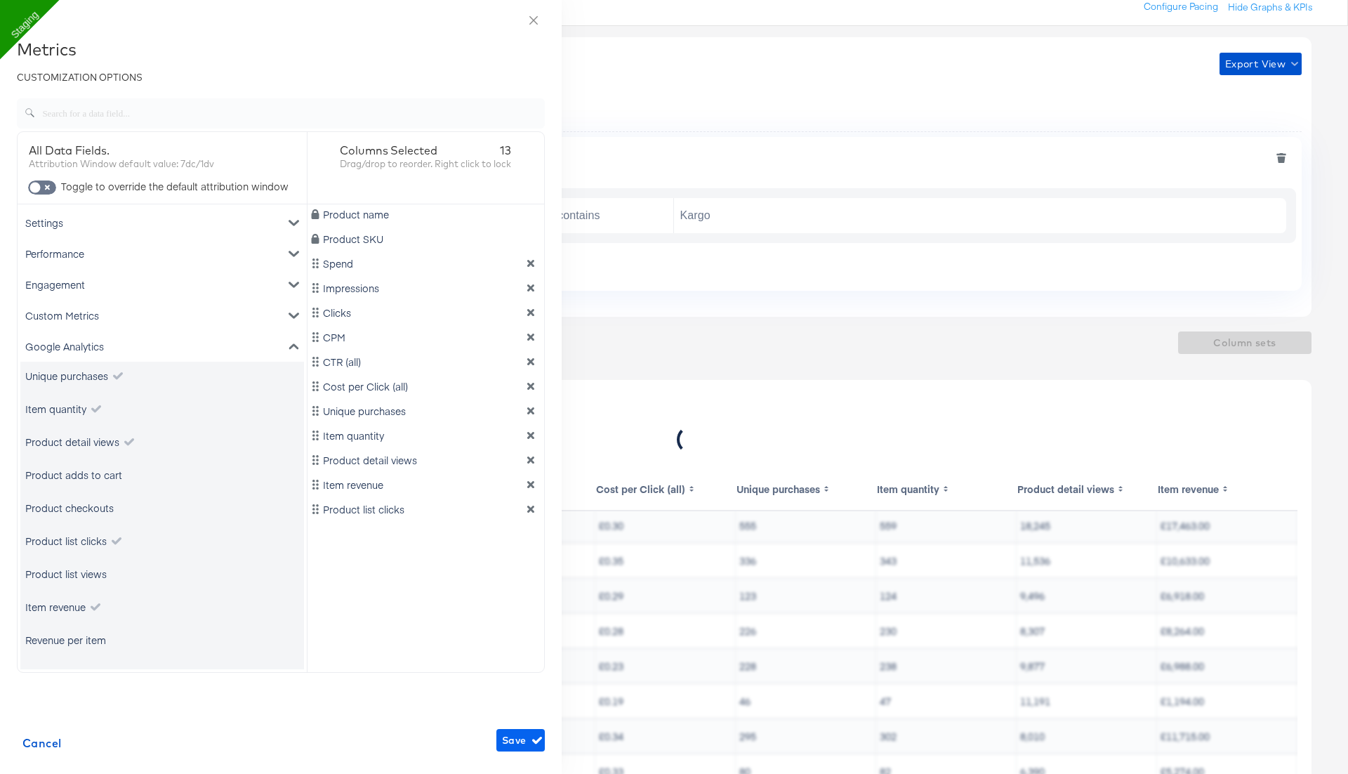
click at [0, 0] on div at bounding box center [0, 0] width 0 height 0
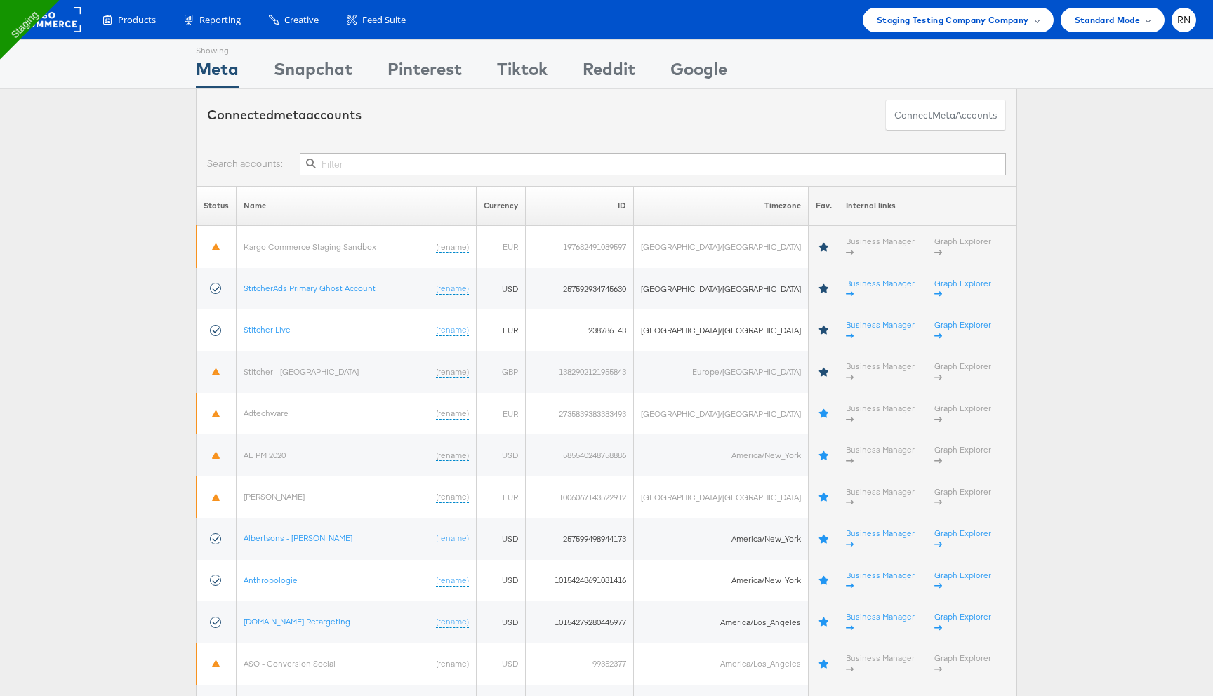
click at [403, 161] on input "text" at bounding box center [653, 164] width 706 height 22
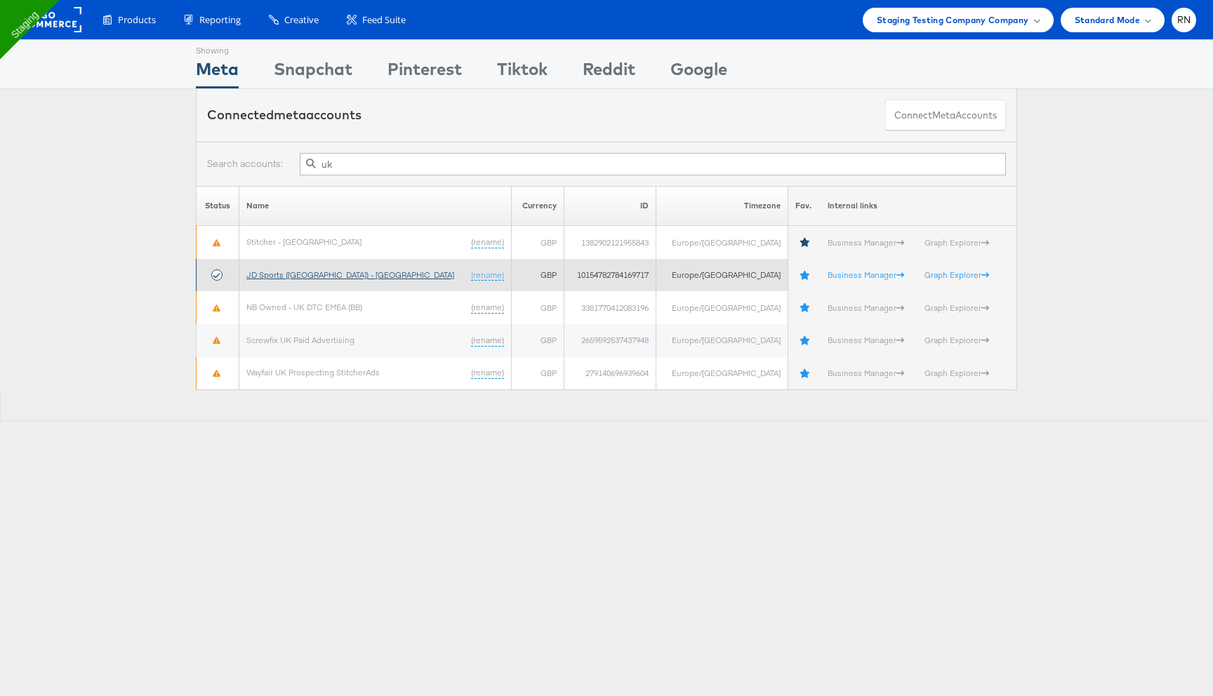
type input "uk"
click at [313, 276] on link "JD Sports (UK) - SA" at bounding box center [350, 275] width 208 height 11
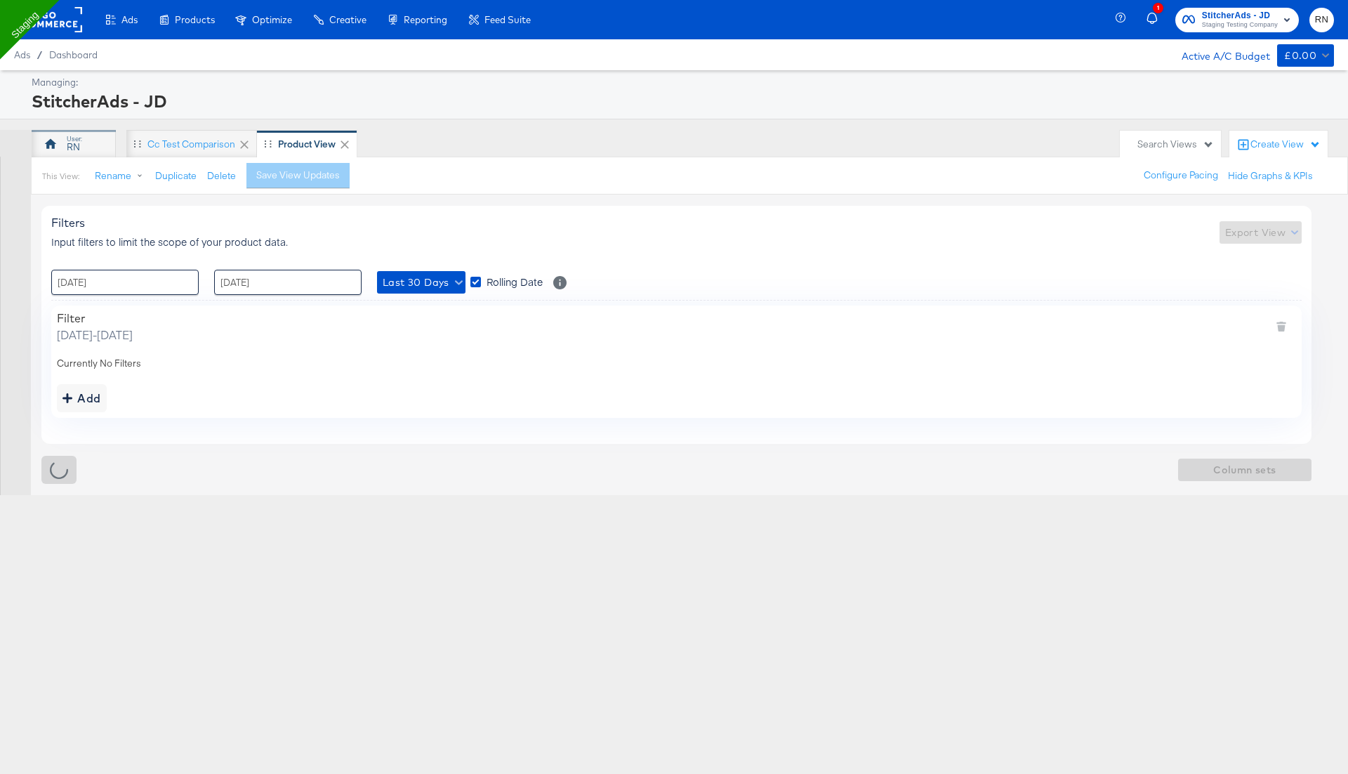
click at [78, 143] on div "RN" at bounding box center [73, 146] width 13 height 13
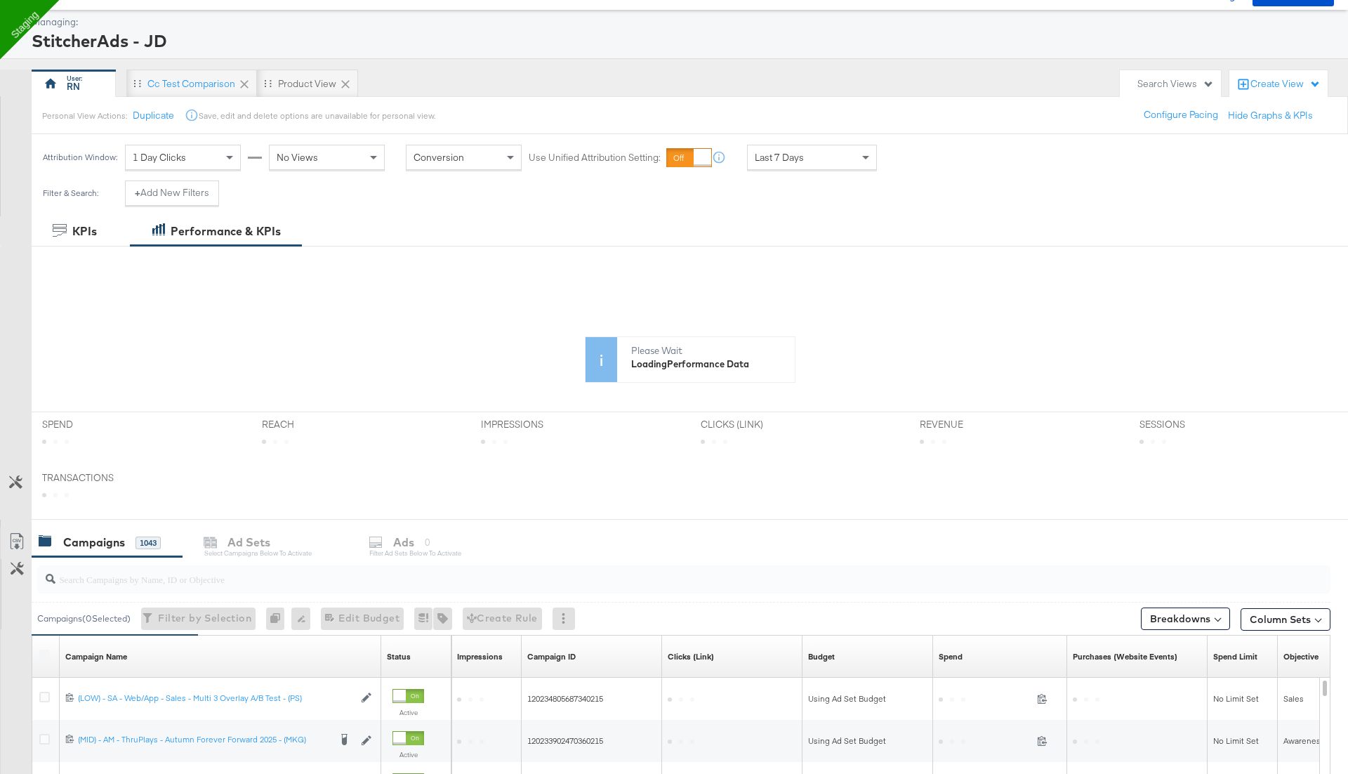
scroll to position [65, 0]
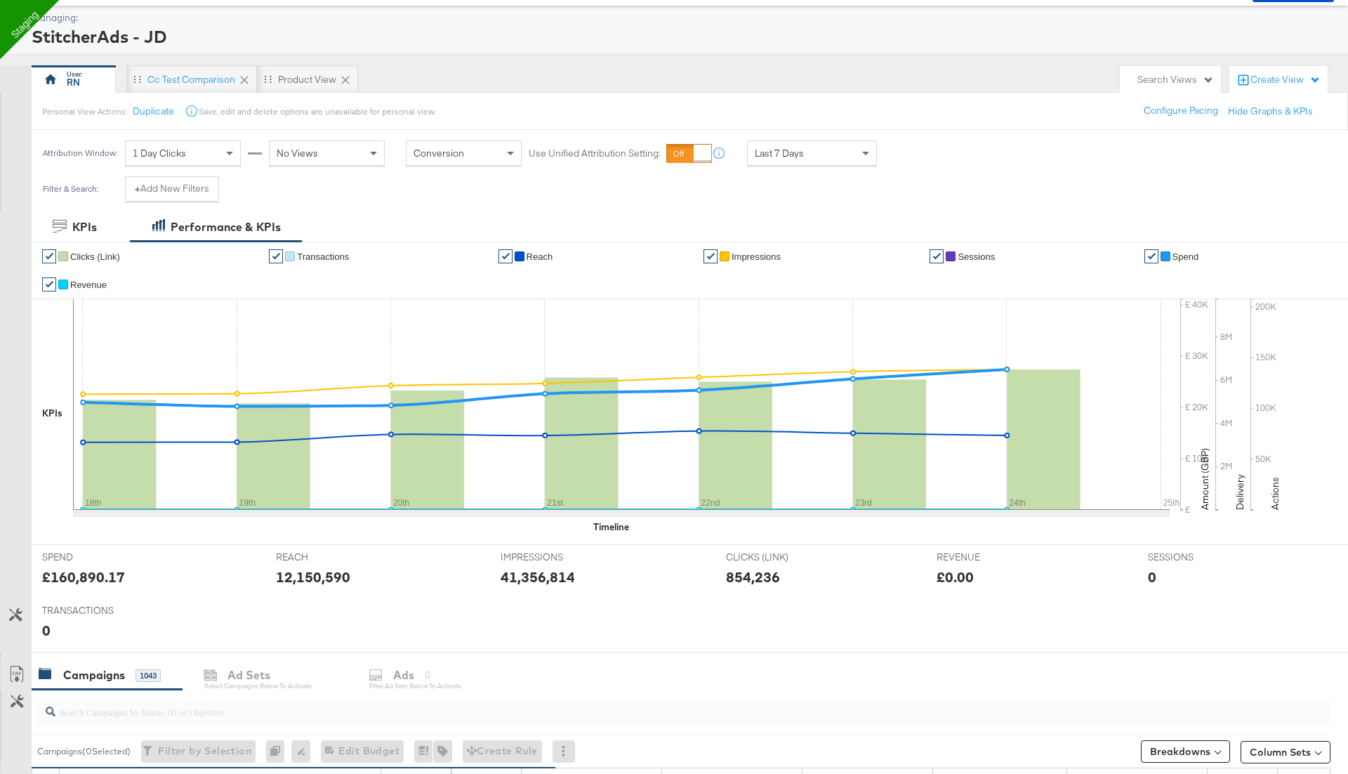
click at [801, 157] on span "Last 7 Days" at bounding box center [779, 153] width 49 height 13
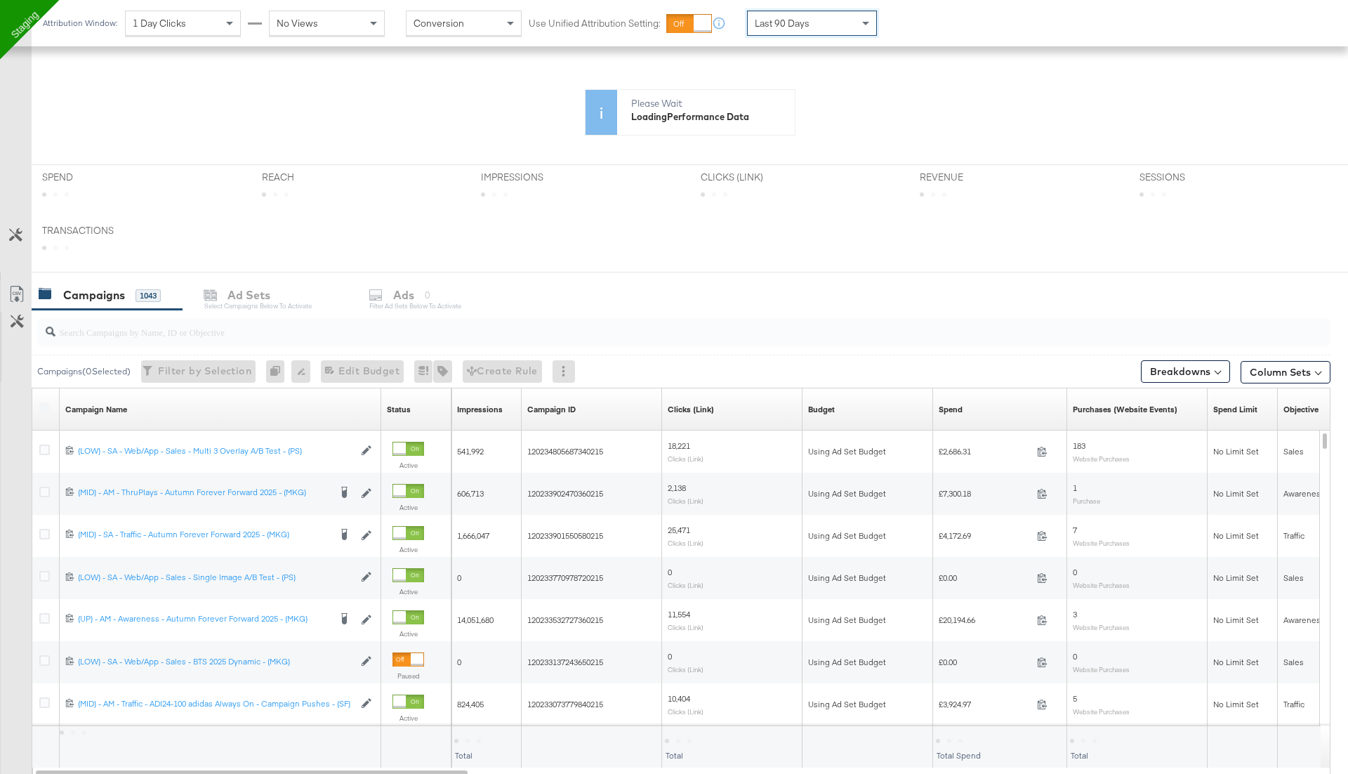
scroll to position [190, 0]
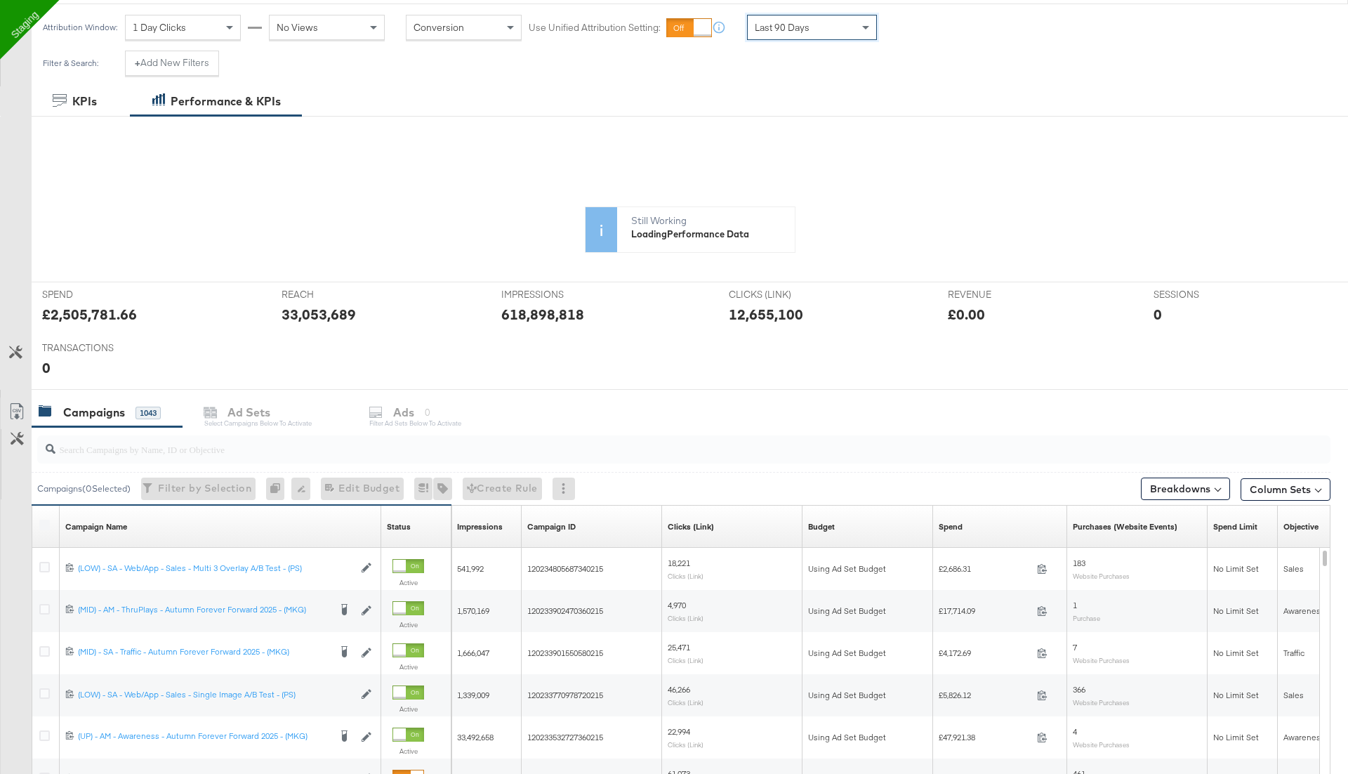
click at [785, 41] on div "Attribution Window: 1 Day Clicks No Views Conversion Use Unified Attribution Se…" at bounding box center [463, 27] width 863 height 46
click at [788, 25] on span "Last 90 Days" at bounding box center [782, 27] width 55 height 13
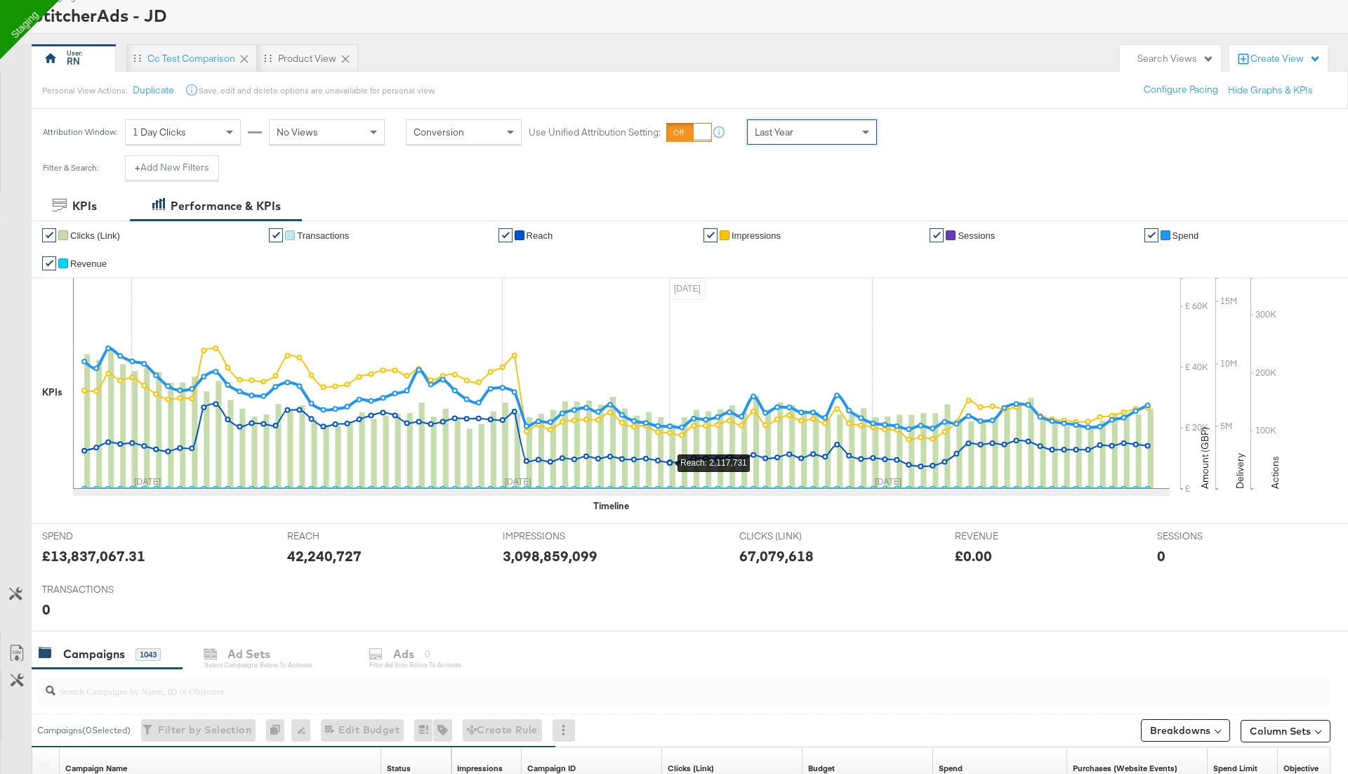
scroll to position [74, 0]
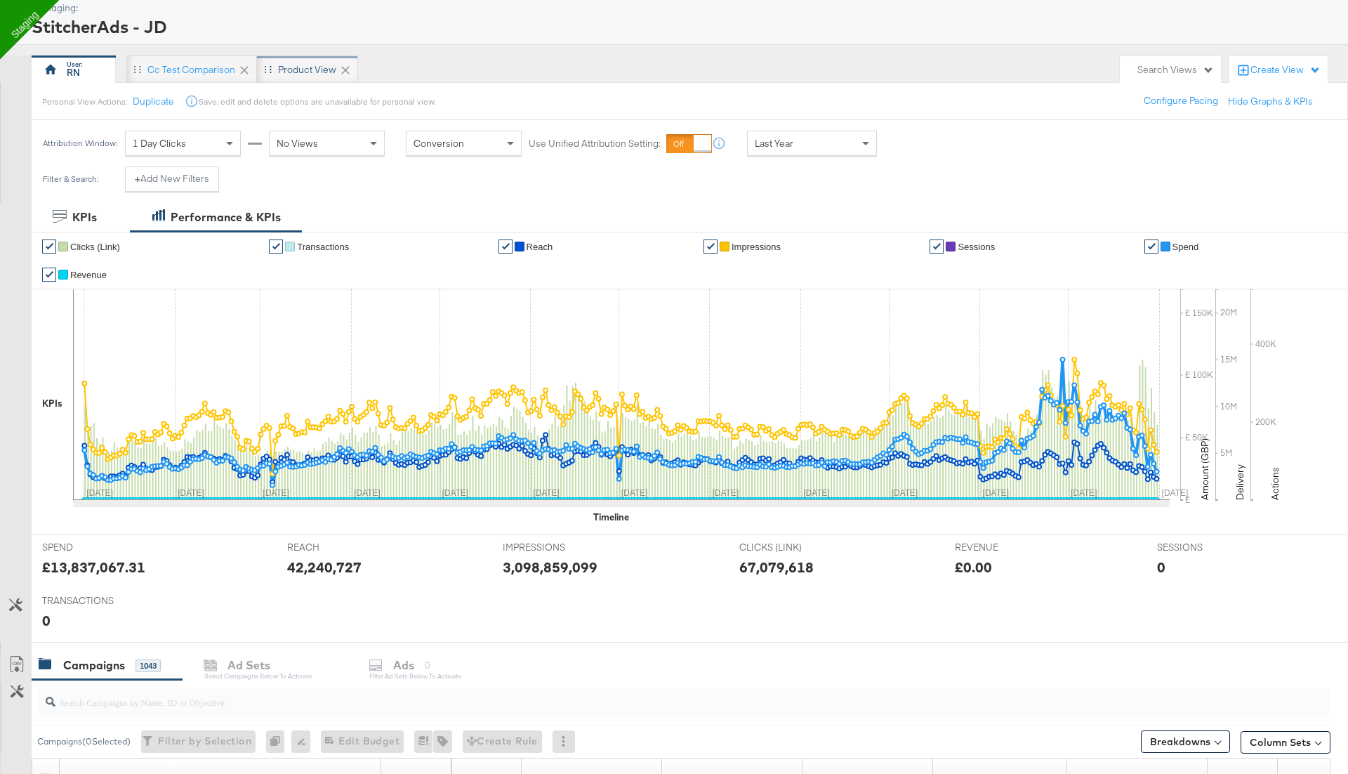
click at [303, 63] on div "Product View" at bounding box center [307, 69] width 58 height 13
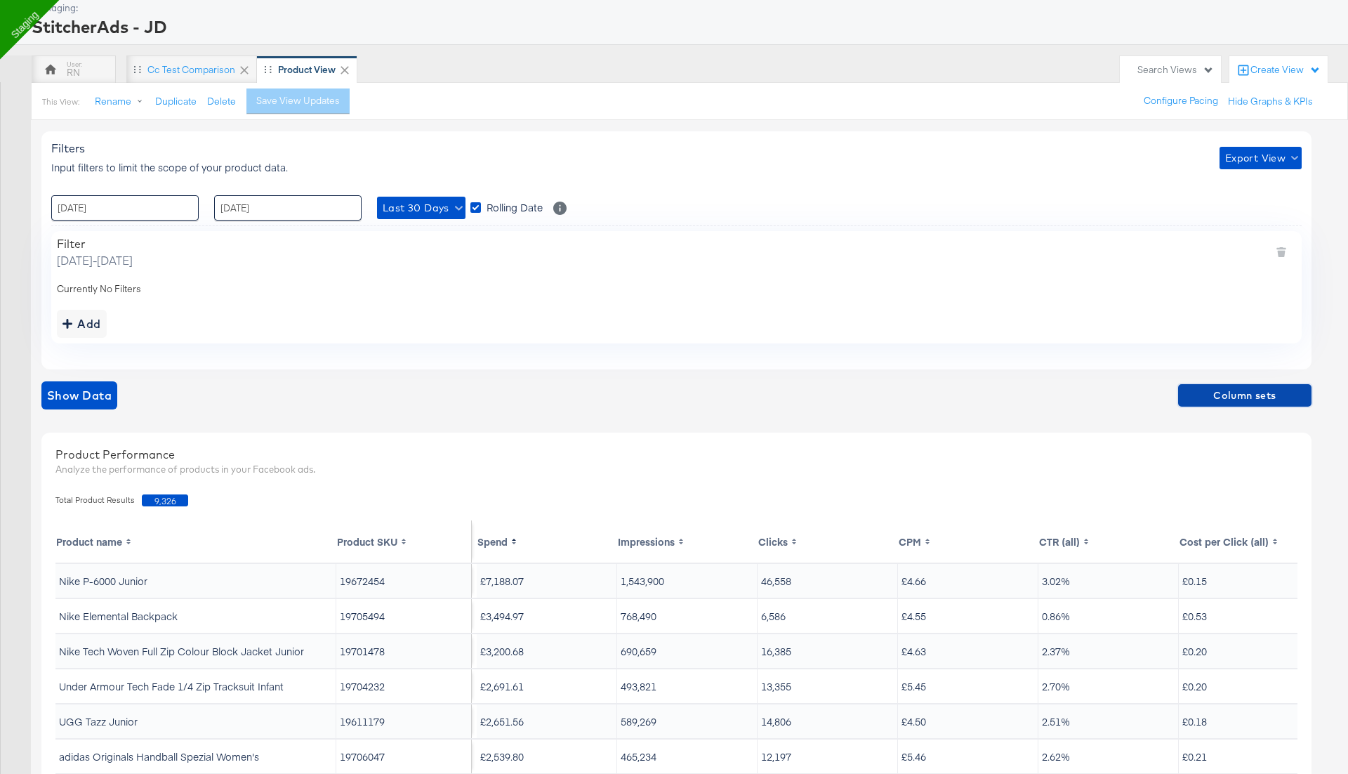
click at [1215, 393] on span "Column sets" at bounding box center [1245, 396] width 122 height 18
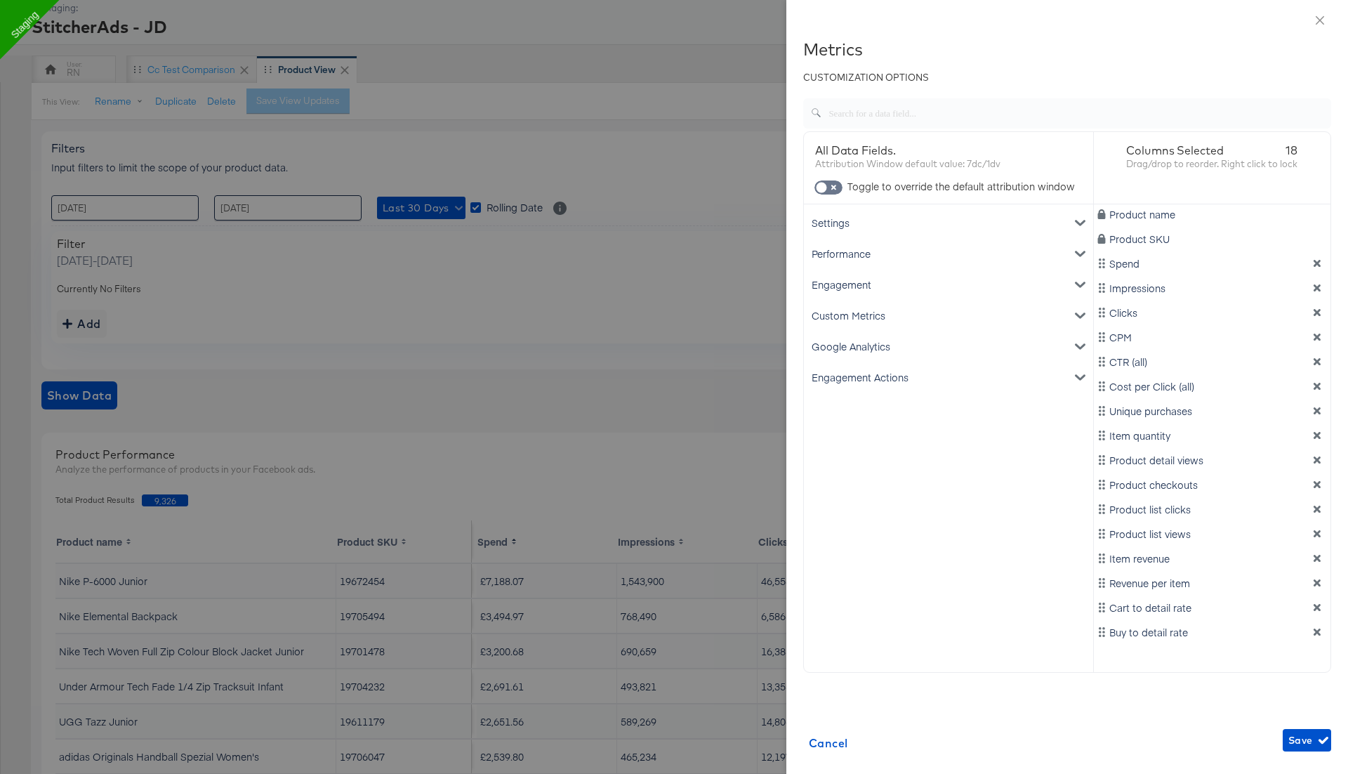
click at [907, 281] on div "Engagement" at bounding box center [949, 284] width 284 height 31
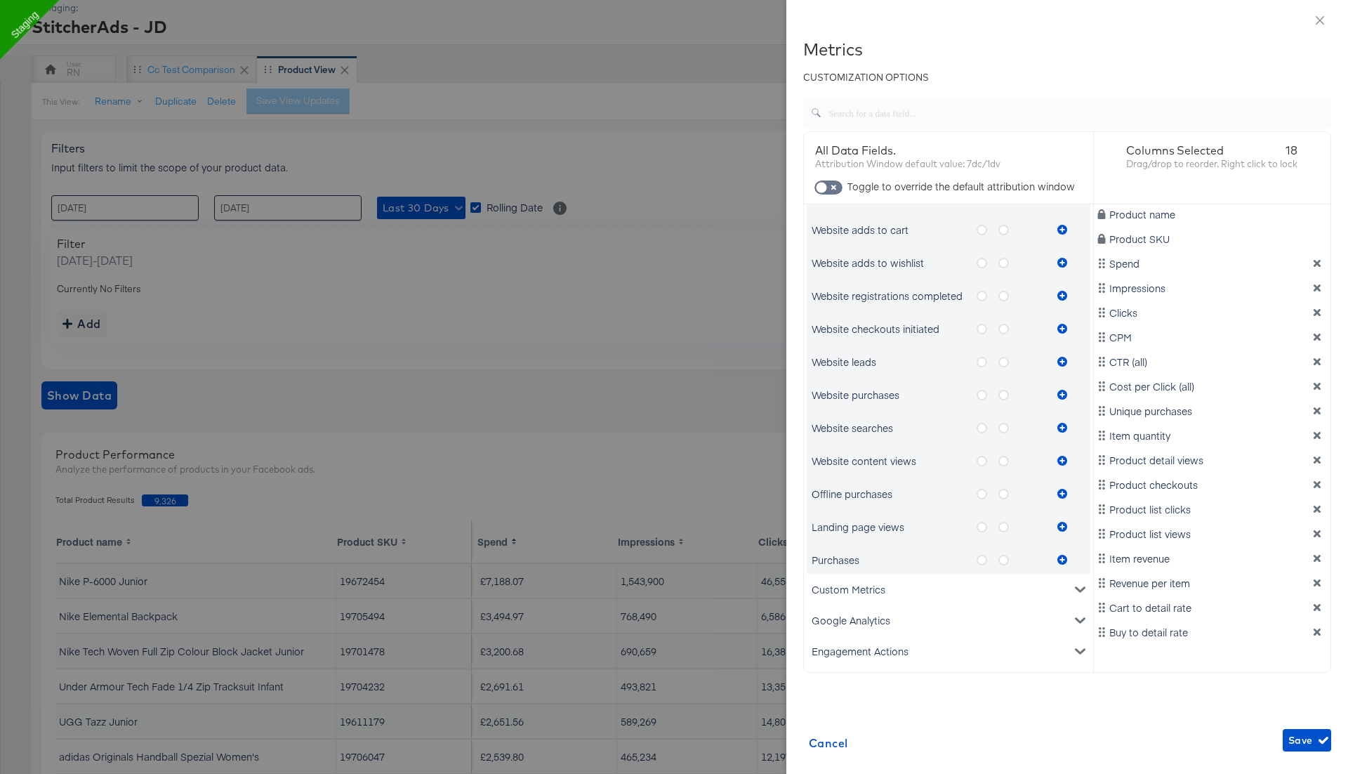
scroll to position [53, 0]
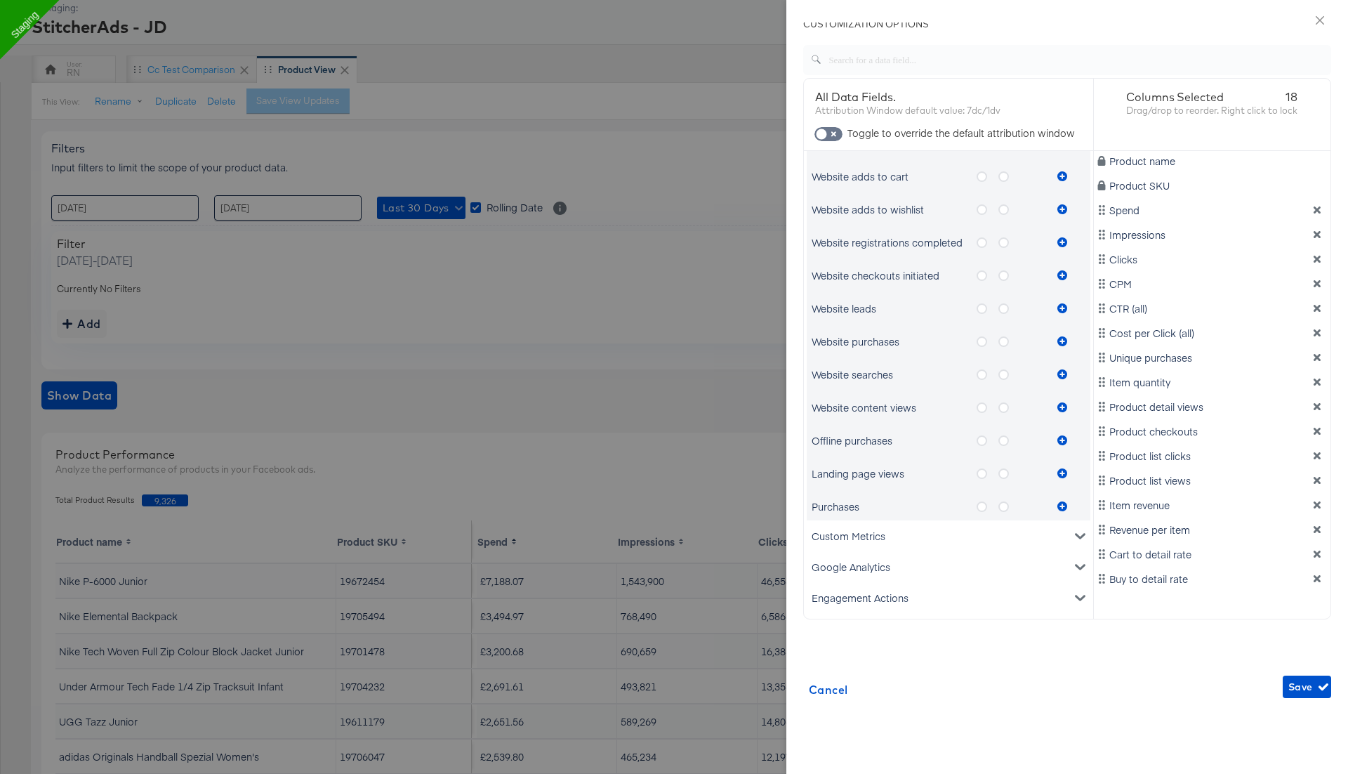
click at [1002, 469] on icon "metrics-list" at bounding box center [1003, 473] width 11 height 11
click at [0, 0] on input "metrics-list" at bounding box center [0, 0] width 0 height 0
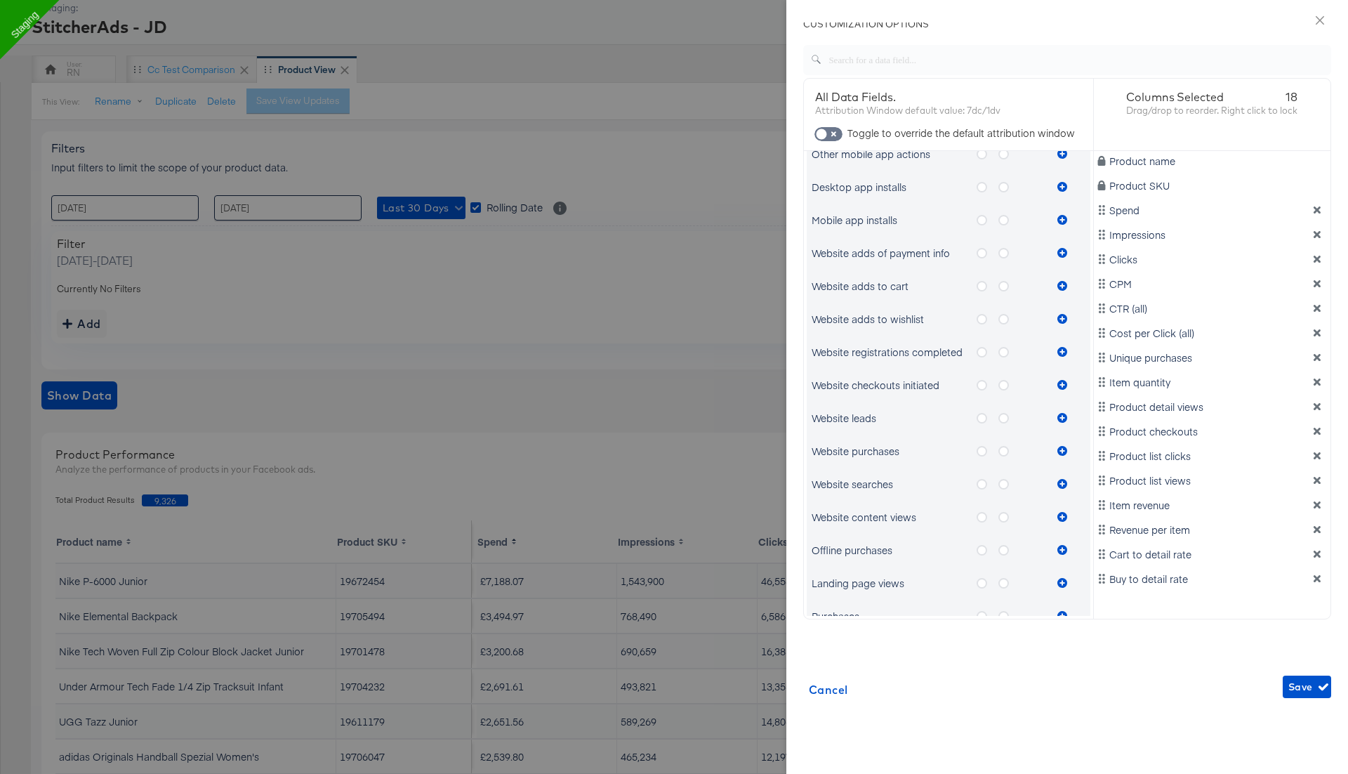
scroll to position [697, 0]
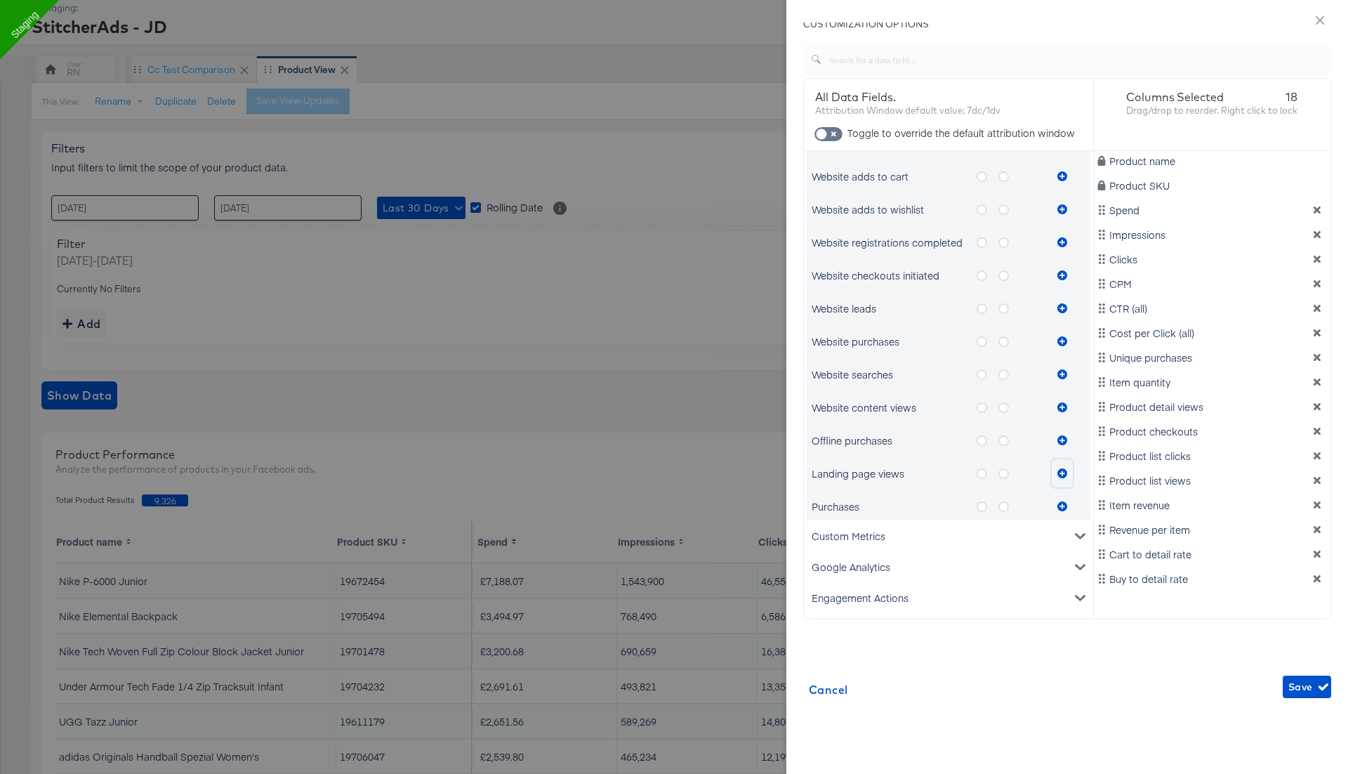
click at [1065, 469] on icon "metrics-list" at bounding box center [1062, 473] width 10 height 10
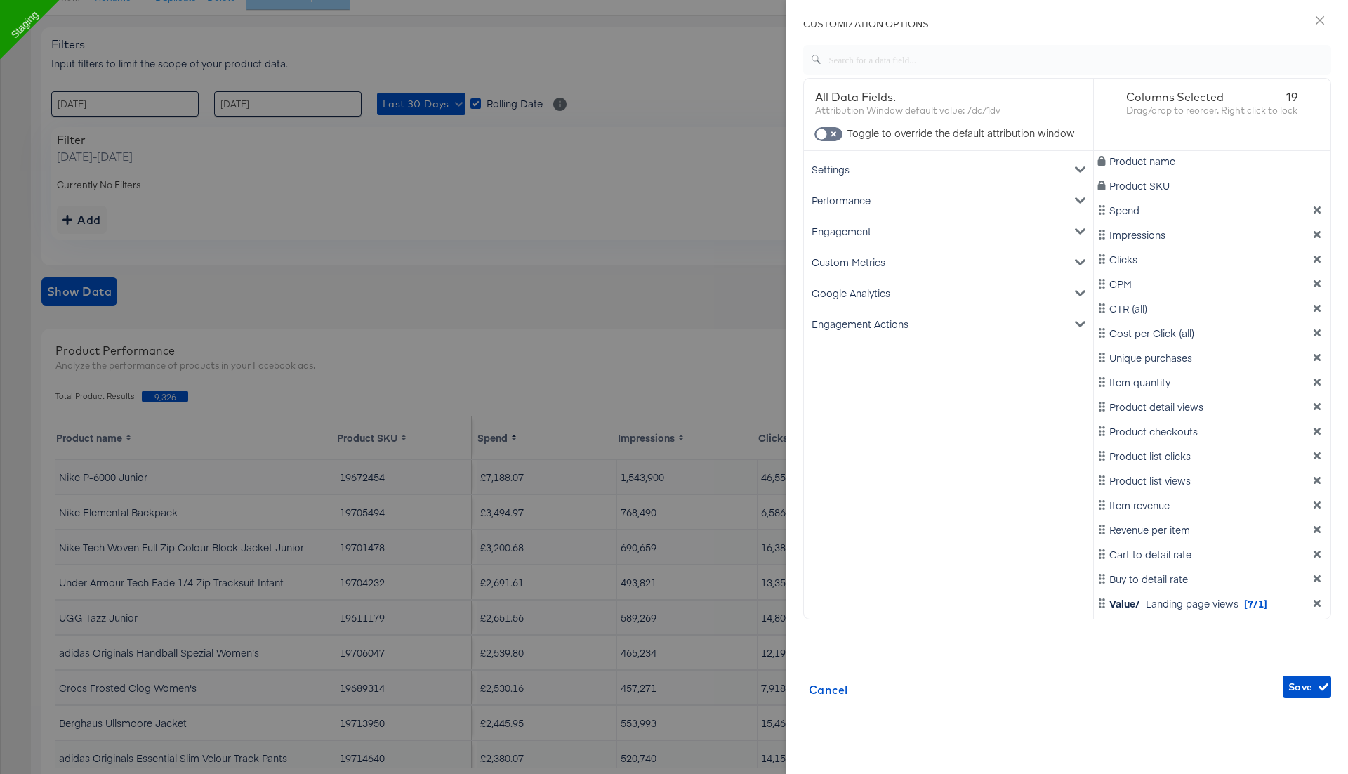
scroll to position [236, 0]
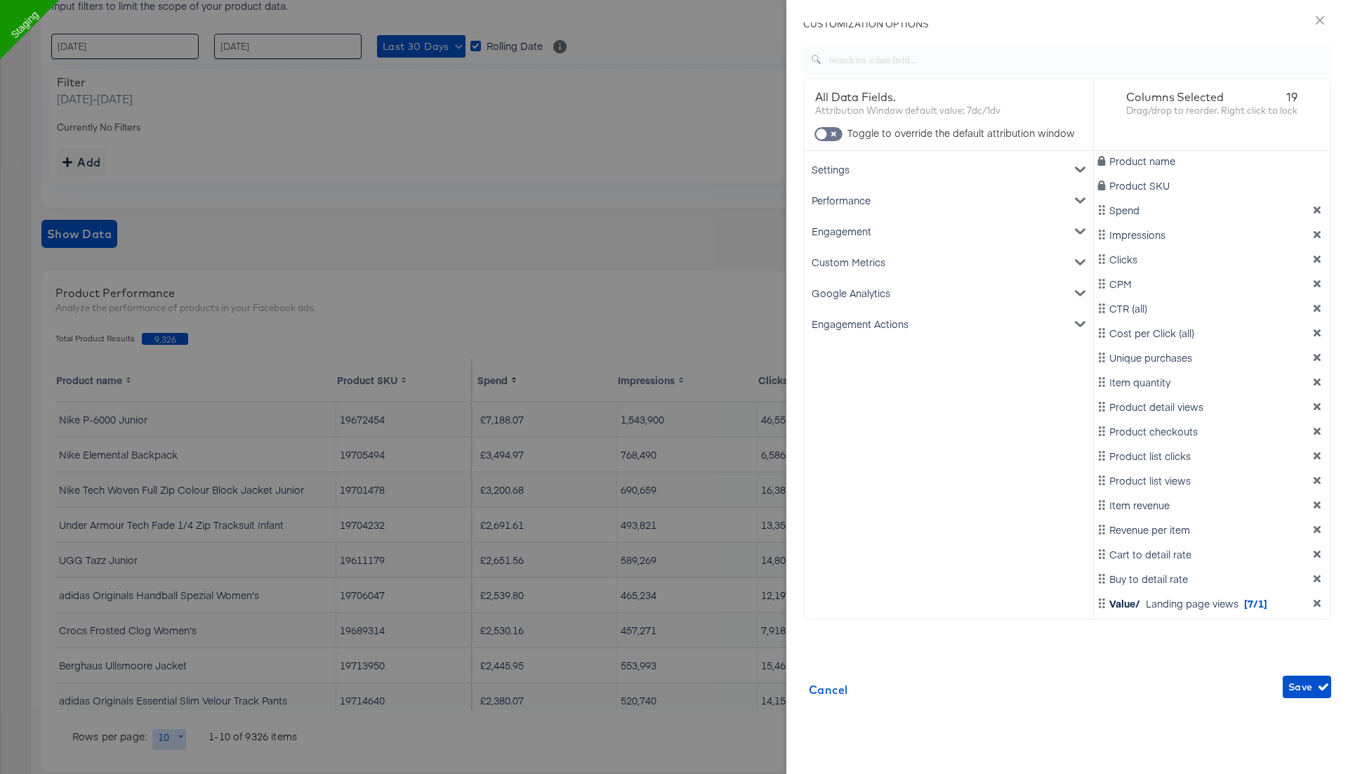
click at [881, 326] on div "Engagement Actions" at bounding box center [949, 323] width 284 height 31
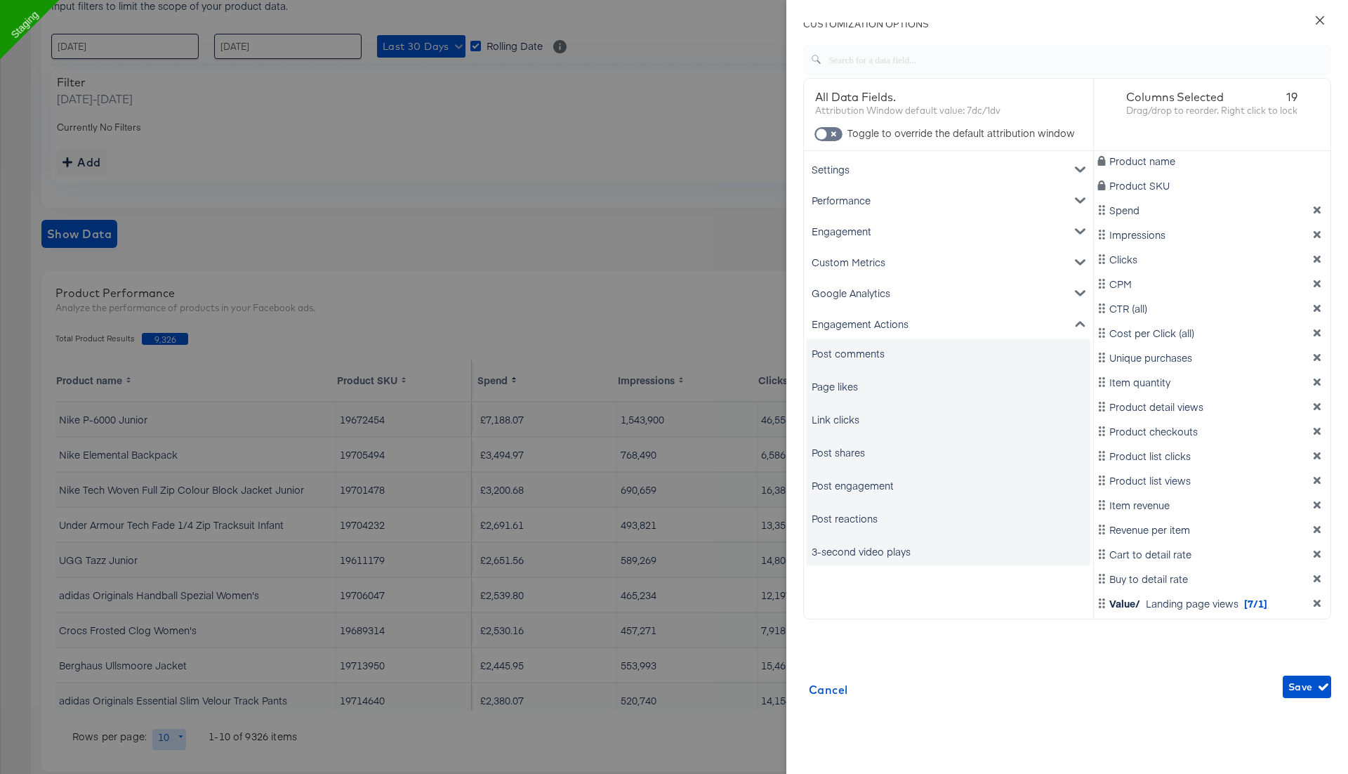
click at [1316, 26] on button "Close" at bounding box center [1319, 19] width 39 height 39
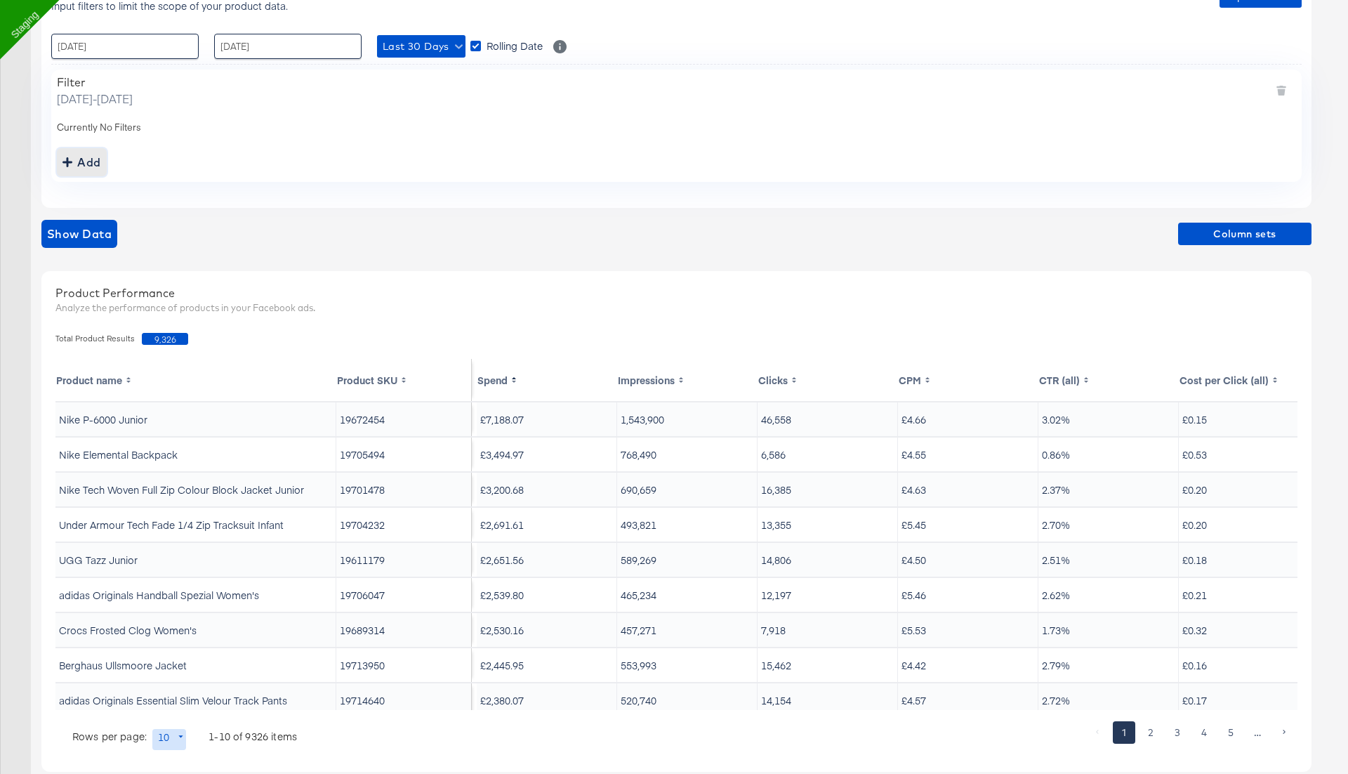
click at [93, 153] on div "Add" at bounding box center [81, 162] width 39 height 20
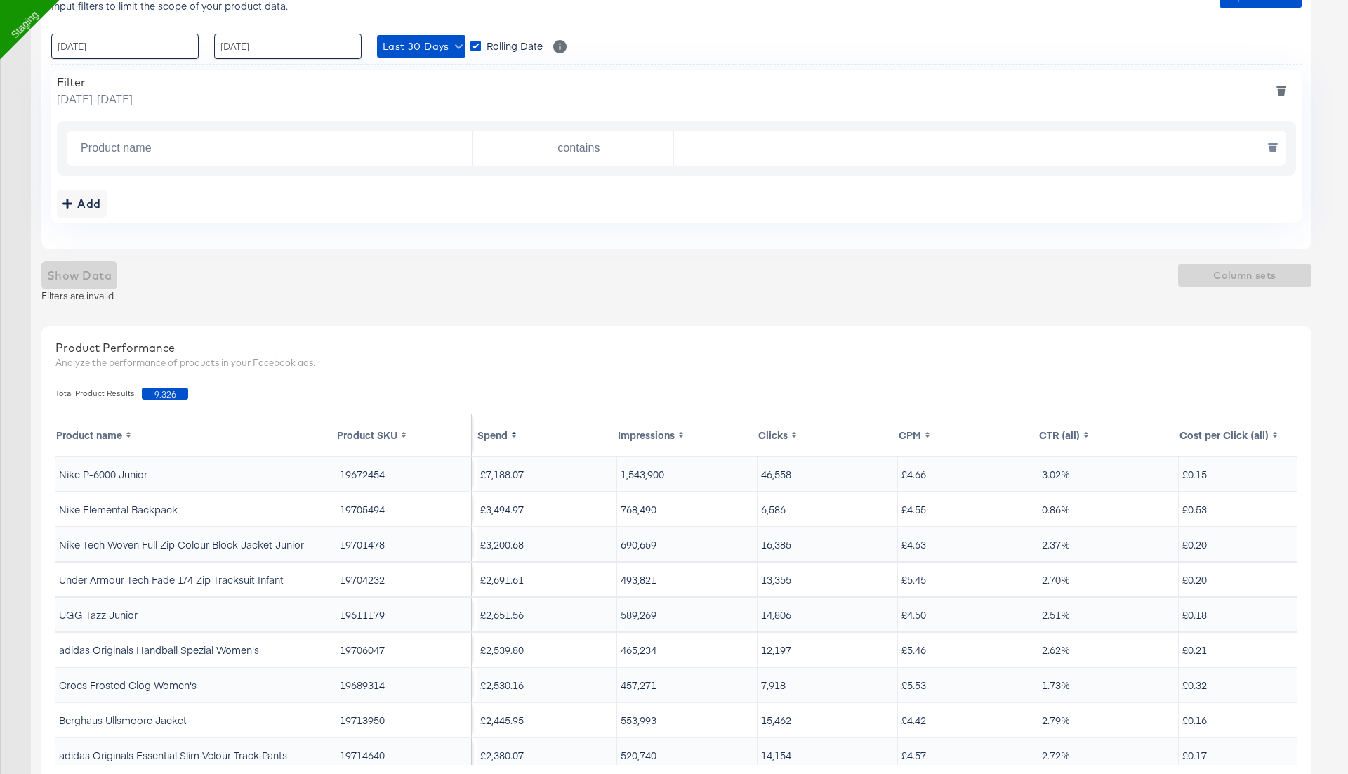
click at [194, 144] on input "Product name" at bounding box center [273, 148] width 397 height 29
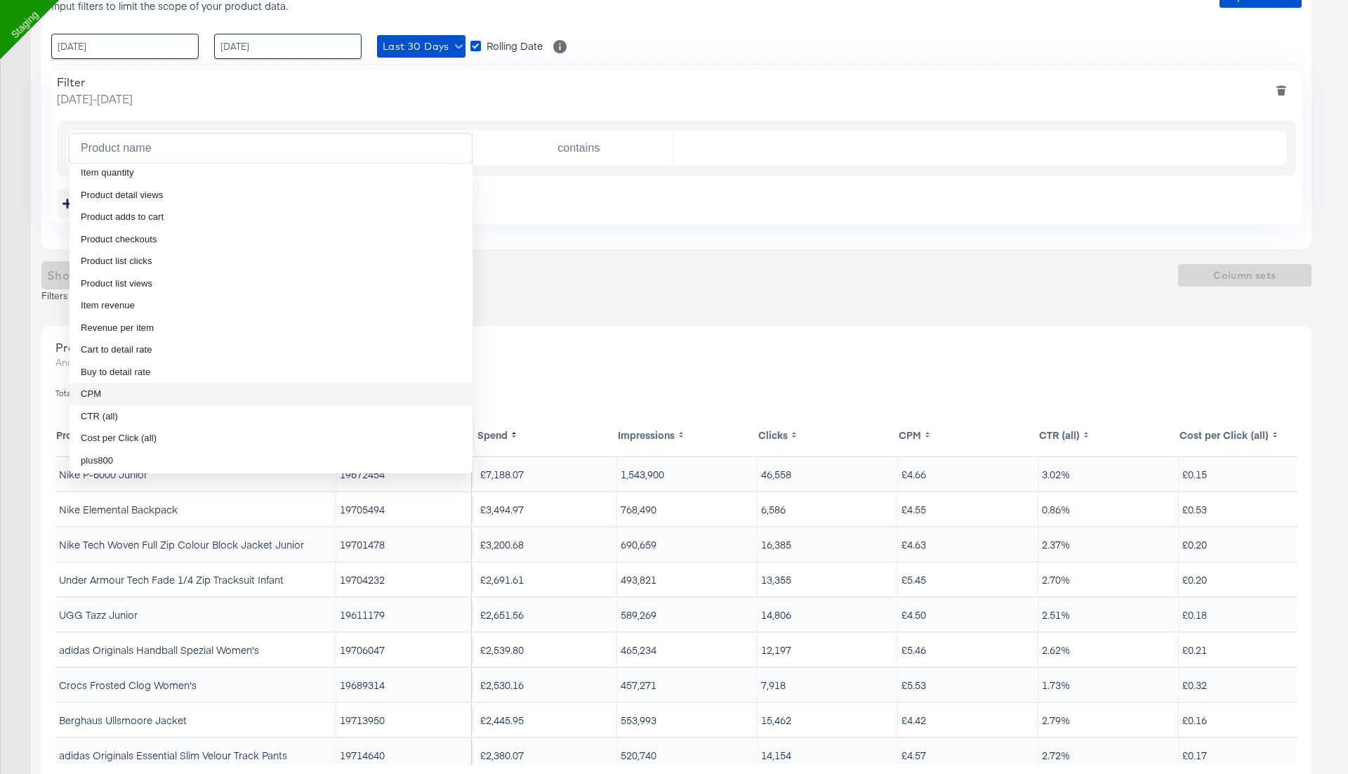
scroll to position [581, 0]
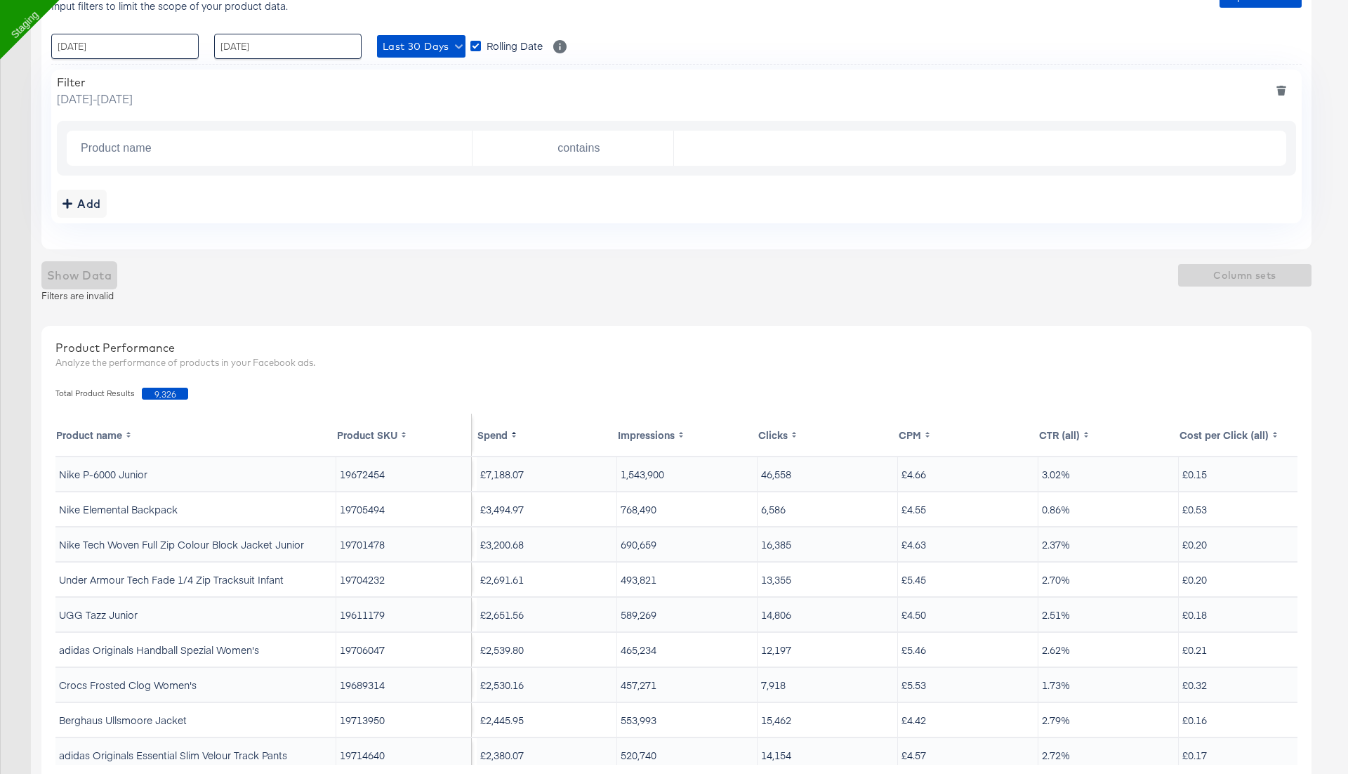
click at [654, 434] on th "Impressions" at bounding box center [687, 435] width 140 height 42
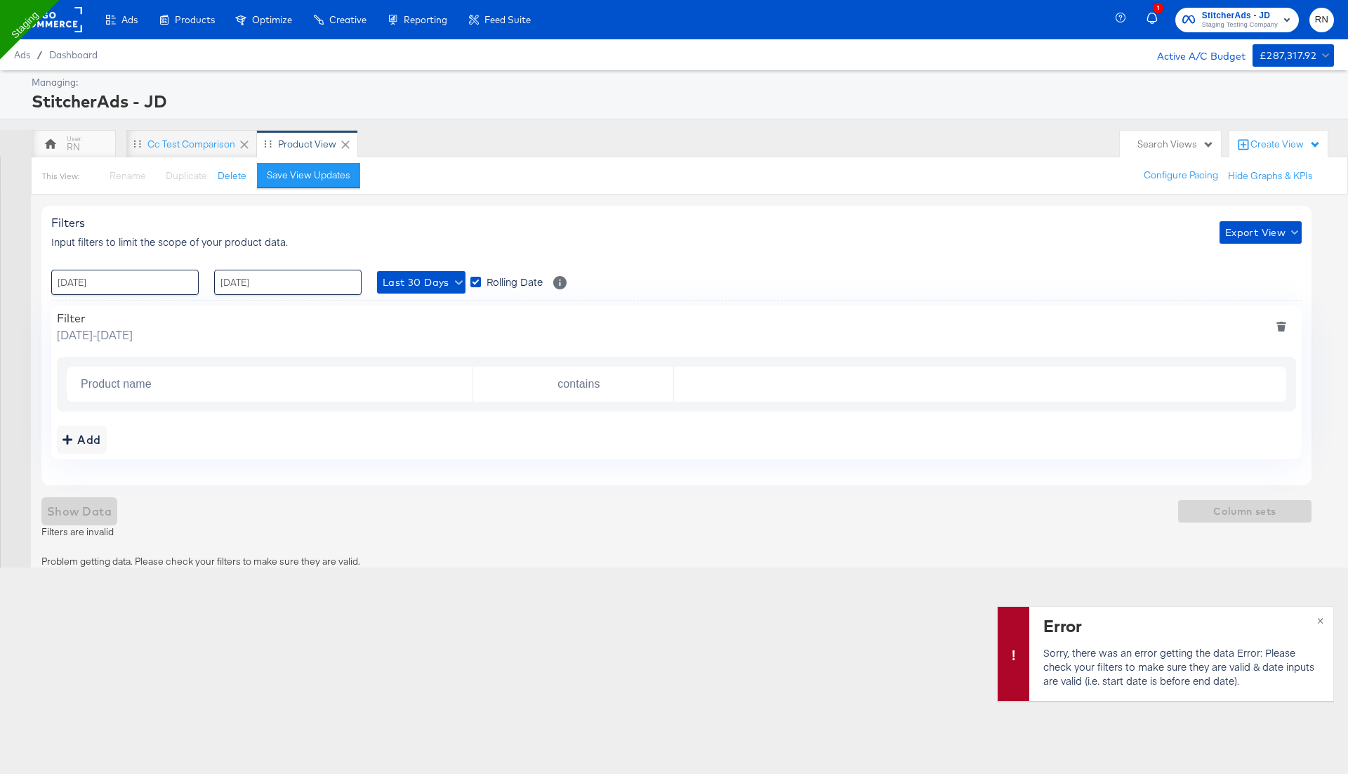
click at [1278, 324] on icon "deletefilters" at bounding box center [1281, 327] width 10 height 10
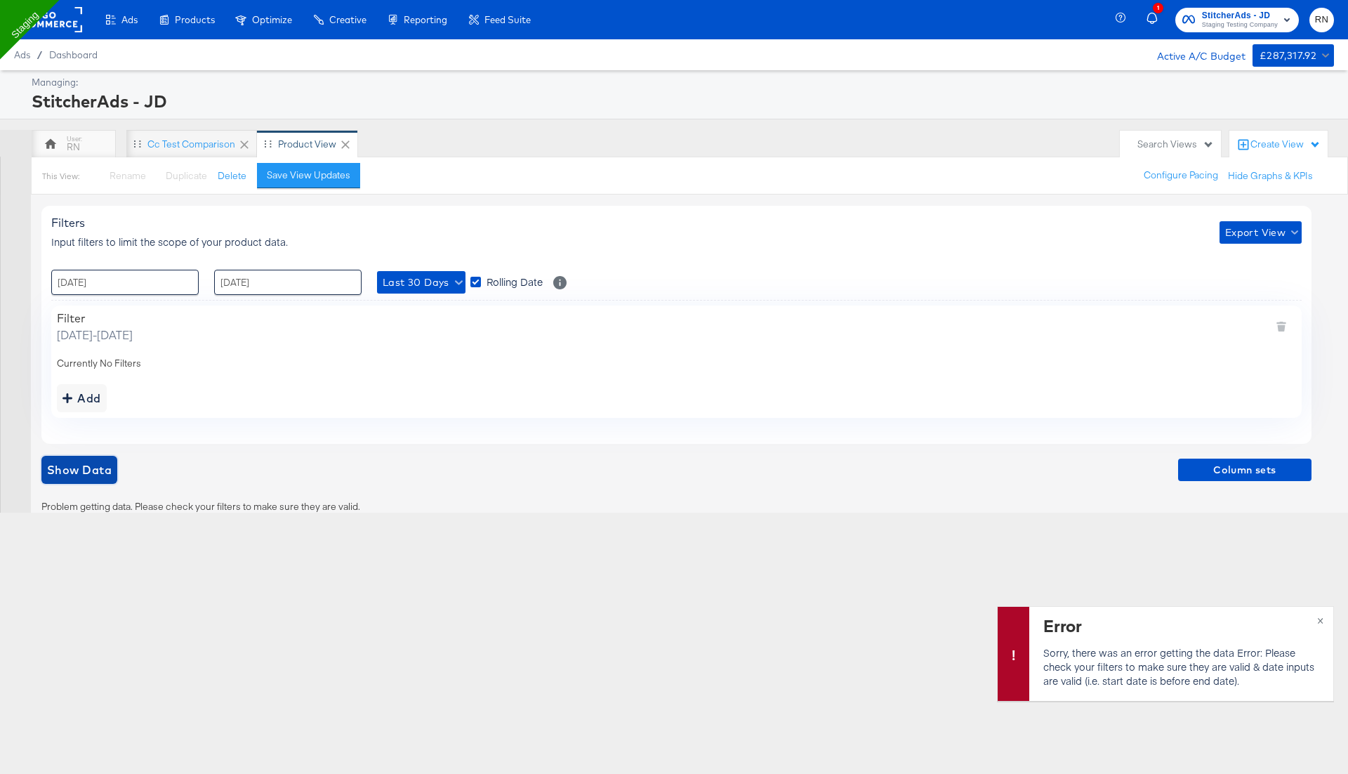
click at [99, 463] on span "Show Data" at bounding box center [79, 470] width 65 height 20
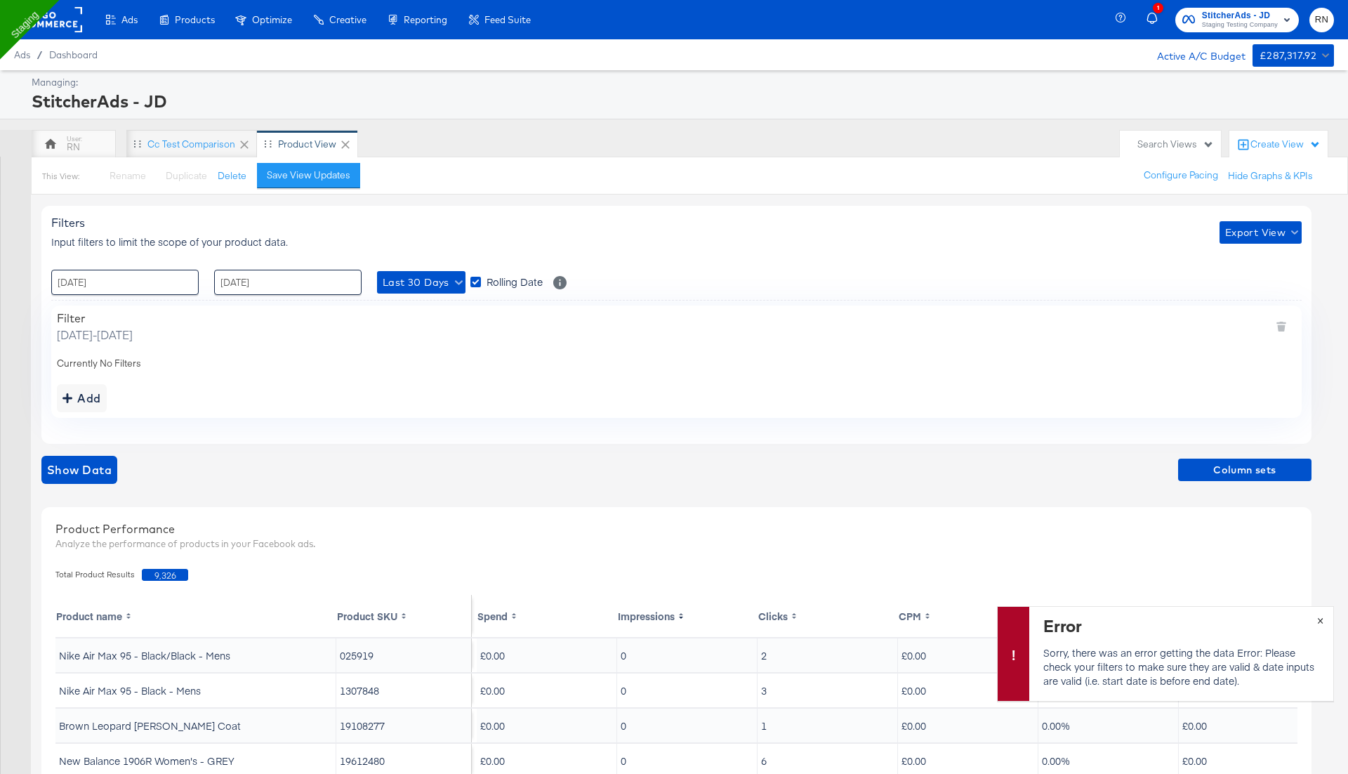
click at [1319, 620] on div "Error Sorry, there was an error getting the data Error: Please check your filte…" at bounding box center [1165, 653] width 337 height 95
click at [1324, 617] on button "×" at bounding box center [1320, 619] width 26 height 25
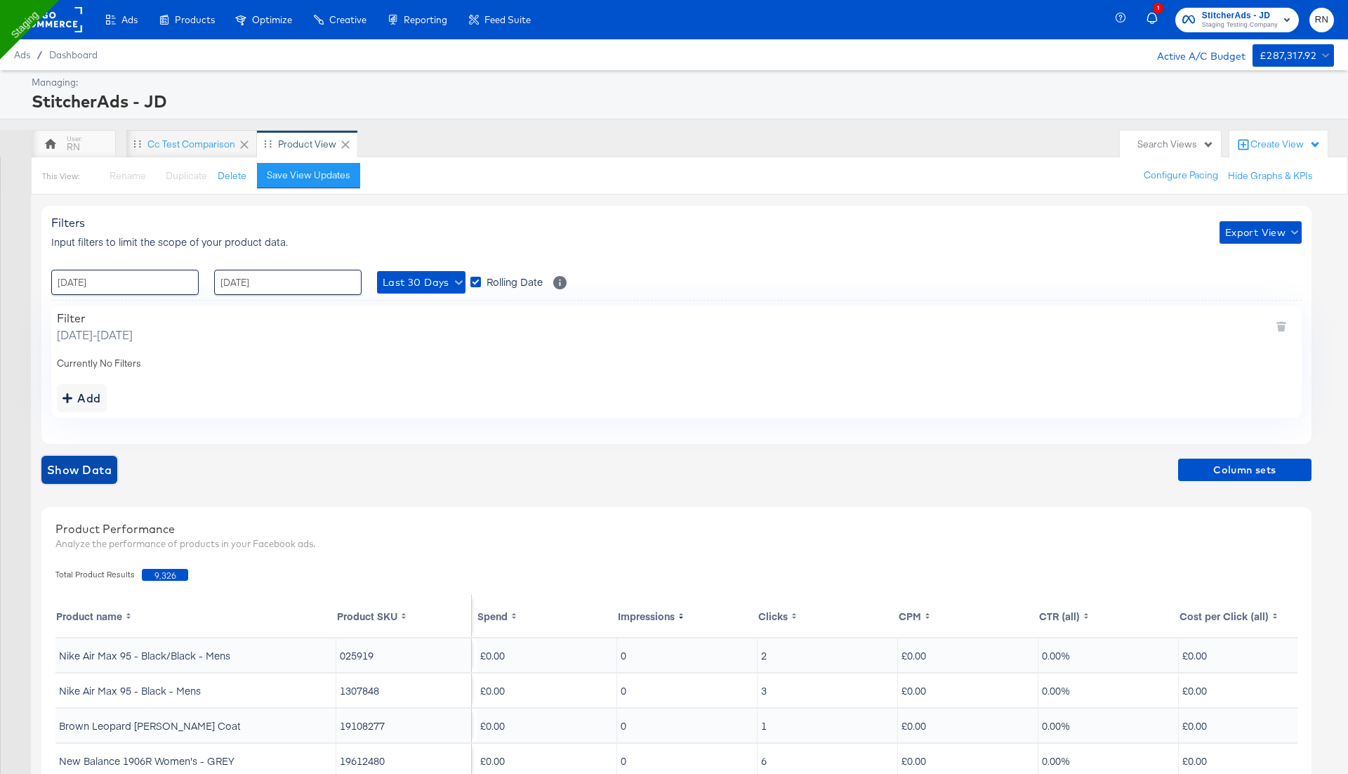
click at [100, 460] on span "Show Data" at bounding box center [79, 470] width 65 height 20
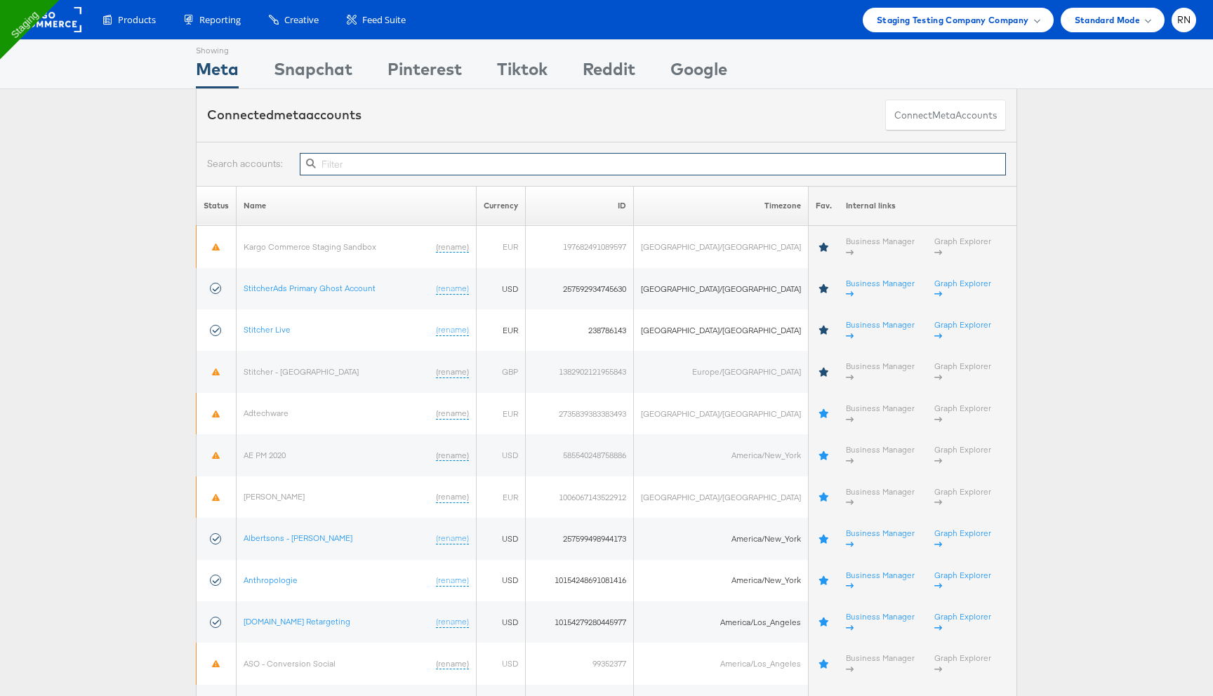
paste input "27213418"
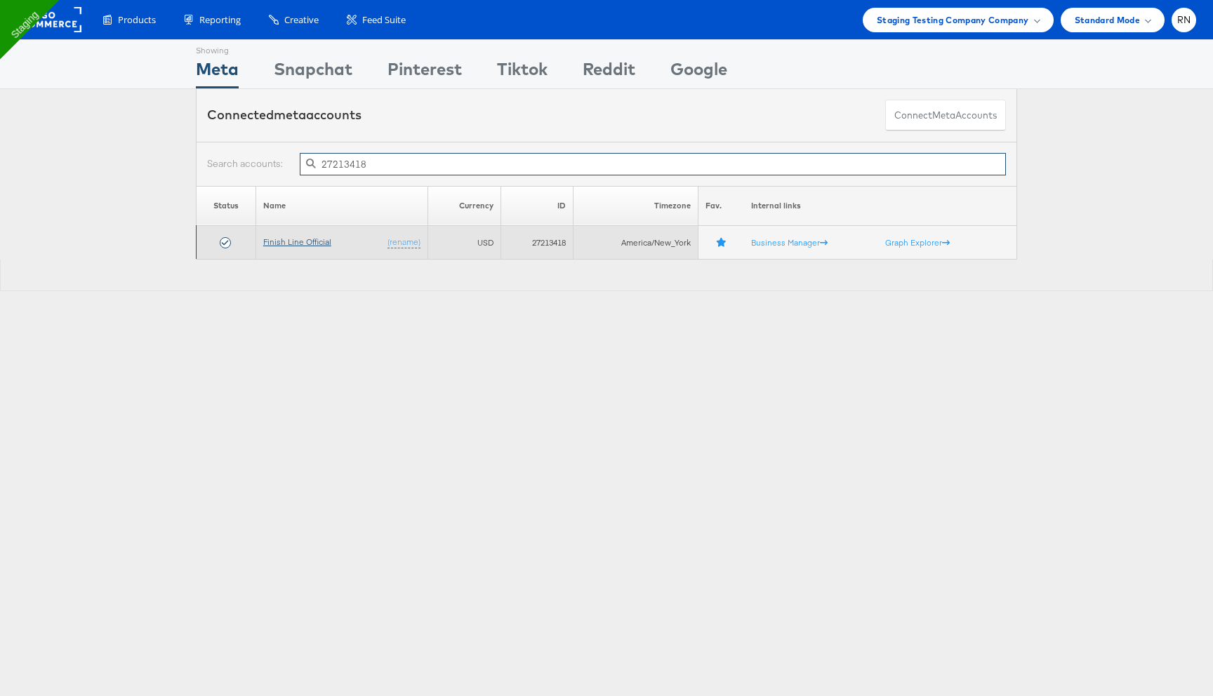
type input "27213418"
click at [315, 239] on link "Finish Line Official" at bounding box center [297, 242] width 68 height 11
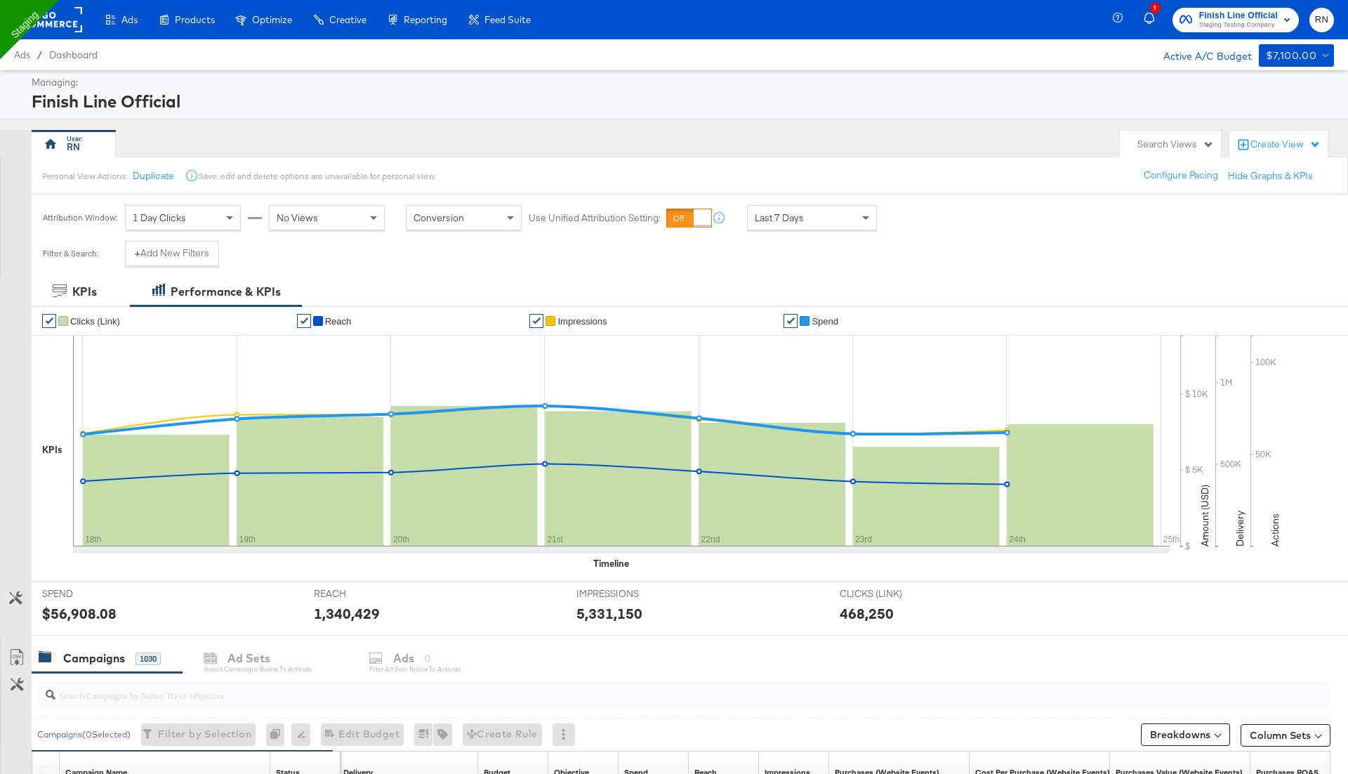
click at [1265, 146] on div "Create View" at bounding box center [1285, 145] width 70 height 14
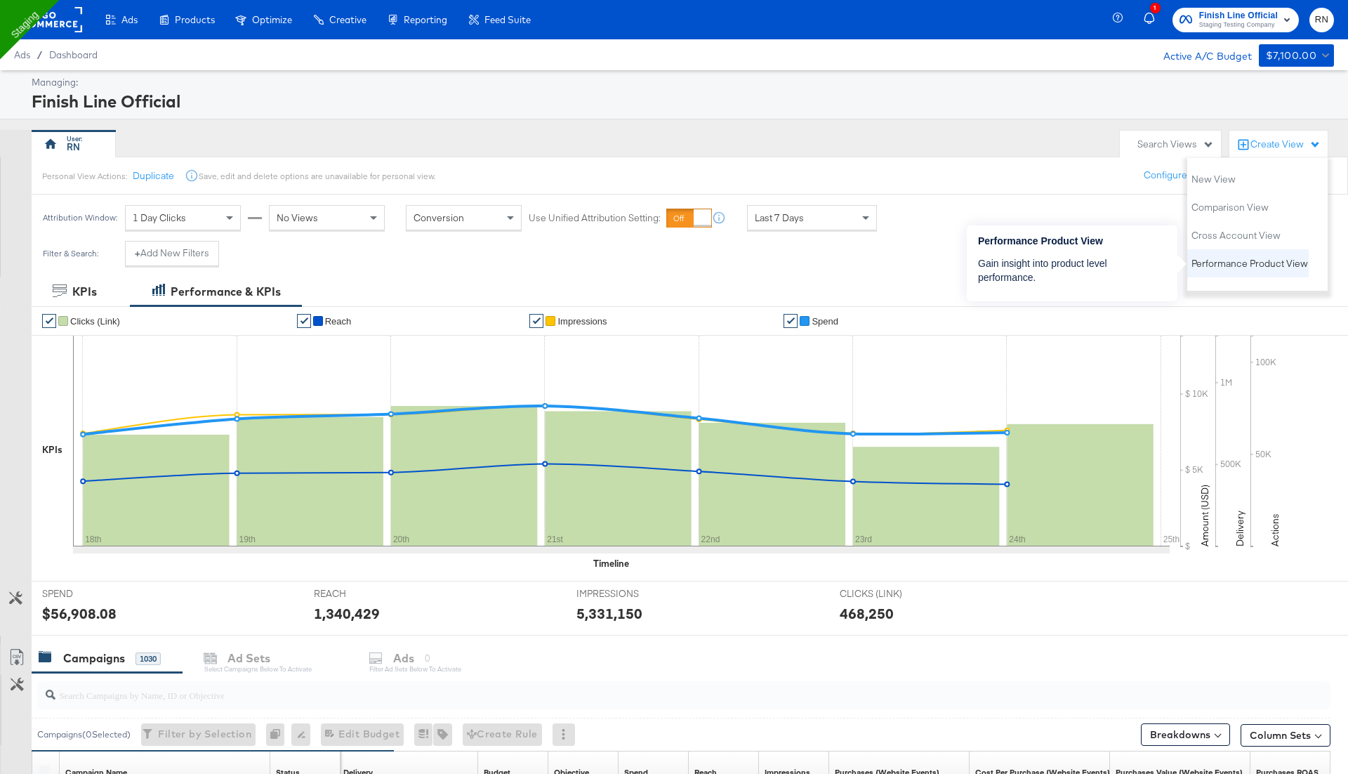
click at [1229, 270] on button "Performance Product View" at bounding box center [1250, 263] width 118 height 17
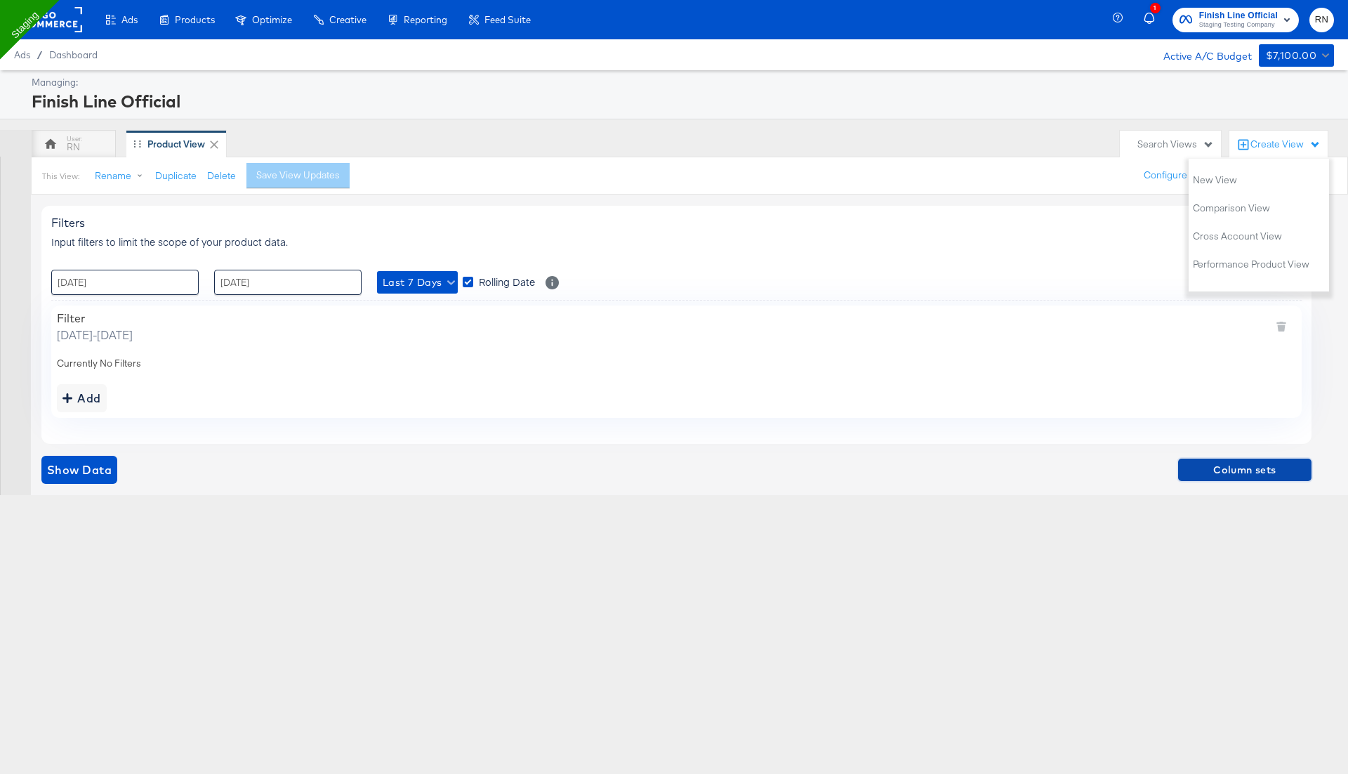
click at [1241, 467] on span "Column sets" at bounding box center [1245, 470] width 122 height 18
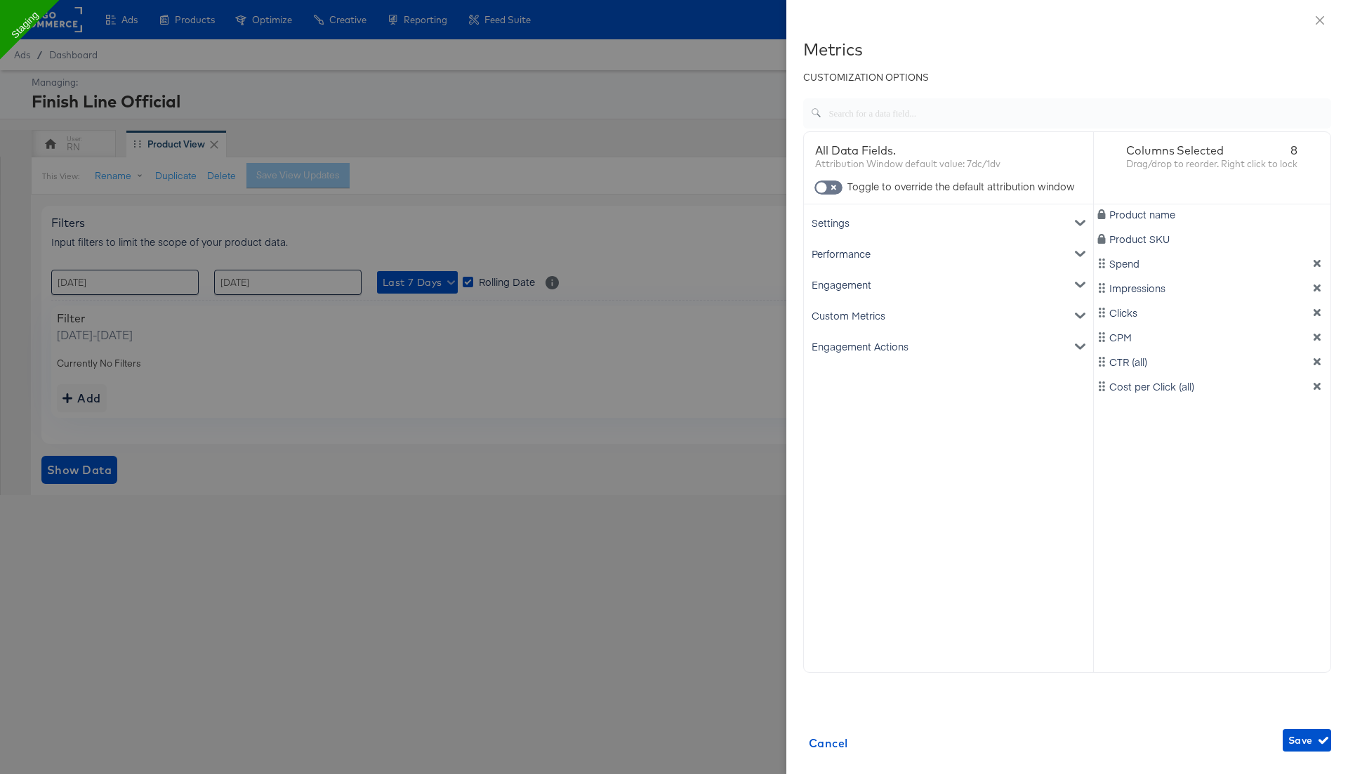
click at [717, 205] on div at bounding box center [674, 387] width 1348 height 774
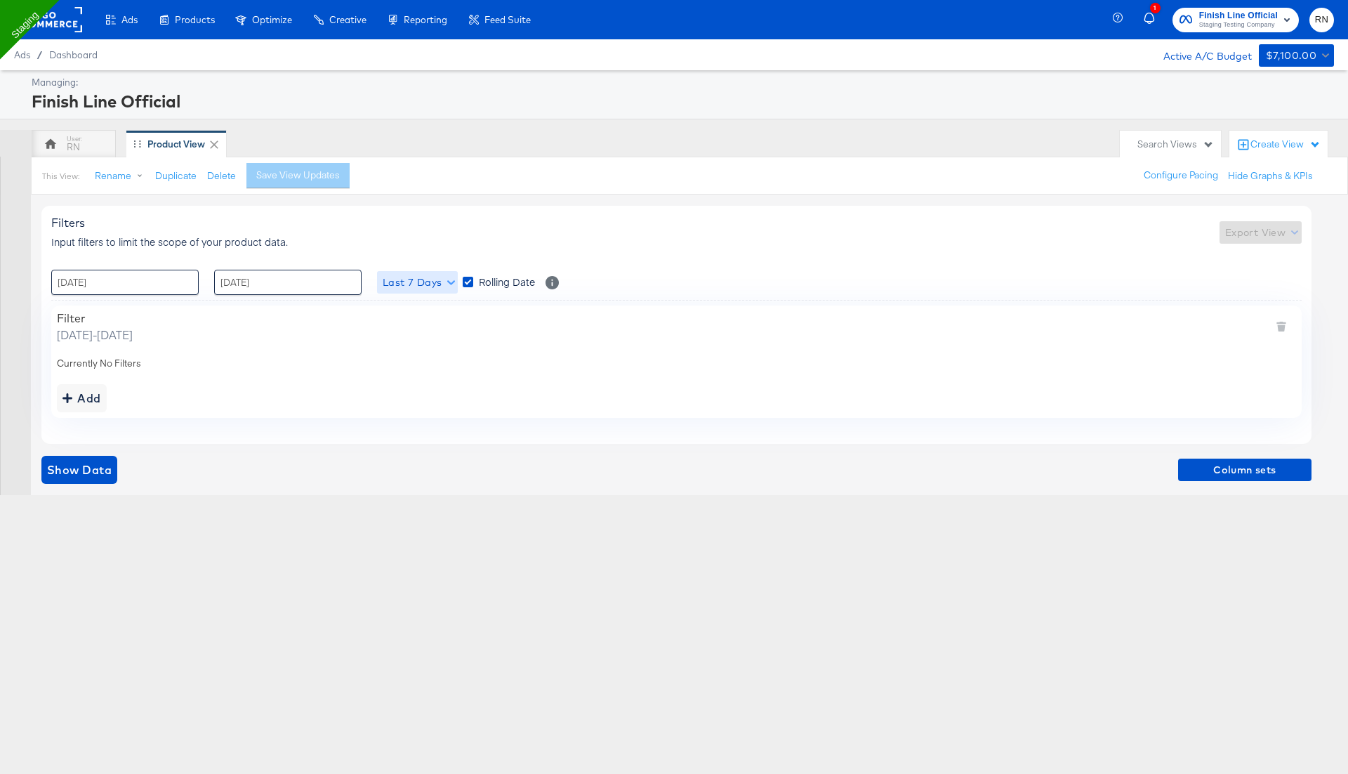
click at [413, 277] on span "Last 7 Days" at bounding box center [418, 283] width 70 height 18
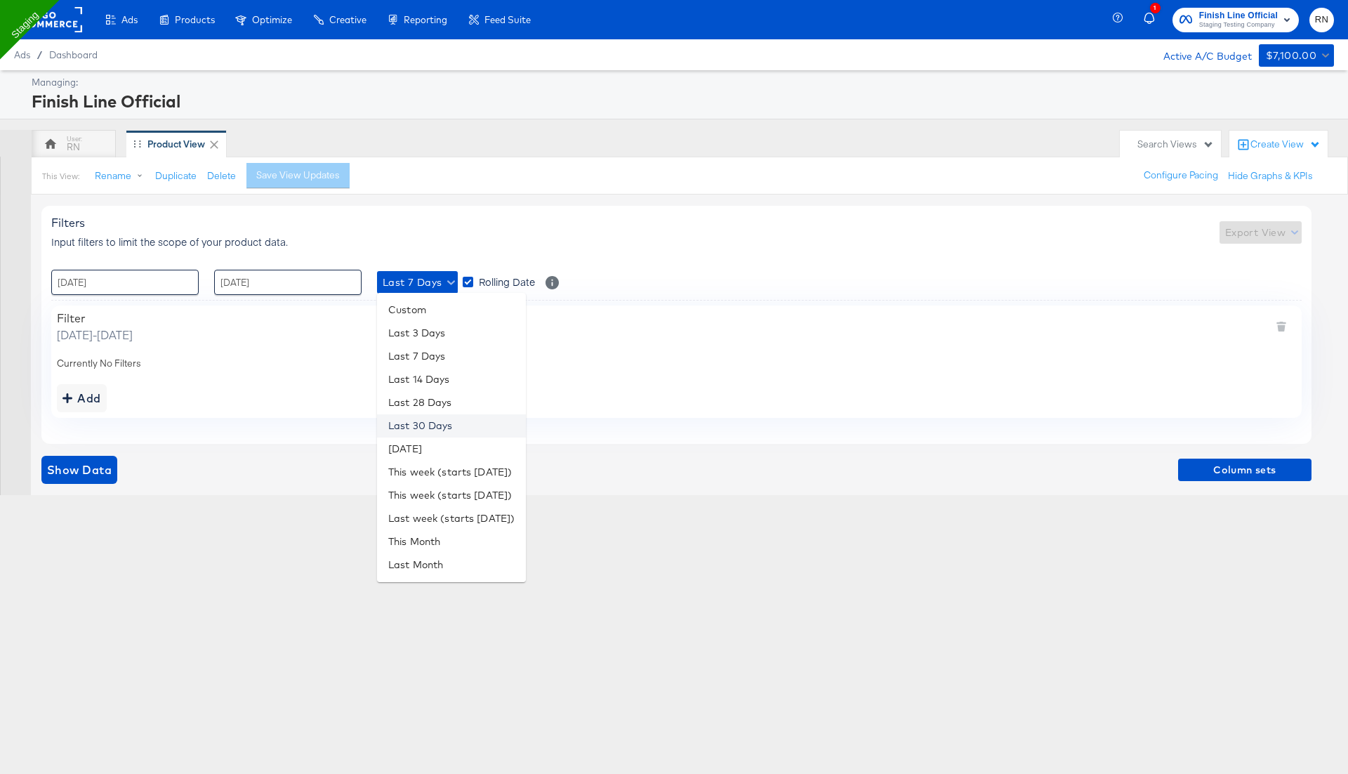
click at [432, 416] on li "Last 30 Days" at bounding box center [451, 425] width 149 height 23
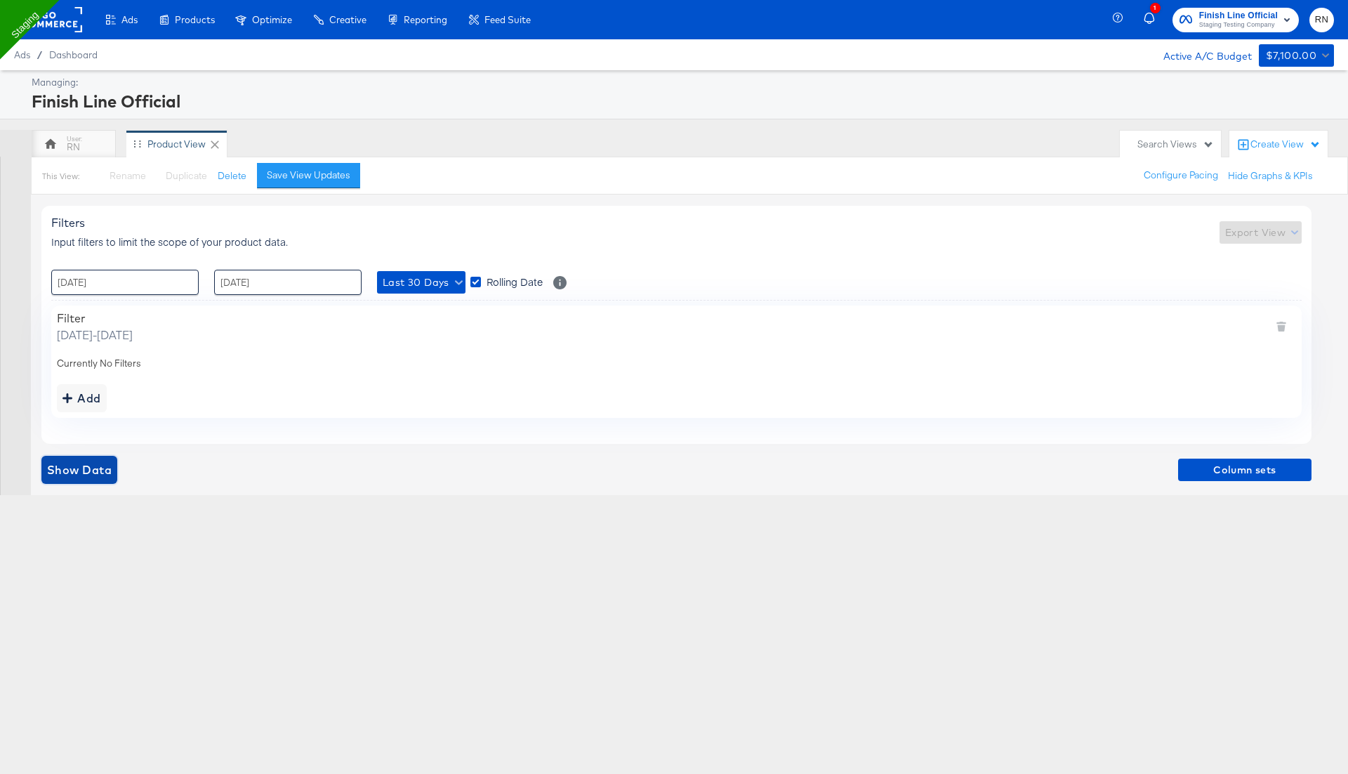
click at [84, 474] on span "Show Data" at bounding box center [79, 470] width 65 height 20
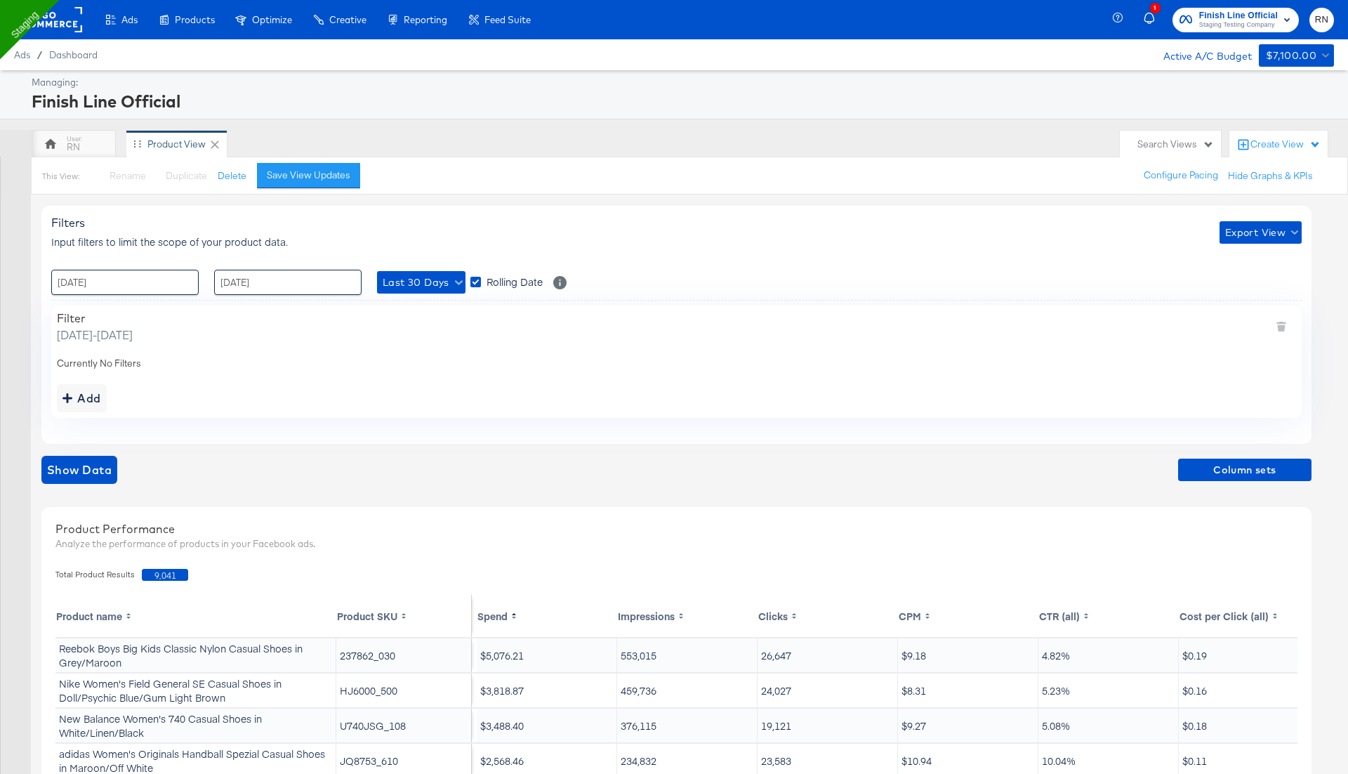
click at [65, 30] on rect at bounding box center [50, 19] width 65 height 25
click at [51, 16] on rect at bounding box center [50, 19] width 65 height 25
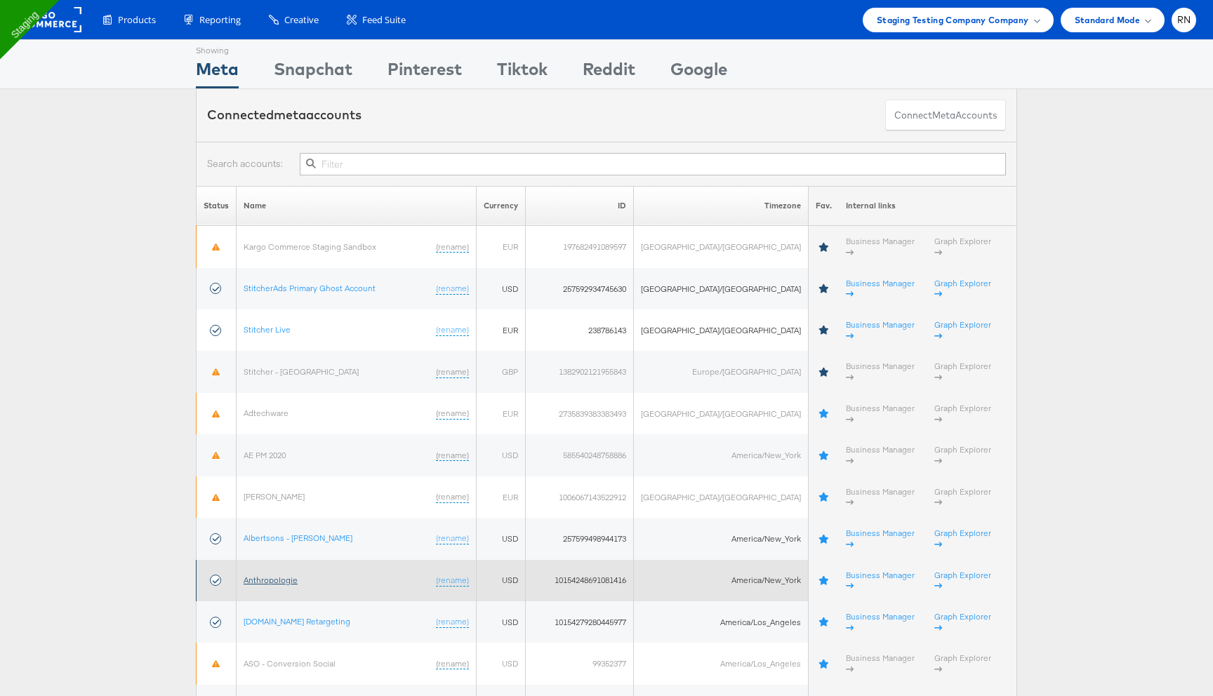
click at [291, 575] on link "Anthropologie" at bounding box center [271, 580] width 54 height 11
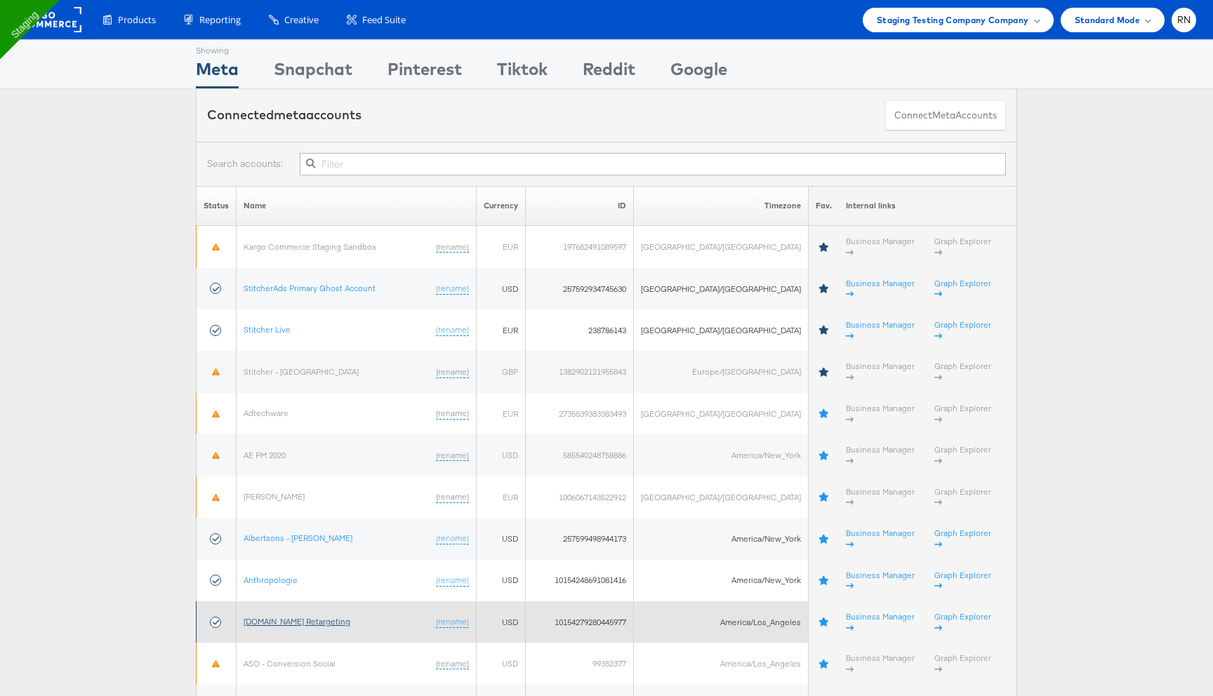
click at [293, 616] on link "[DOMAIN_NAME] Retargeting" at bounding box center [297, 621] width 107 height 11
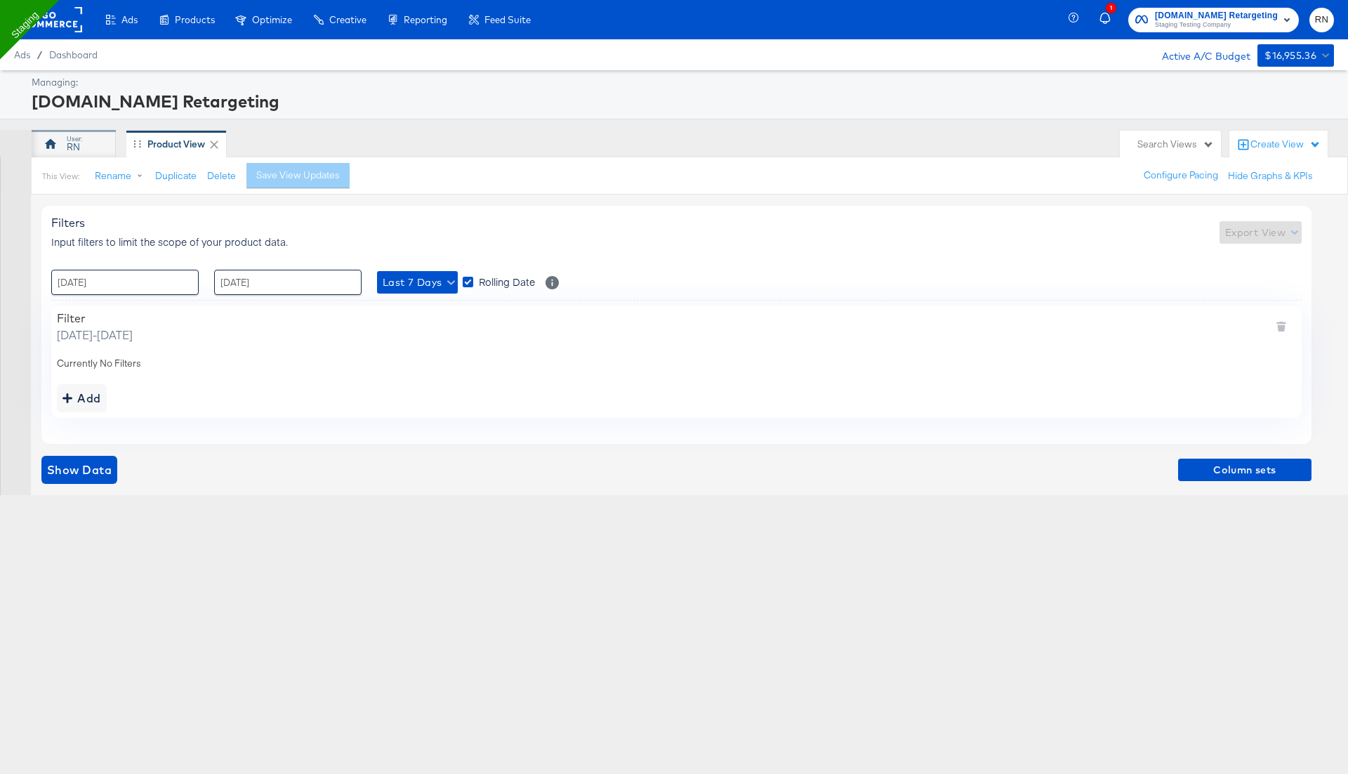
click at [80, 146] on div "RN" at bounding box center [74, 144] width 84 height 28
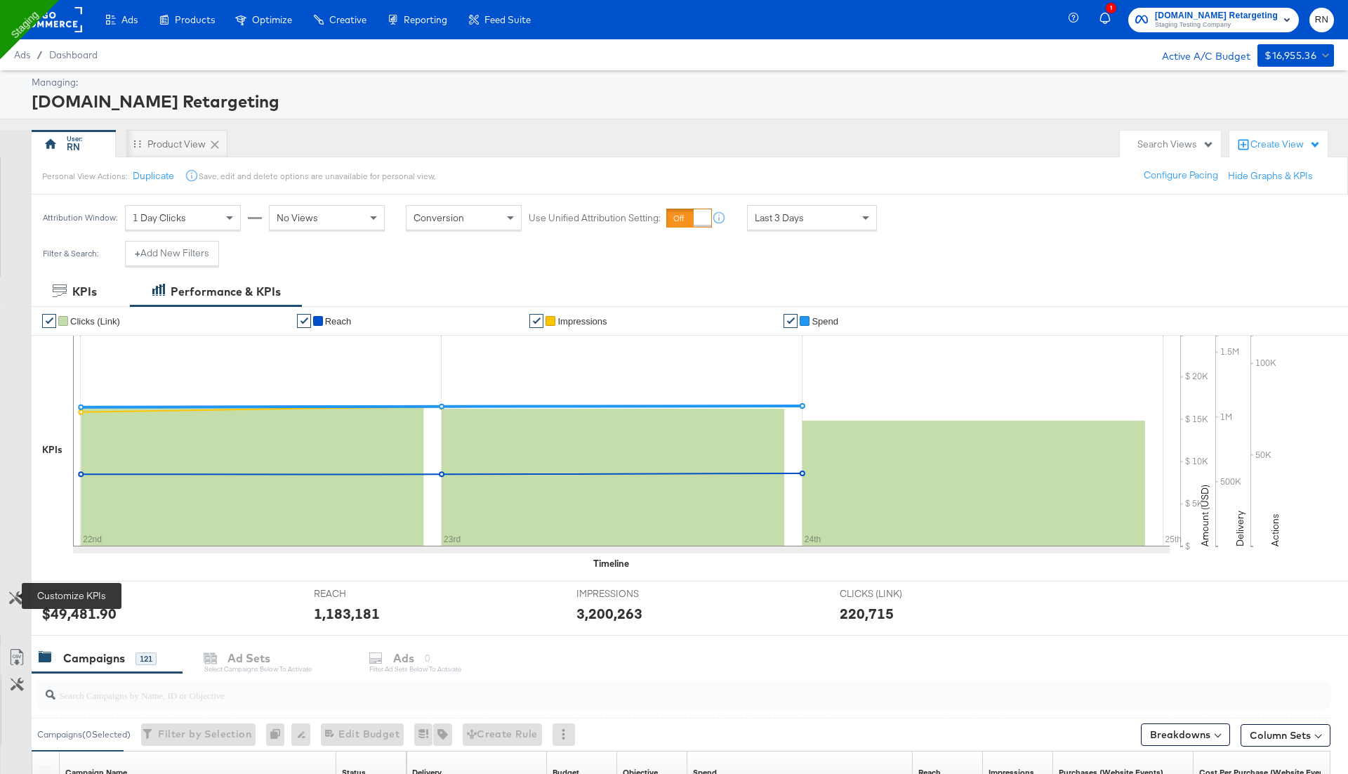
click at [14, 591] on icon at bounding box center [15, 597] width 13 height 13
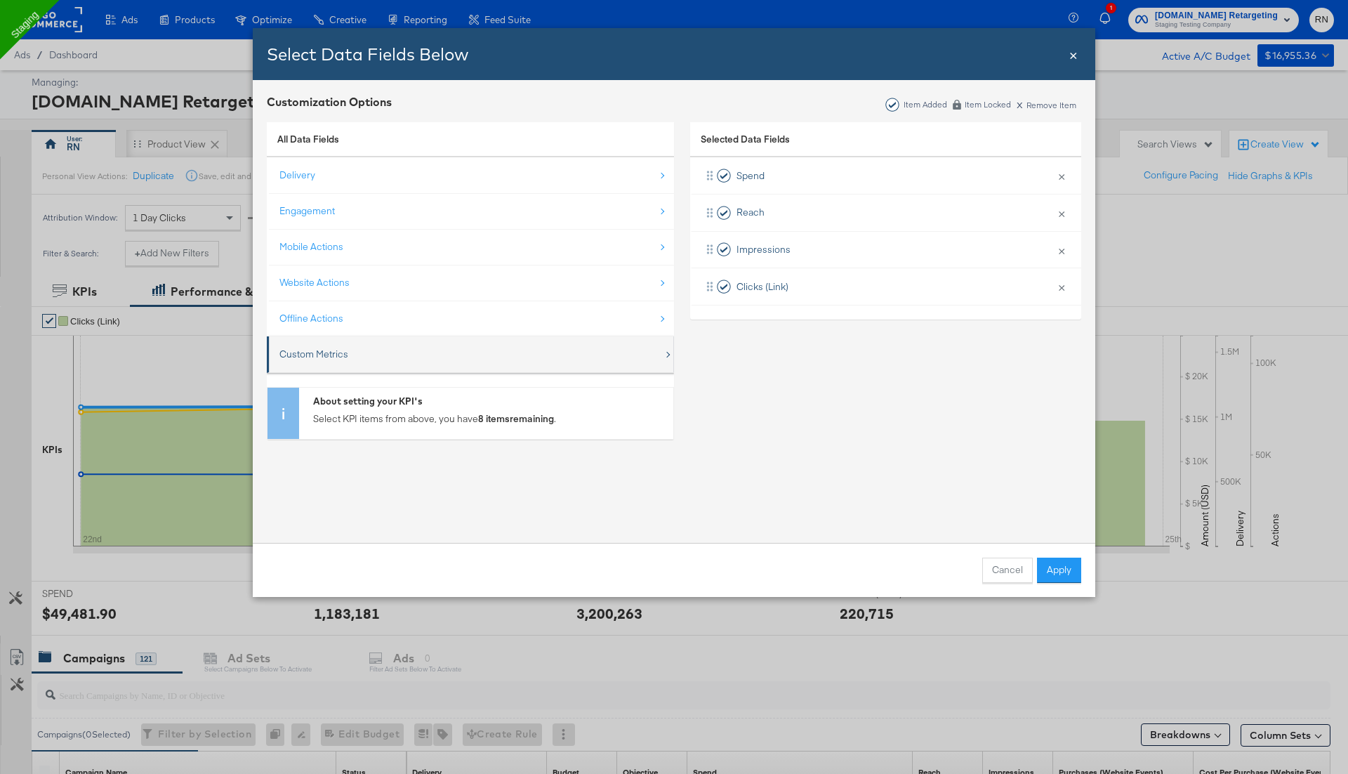
click at [330, 348] on div "Custom Metrics" at bounding box center [313, 354] width 69 height 13
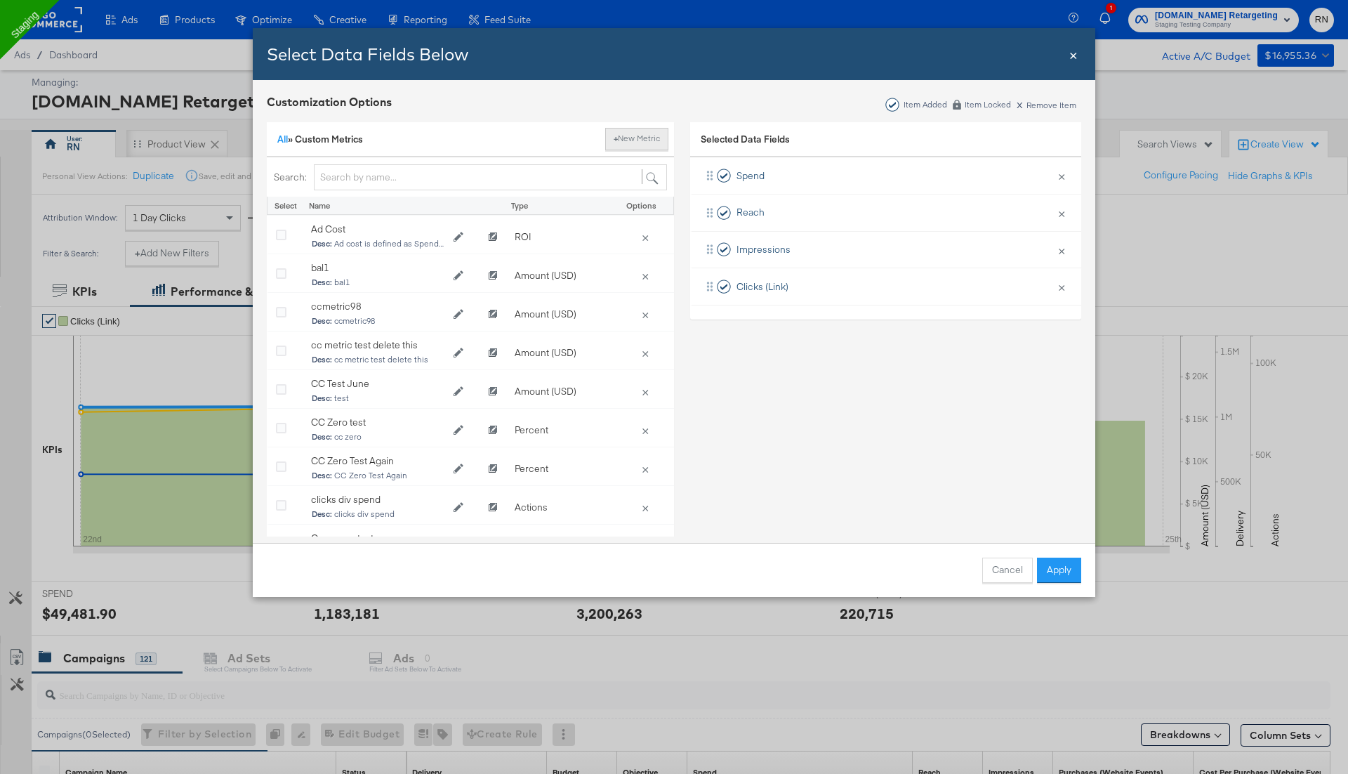
click at [645, 135] on button "+ New Metric" at bounding box center [636, 139] width 63 height 22
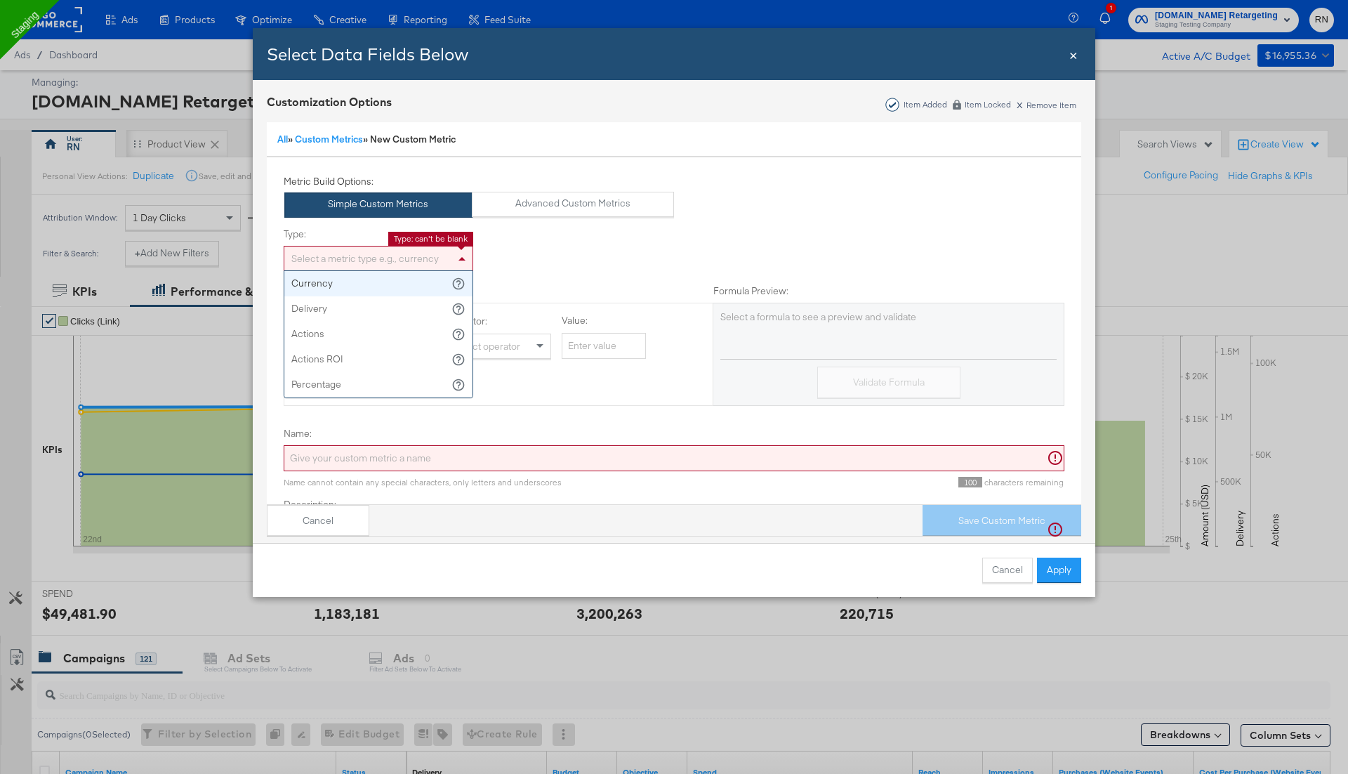
click at [405, 261] on div "Select a metric type e.g., currency" at bounding box center [378, 258] width 188 height 24
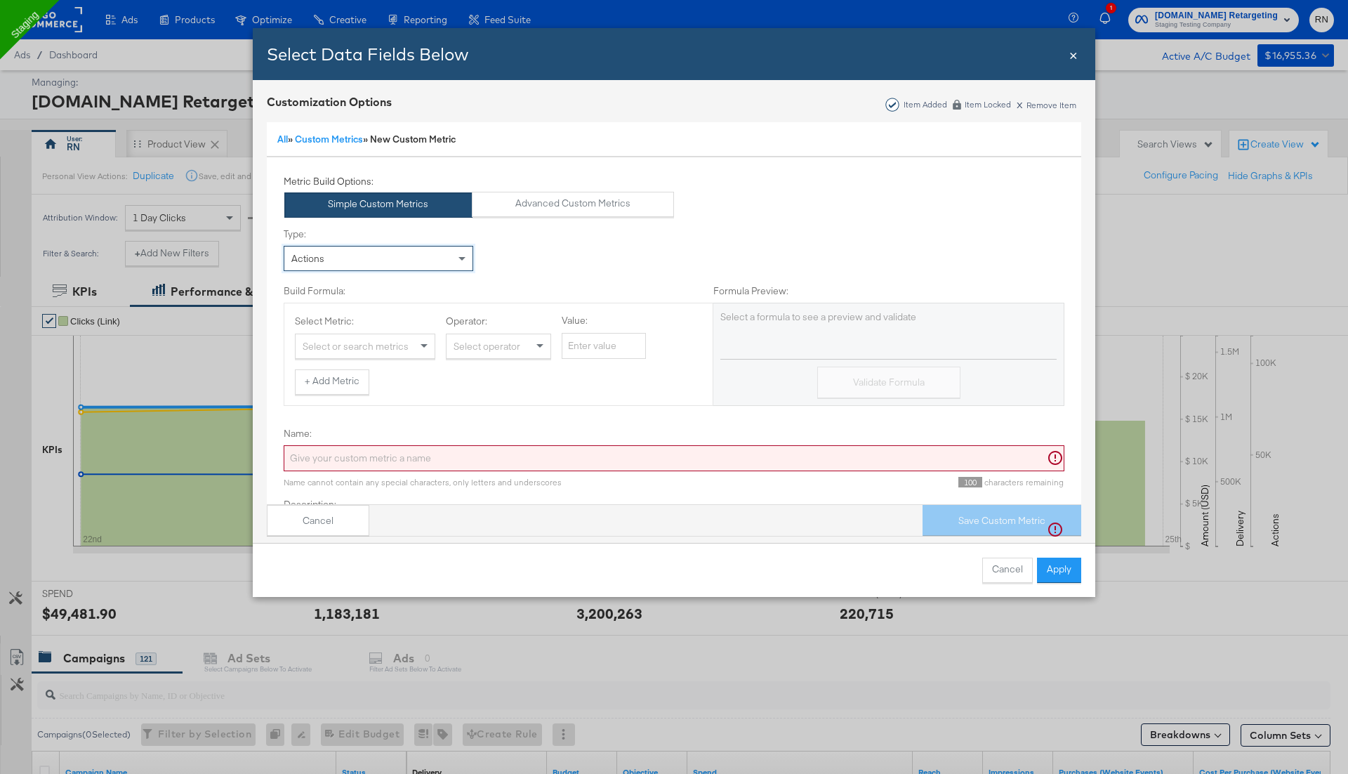
click at [378, 258] on div "Actions" at bounding box center [378, 258] width 188 height 24
click at [558, 194] on button "Advanced Custom Metrics" at bounding box center [573, 204] width 203 height 25
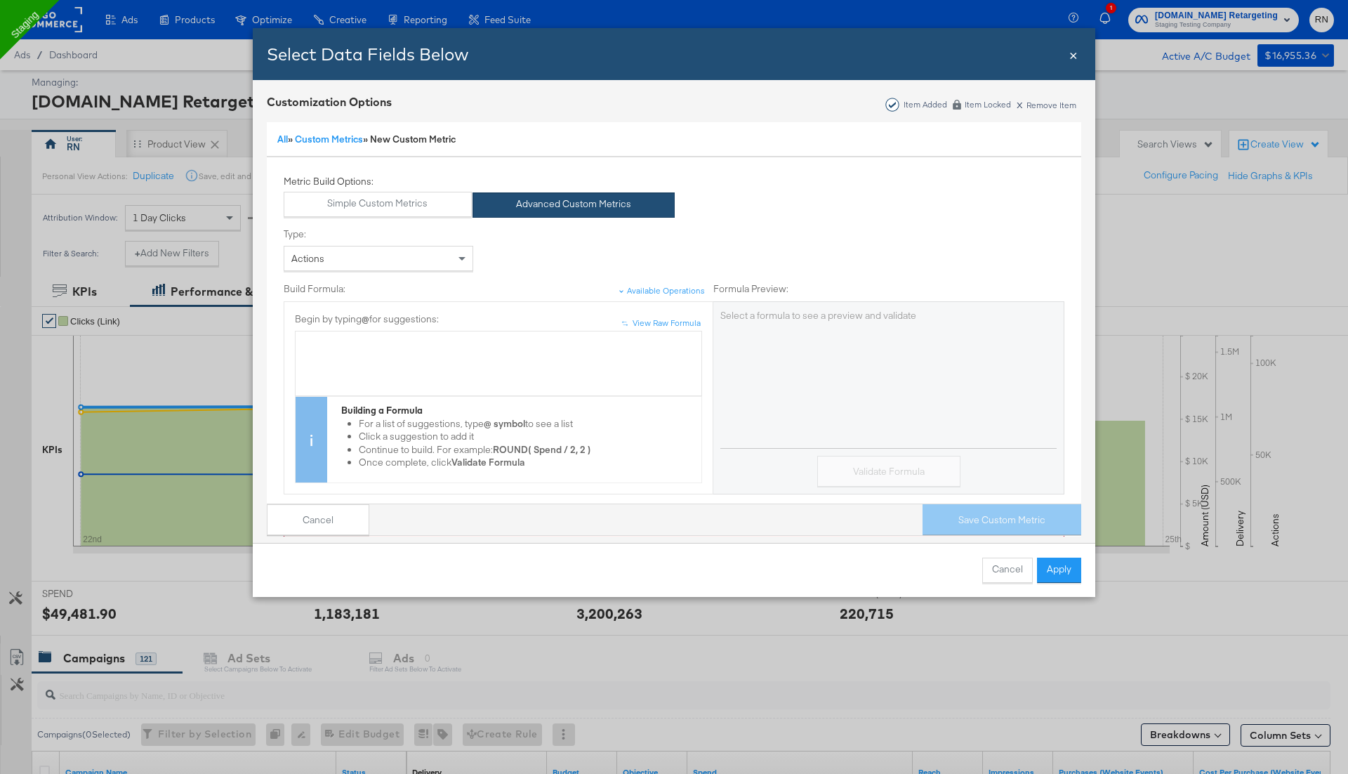
click at [418, 270] on div "Actions" at bounding box center [379, 258] width 190 height 25
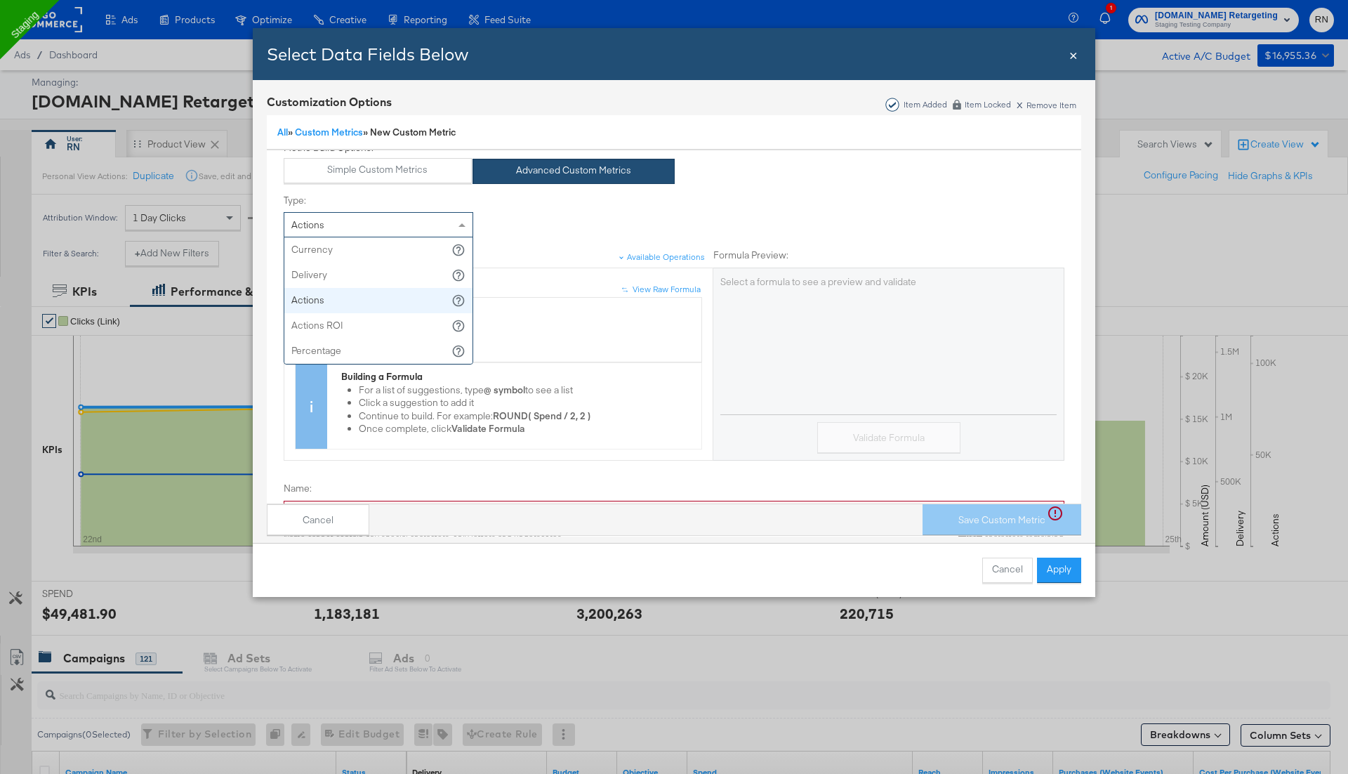
scroll to position [40, 0]
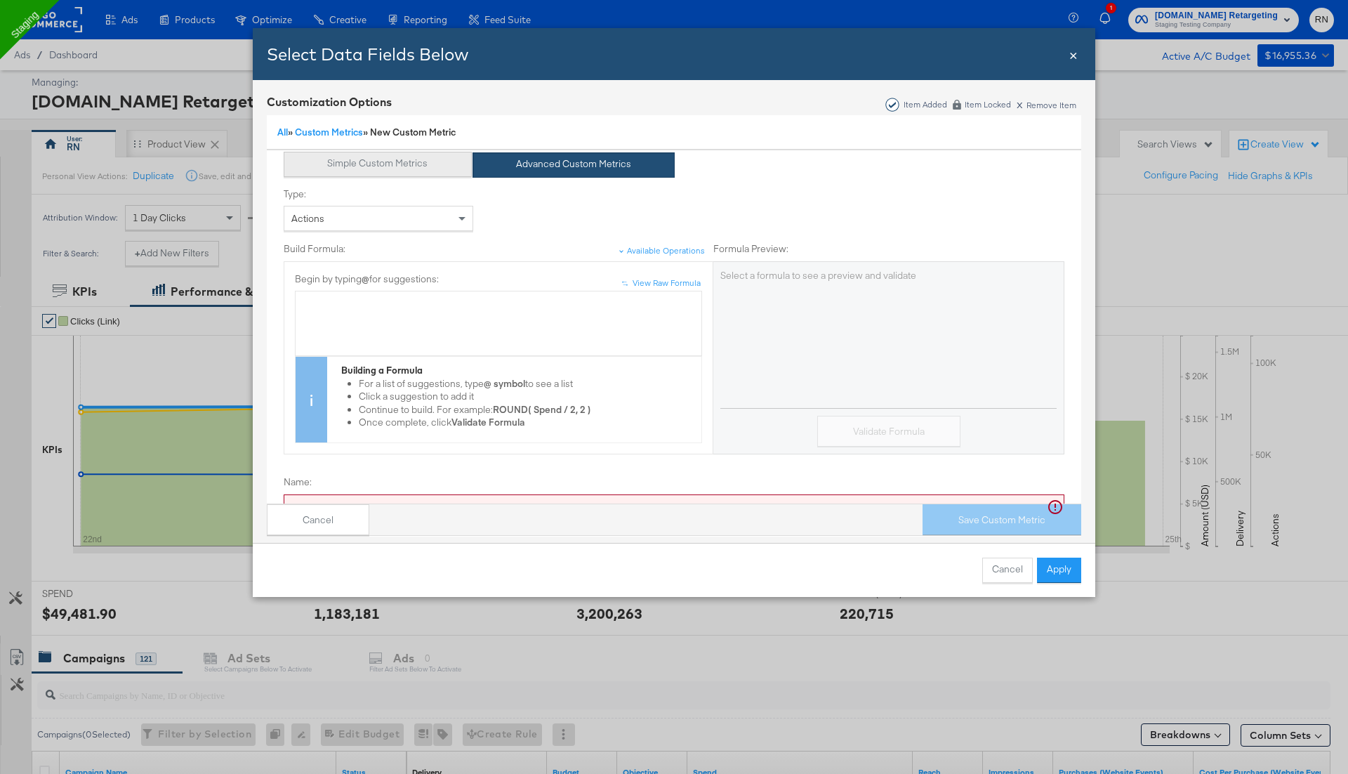
click at [412, 169] on button "Simple Custom Metrics" at bounding box center [378, 164] width 188 height 25
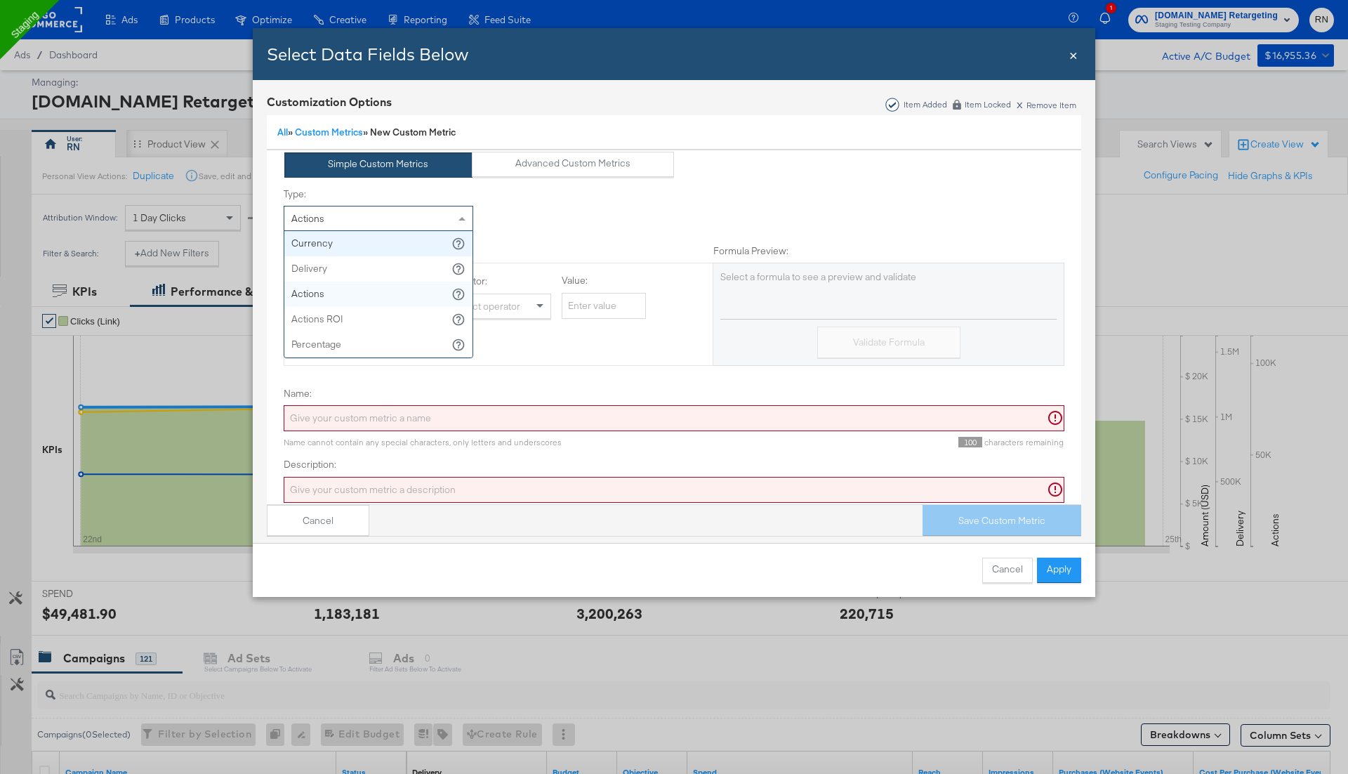
click at [380, 222] on div "Actions" at bounding box center [378, 218] width 188 height 24
click at [375, 218] on div "Currency" at bounding box center [378, 218] width 188 height 24
click at [358, 295] on div "Select or search metrics" at bounding box center [365, 306] width 139 height 24
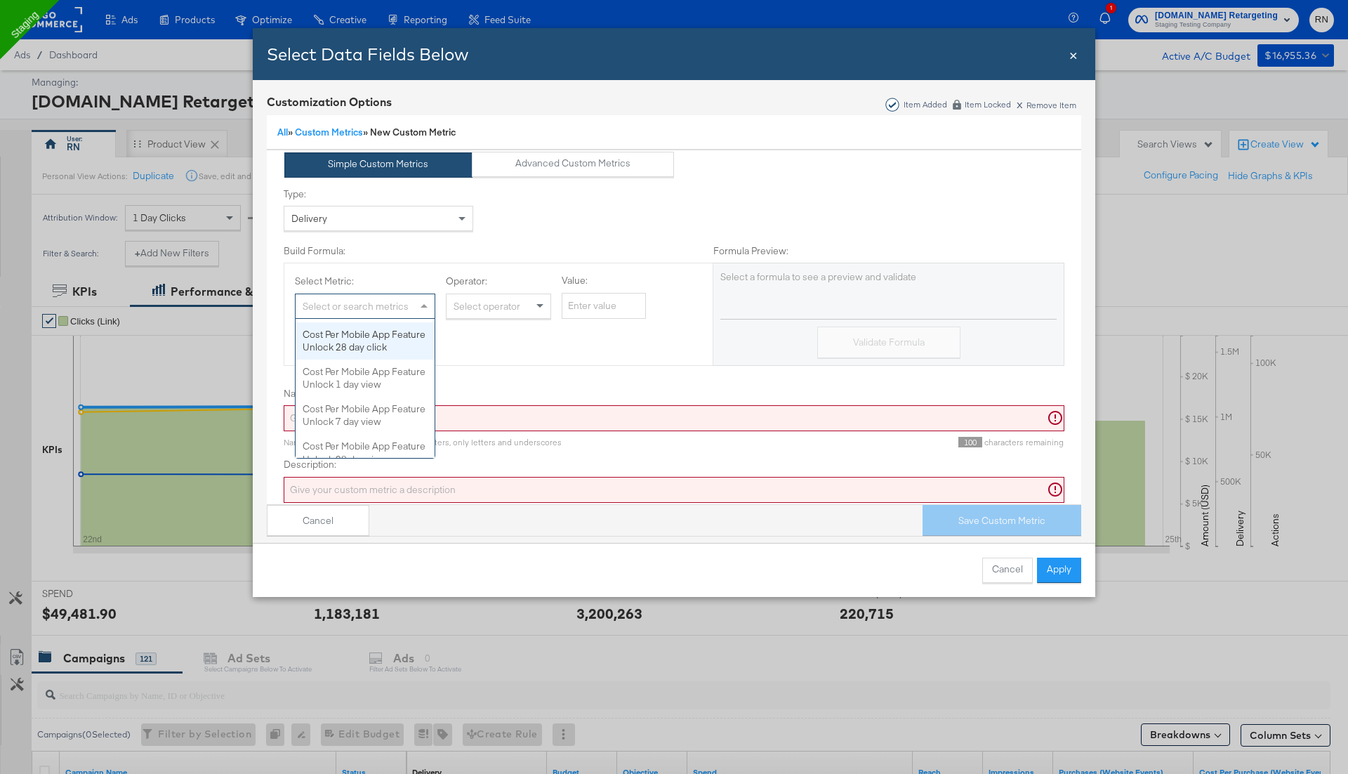
scroll to position [1102, 0]
click at [383, 225] on div "Delivery" at bounding box center [378, 218] width 188 height 24
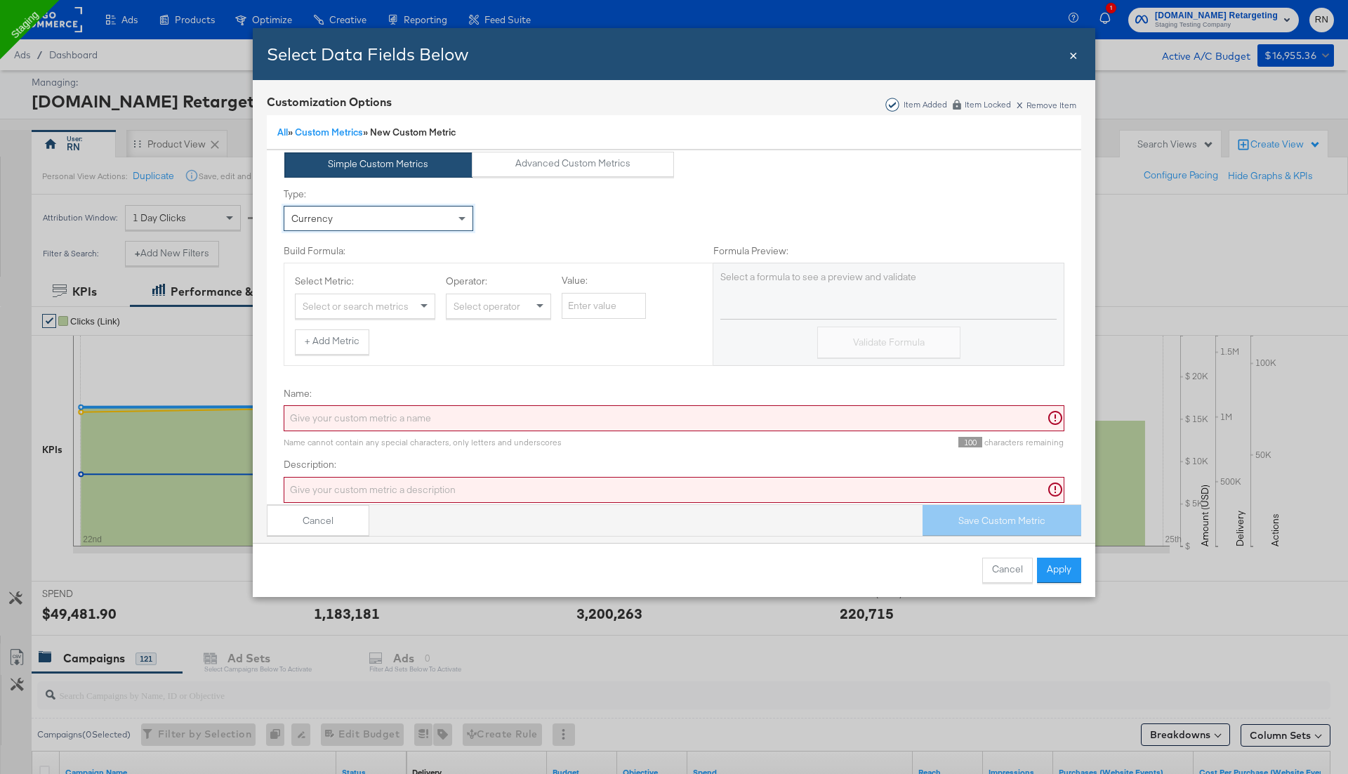
click at [358, 308] on div "Select or search metrics" at bounding box center [365, 306] width 139 height 24
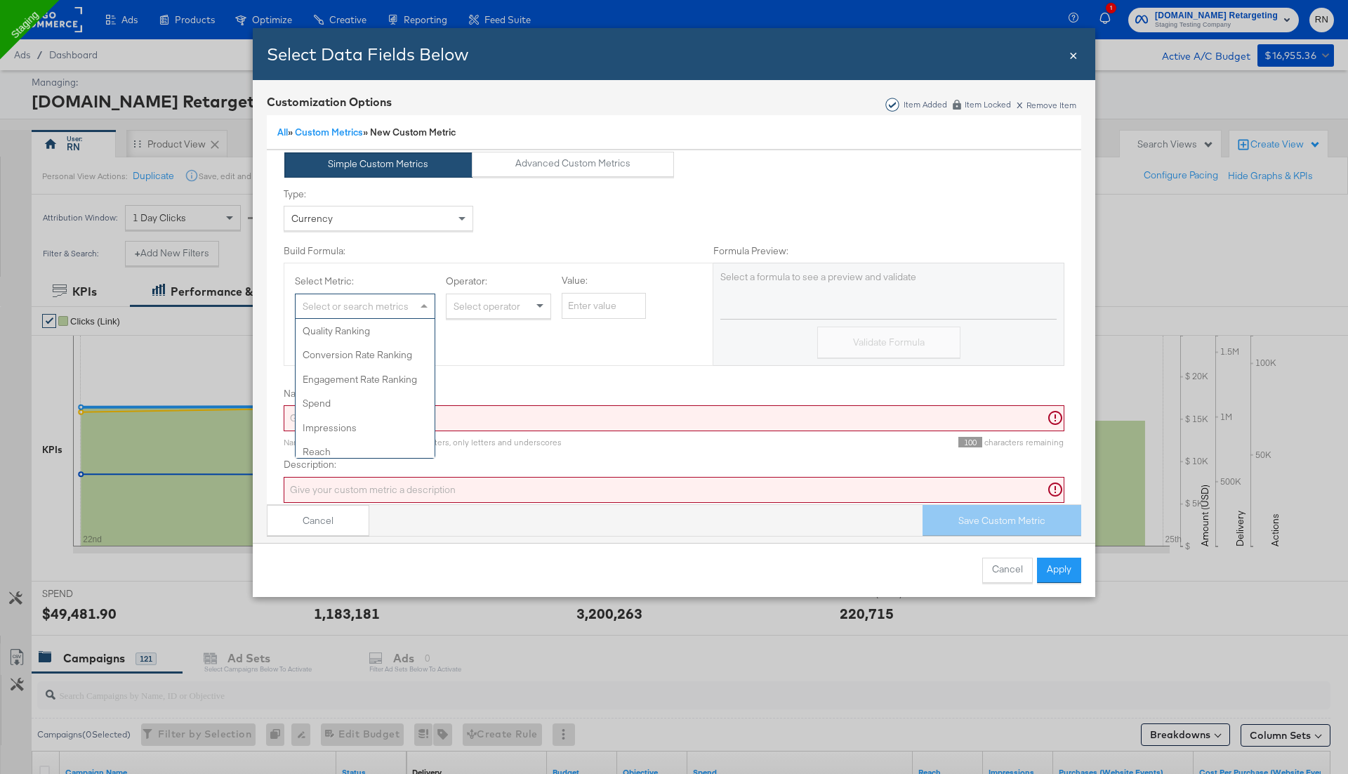
scroll to position [1099, 0]
click at [1073, 54] on span "×" at bounding box center [1073, 53] width 8 height 19
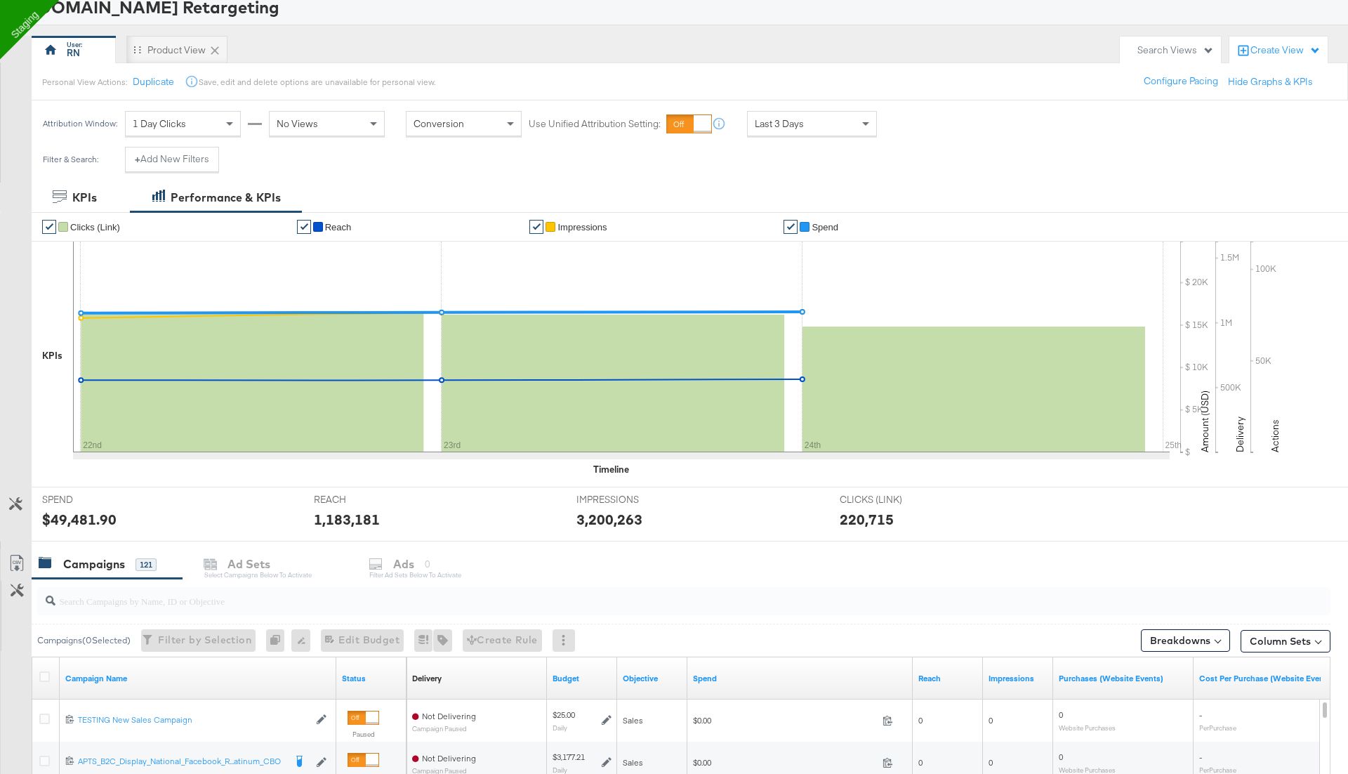
scroll to position [0, 0]
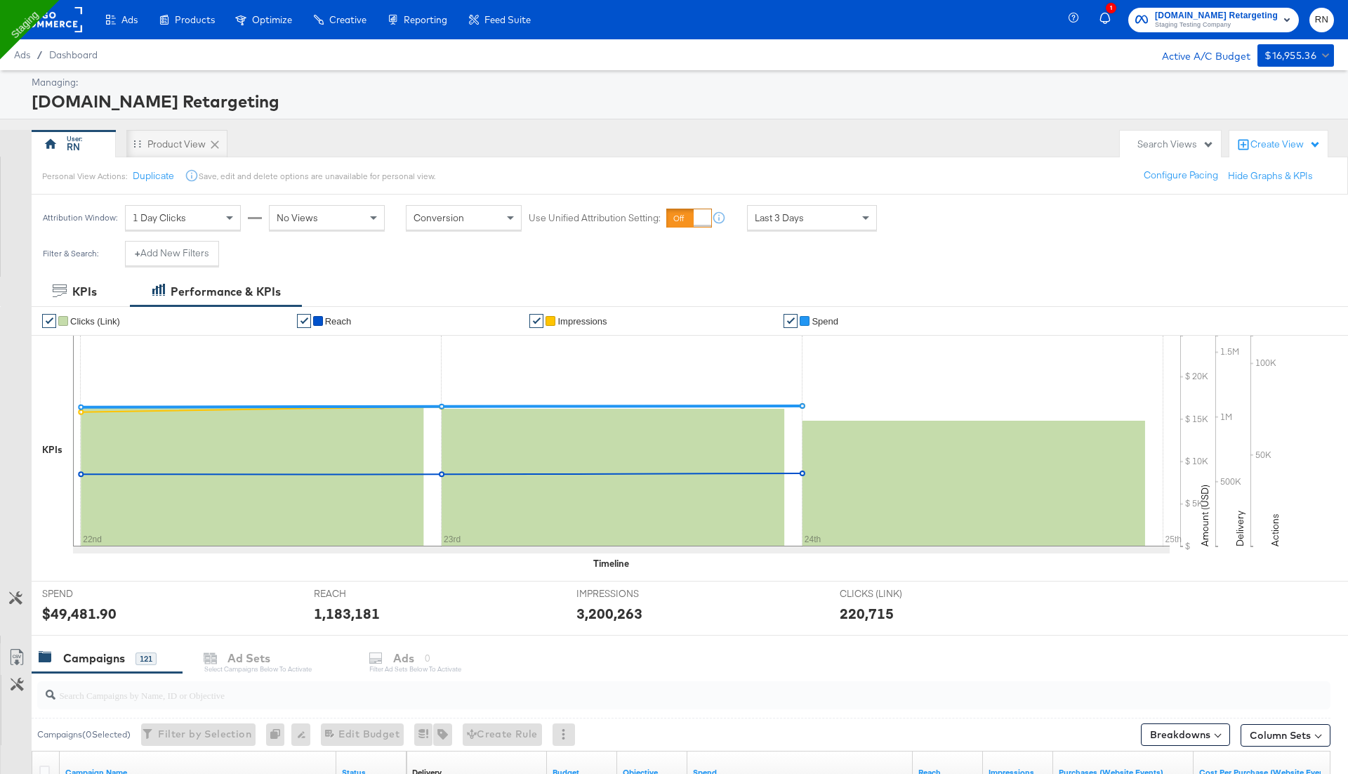
click at [69, 24] on rect at bounding box center [50, 19] width 65 height 25
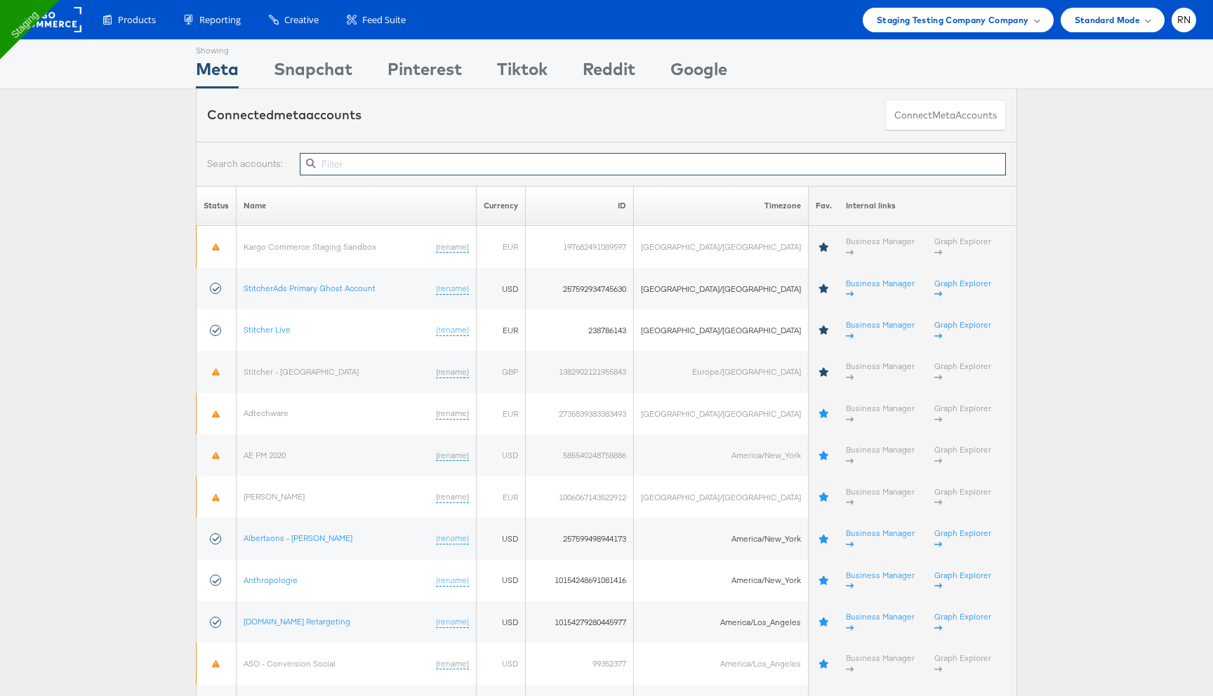
click at [345, 159] on input "text" at bounding box center [653, 164] width 706 height 22
paste input "1063519103724566"
type input "1063519103724566"
click at [344, 161] on input "text" at bounding box center [653, 164] width 706 height 22
paste input "1063519103724566"
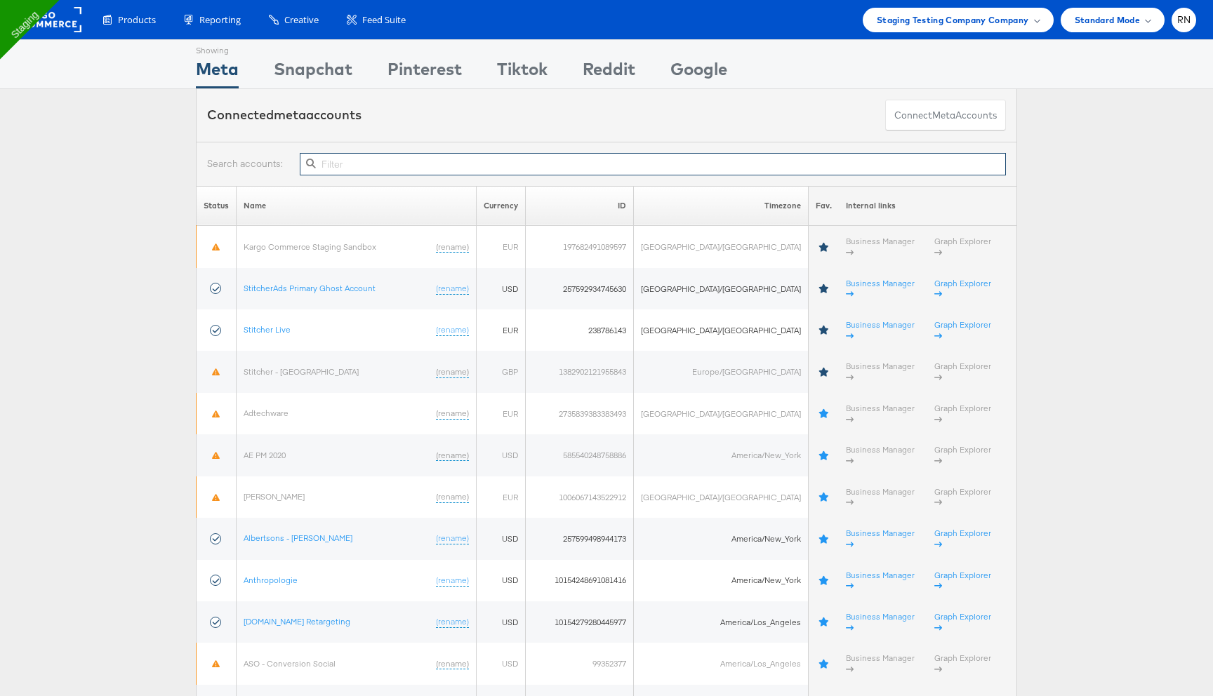
type input "1063519103724566"
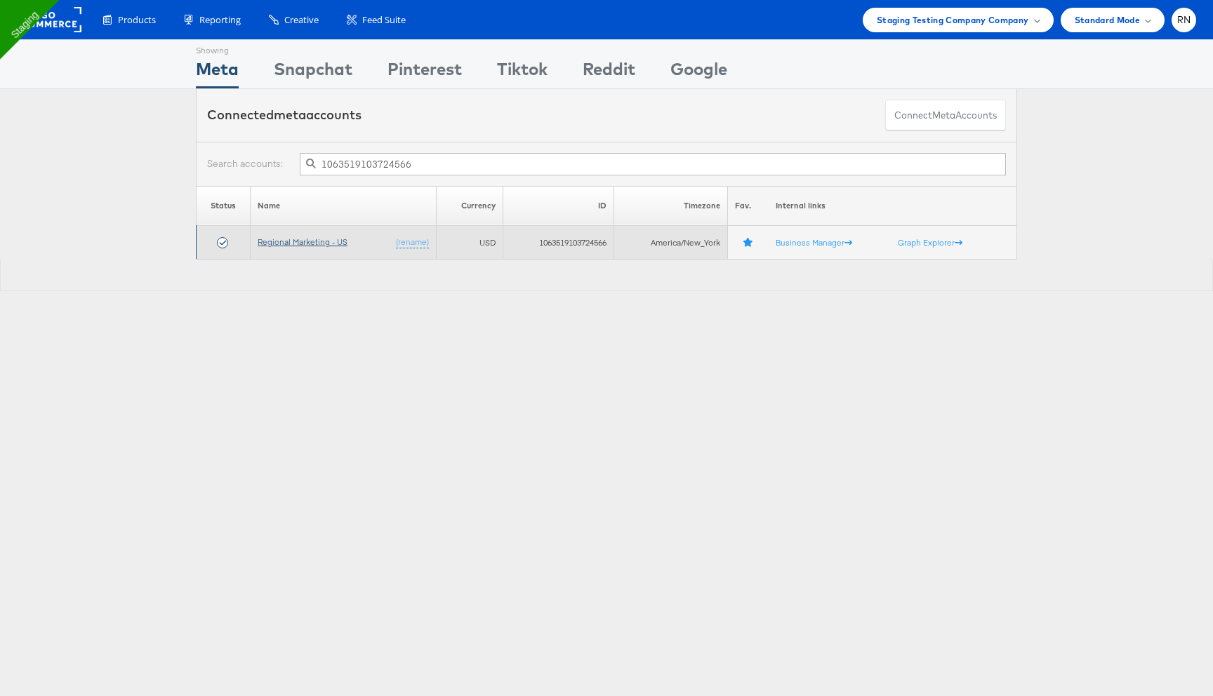
type input "1063519103724566"
click at [314, 244] on link "Regional Marketing - US" at bounding box center [303, 242] width 90 height 11
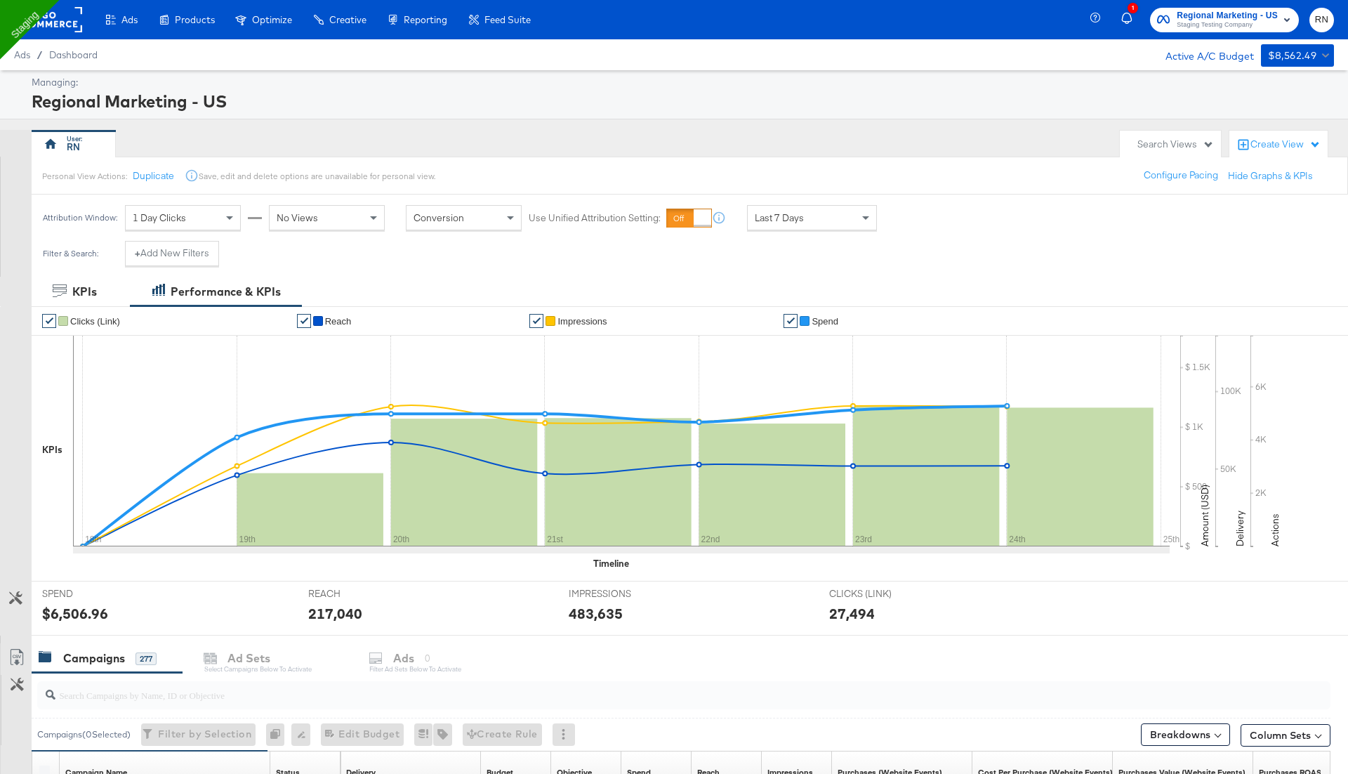
click at [1280, 138] on div "Create View" at bounding box center [1285, 145] width 70 height 14
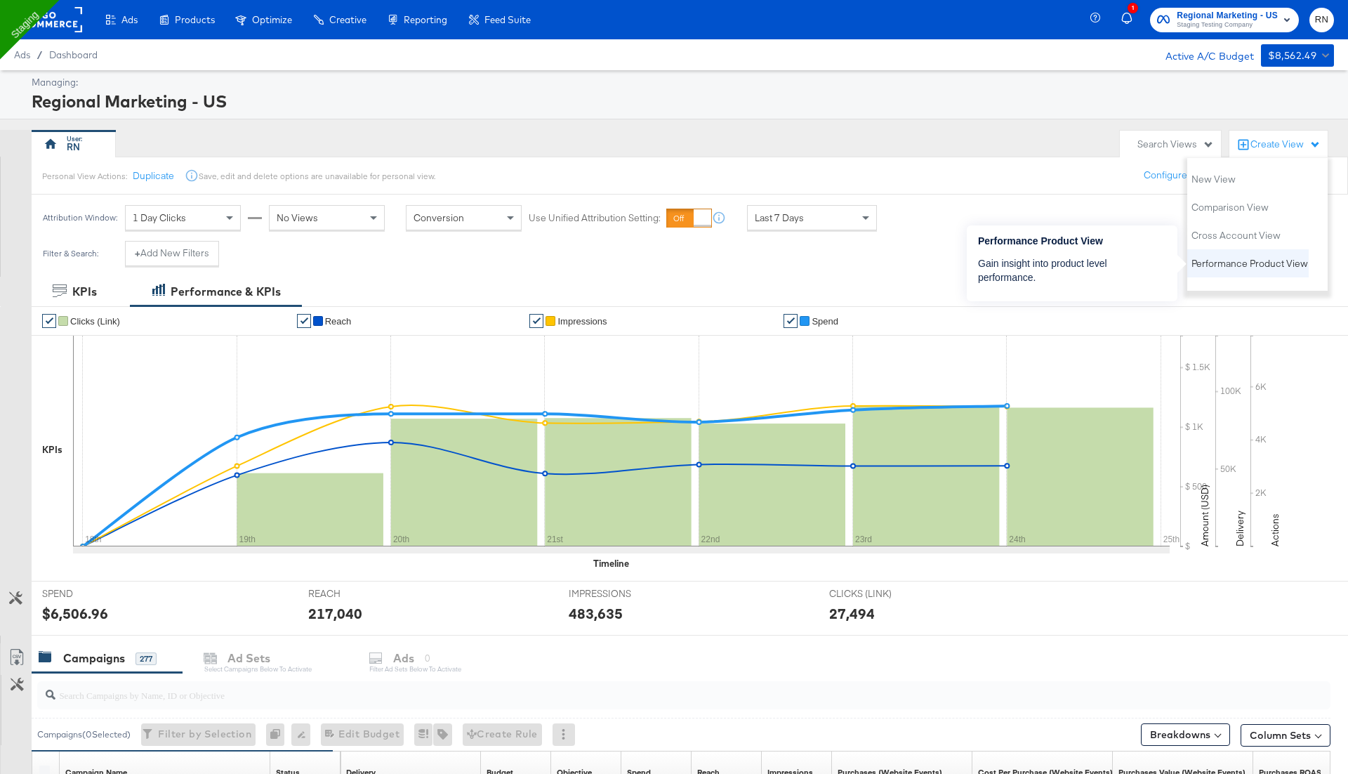
click at [1245, 261] on span "Performance Product View" at bounding box center [1249, 263] width 117 height 13
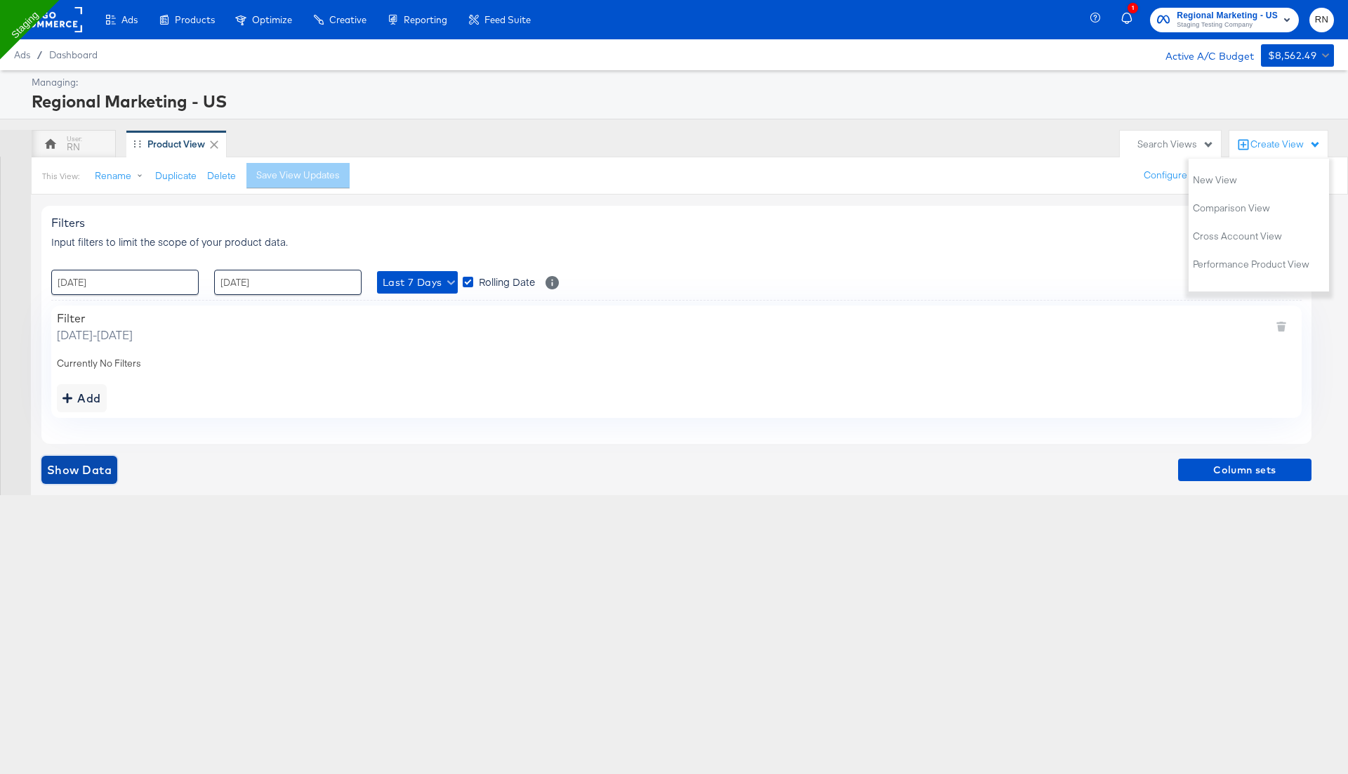
click at [80, 470] on span "Show Data" at bounding box center [79, 470] width 65 height 20
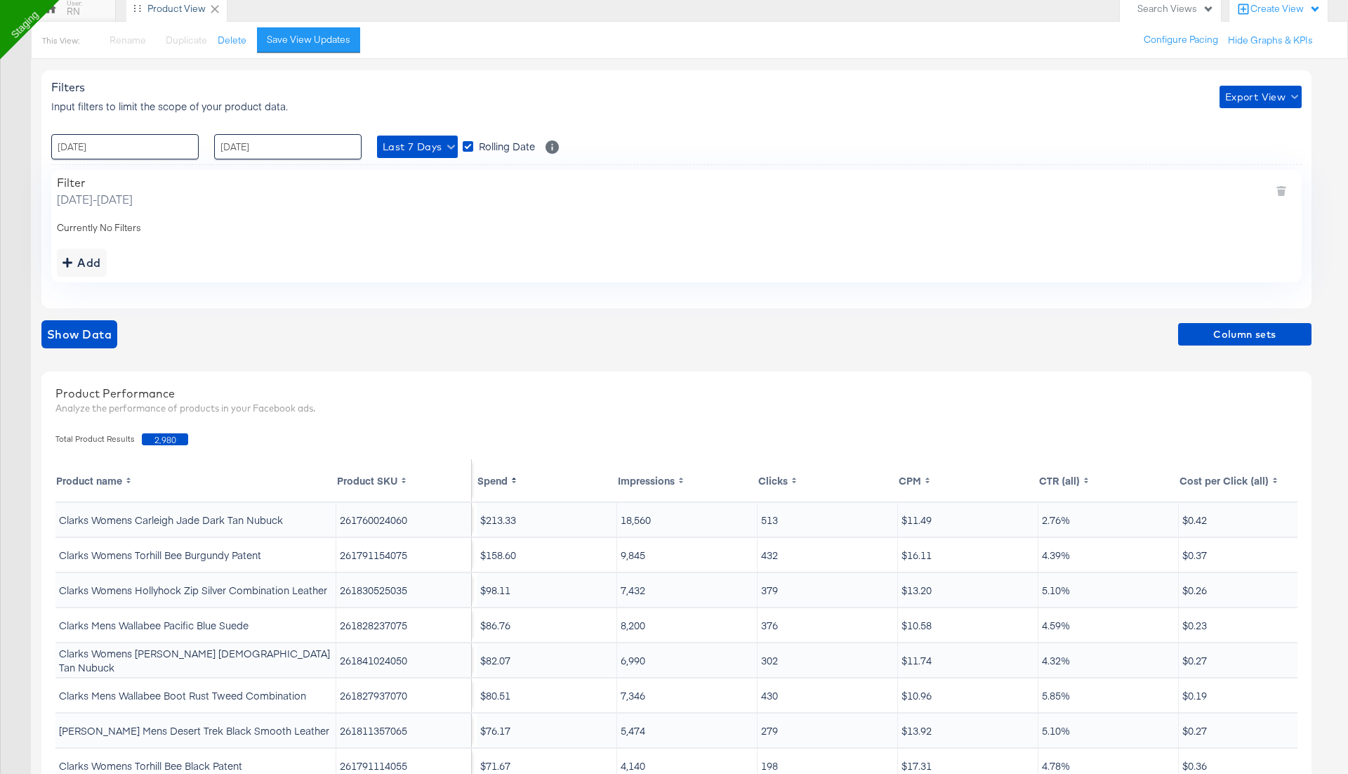
scroll to position [147, 0]
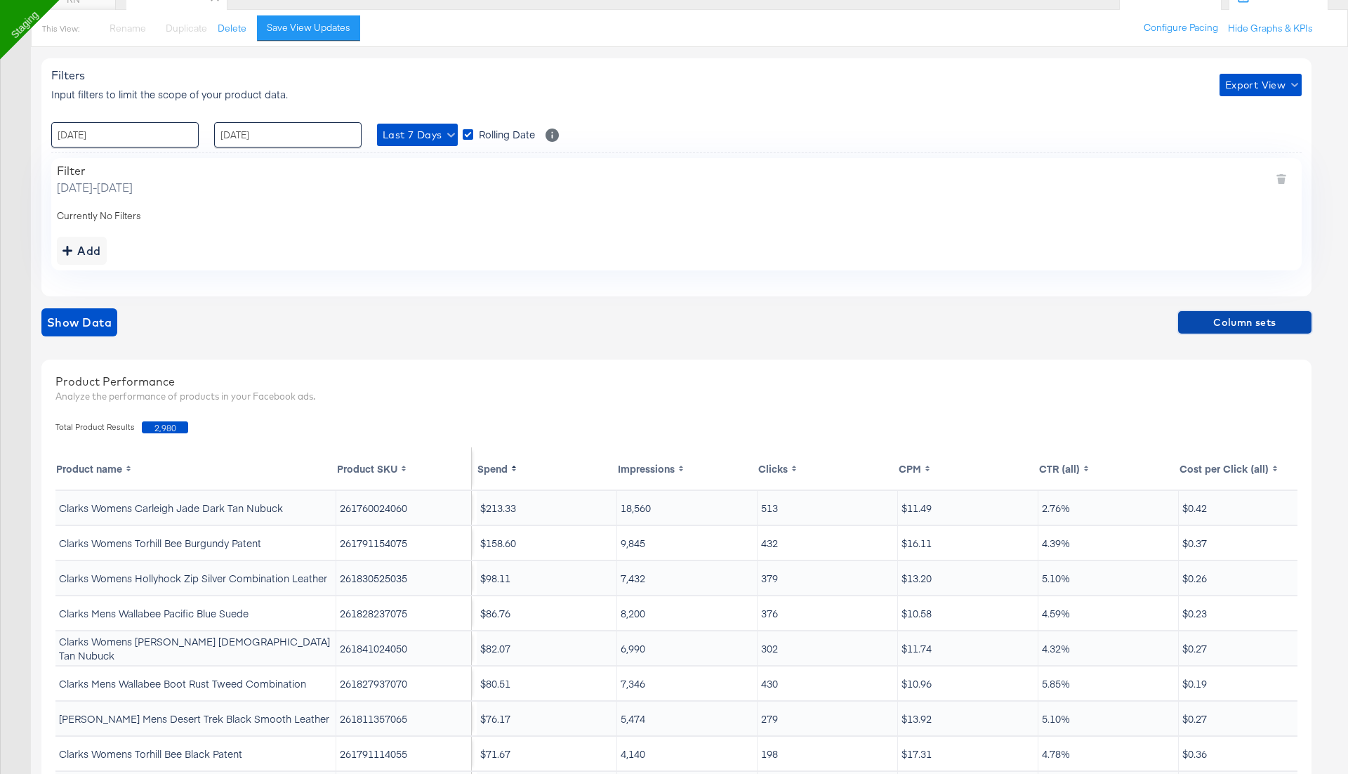
click at [1225, 320] on span "Column sets" at bounding box center [1245, 323] width 122 height 18
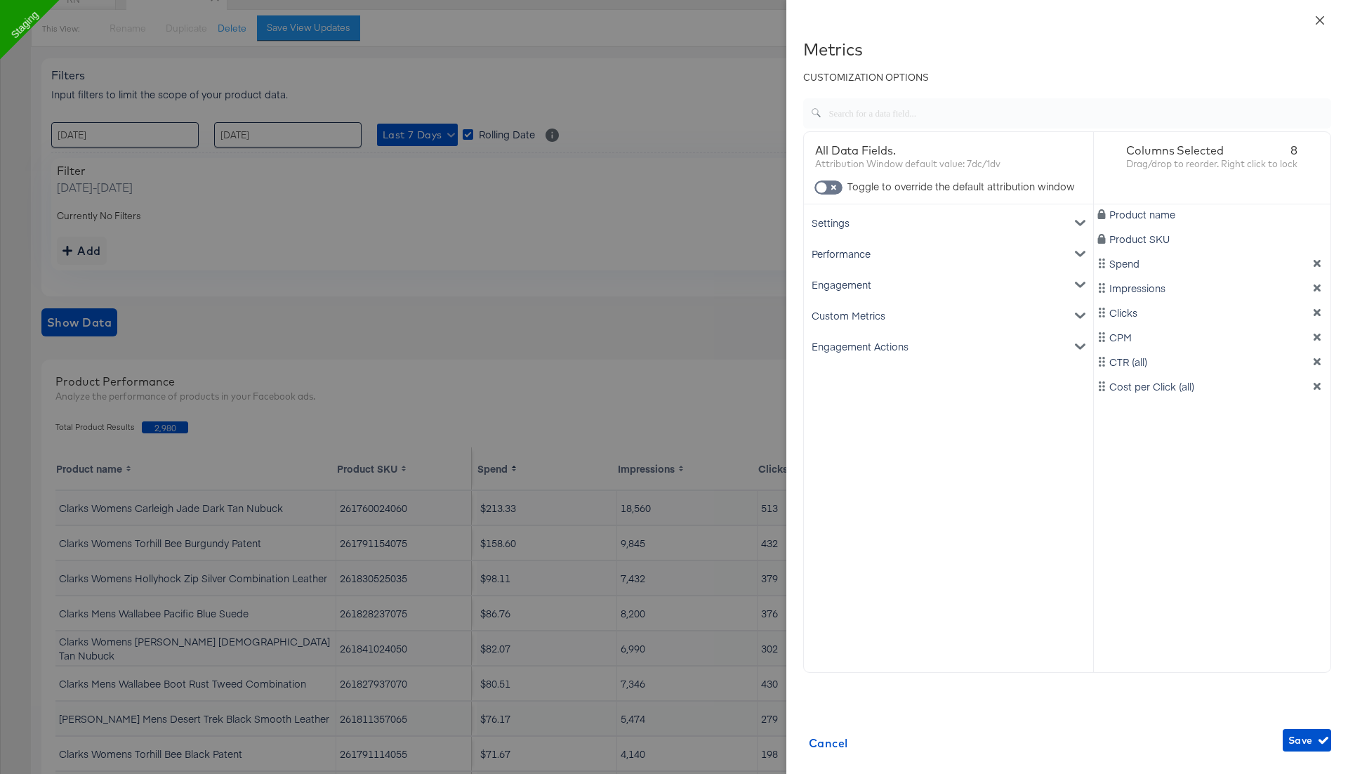
click at [1322, 22] on icon "close" at bounding box center [1320, 19] width 8 height 8
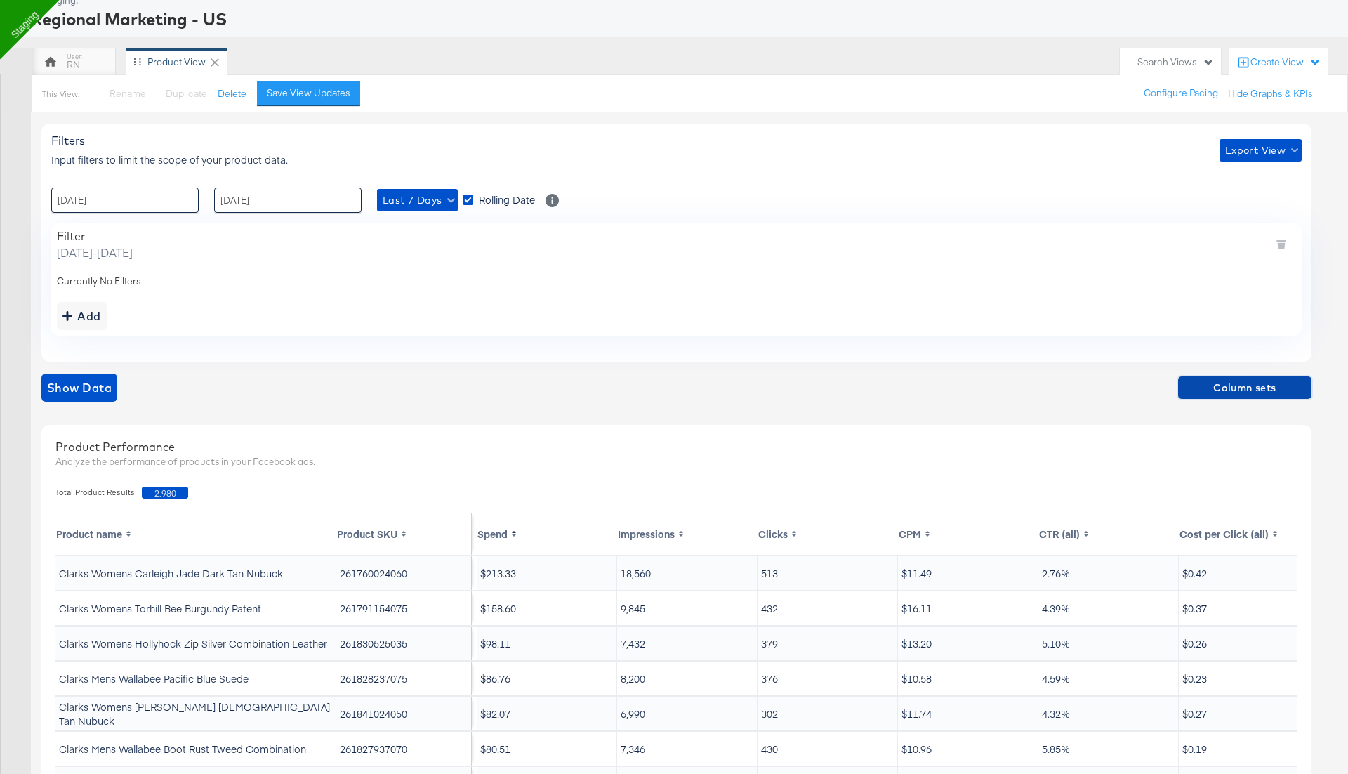
scroll to position [0, 0]
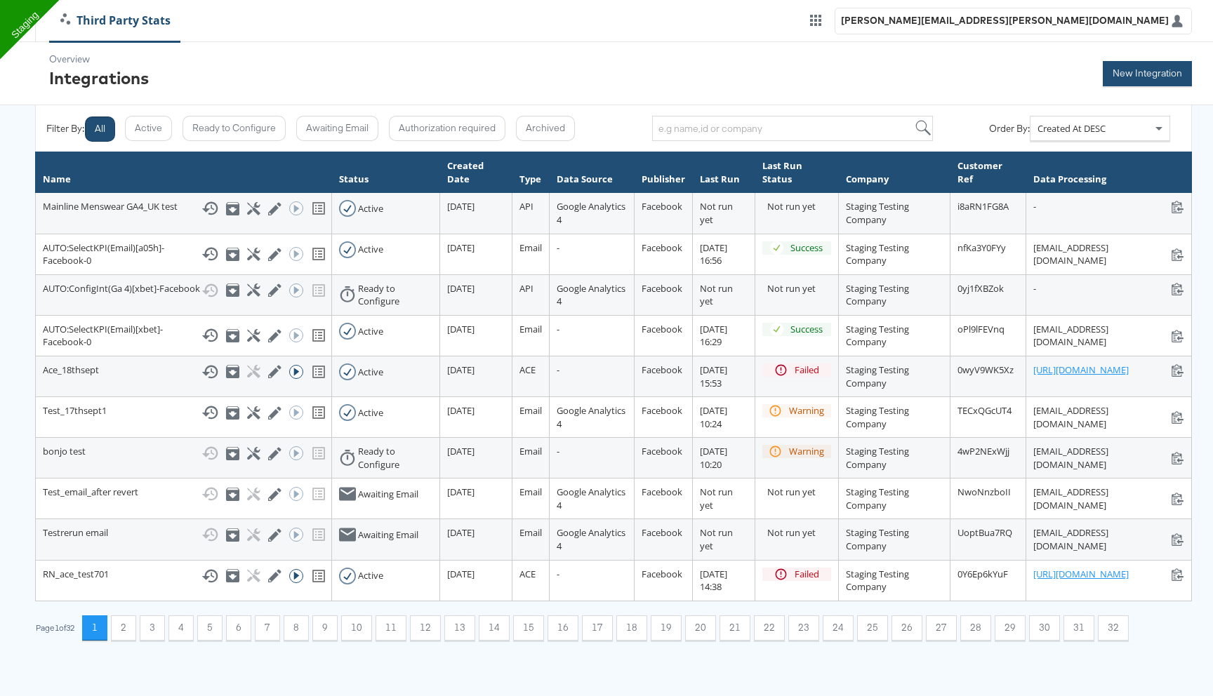
click at [1161, 72] on button "New Integration" at bounding box center [1147, 73] width 89 height 25
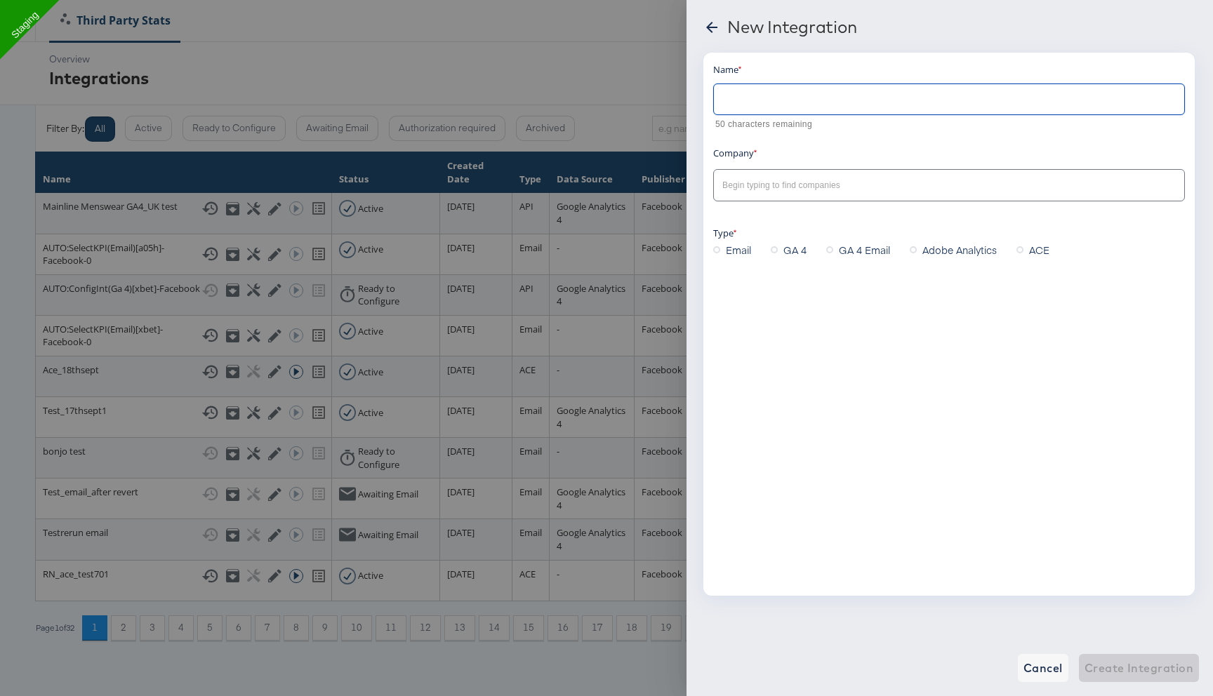
click at [846, 100] on input "text" at bounding box center [949, 94] width 470 height 30
paste input "Regional Marketing - US"
type input "Regional Marketing - US_test"
click at [753, 193] on input "text" at bounding box center [938, 186] width 437 height 16
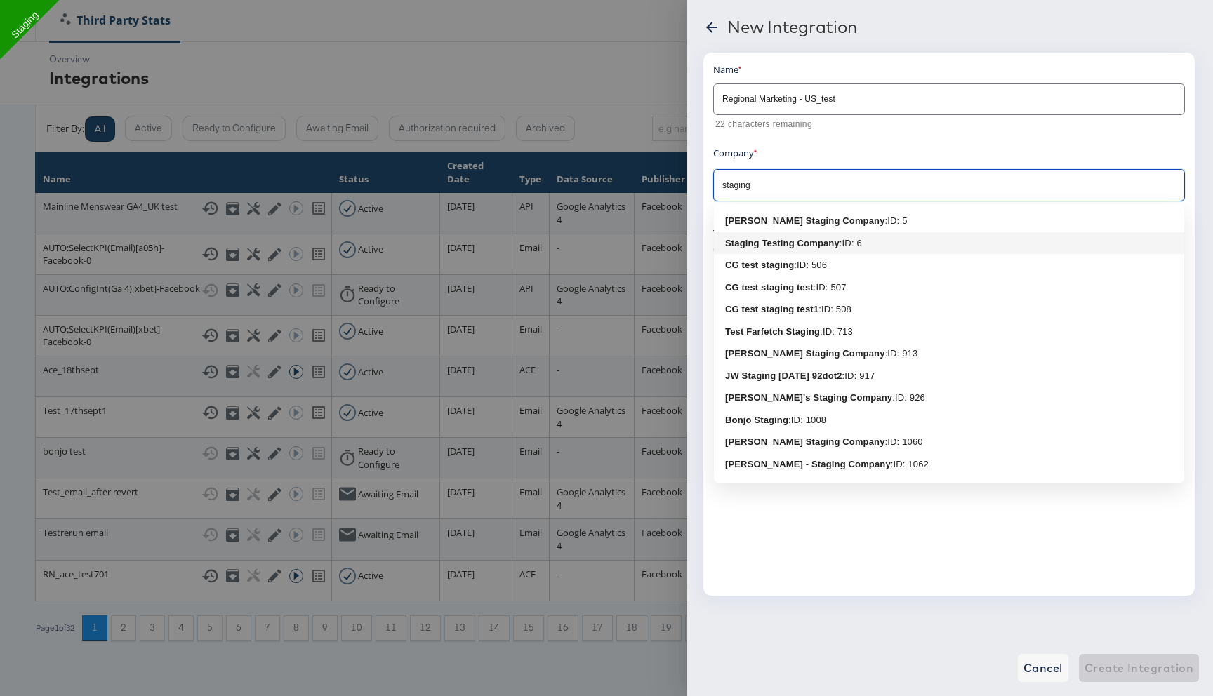
click at [791, 250] on li "Staging Testing Company : ID: 6" at bounding box center [949, 243] width 470 height 22
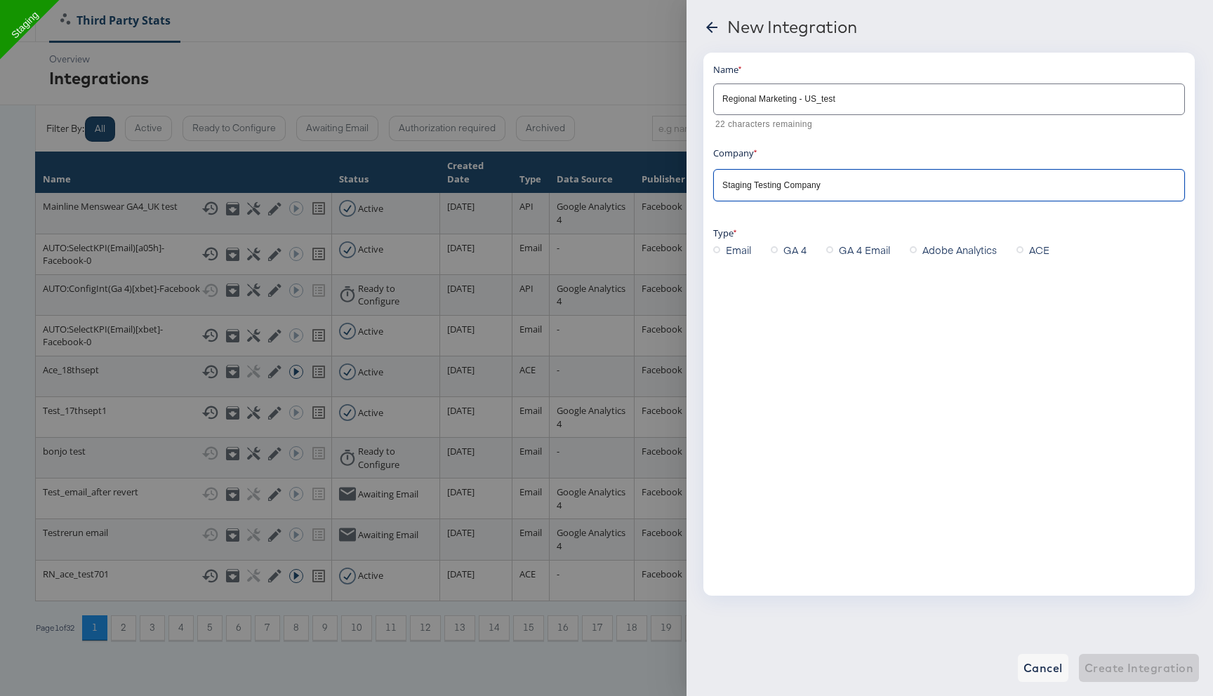
type input "Staging Testing Company"
click at [798, 248] on span "GA 4" at bounding box center [795, 250] width 23 height 14
click at [0, 0] on input "GA 4" at bounding box center [0, 0] width 0 height 0
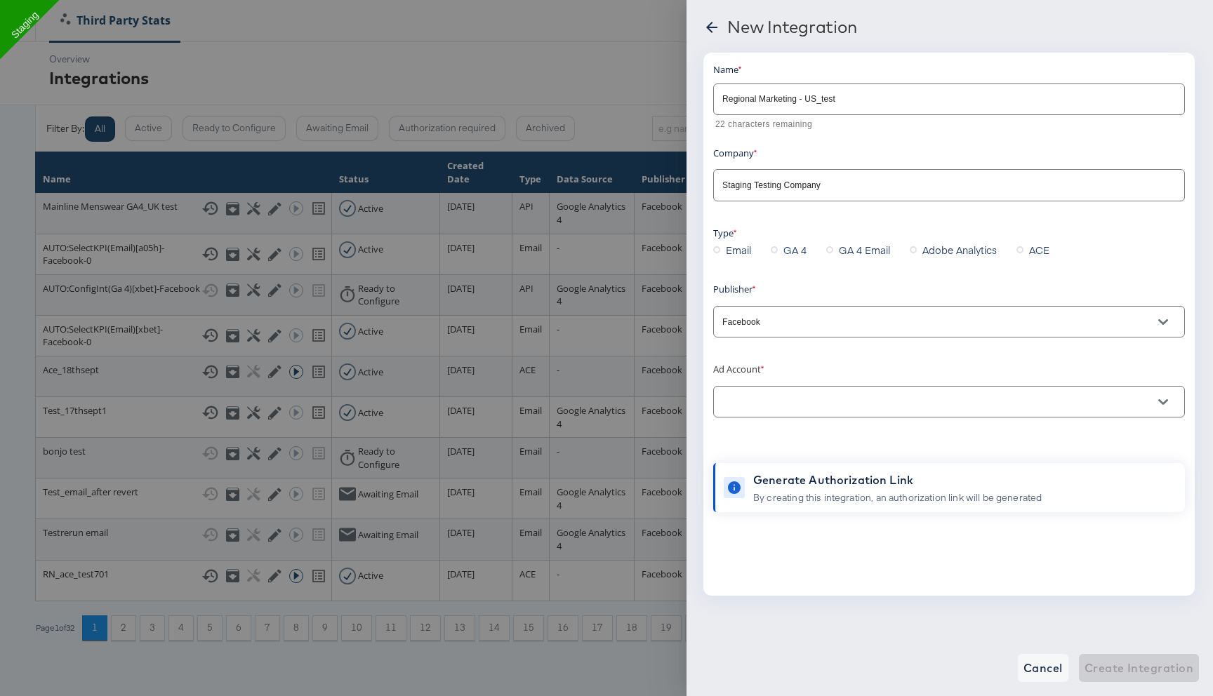
click at [756, 399] on input "text" at bounding box center [938, 403] width 437 height 16
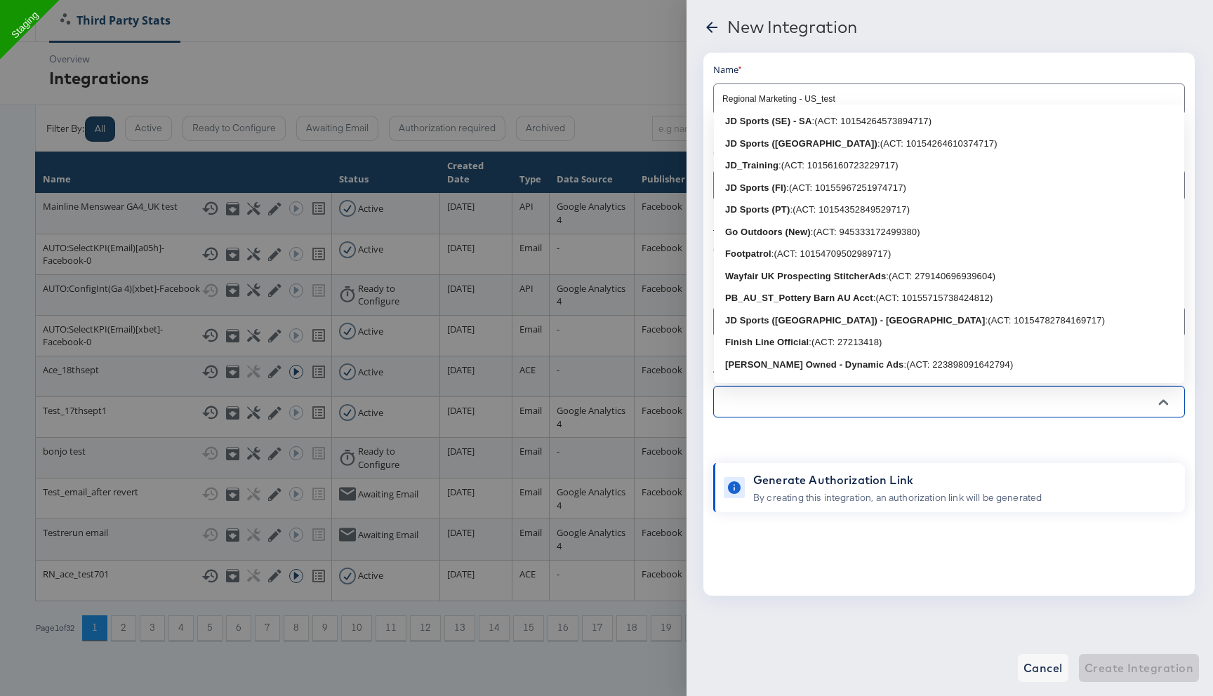
paste input "Regional Marketing - US"
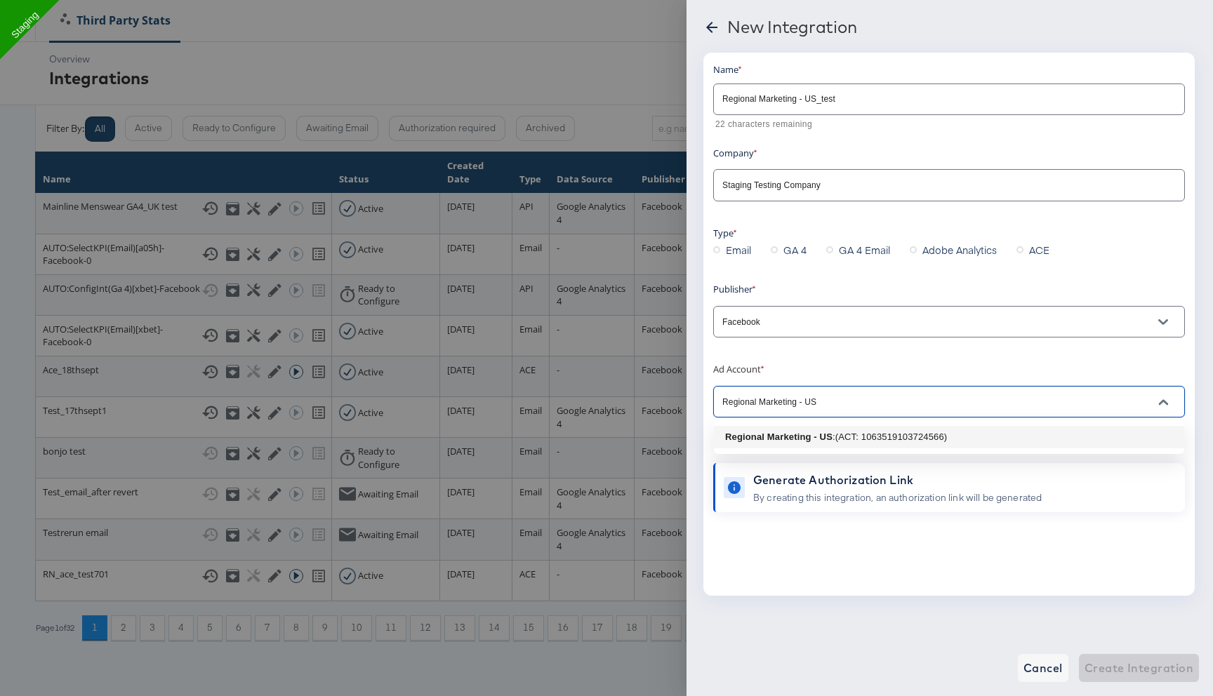
click at [772, 434] on b "Regional Marketing - US" at bounding box center [778, 437] width 107 height 11
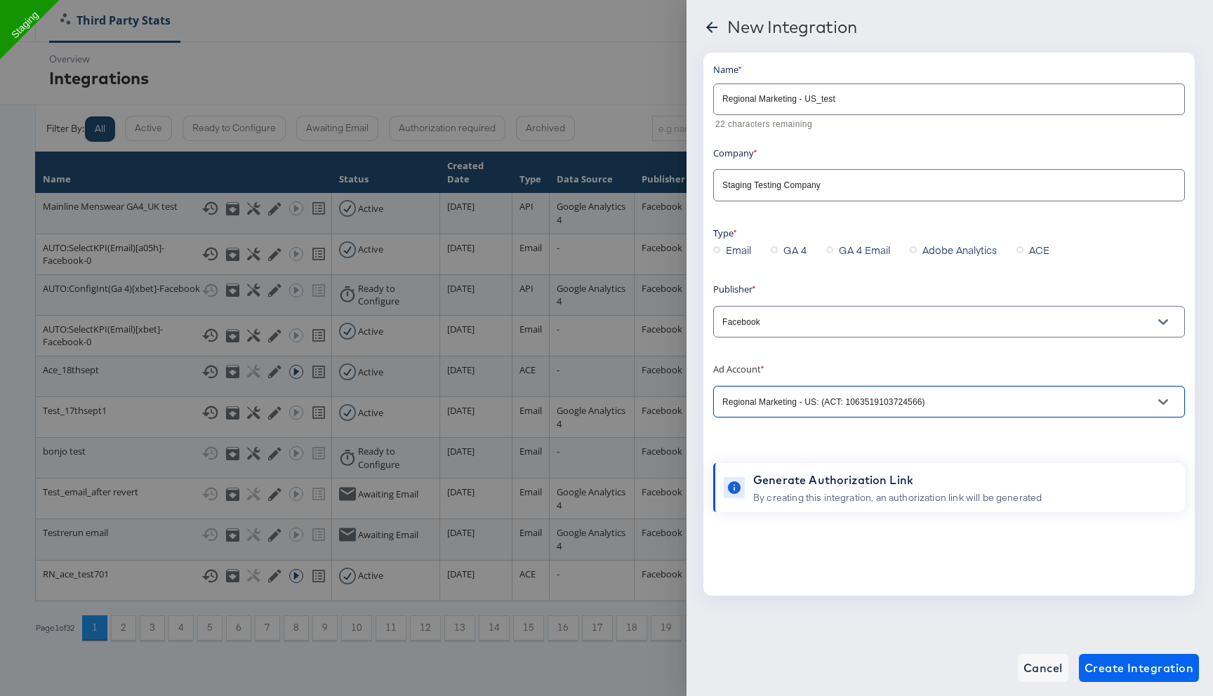
type input "Regional Marketing - US: (ACT: 1063519103724566)"
click at [1084, 666] on button "Create Integration" at bounding box center [1139, 668] width 120 height 28
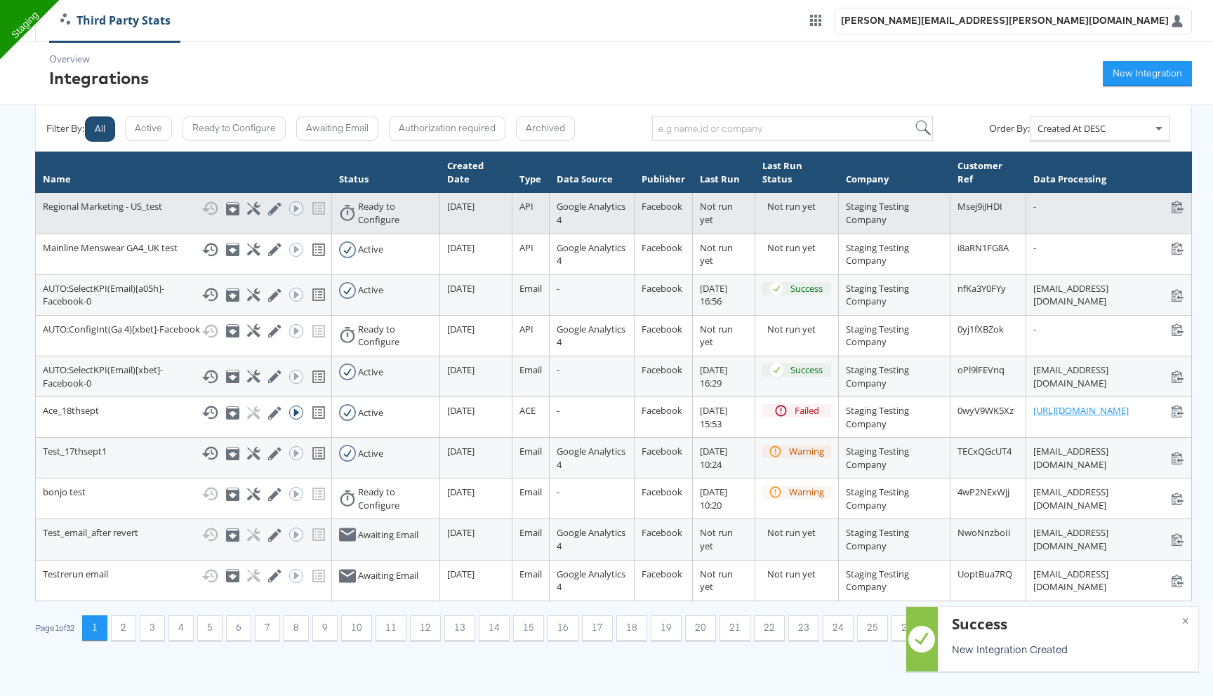
click at [201, 217] on div "Show History Archive Configure Edit Integration Run ACE Workflow Now" at bounding box center [262, 208] width 123 height 17
click at [247, 216] on icon at bounding box center [253, 208] width 13 height 13
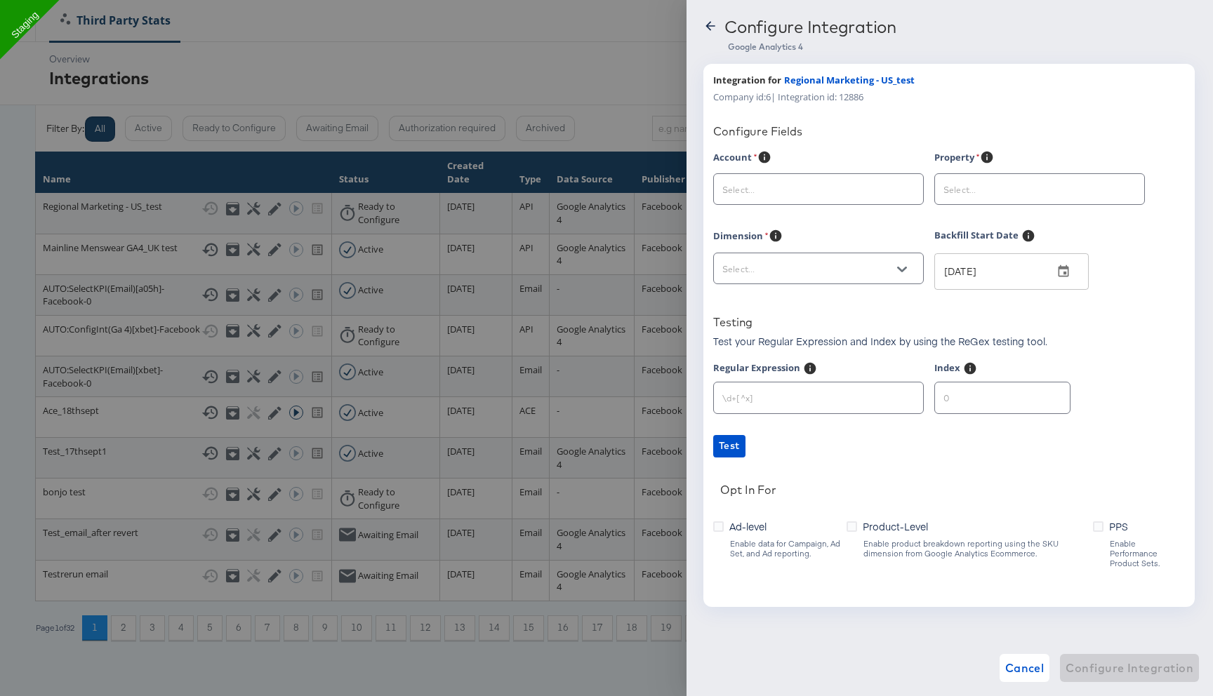
click at [798, 195] on input "text" at bounding box center [808, 190] width 176 height 16
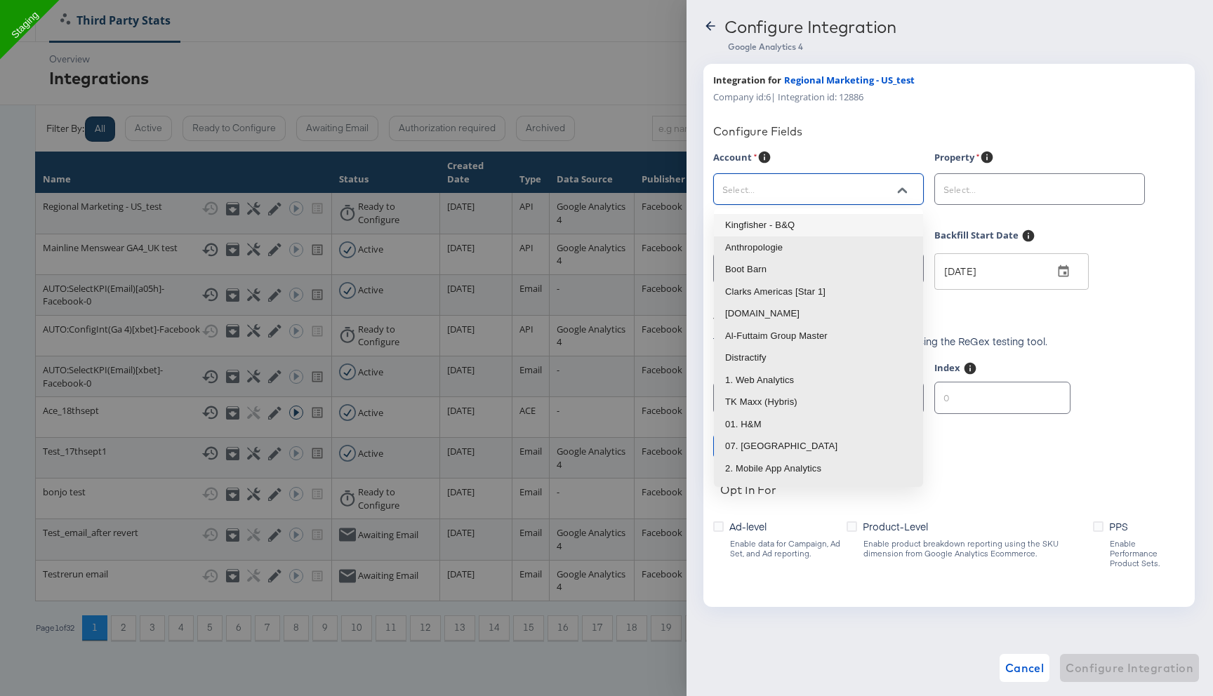
click at [795, 223] on li "Kingfisher - B&Q" at bounding box center [818, 225] width 209 height 22
type input "Kingfisher - B&Q"
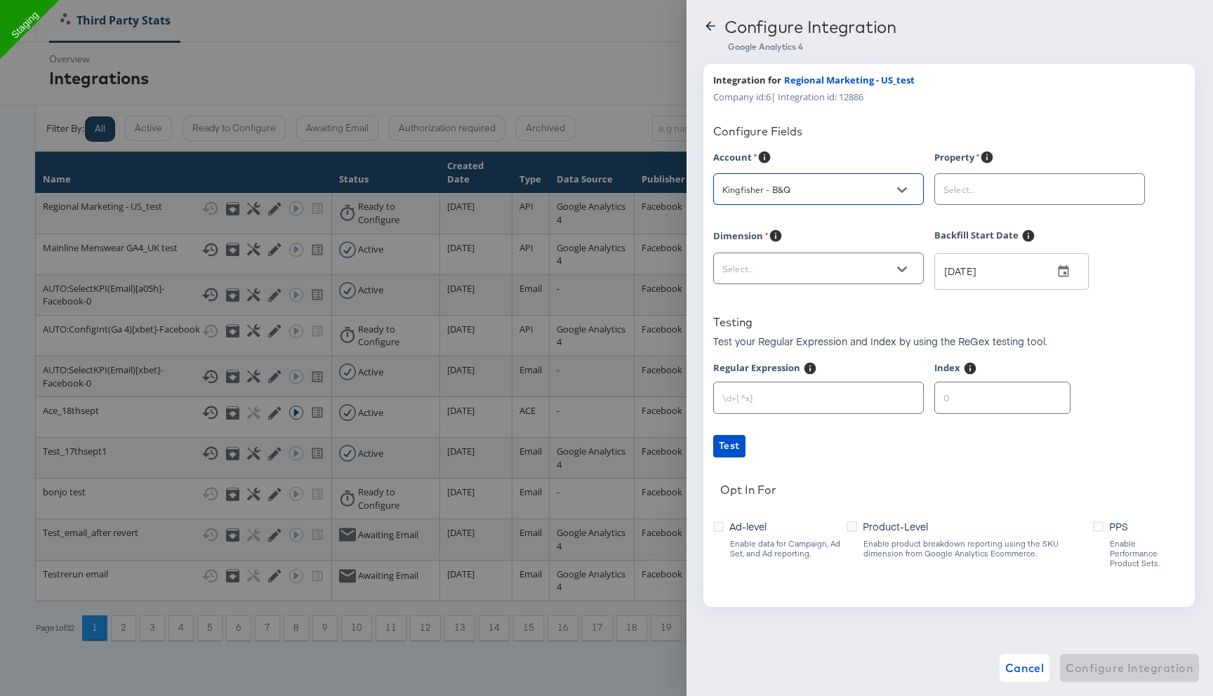
click at [984, 182] on input "text" at bounding box center [1029, 190] width 176 height 16
click at [982, 244] on li "B&Q IE | Web | Prod" at bounding box center [1039, 248] width 209 height 22
click at [1007, 184] on input "B&Q IE | Web | Prod" at bounding box center [1029, 190] width 176 height 16
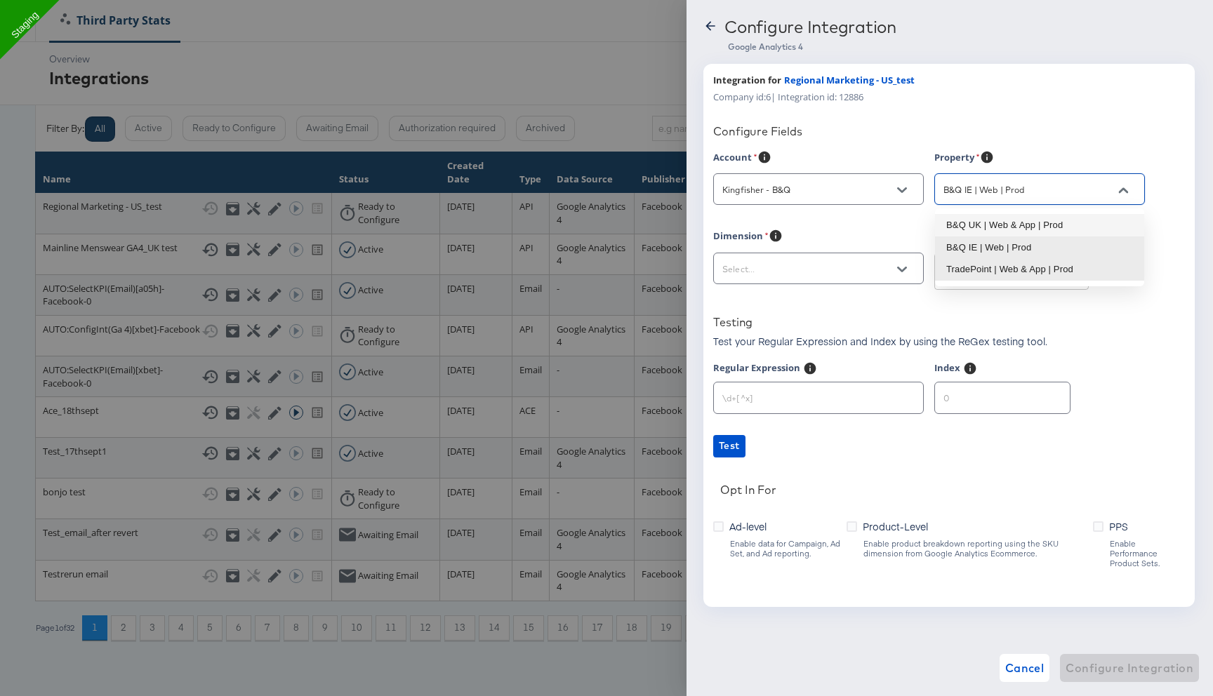
click at [996, 215] on li "B&Q UK | Web & App | Prod" at bounding box center [1039, 225] width 209 height 22
type input "B&Q UK | Web & App | Prod"
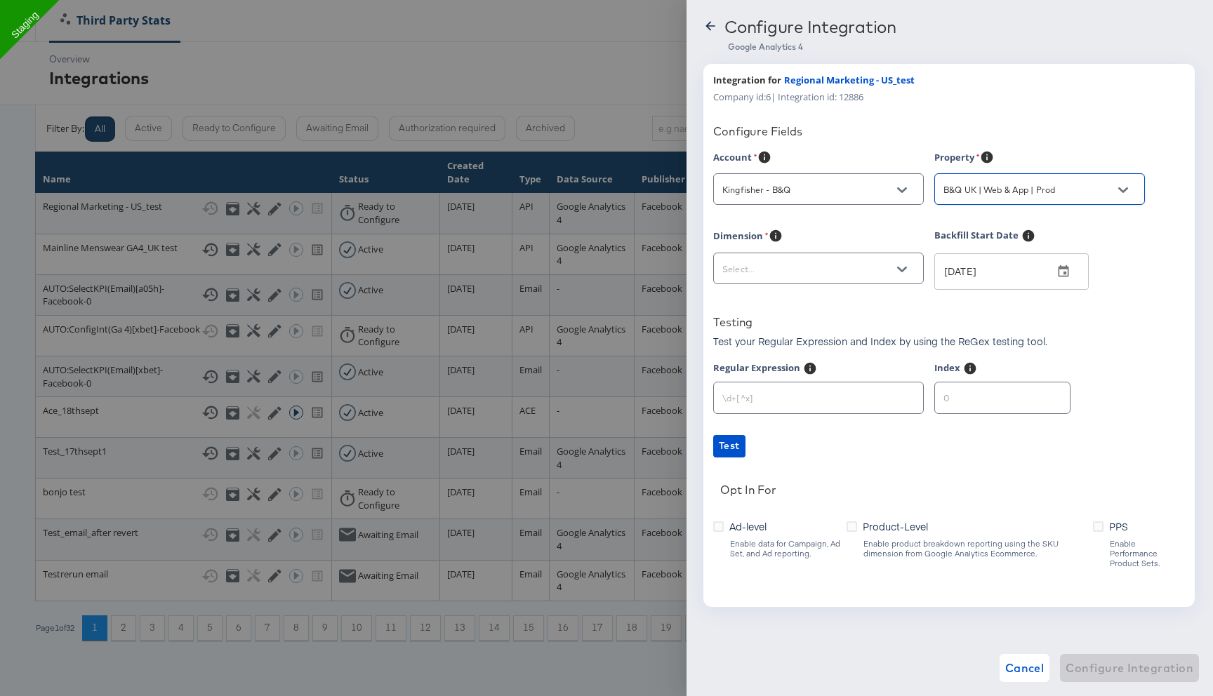
click at [875, 254] on div at bounding box center [818, 269] width 211 height 32
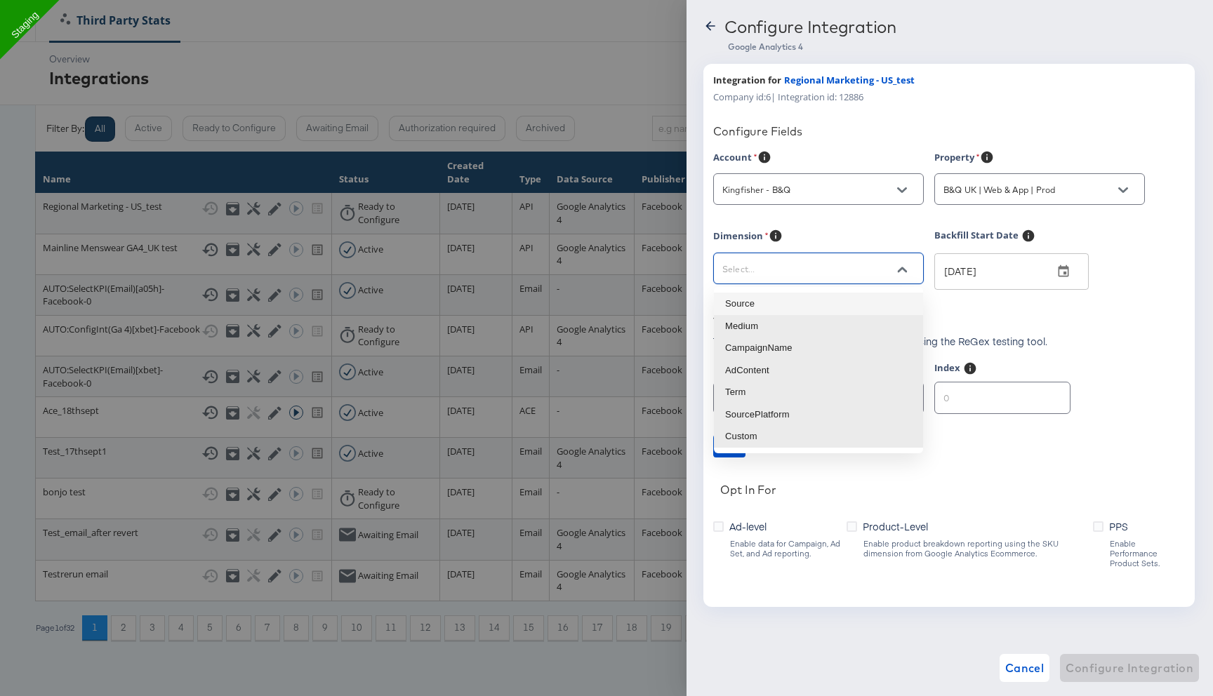
click at [877, 273] on input "text" at bounding box center [808, 269] width 176 height 16
click at [802, 390] on li "Term" at bounding box center [818, 392] width 209 height 22
type input "sessionManualTerm"
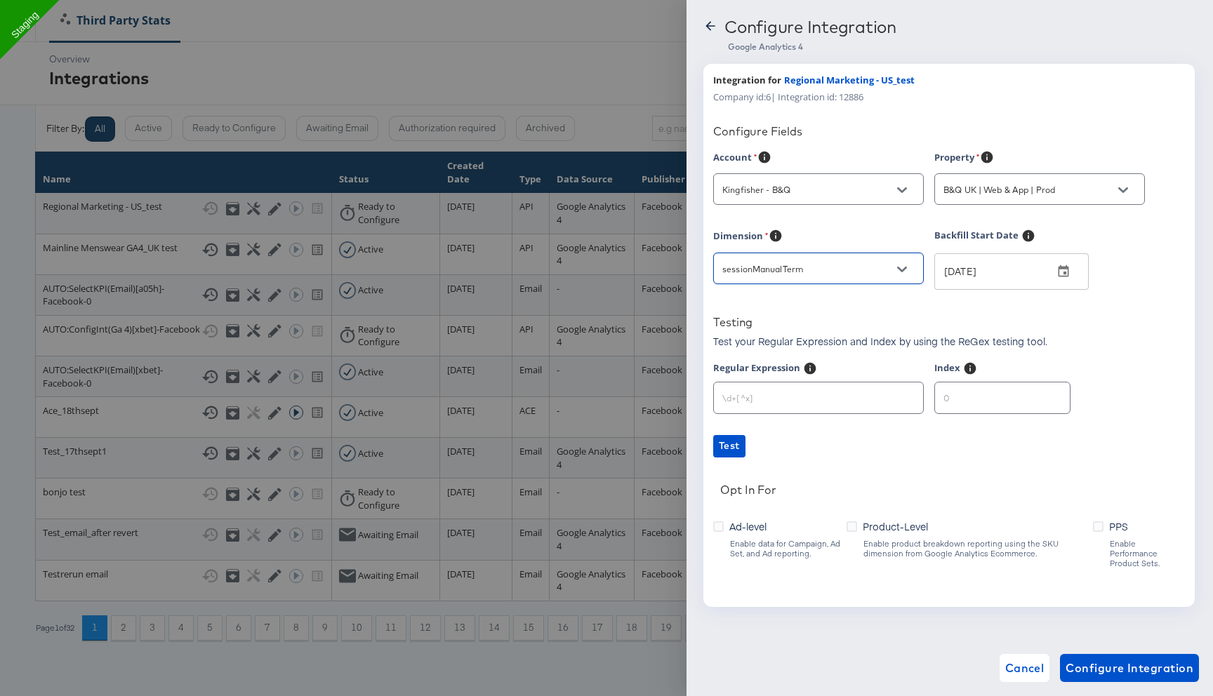
click at [753, 532] on span "Ad-level" at bounding box center [747, 527] width 37 height 14
click at [0, 0] on input "Ad-level" at bounding box center [0, 0] width 0 height 0
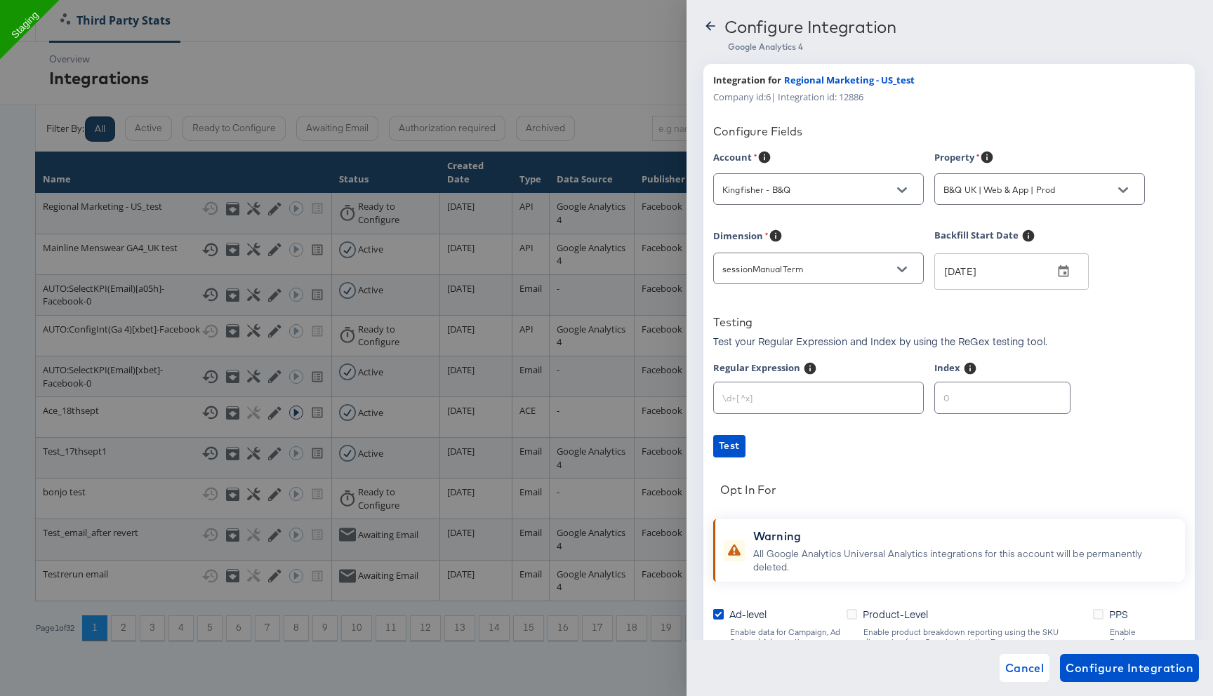
click at [892, 611] on span "Product-Level" at bounding box center [895, 614] width 65 height 14
click at [0, 0] on input "Product-Level" at bounding box center [0, 0] width 0 height 0
click at [1137, 672] on span "Configure Integration" at bounding box center [1130, 669] width 128 height 20
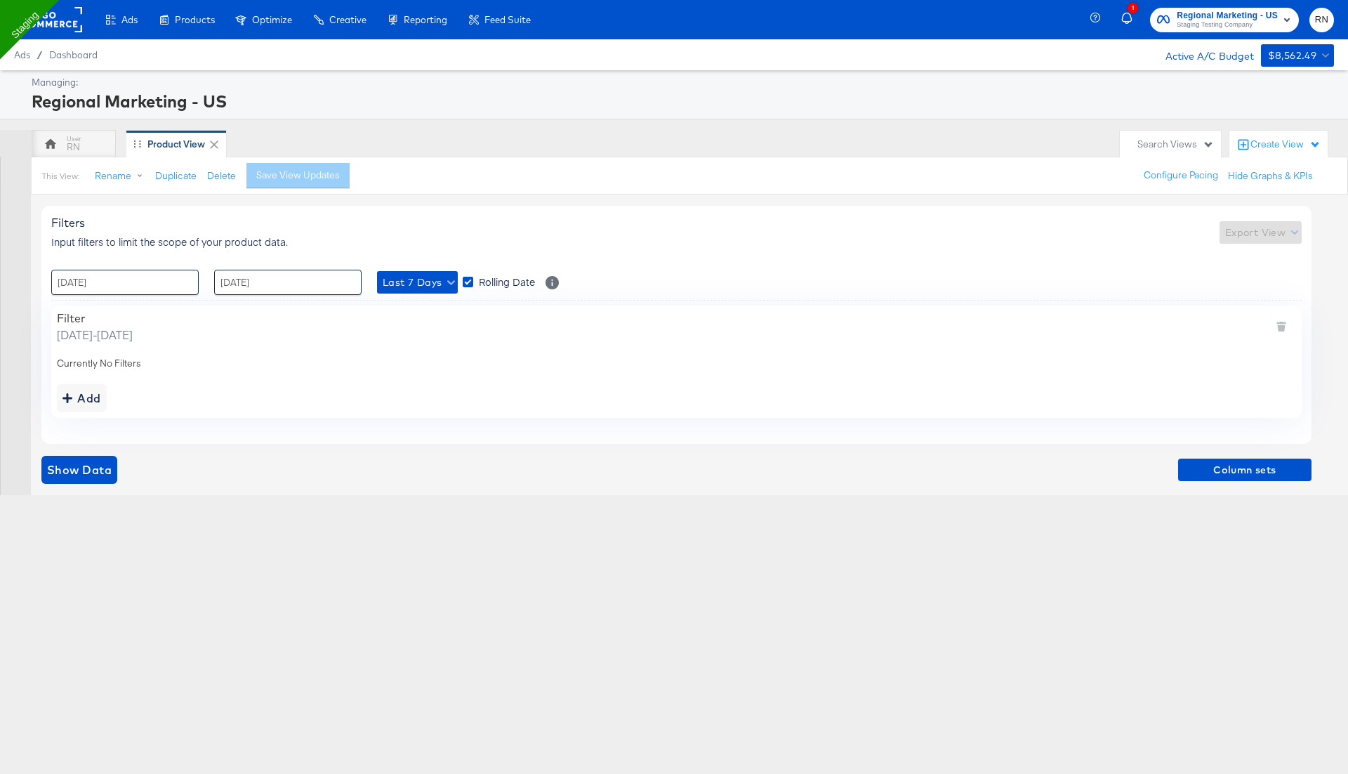
click at [95, 449] on div "Filters Input filters to limit the scope of your product data. Export View : [D…" at bounding box center [681, 344] width 1281 height 300
click at [1194, 472] on span "Column sets" at bounding box center [1245, 470] width 122 height 18
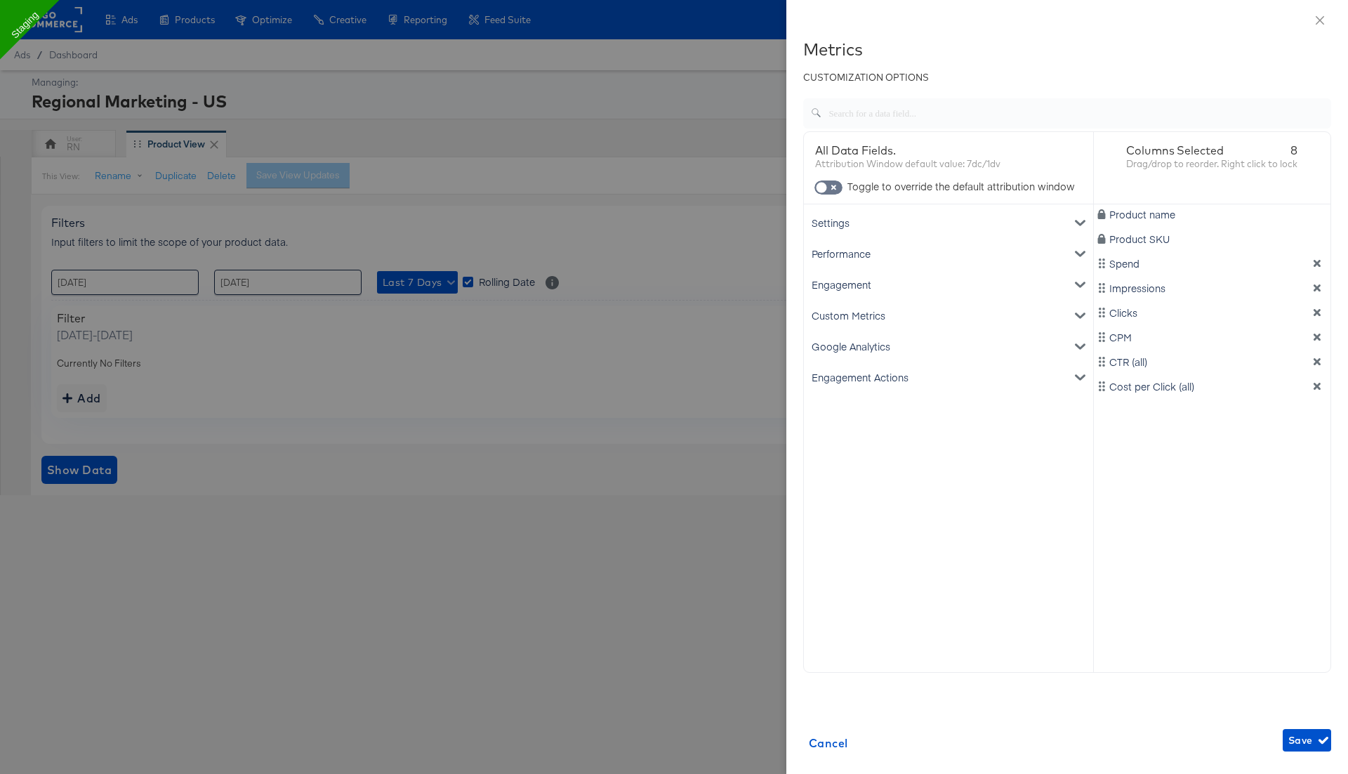
click at [892, 339] on div "Google Analytics" at bounding box center [949, 346] width 284 height 31
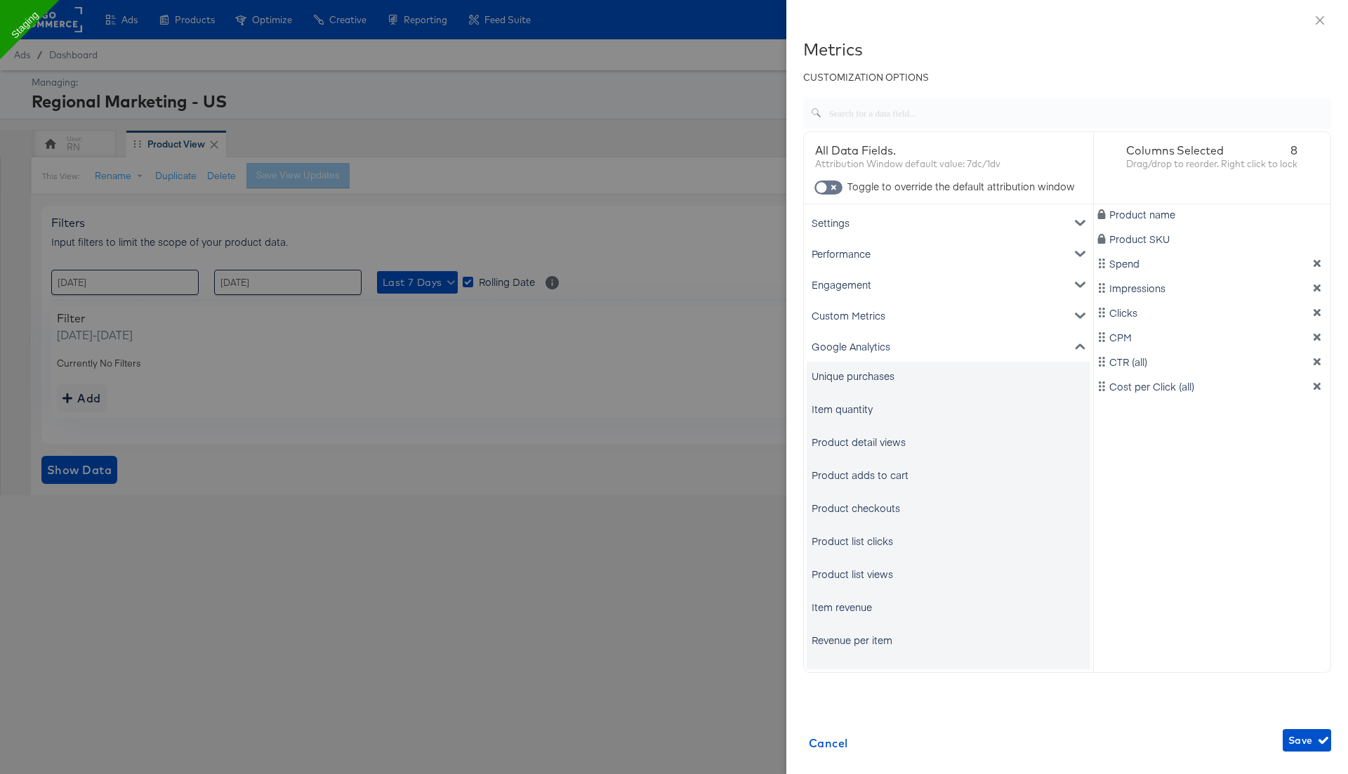
click at [871, 373] on div "Unique purchases" at bounding box center [853, 376] width 83 height 14
click at [864, 404] on div "Item quantity" at bounding box center [842, 409] width 61 height 14
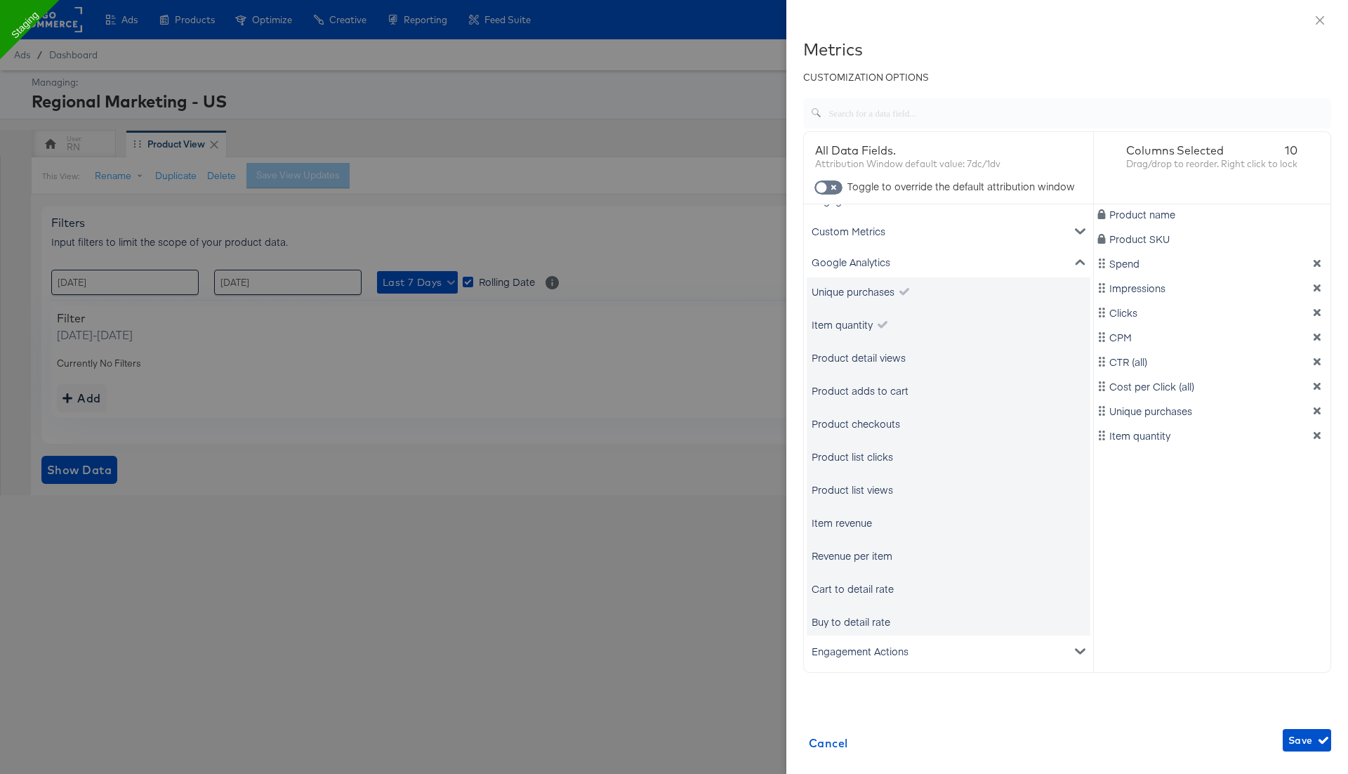
click at [894, 522] on div "Item revenue" at bounding box center [949, 522] width 284 height 28
click at [857, 521] on div "Item revenue" at bounding box center [842, 522] width 60 height 14
click at [1319, 750] on button "Save" at bounding box center [1307, 740] width 48 height 22
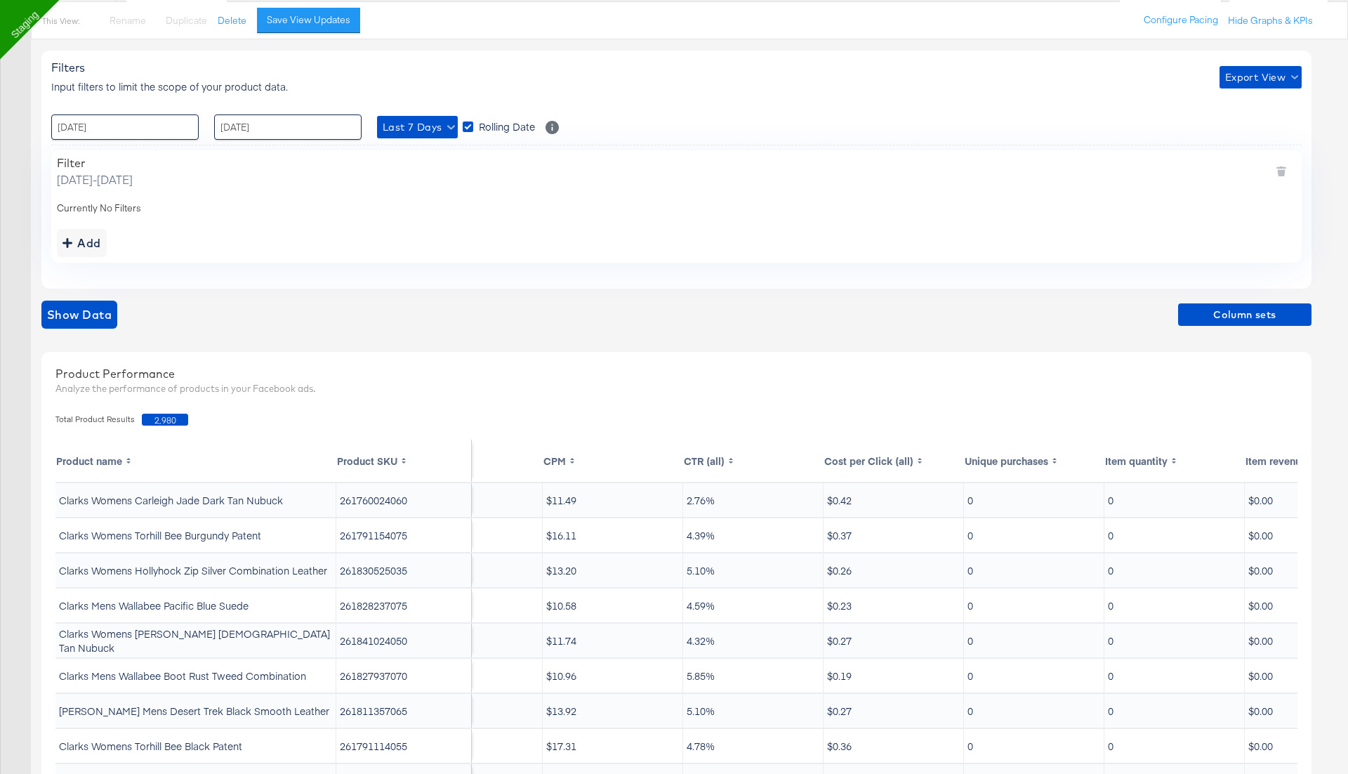
scroll to position [0, 443]
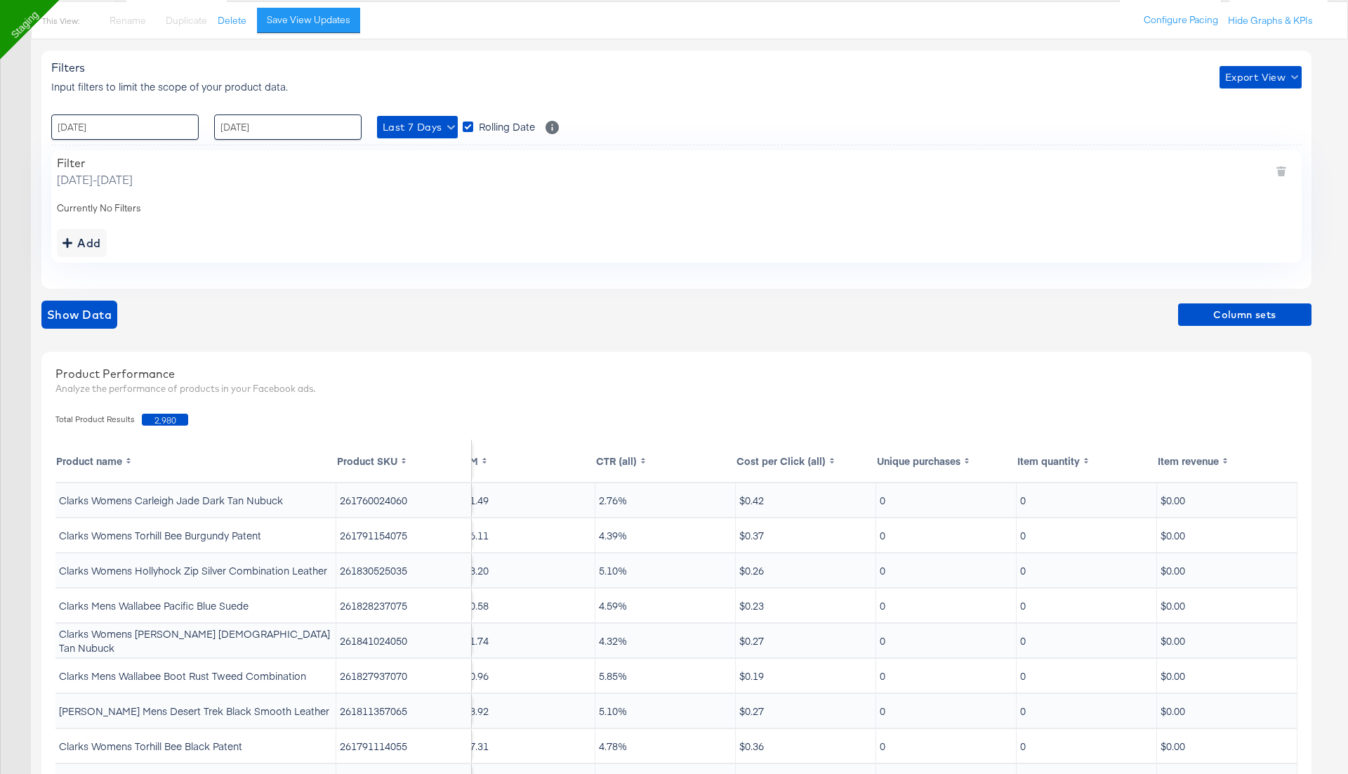
click at [1051, 458] on th "Item quantity" at bounding box center [1087, 460] width 140 height 42
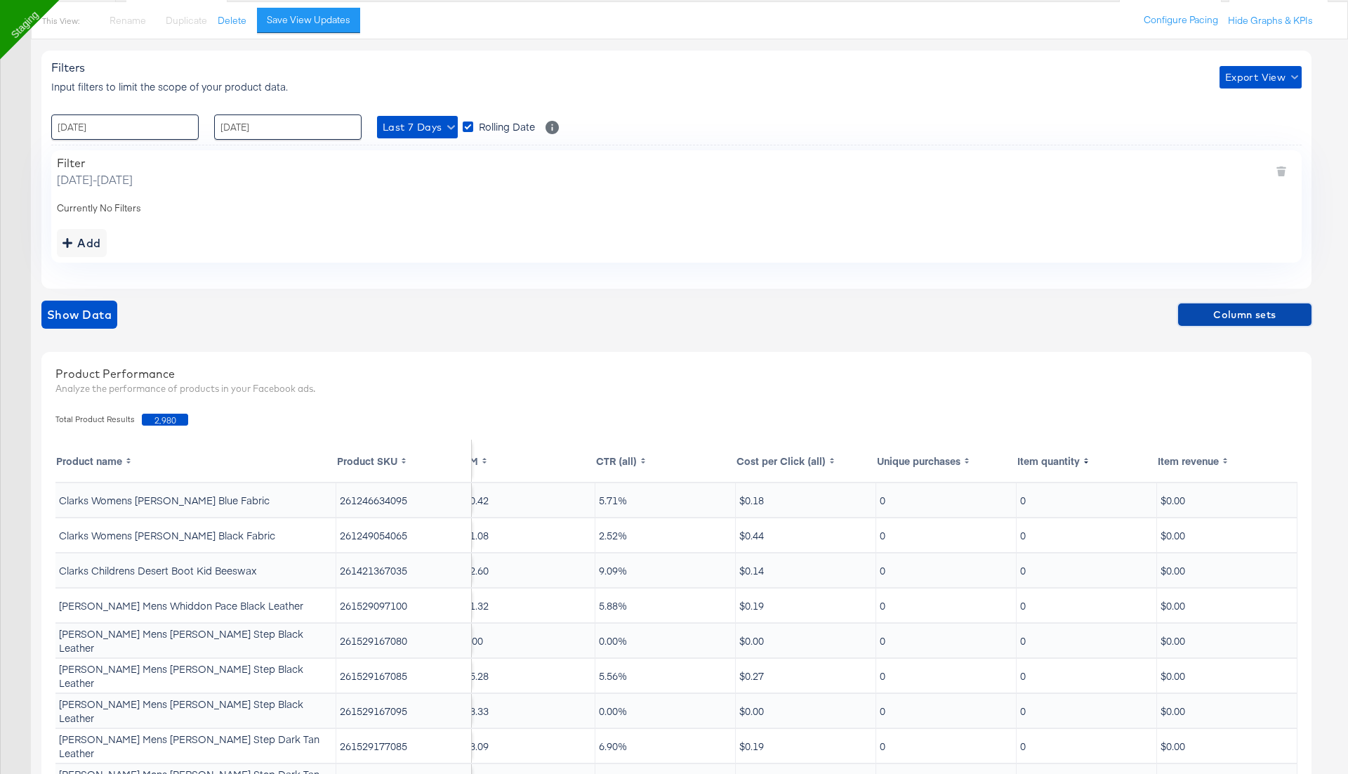
click at [1267, 310] on span "Column sets" at bounding box center [1245, 315] width 122 height 18
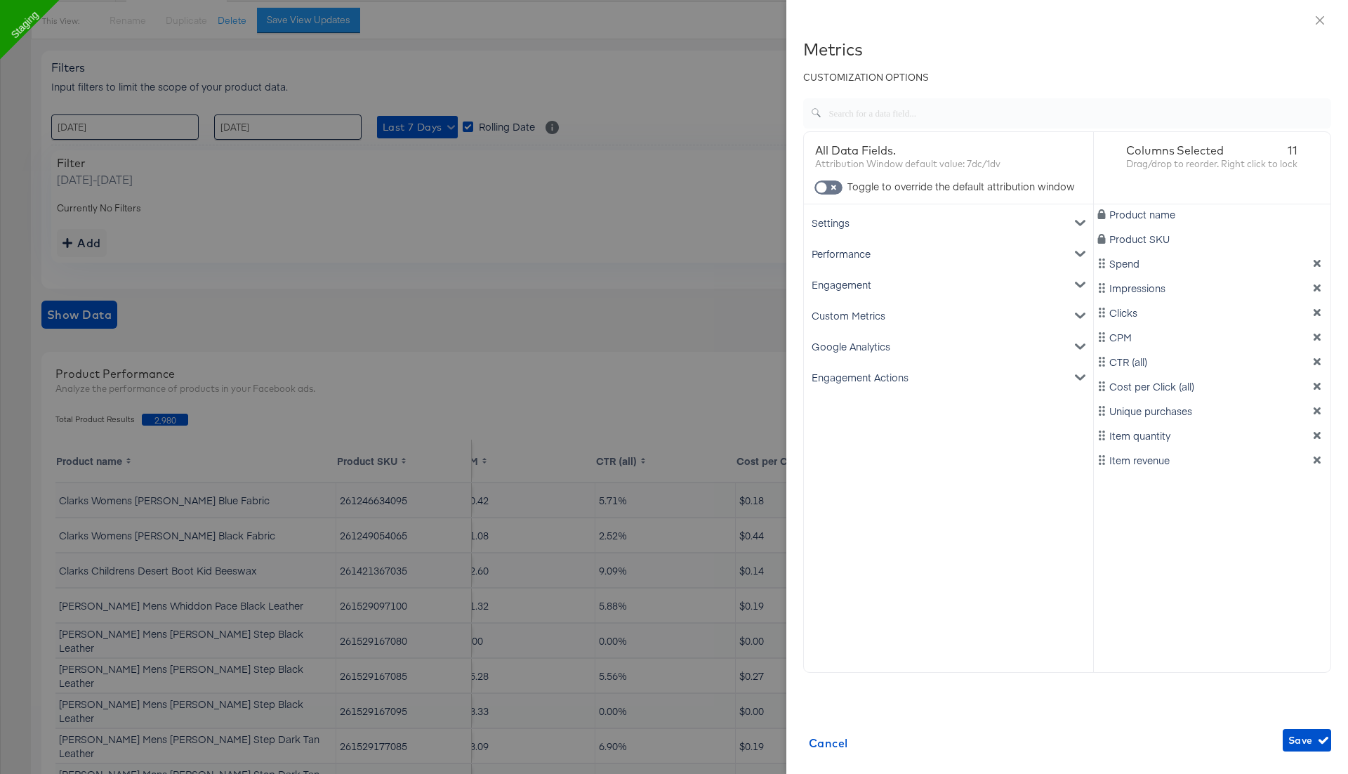
click at [901, 373] on div "Engagement Actions" at bounding box center [949, 377] width 284 height 31
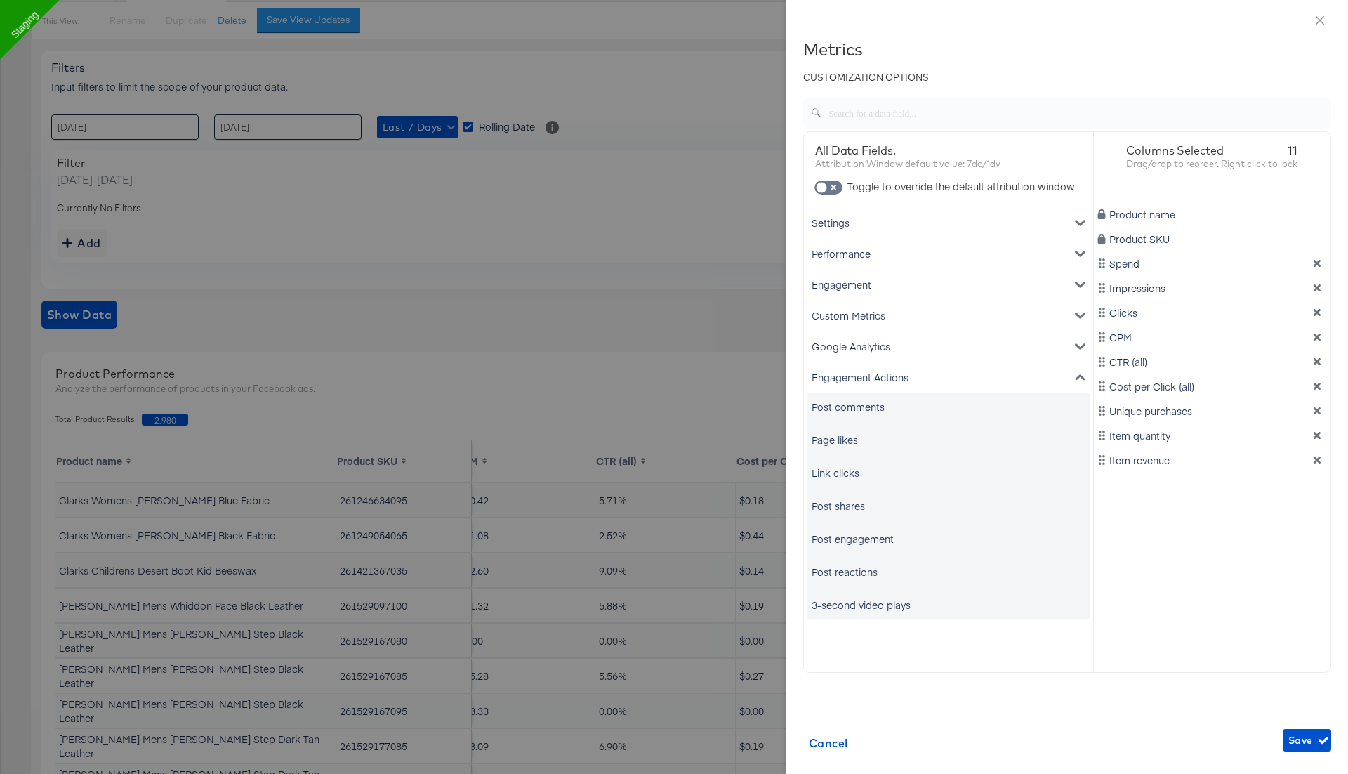
click at [862, 409] on div "Post comments" at bounding box center [848, 406] width 73 height 14
click at [840, 440] on div "Page likes" at bounding box center [835, 439] width 46 height 14
click at [840, 469] on div "Link clicks" at bounding box center [836, 472] width 48 height 14
click at [851, 512] on div "Post shares" at bounding box center [838, 505] width 53 height 14
click at [911, 347] on div "Google Analytics" at bounding box center [949, 346] width 284 height 31
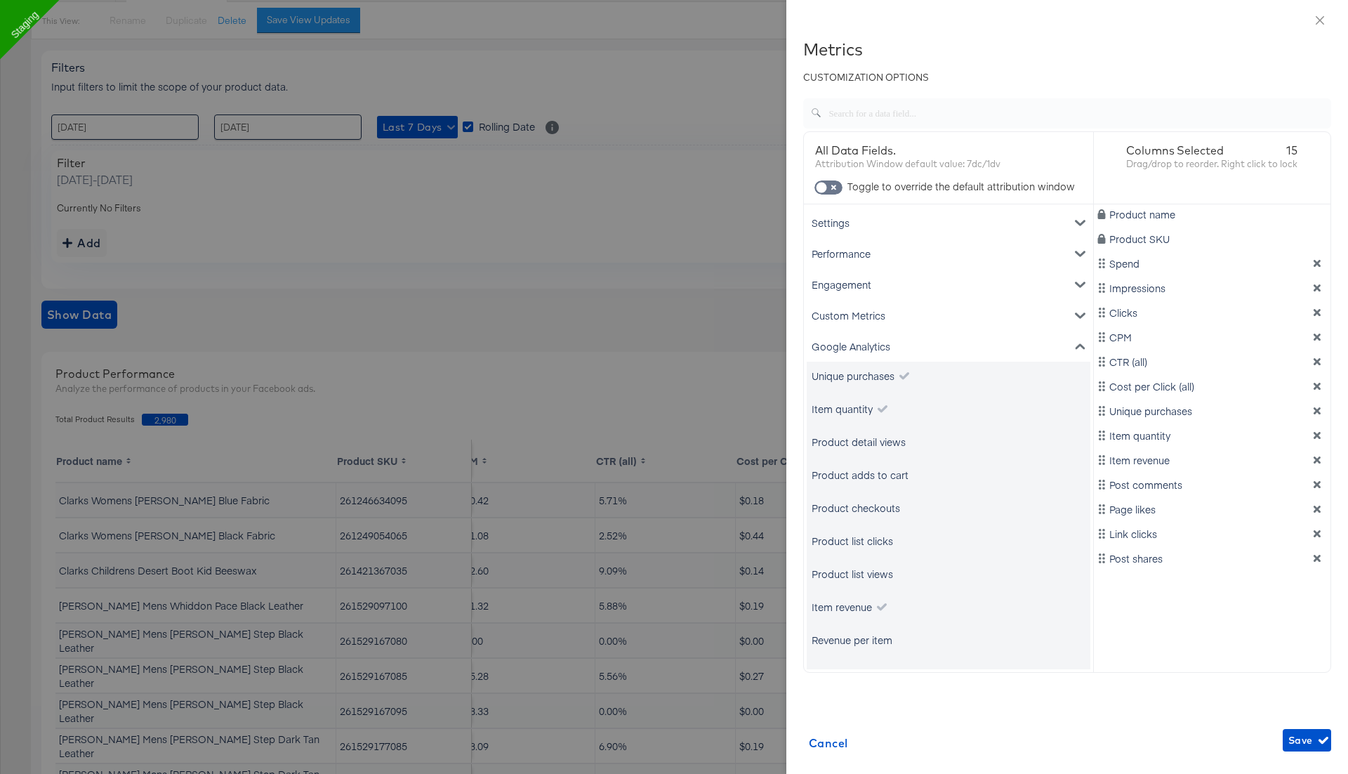
click at [901, 305] on div "Custom Metrics" at bounding box center [949, 315] width 284 height 31
click at [896, 288] on div "Engagement" at bounding box center [949, 284] width 284 height 31
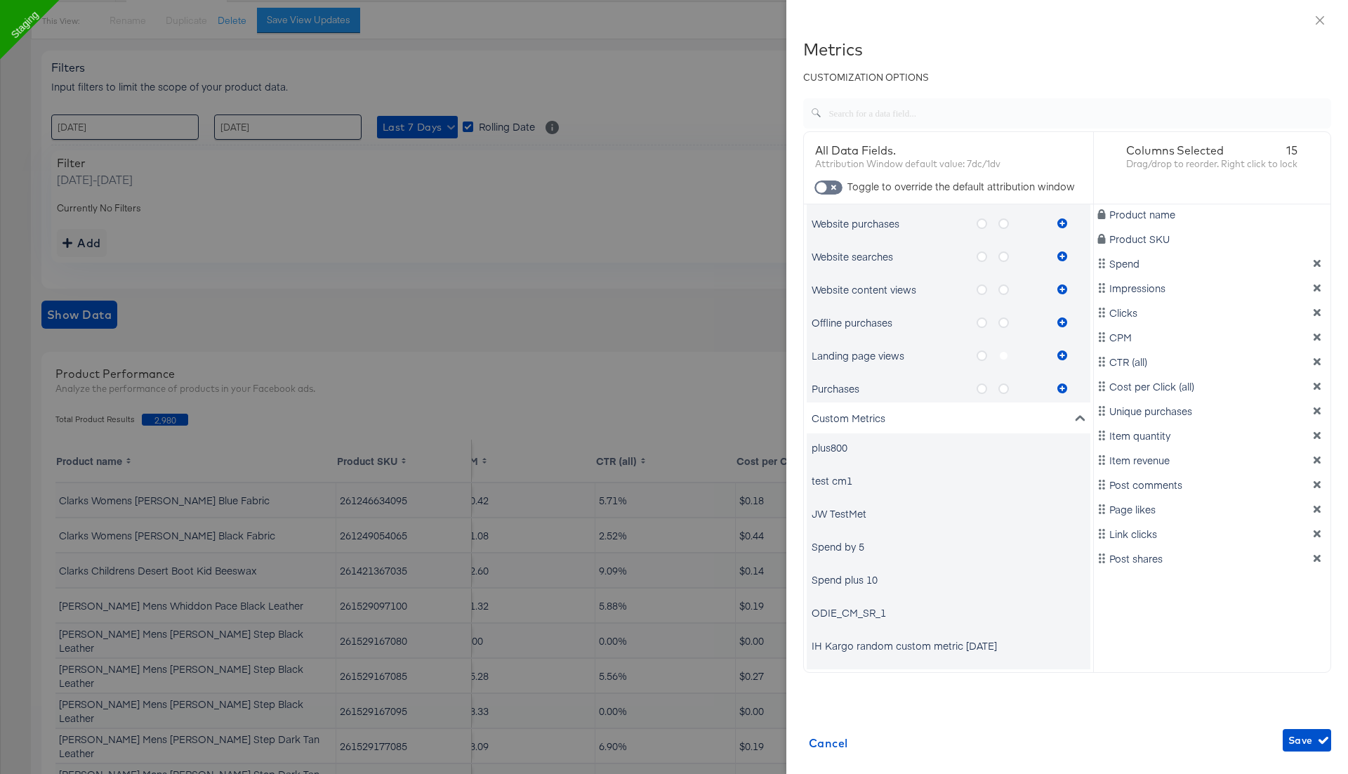
scroll to position [868, 0]
click at [927, 417] on div "Custom Metrics" at bounding box center [949, 418] width 284 height 31
click at [984, 355] on icon "metrics-list" at bounding box center [982, 356] width 11 height 11
click at [0, 0] on input "metrics-list" at bounding box center [0, 0] width 0 height 0
click at [1061, 355] on icon "metrics-list" at bounding box center [1062, 356] width 10 height 10
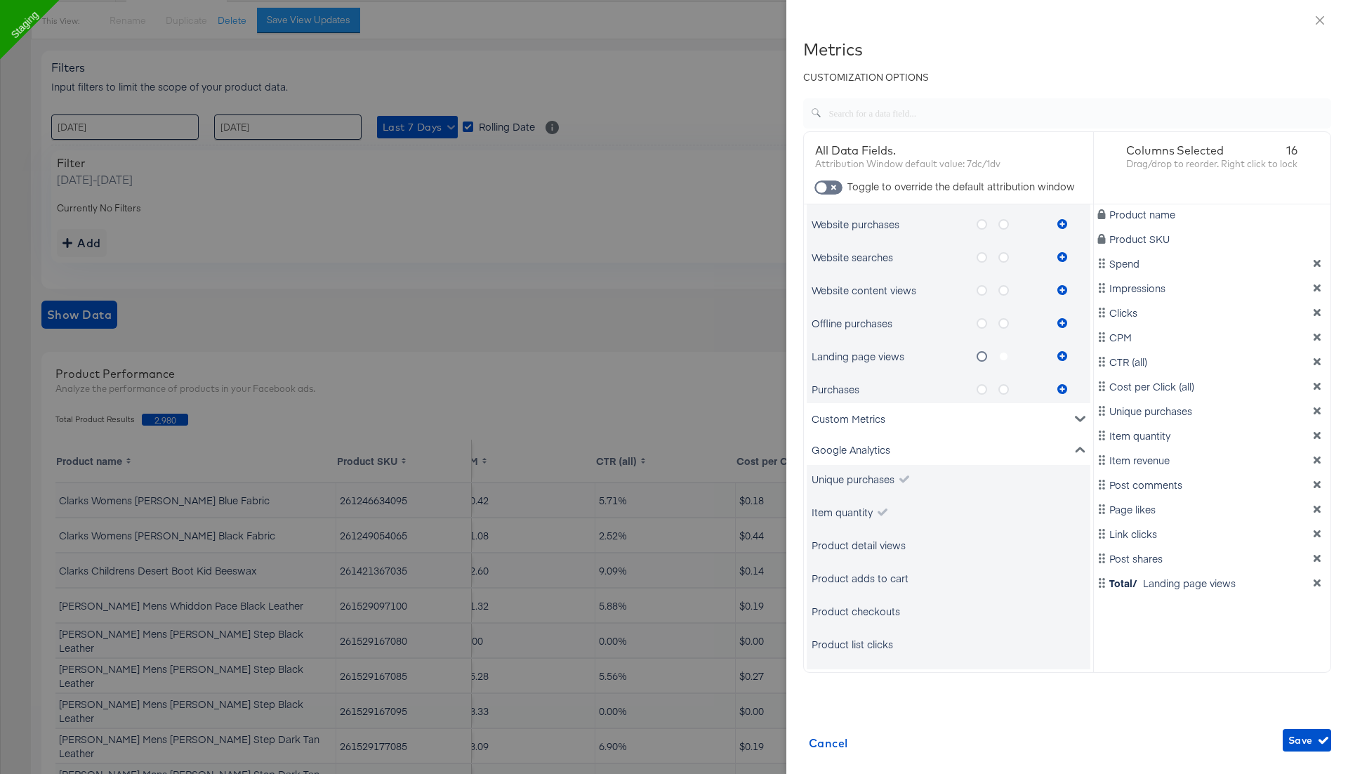
click at [981, 384] on icon "metrics-list" at bounding box center [982, 389] width 11 height 11
click at [0, 0] on input "metrics-list" at bounding box center [0, 0] width 0 height 0
click at [1060, 388] on icon "metrics-list" at bounding box center [1062, 389] width 10 height 10
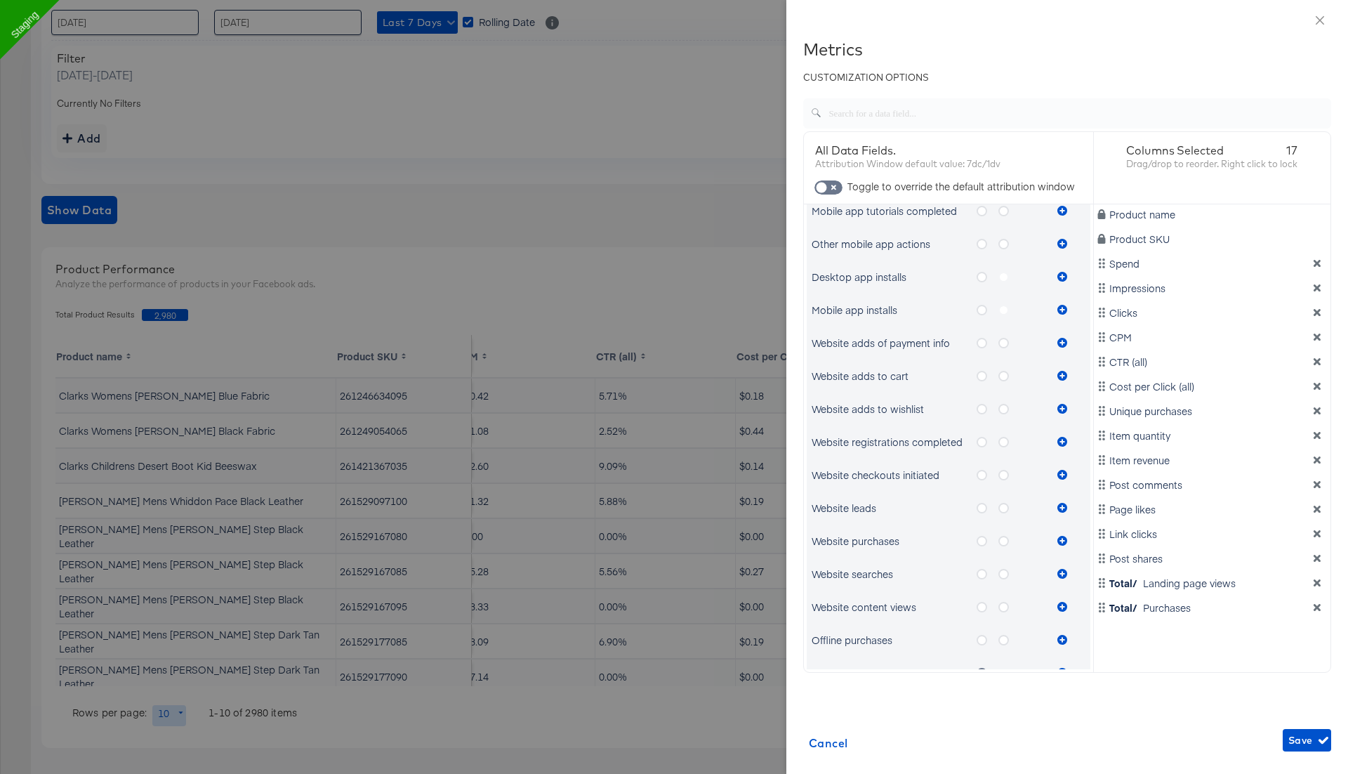
scroll to position [687, 0]
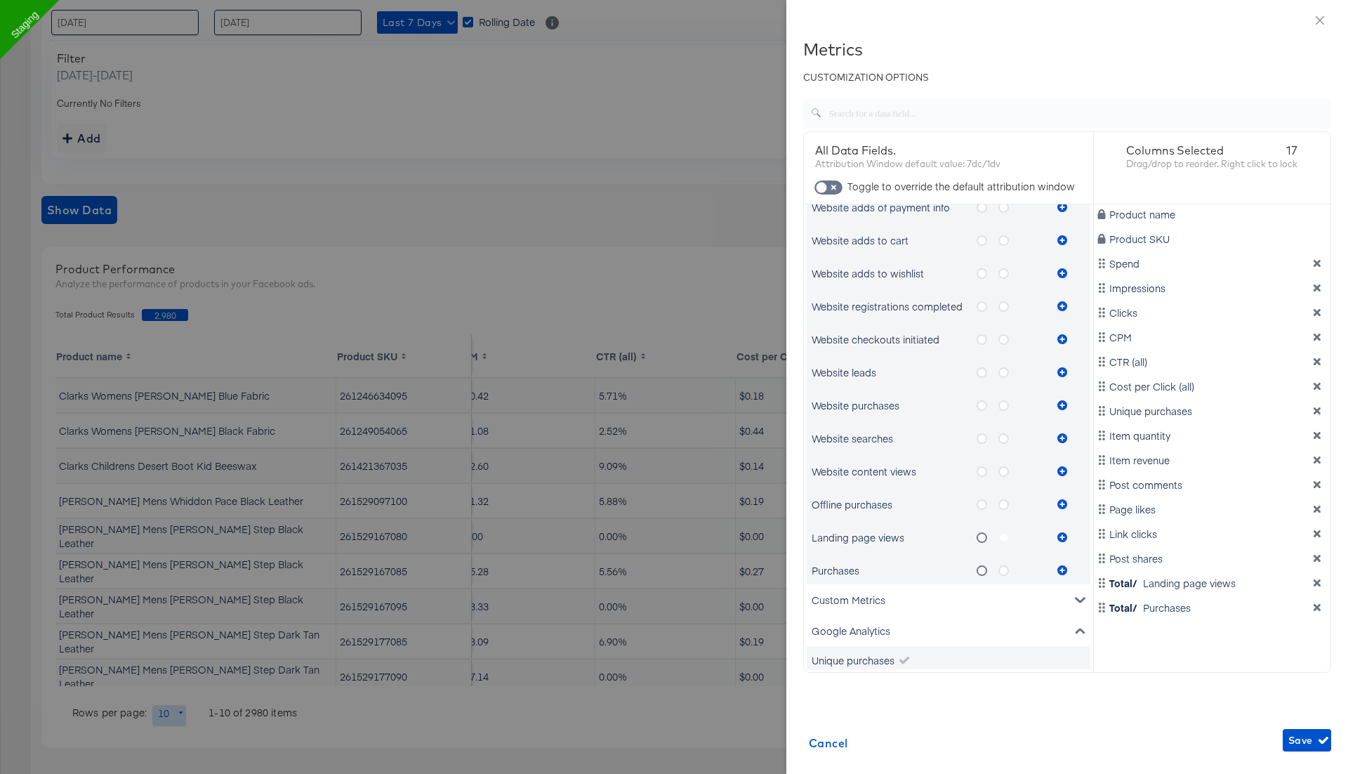
click at [1000, 535] on label "metrics-list" at bounding box center [1009, 538] width 22 height 18
click at [1004, 536] on label "metrics-list" at bounding box center [1009, 538] width 22 height 18
click at [1005, 569] on icon "metrics-list" at bounding box center [1003, 570] width 11 height 11
click at [0, 0] on input "metrics-list" at bounding box center [0, 0] width 0 height 0
click at [1062, 567] on icon "metrics-list" at bounding box center [1062, 570] width 10 height 10
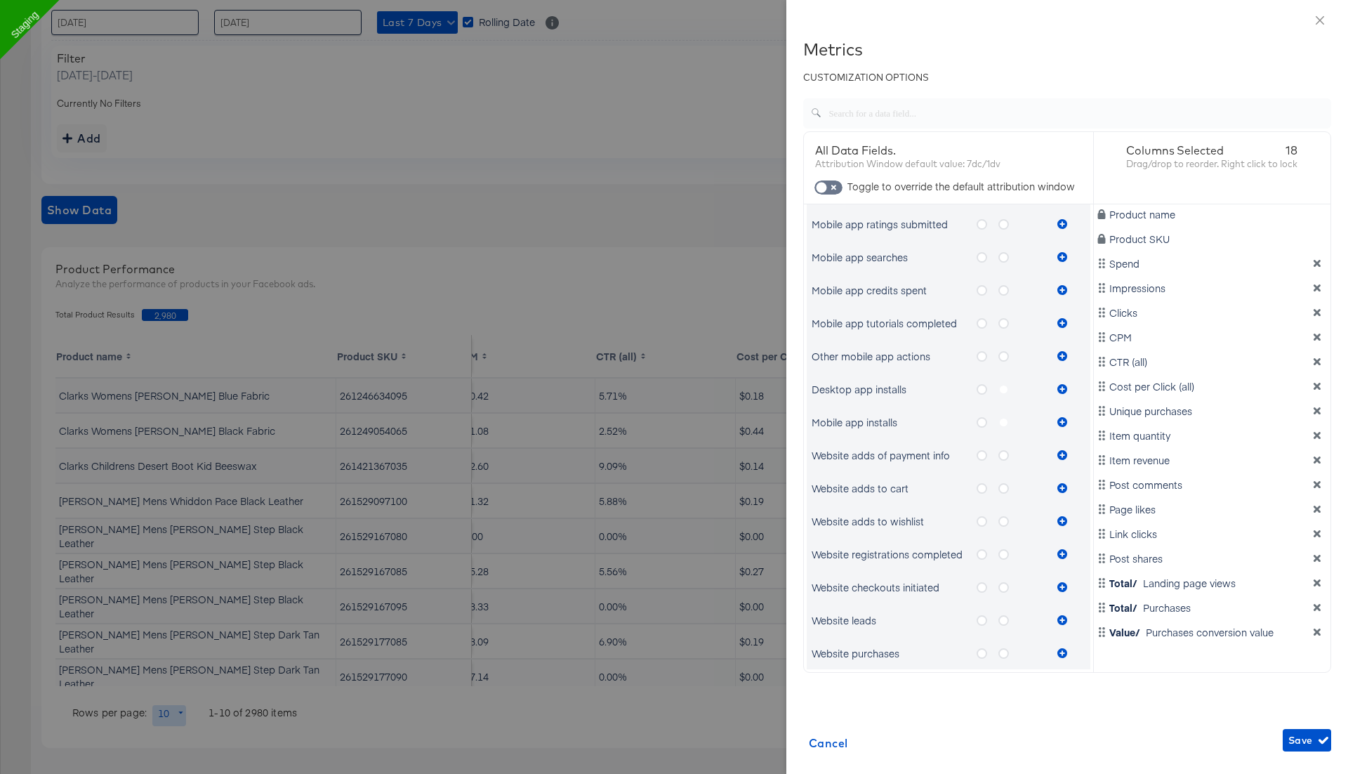
scroll to position [432, 0]
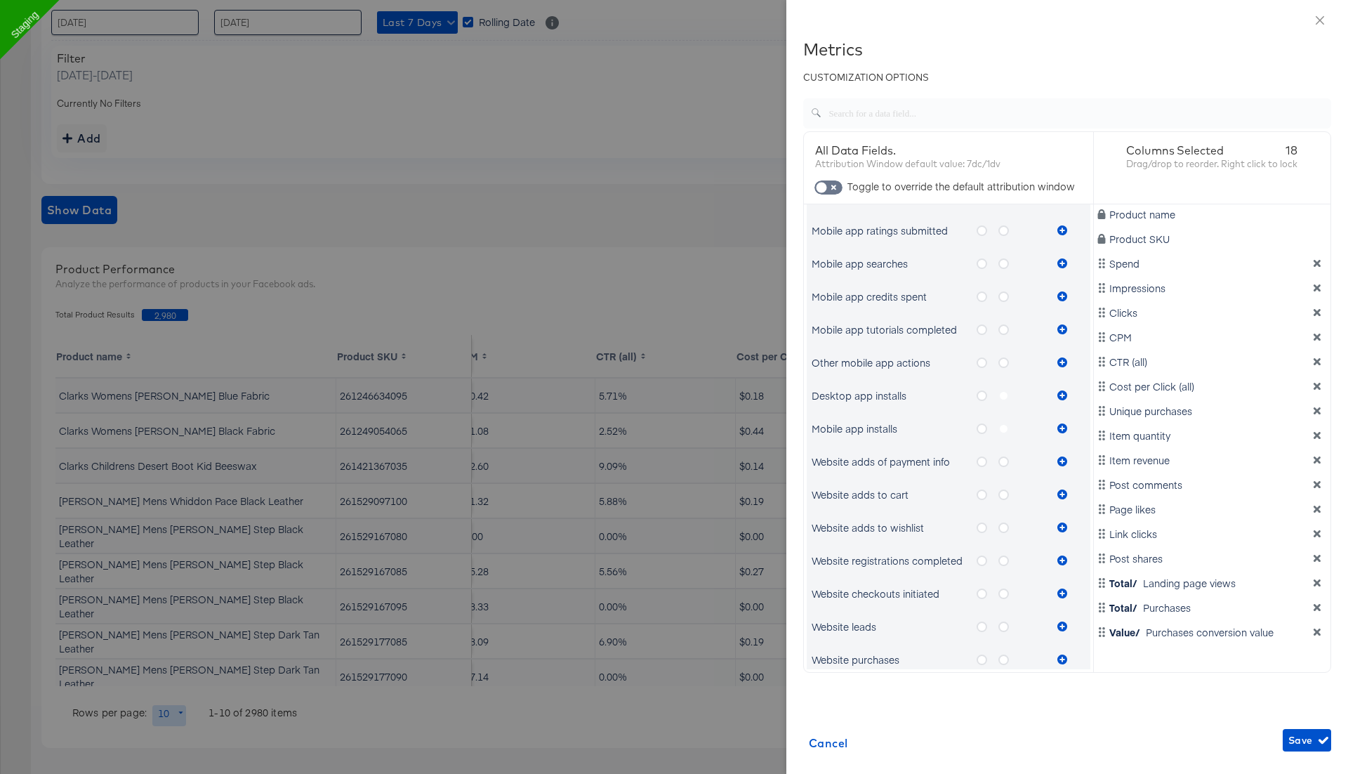
click at [998, 396] on label "metrics-list" at bounding box center [1009, 396] width 22 height 18
click at [1000, 397] on label "metrics-list" at bounding box center [1009, 396] width 22 height 18
click at [1003, 397] on label "metrics-list" at bounding box center [1009, 396] width 22 height 18
click at [1004, 395] on label "metrics-list" at bounding box center [1009, 396] width 22 height 18
click at [1004, 394] on label "metrics-list" at bounding box center [1009, 396] width 22 height 18
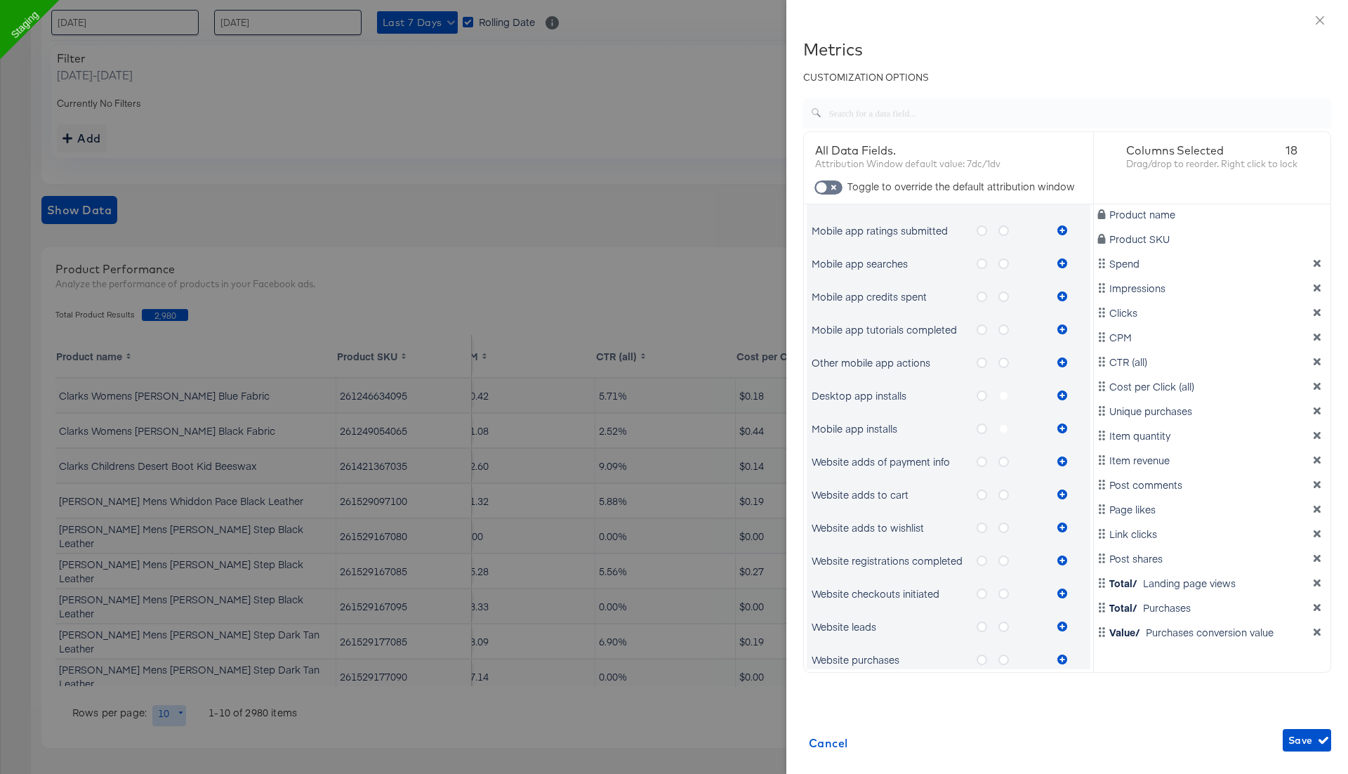
click at [1007, 392] on label "metrics-list" at bounding box center [1009, 396] width 22 height 18
click at [984, 392] on icon "metrics-list" at bounding box center [982, 395] width 11 height 11
click at [0, 0] on input "metrics-list" at bounding box center [0, 0] width 0 height 0
click at [1067, 391] on button "metrics-list" at bounding box center [1062, 395] width 21 height 28
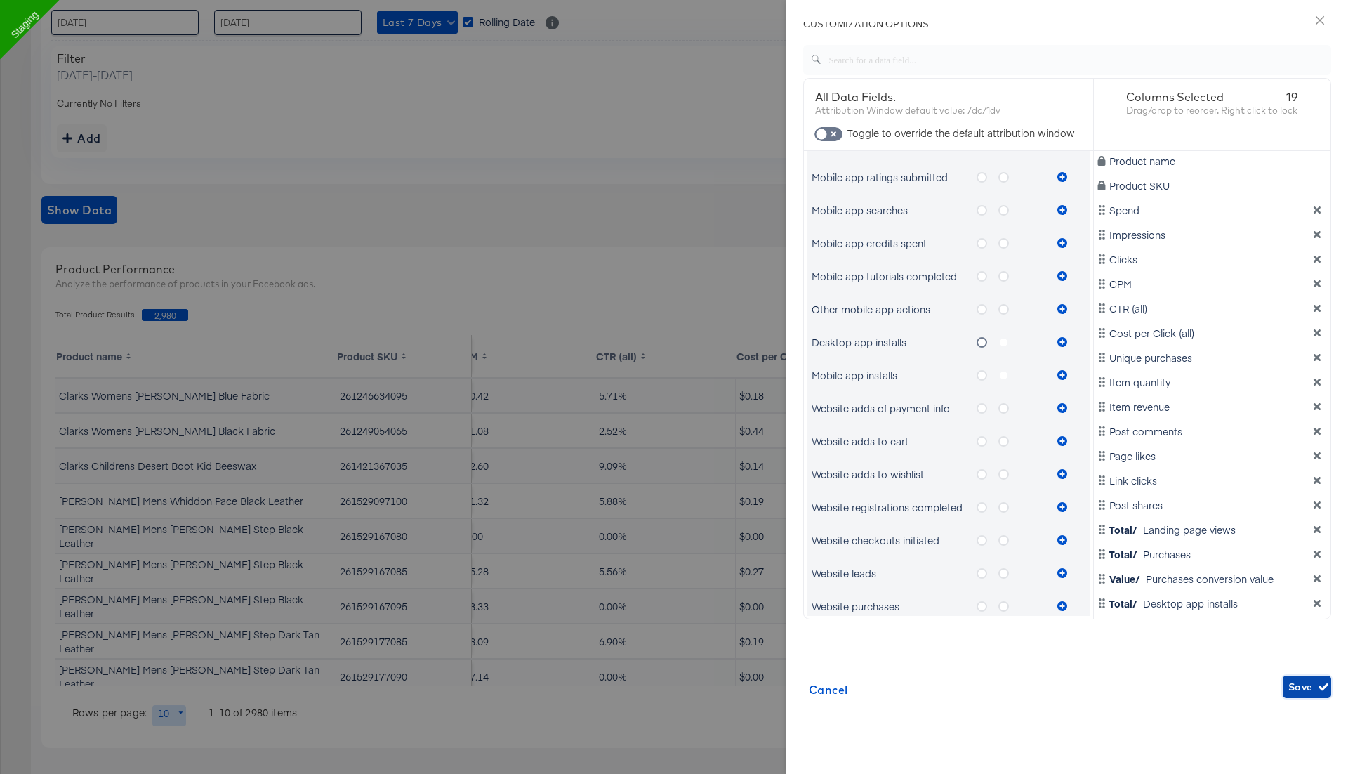
click at [1304, 689] on span "Save" at bounding box center [1306, 687] width 37 height 18
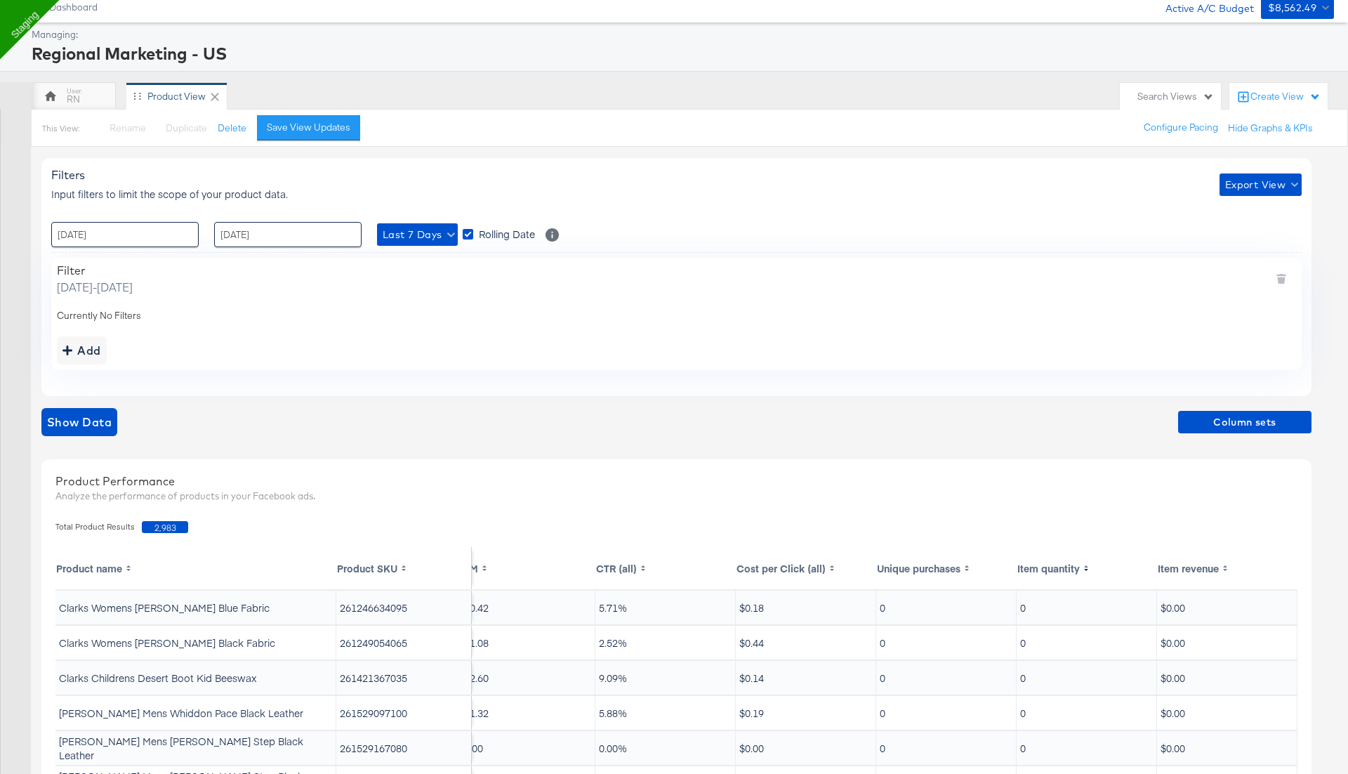
scroll to position [0, 0]
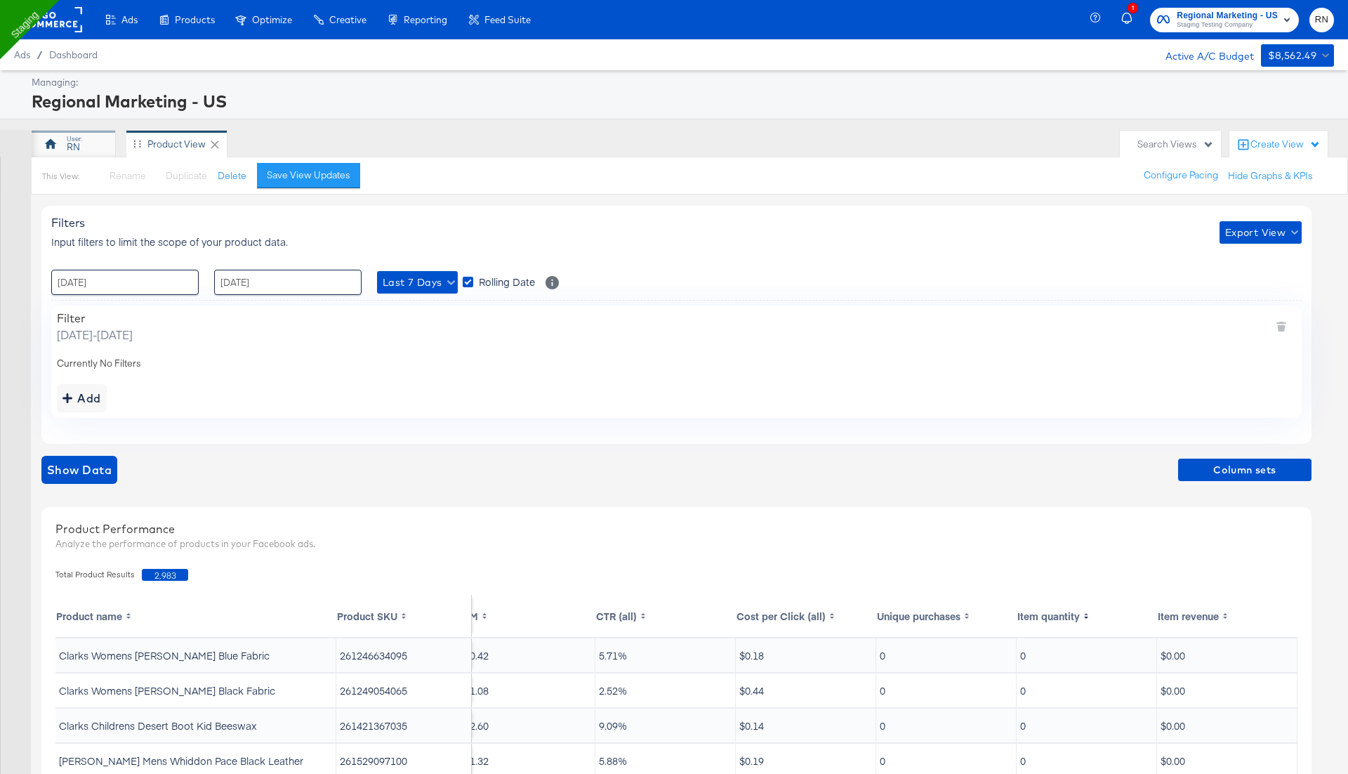
click at [81, 146] on div "RN" at bounding box center [74, 144] width 84 height 28
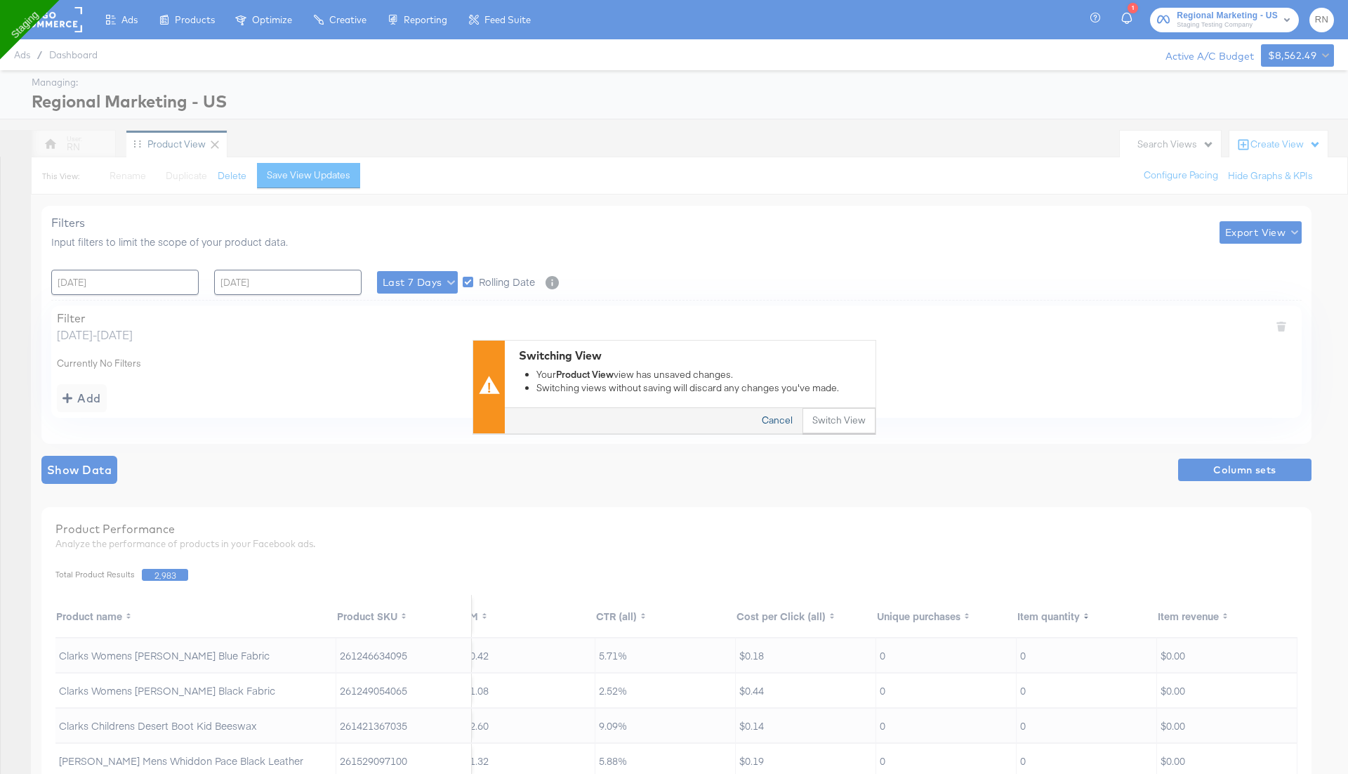
click at [781, 423] on button "Cancel" at bounding box center [777, 421] width 51 height 25
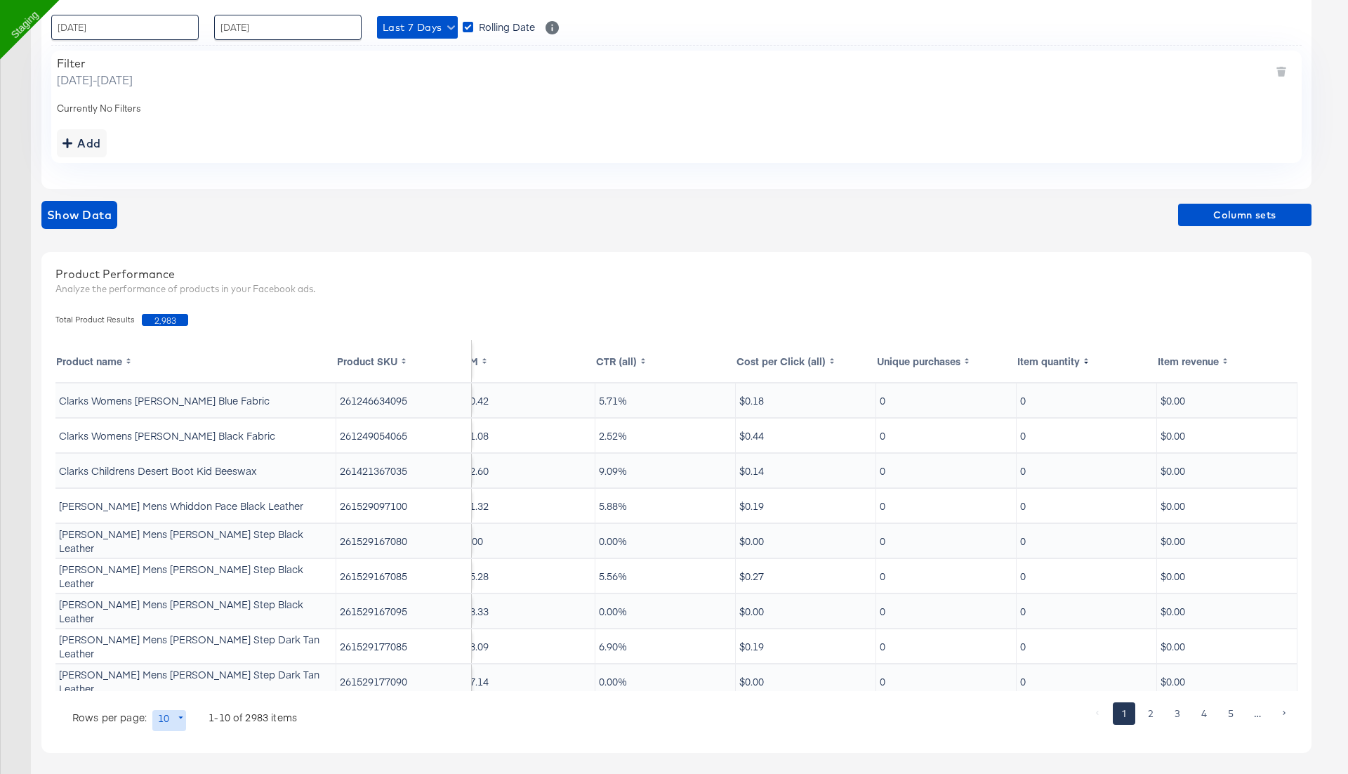
scroll to position [260, 0]
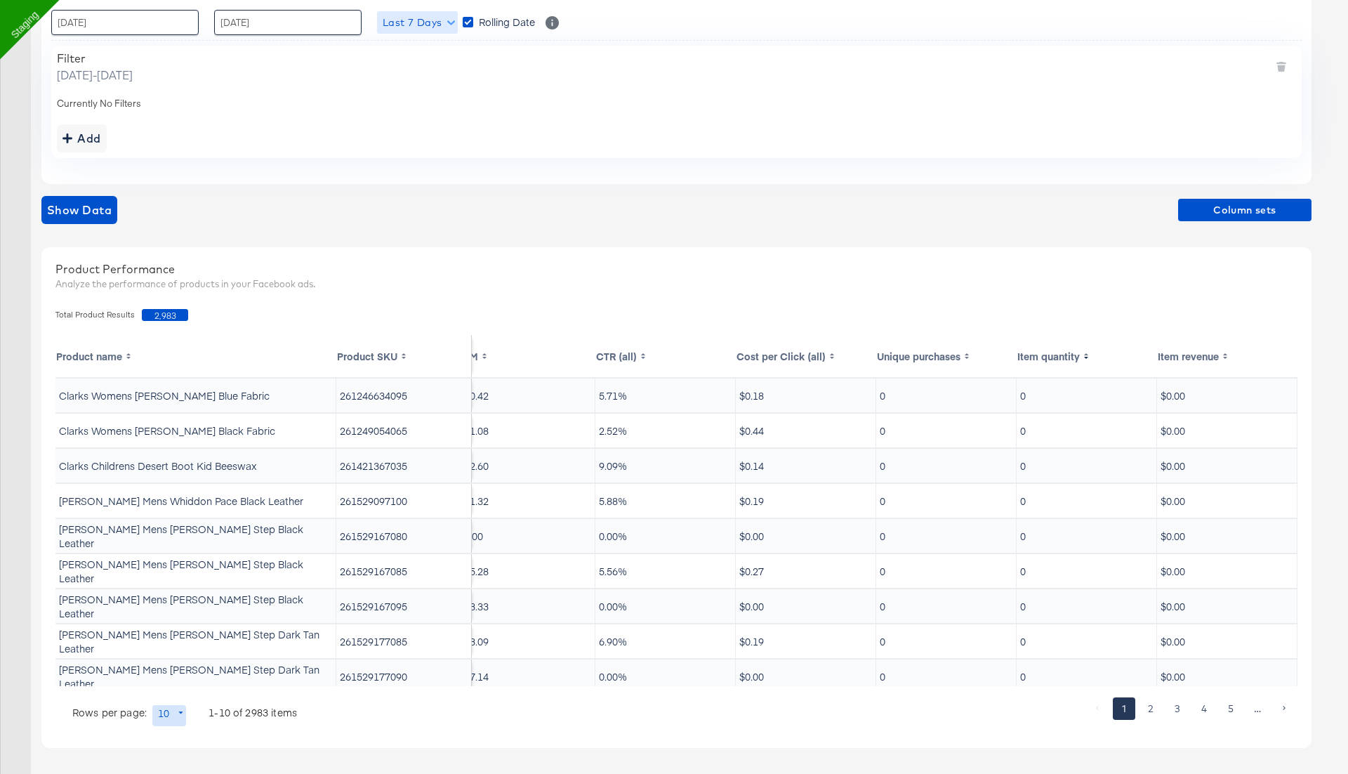
click at [415, 14] on span "Last 7 Days" at bounding box center [418, 23] width 70 height 18
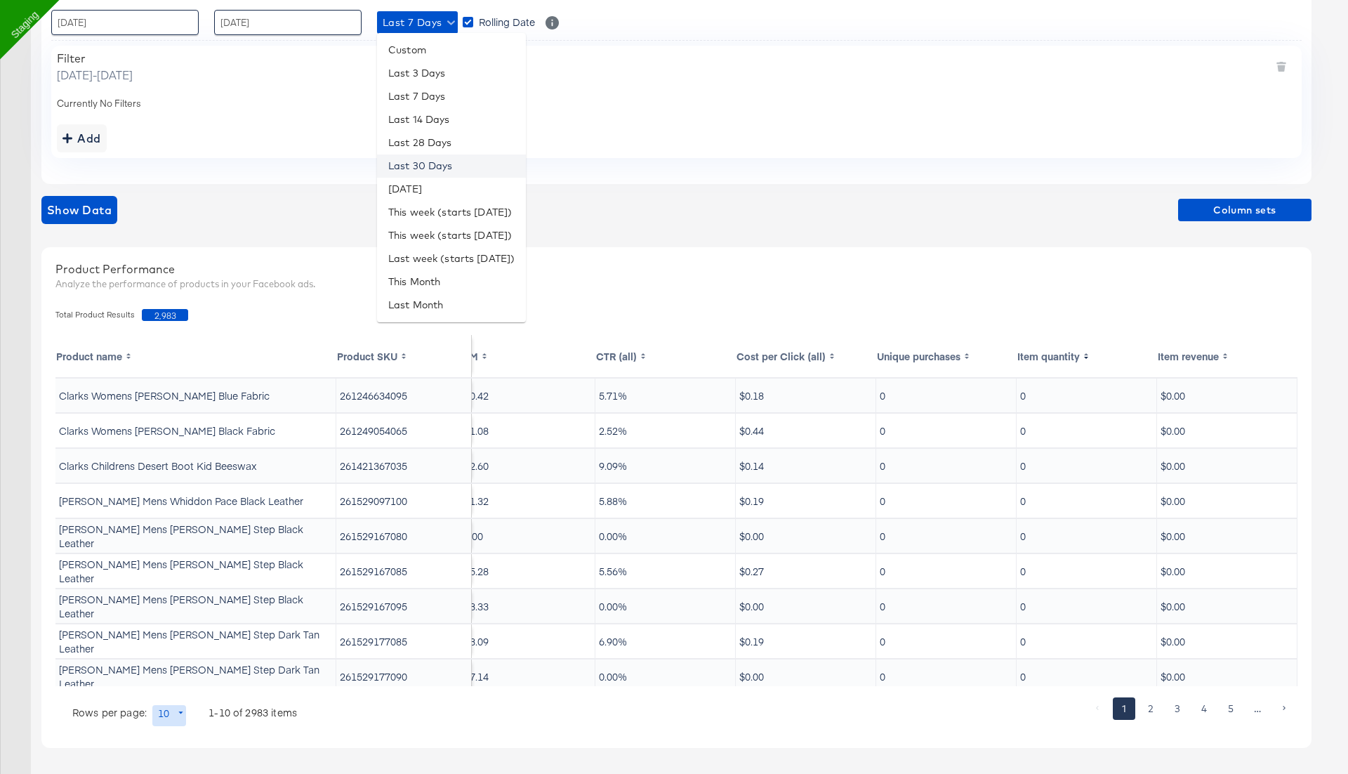
click at [428, 169] on li "Last 30 Days" at bounding box center [451, 165] width 149 height 23
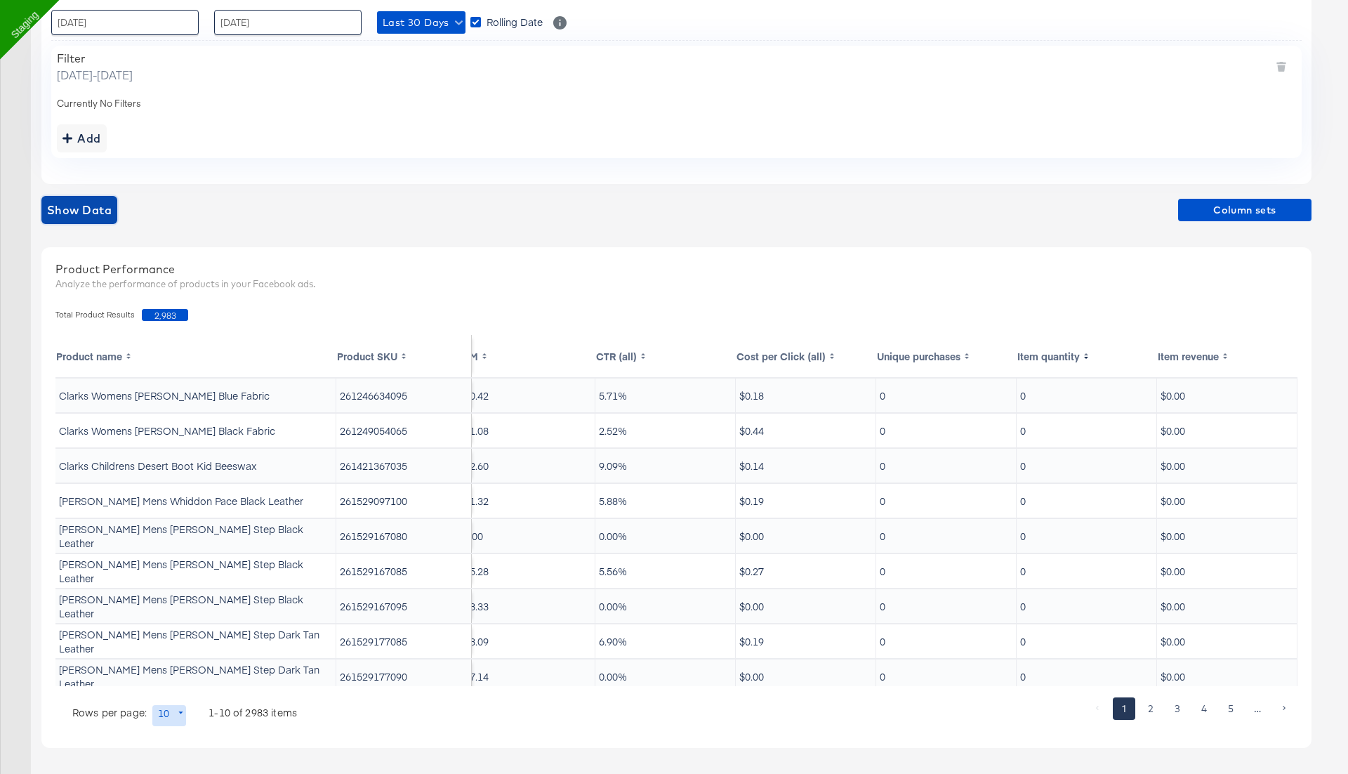
click at [86, 214] on span "Show Data" at bounding box center [79, 210] width 65 height 20
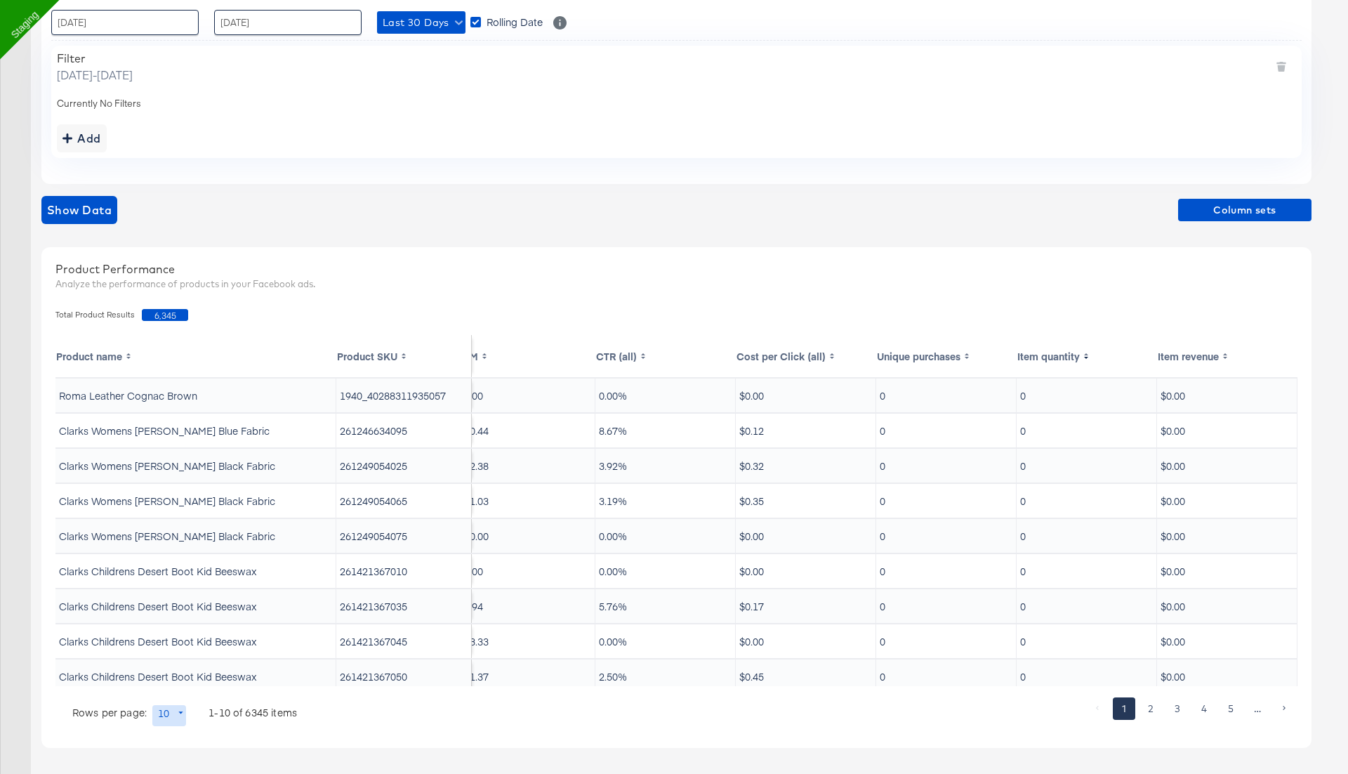
scroll to position [0, 0]
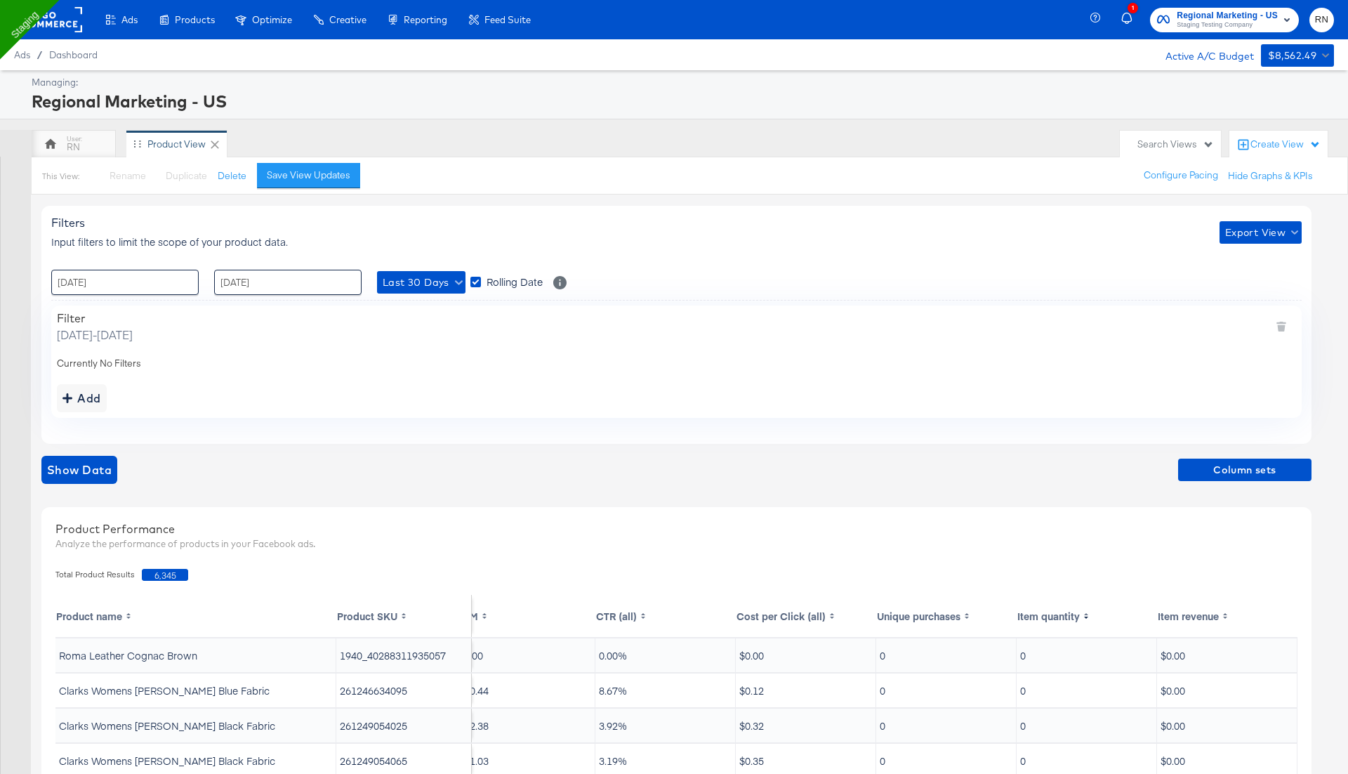
click at [62, 20] on rect at bounding box center [50, 19] width 65 height 25
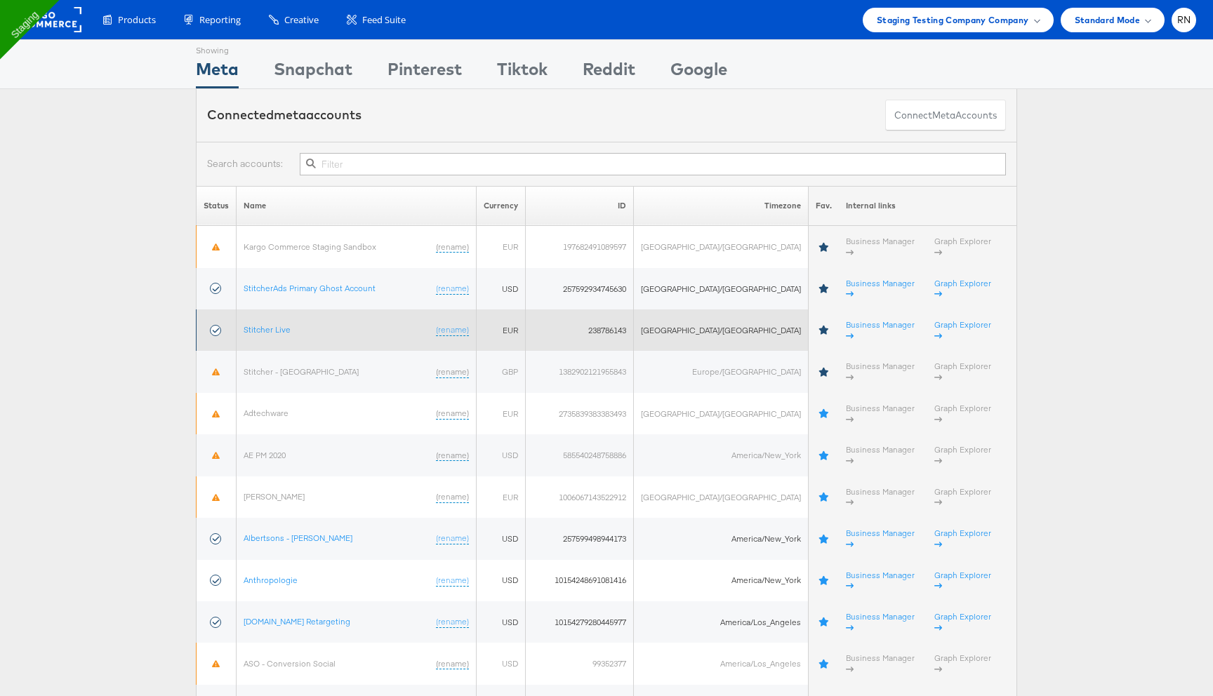
click at [607, 311] on td "238786143" at bounding box center [580, 330] width 108 height 41
copy td "238786143"
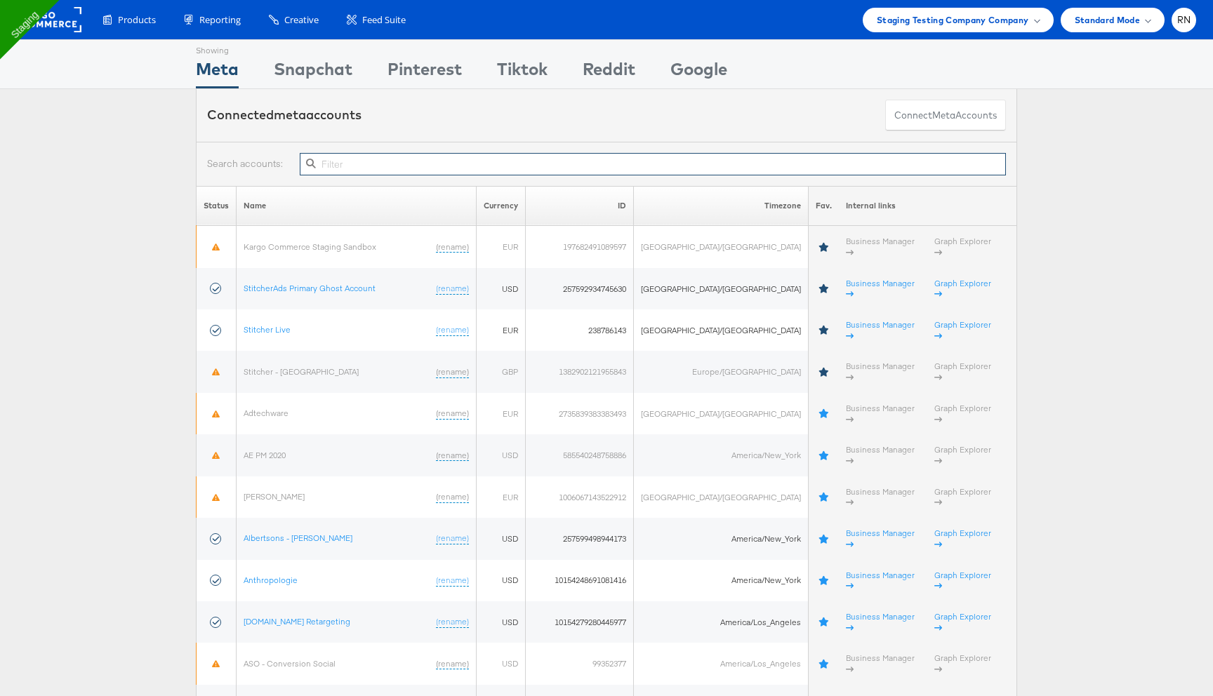
click at [543, 166] on input "text" at bounding box center [653, 164] width 706 height 22
paste input "238786143"
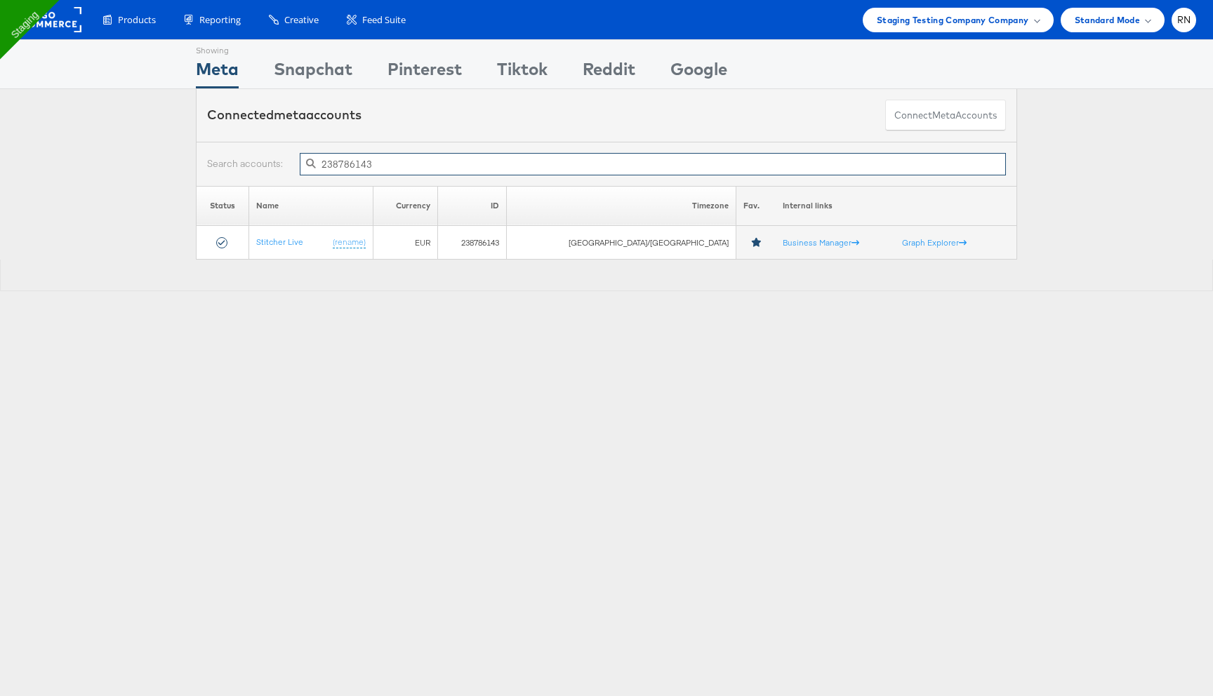
type input "238786143"
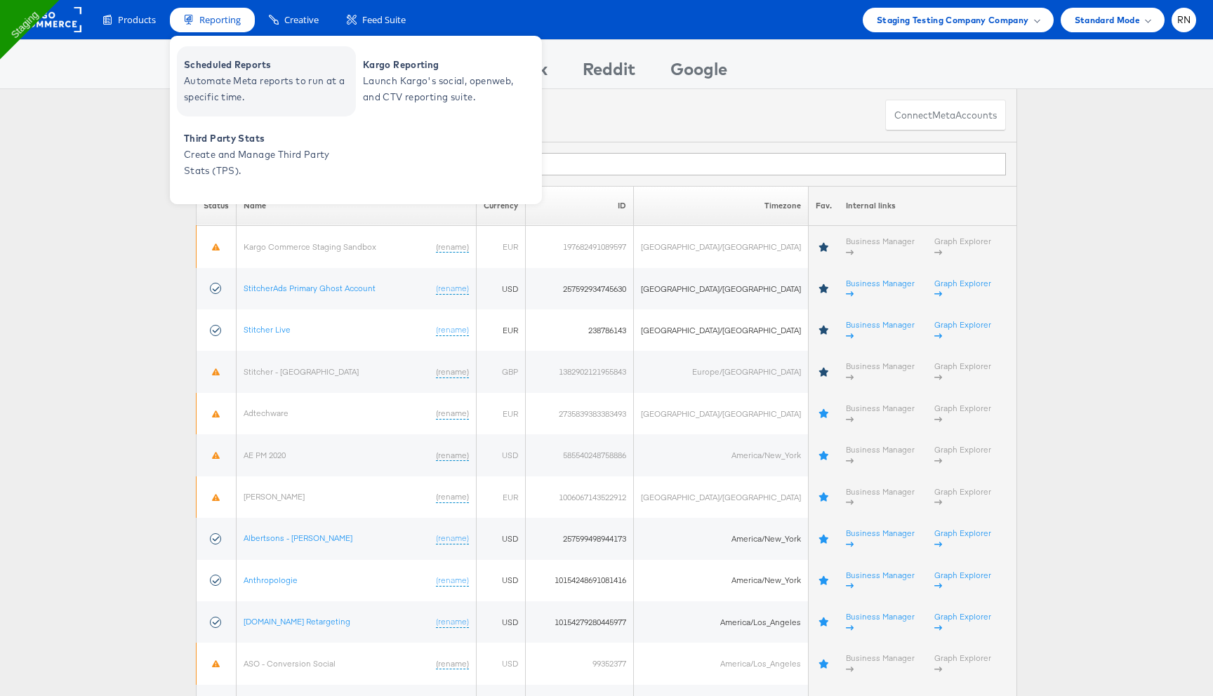
click at [213, 80] on span "Automate Meta reports to run at a specific time." at bounding box center [268, 89] width 168 height 32
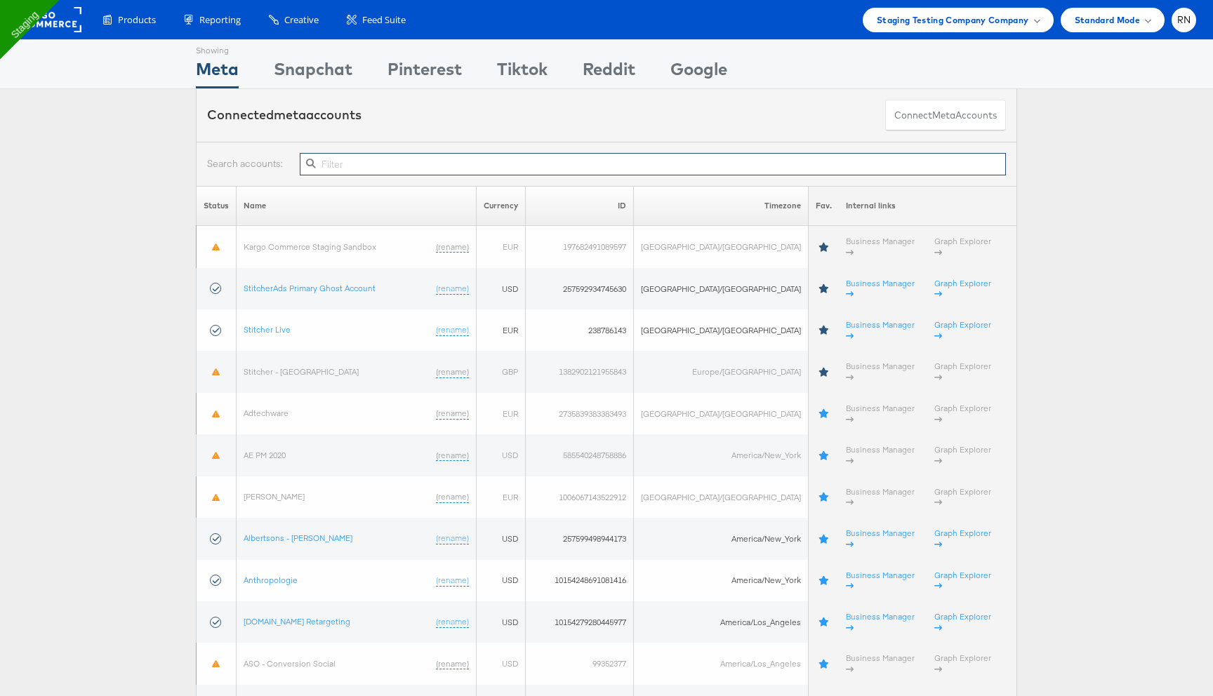
click at [468, 164] on input "text" at bounding box center [653, 164] width 706 height 22
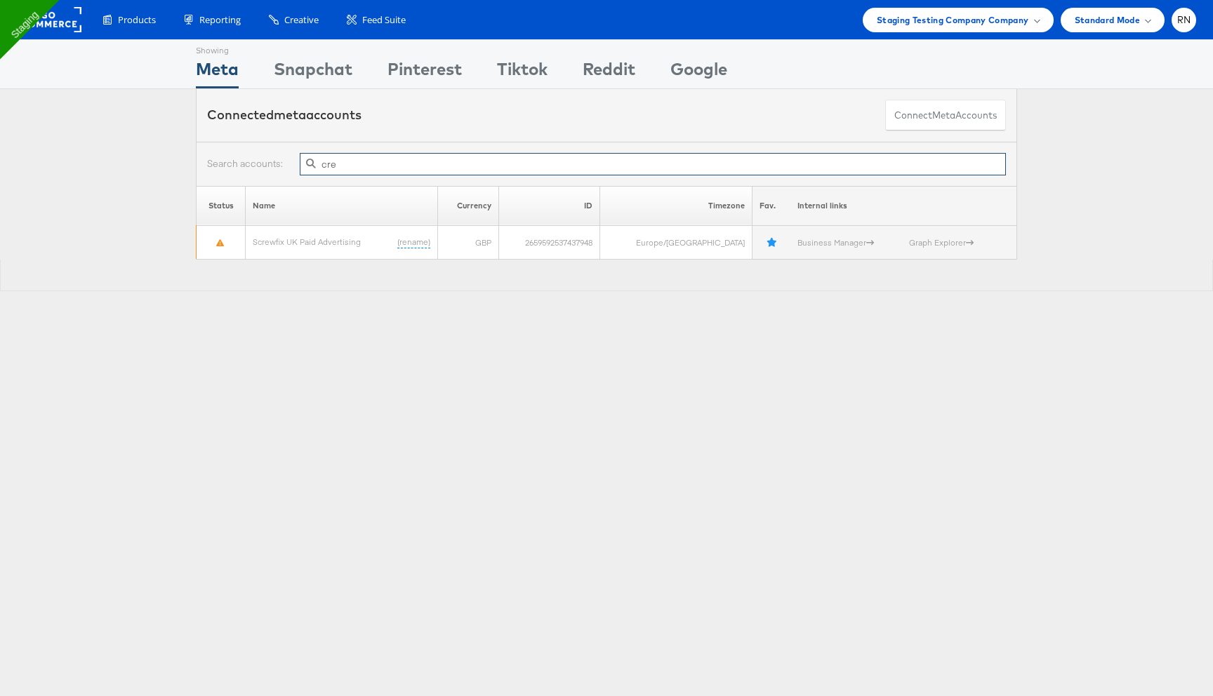
type input "cred"
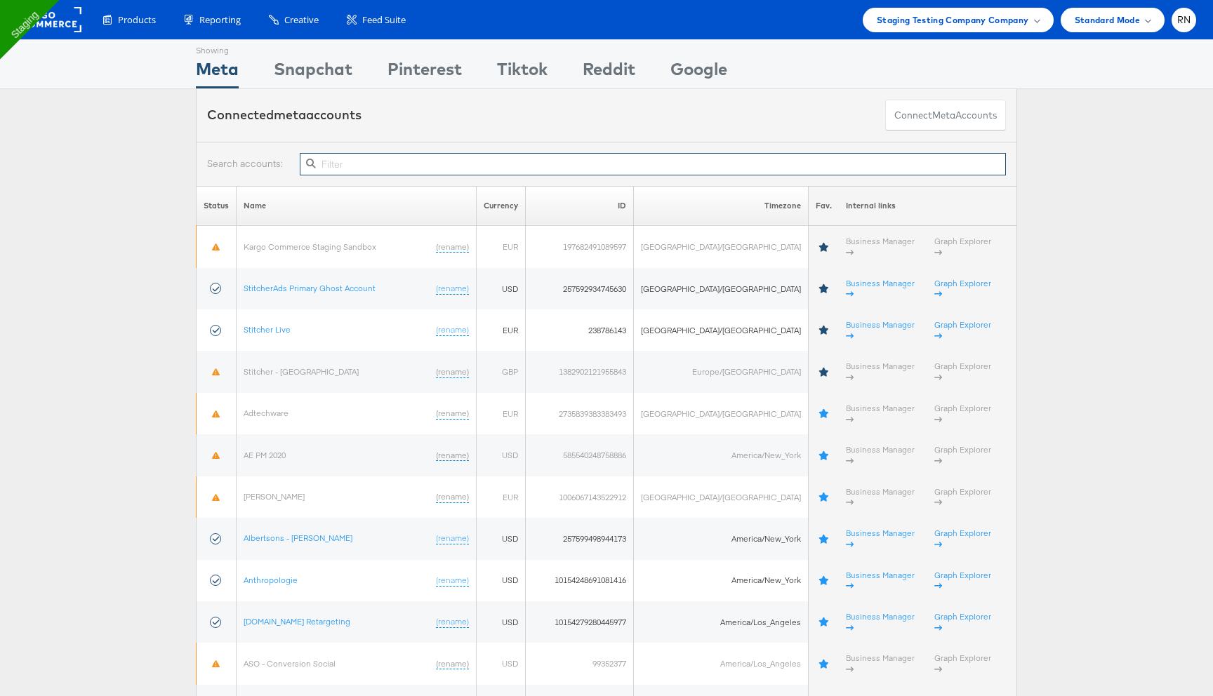
paste input "402750980545081"
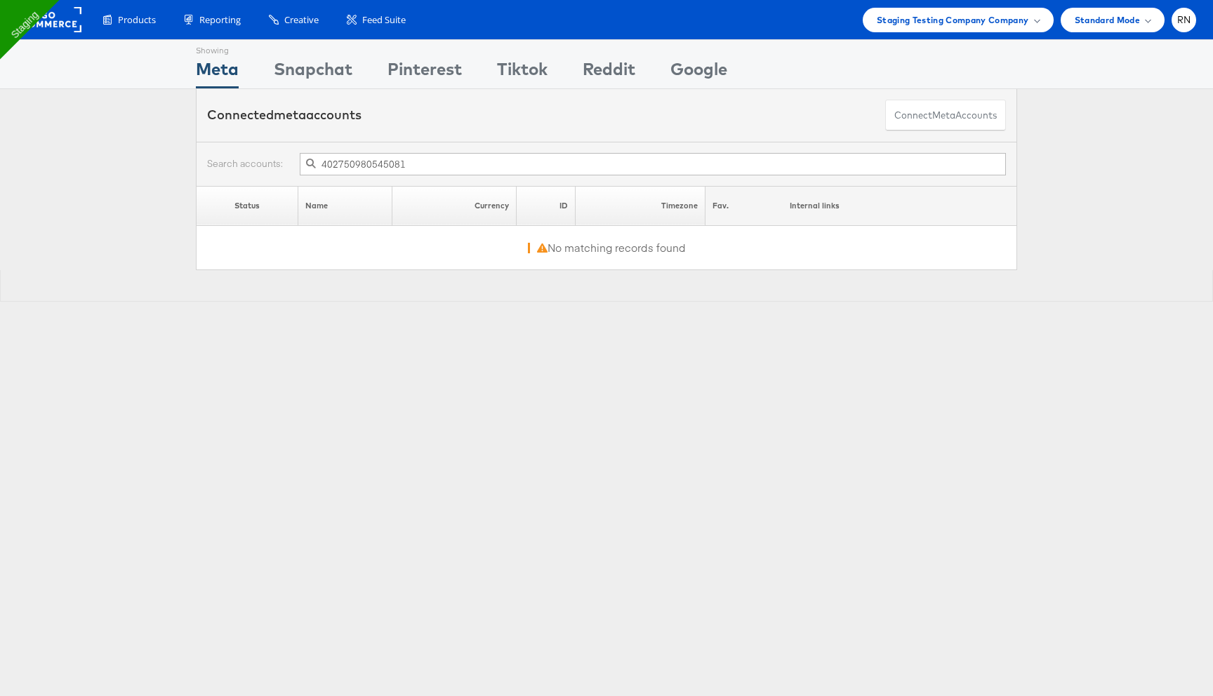
click at [322, 167] on span at bounding box center [310, 163] width 25 height 18
click at [439, 162] on input "402750980545081" at bounding box center [653, 164] width 706 height 22
paste input "212242413050987"
type input "212242413050987"
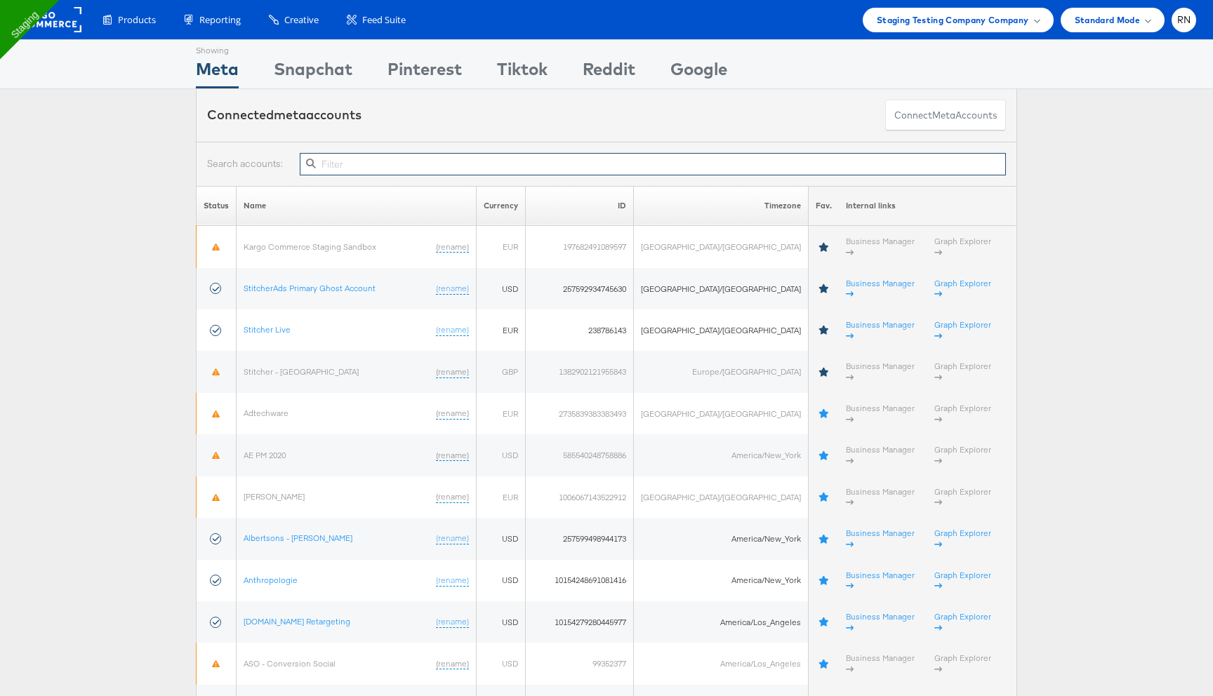
click at [346, 163] on input "text" at bounding box center [653, 164] width 706 height 22
paste input "1409800726433554"
type input "1409800726433554"
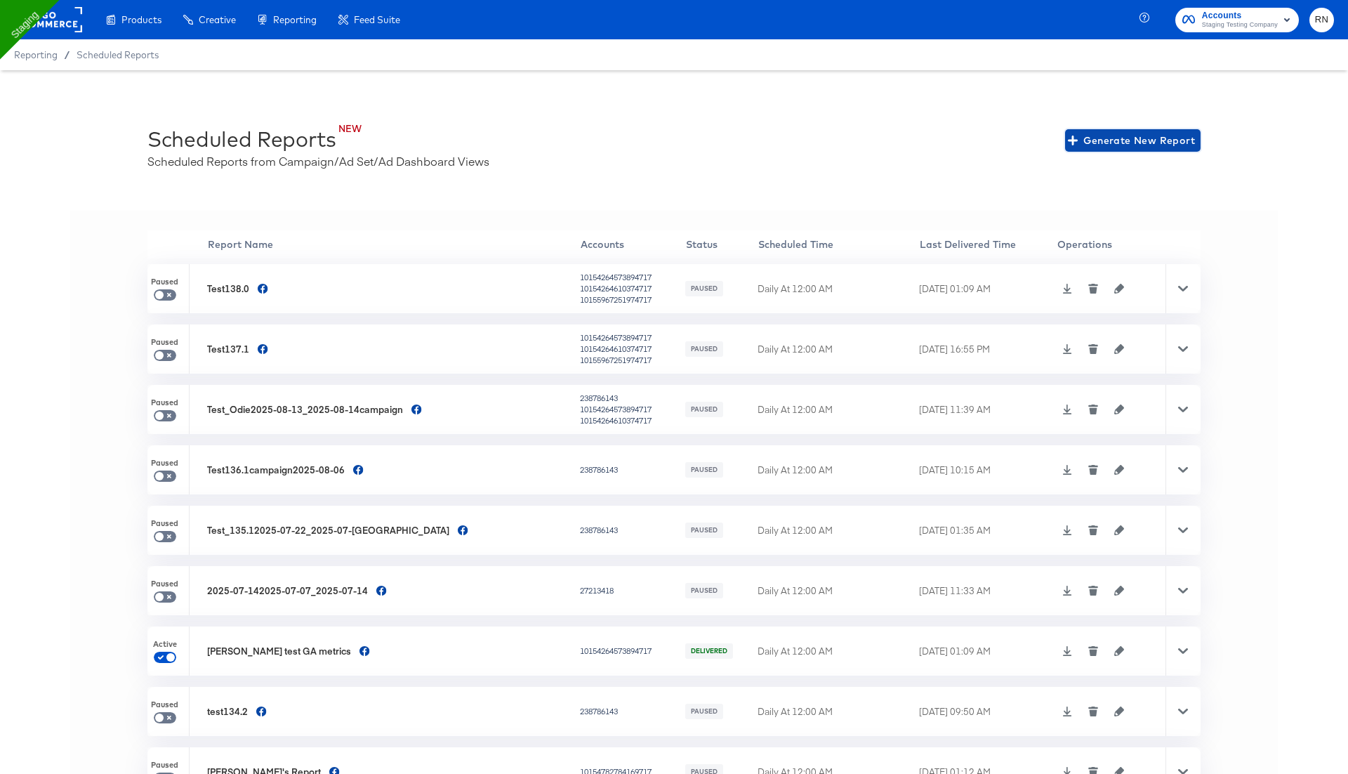
click at [1104, 145] on span "Generate New Report" at bounding box center [1133, 141] width 124 height 18
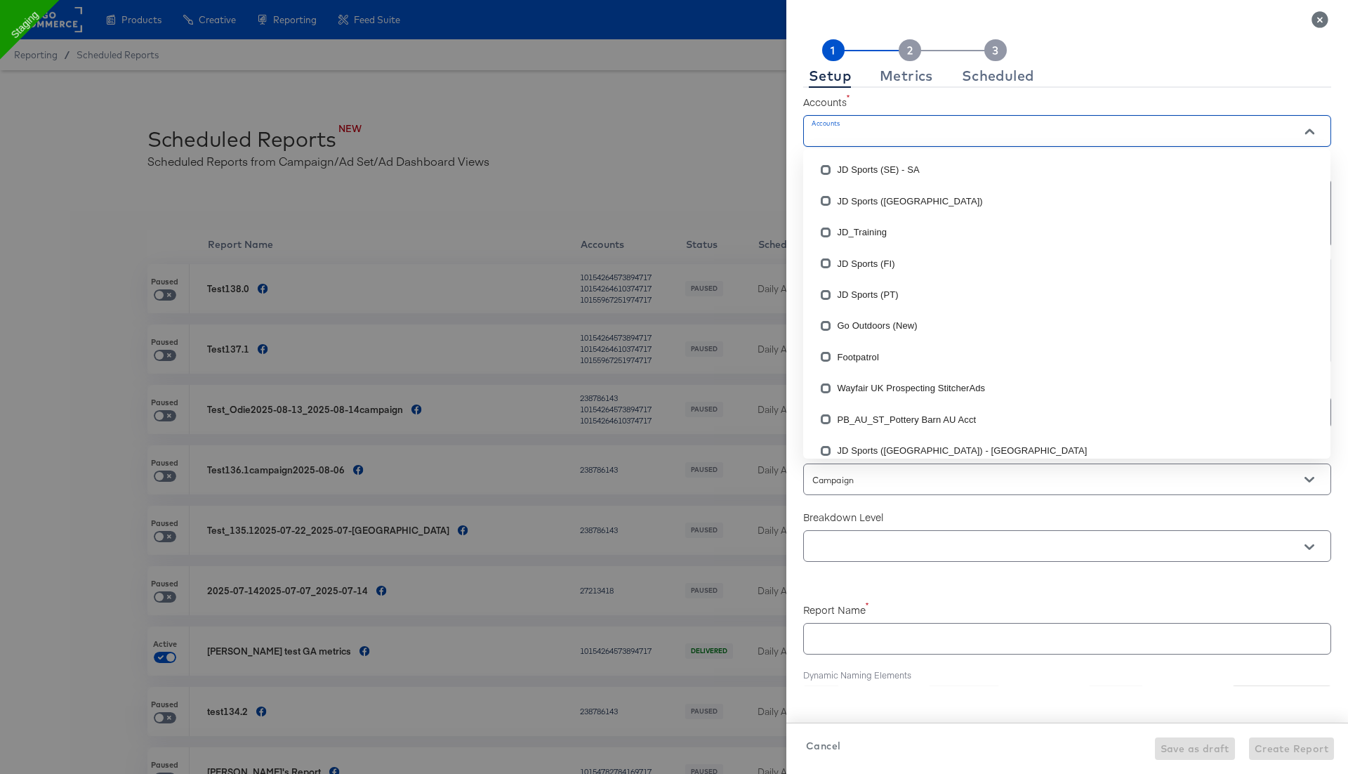
click at [836, 140] on input "Accounts" at bounding box center [1046, 137] width 475 height 16
checkbox input "true"
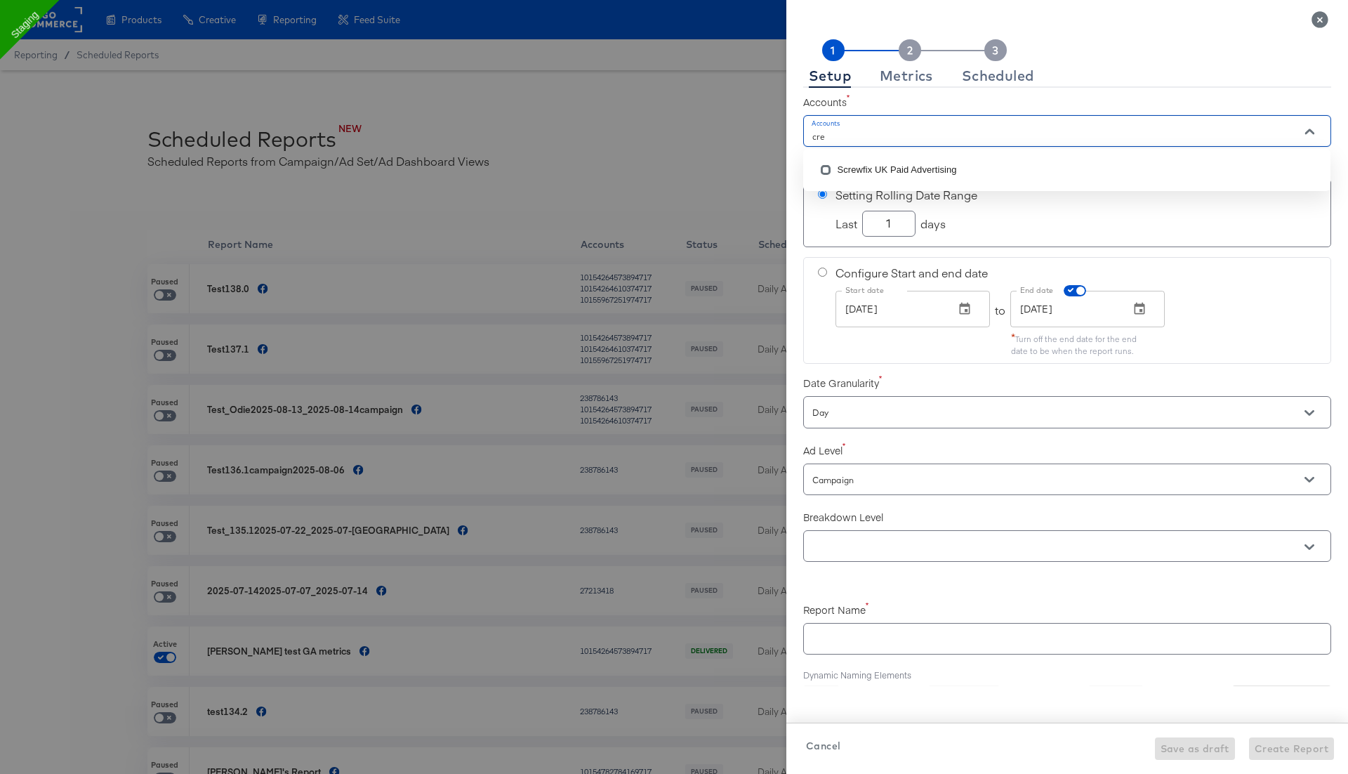
type input "cre"
click at [1323, 15] on icon "Close" at bounding box center [1319, 19] width 16 height 16
